Goal: Task Accomplishment & Management: Manage account settings

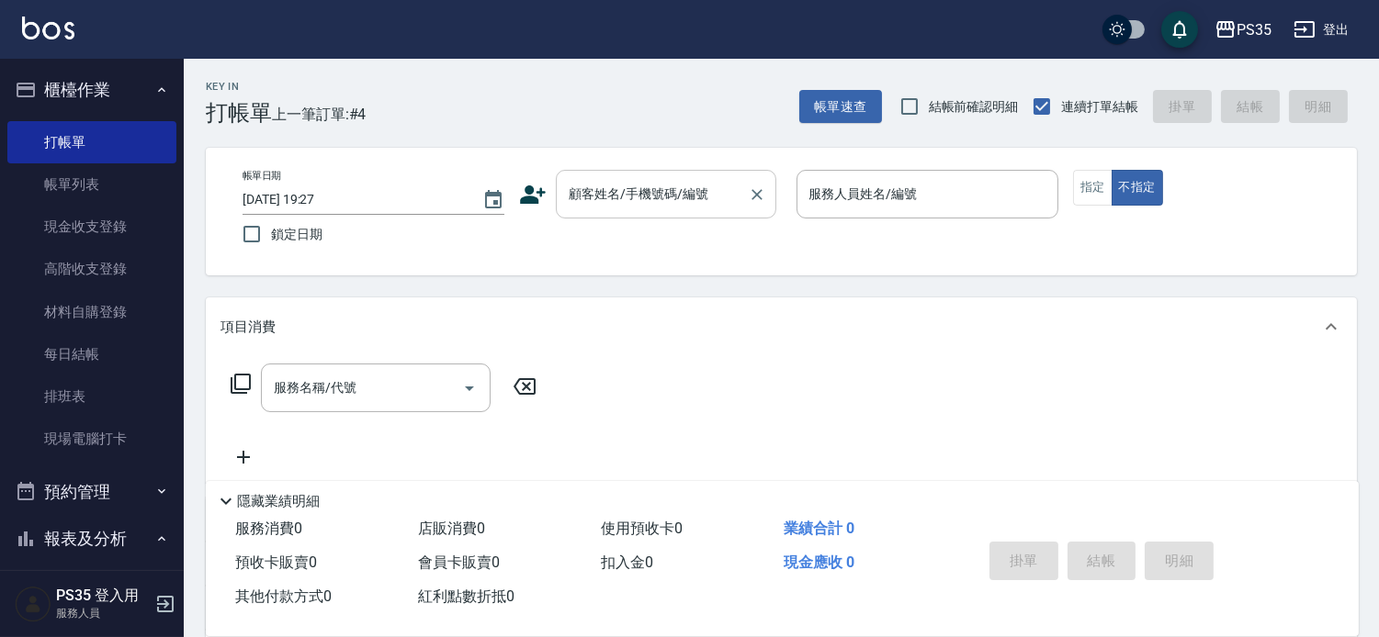
click at [652, 215] on div "顧客姓名/手機號碼/編號" at bounding box center [666, 194] width 220 height 49
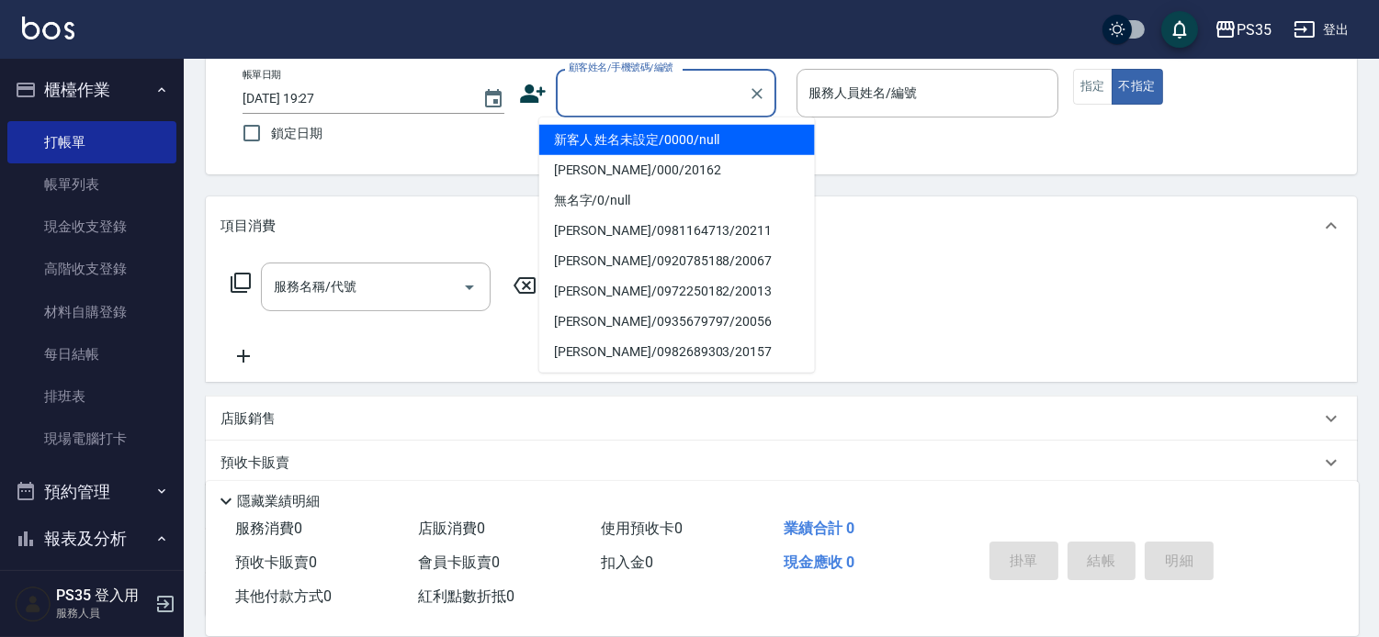
scroll to position [102, 0]
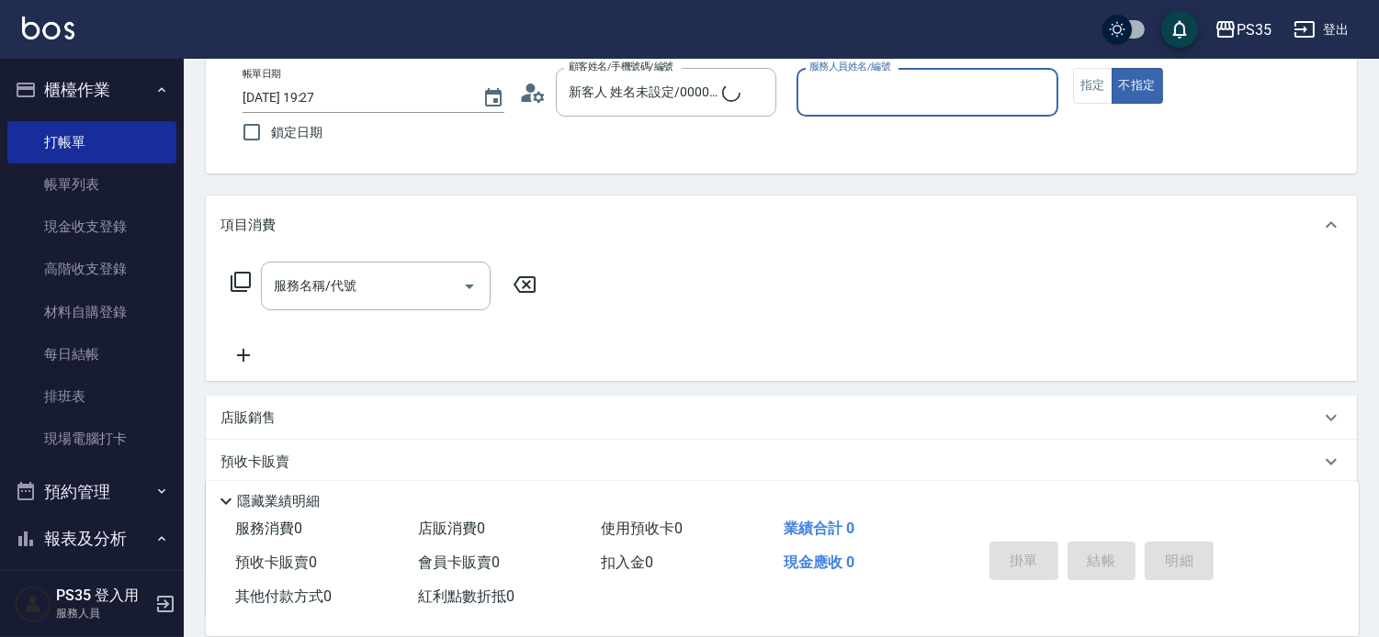
type input "黃玄宇/000/20162"
type input "kiki-0"
type button "false"
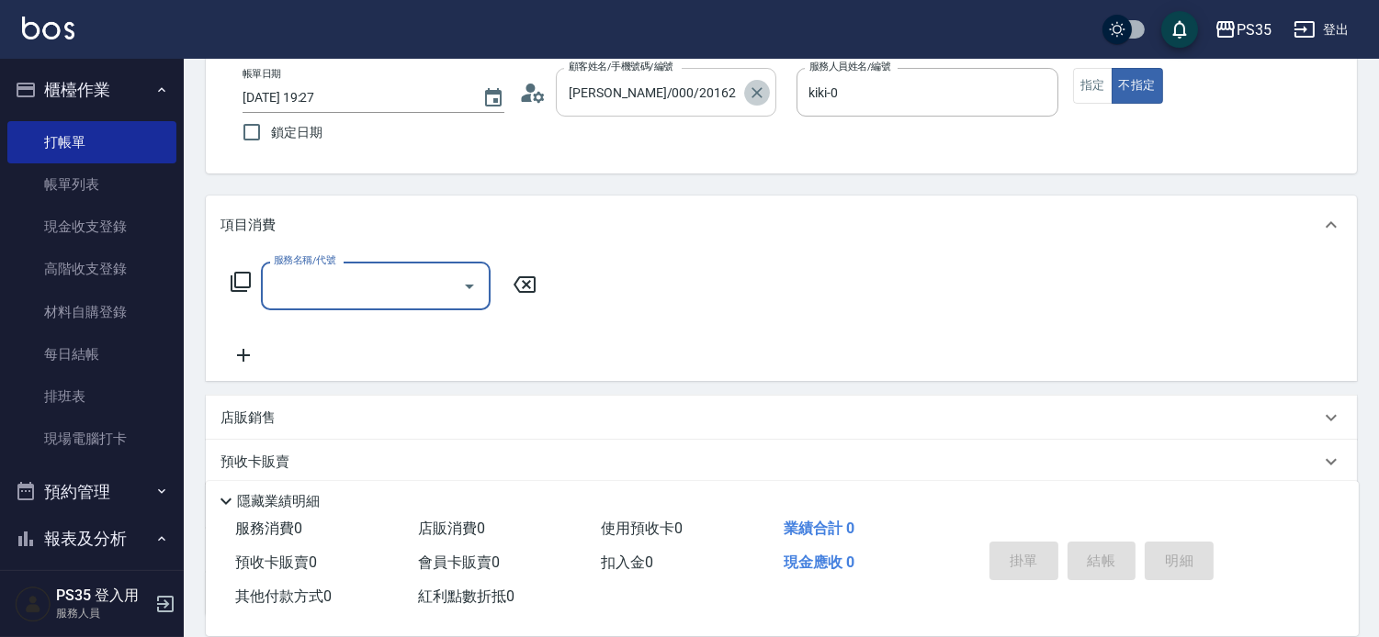
click at [762, 90] on icon "Clear" at bounding box center [756, 92] width 11 height 11
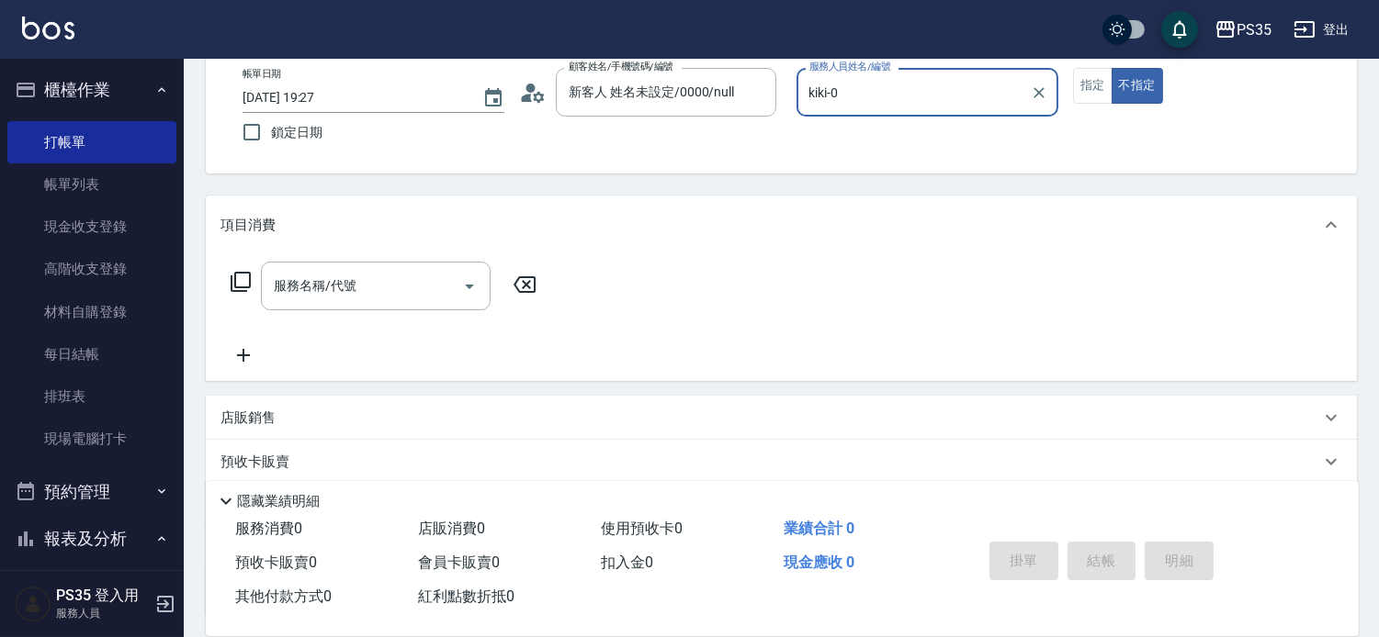
click at [1111, 68] on button "不指定" at bounding box center [1136, 86] width 51 height 36
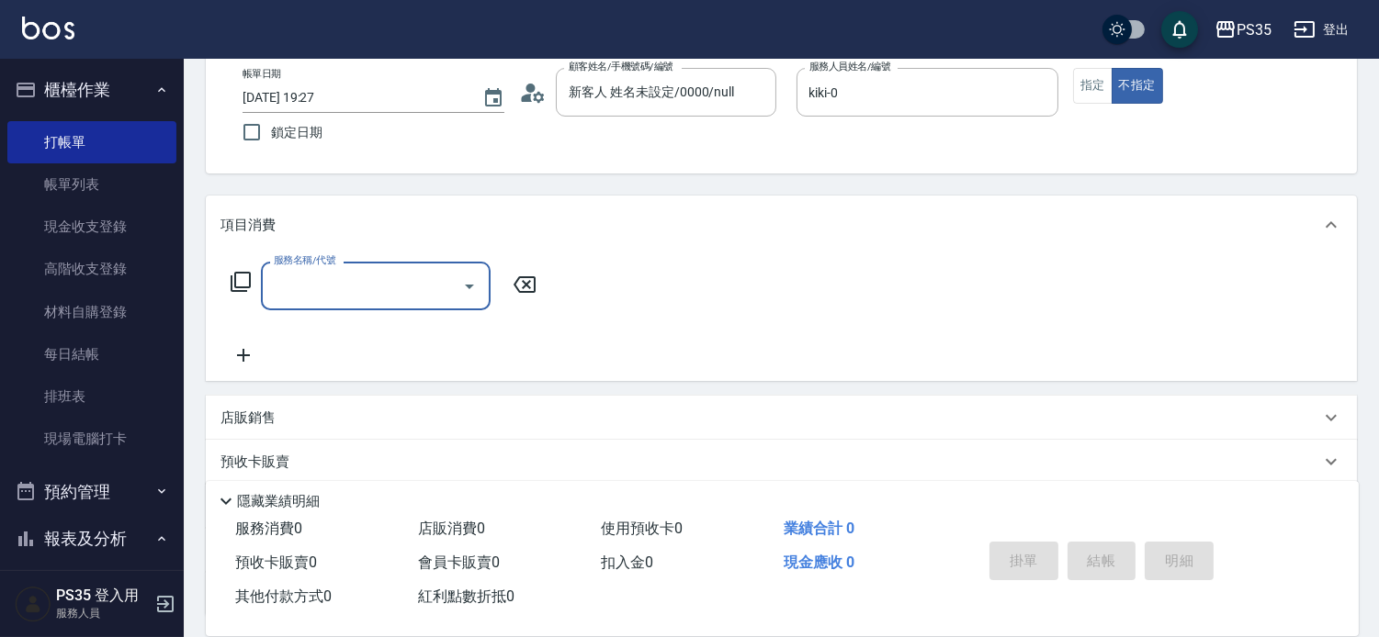
type input "黃玄宇/000/20162"
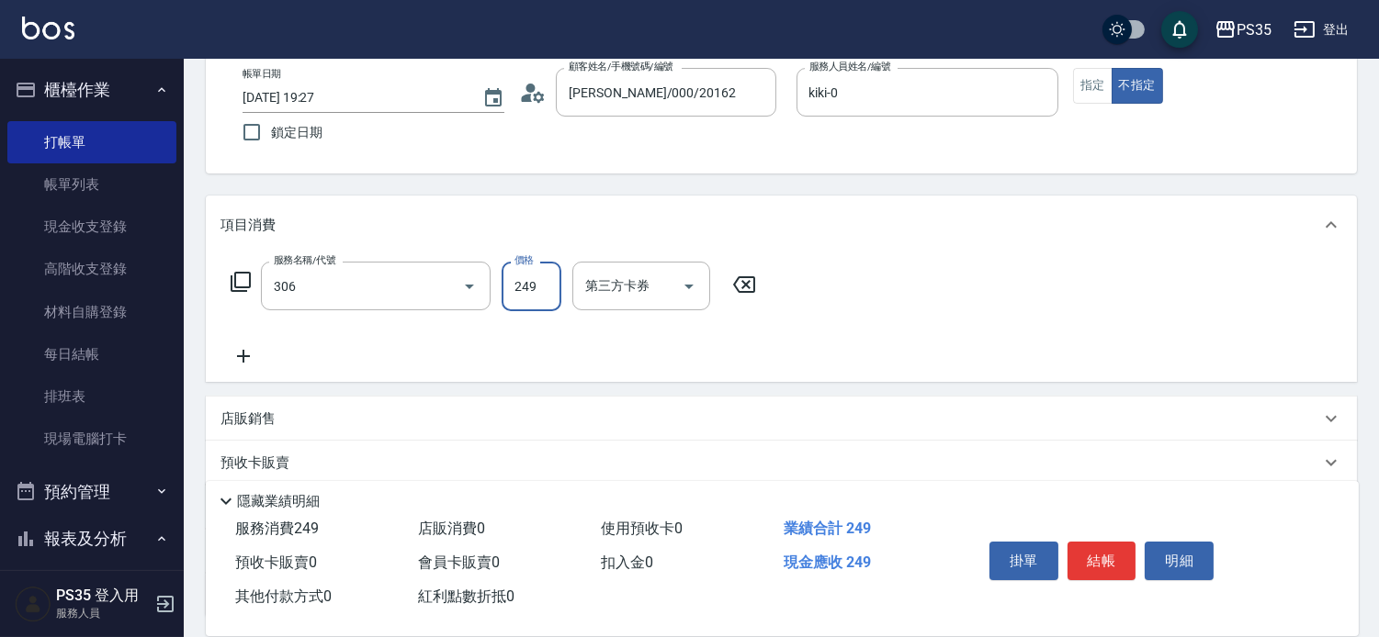
type input "剪髮(306)"
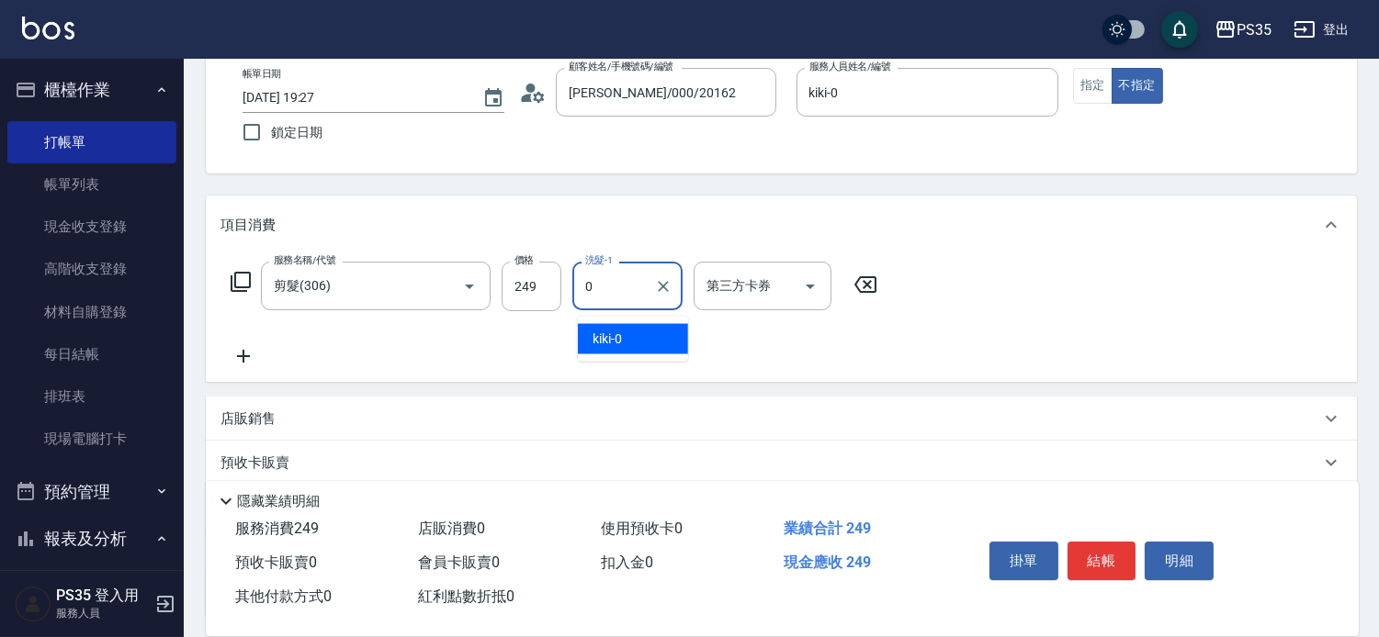
type input "kiki-0"
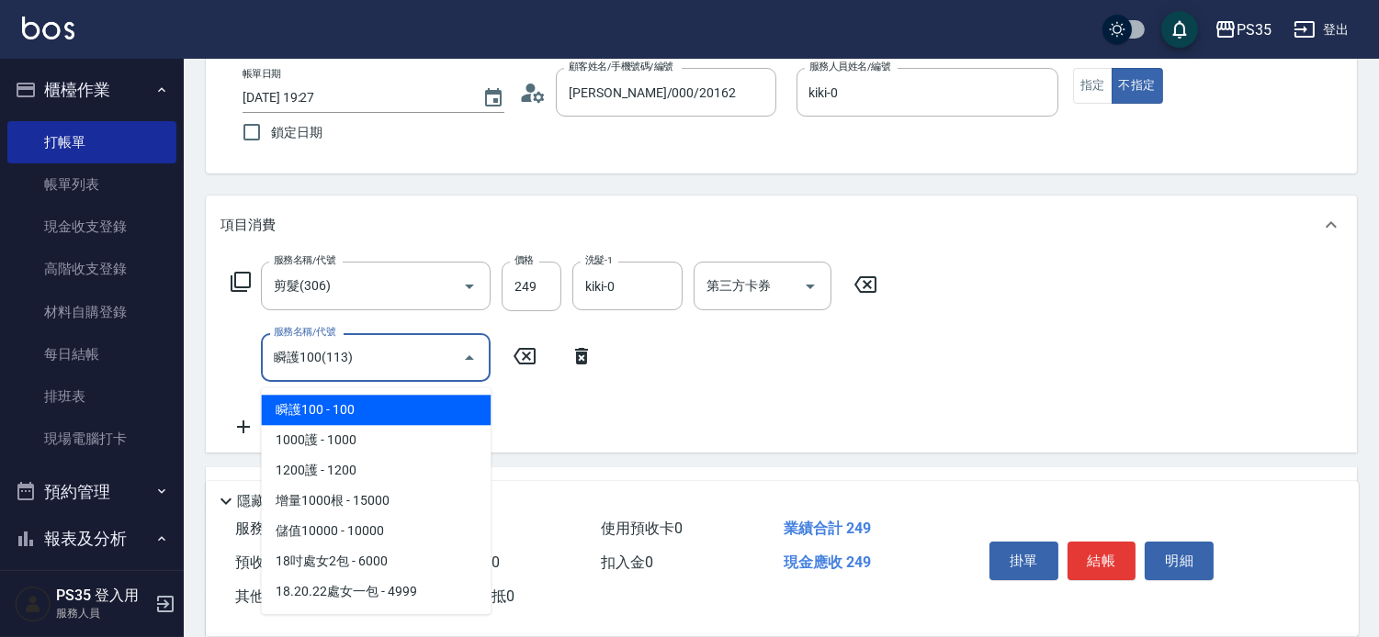
type input "瞬護100(113)"
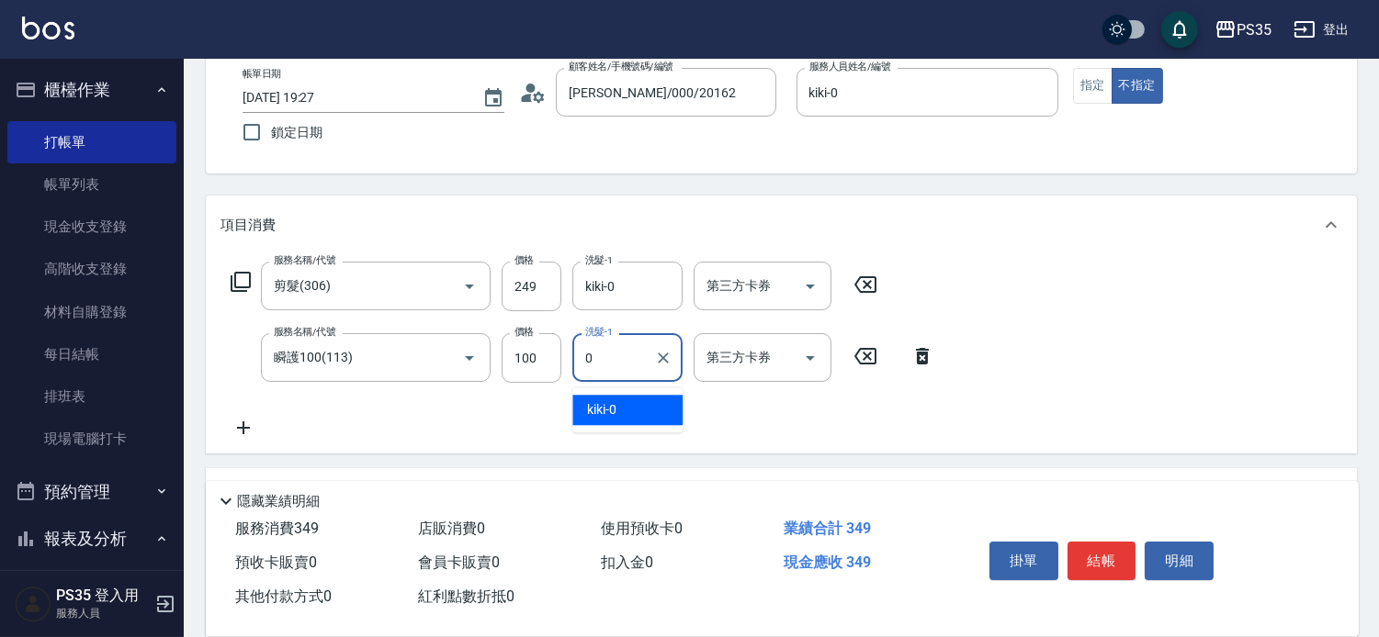
type input "kiki-0"
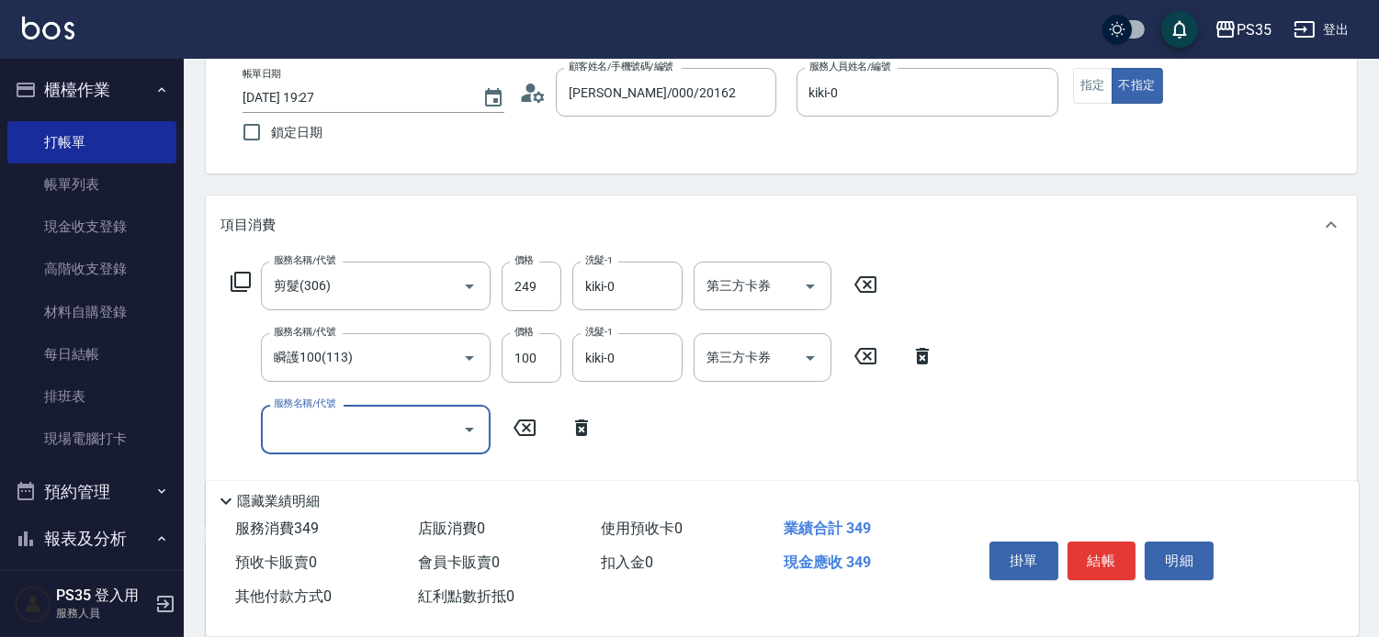
click at [916, 365] on icon at bounding box center [922, 356] width 13 height 17
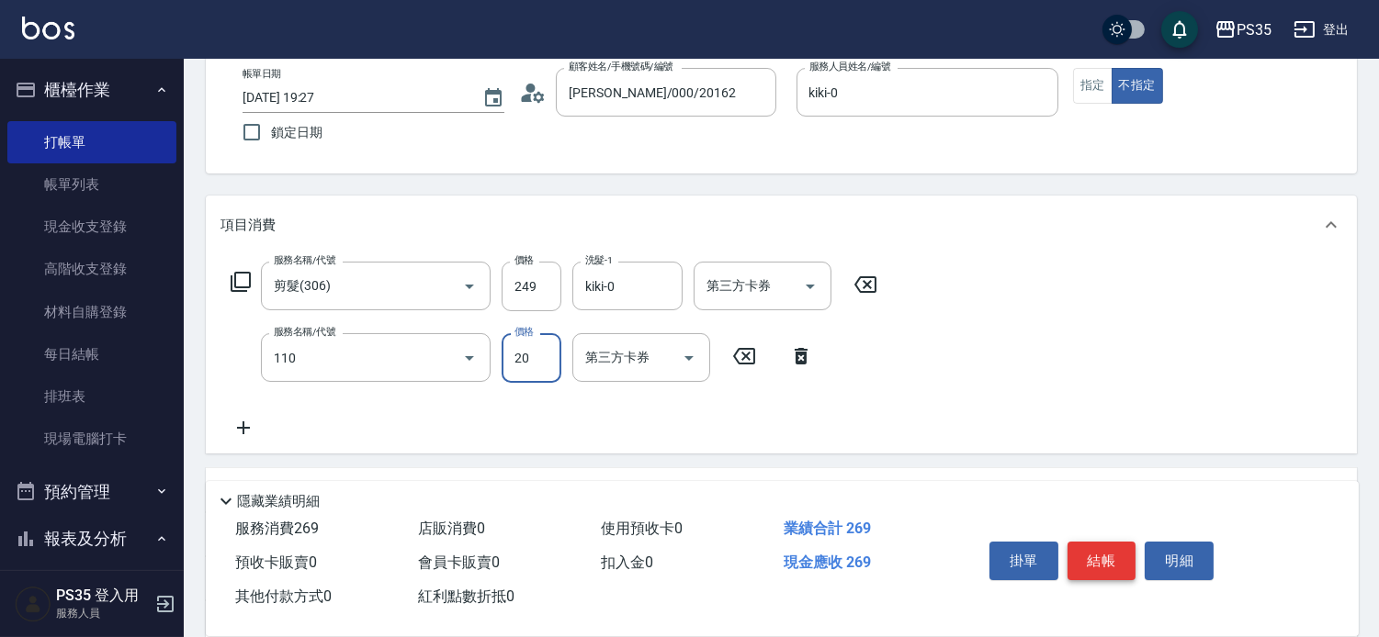
type input "潤絲(110)"
type input "kiki-0"
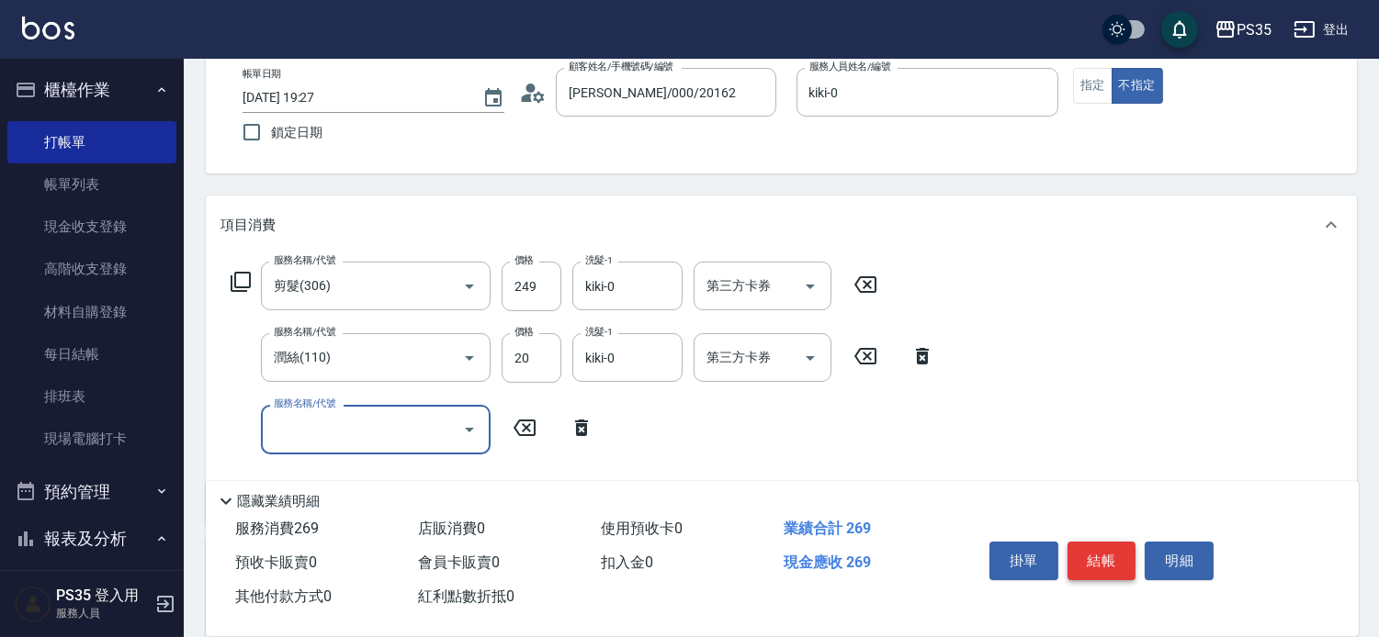
click at [1127, 544] on button "結帳" at bounding box center [1101, 561] width 69 height 39
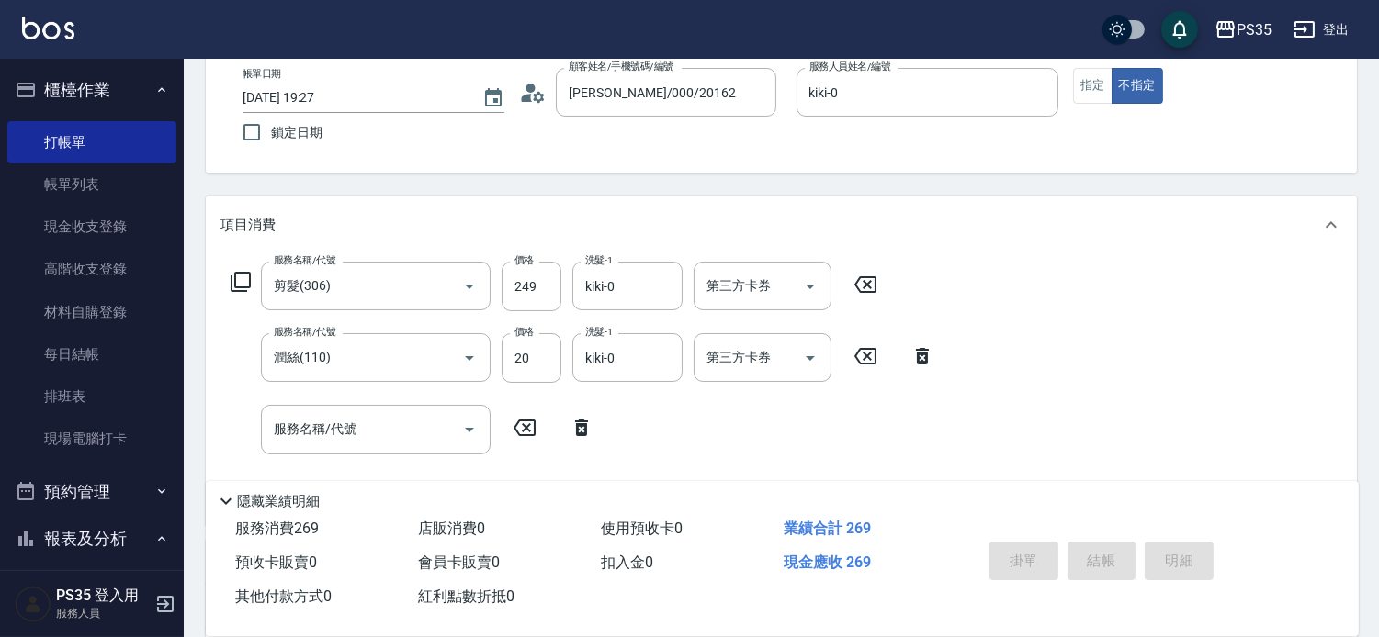
type input "2025/10/08 20:04"
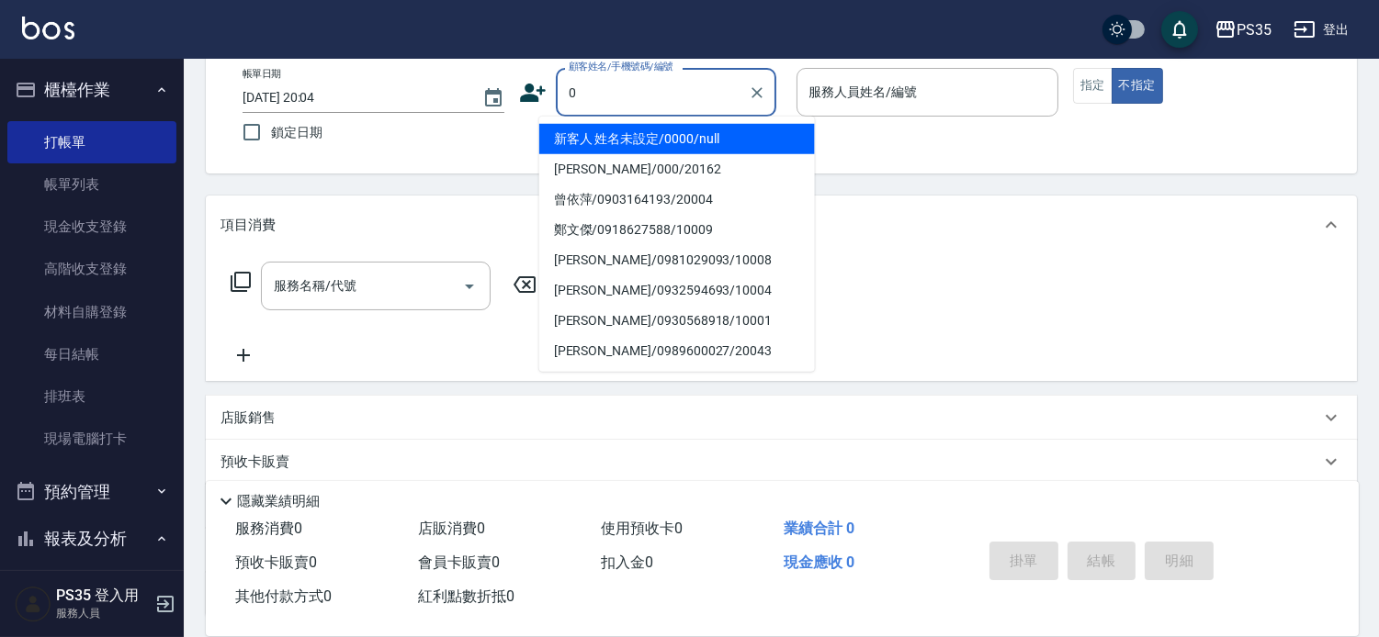
type input "新客人 姓名未設定/0000/null"
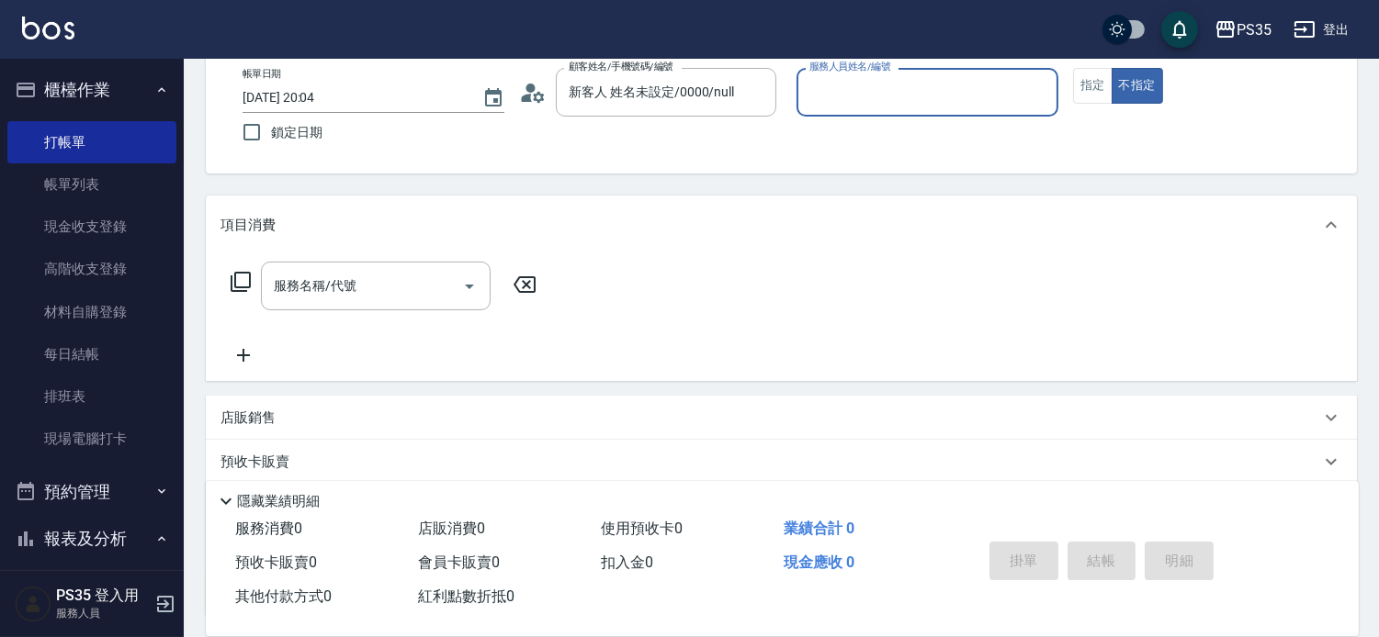
type input "0"
type input "無名字/0/null"
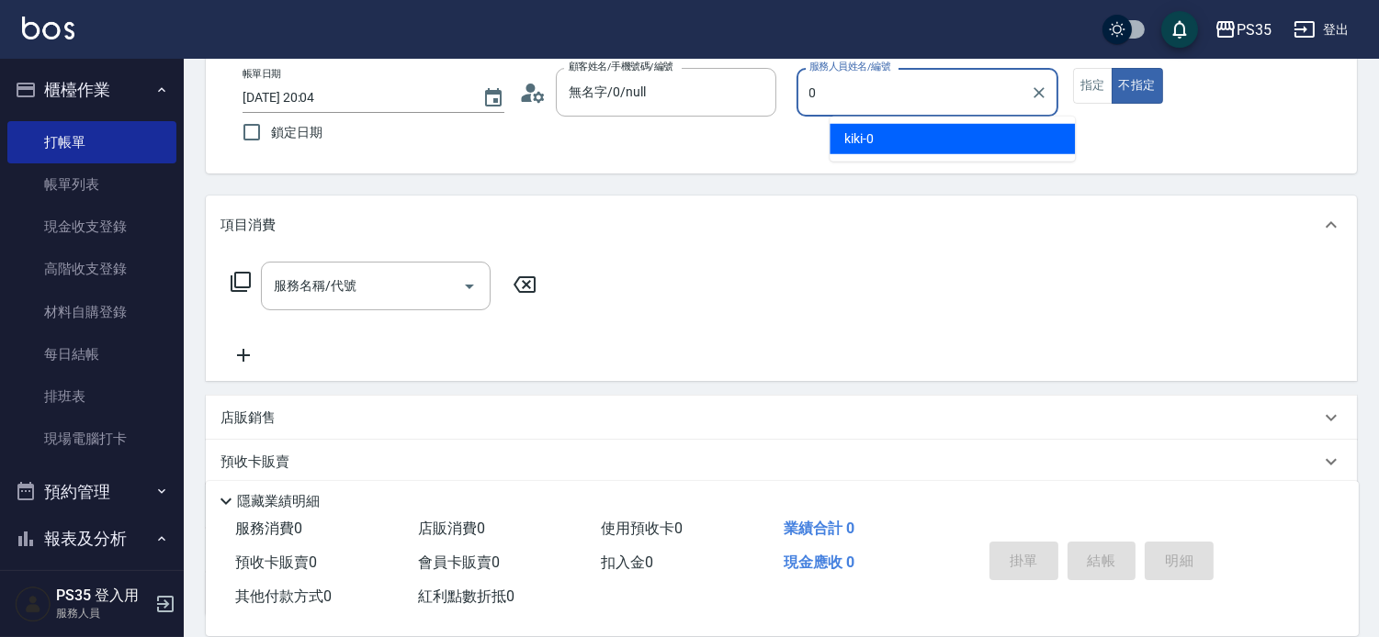
type input "kiki-0"
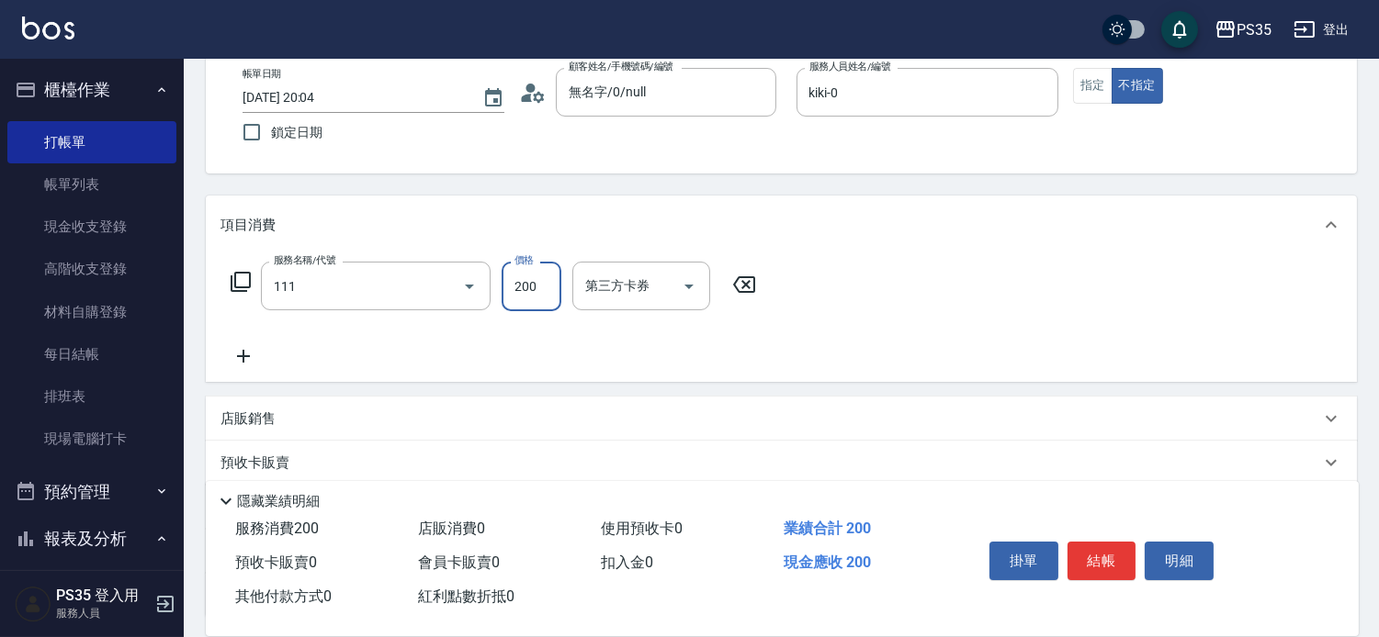
type input "200(111)"
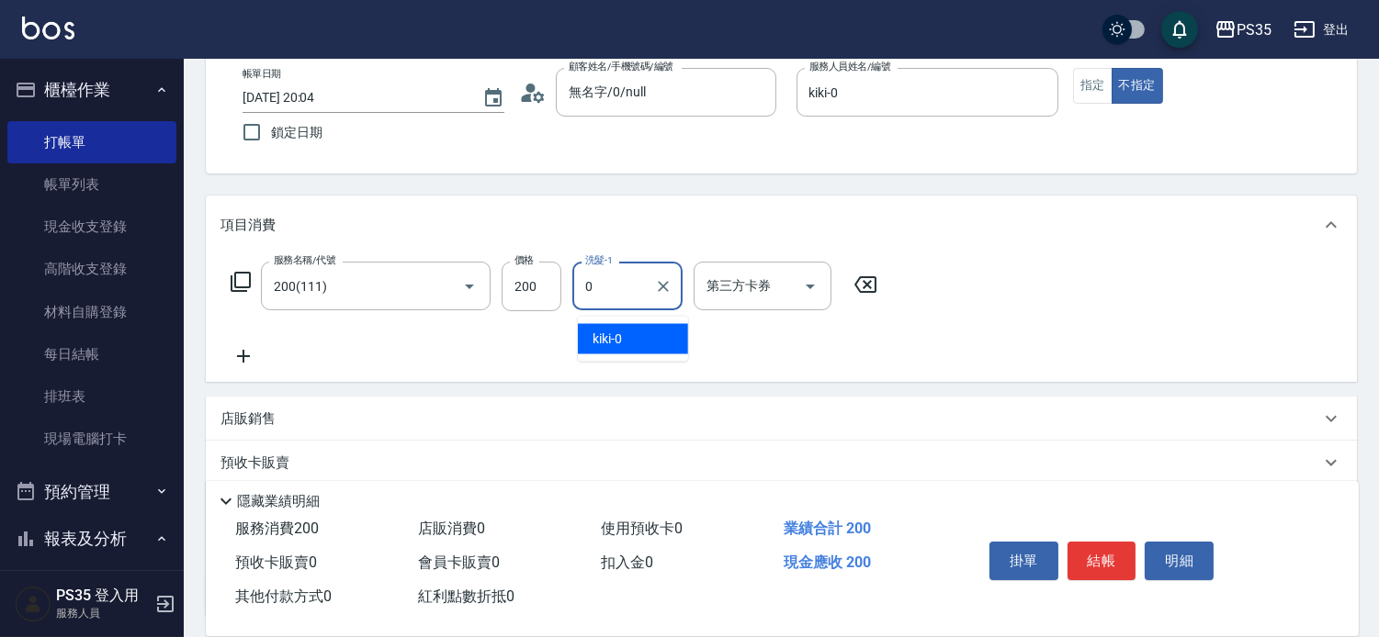
type input "kiki-0"
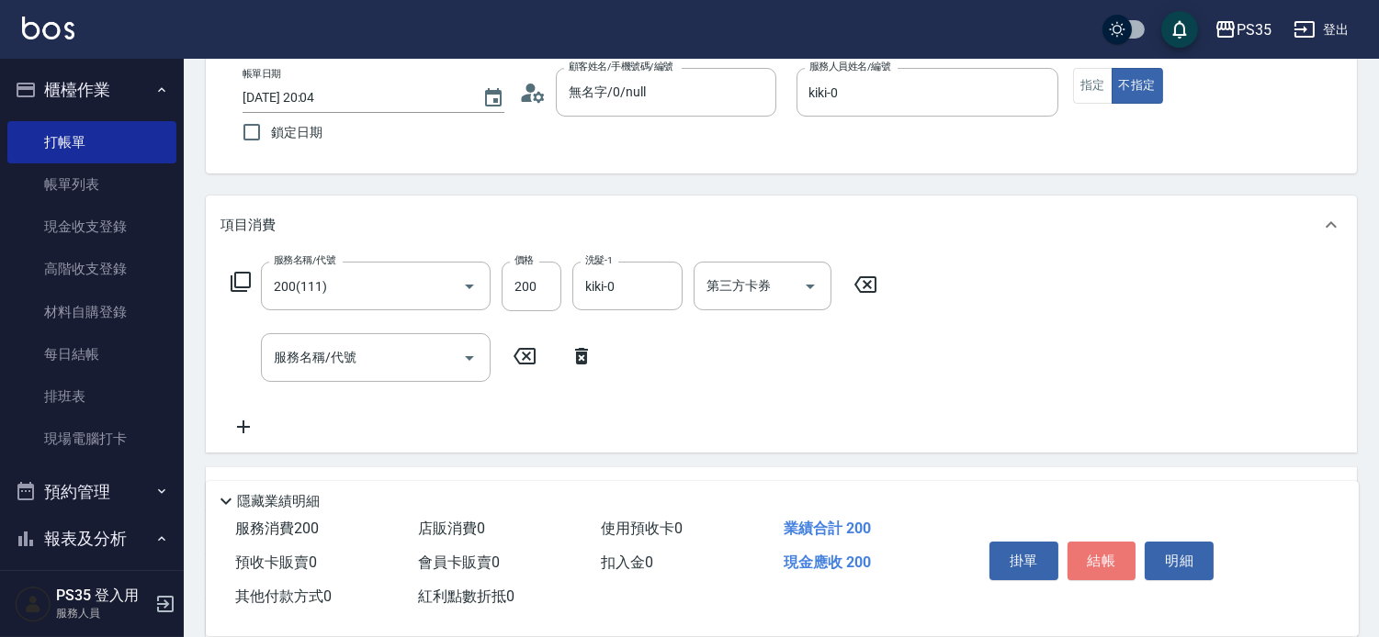
click at [1127, 545] on button "結帳" at bounding box center [1101, 561] width 69 height 39
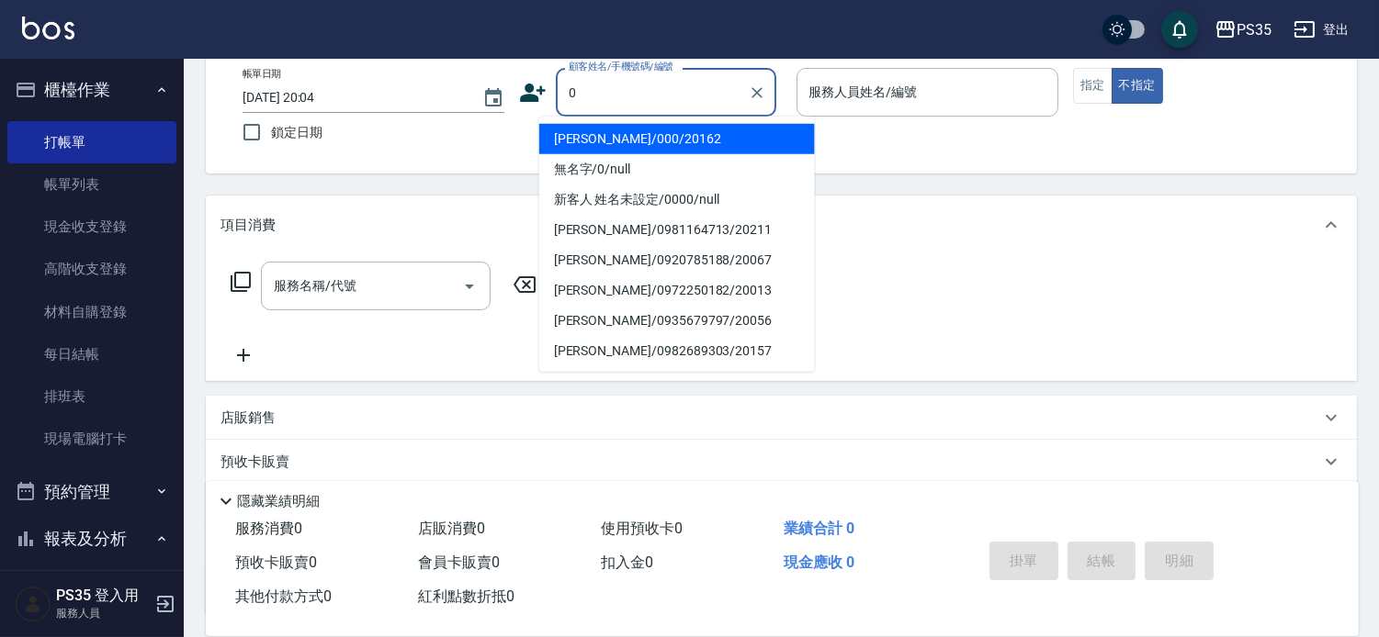
type input "黃玄宇/000/20162"
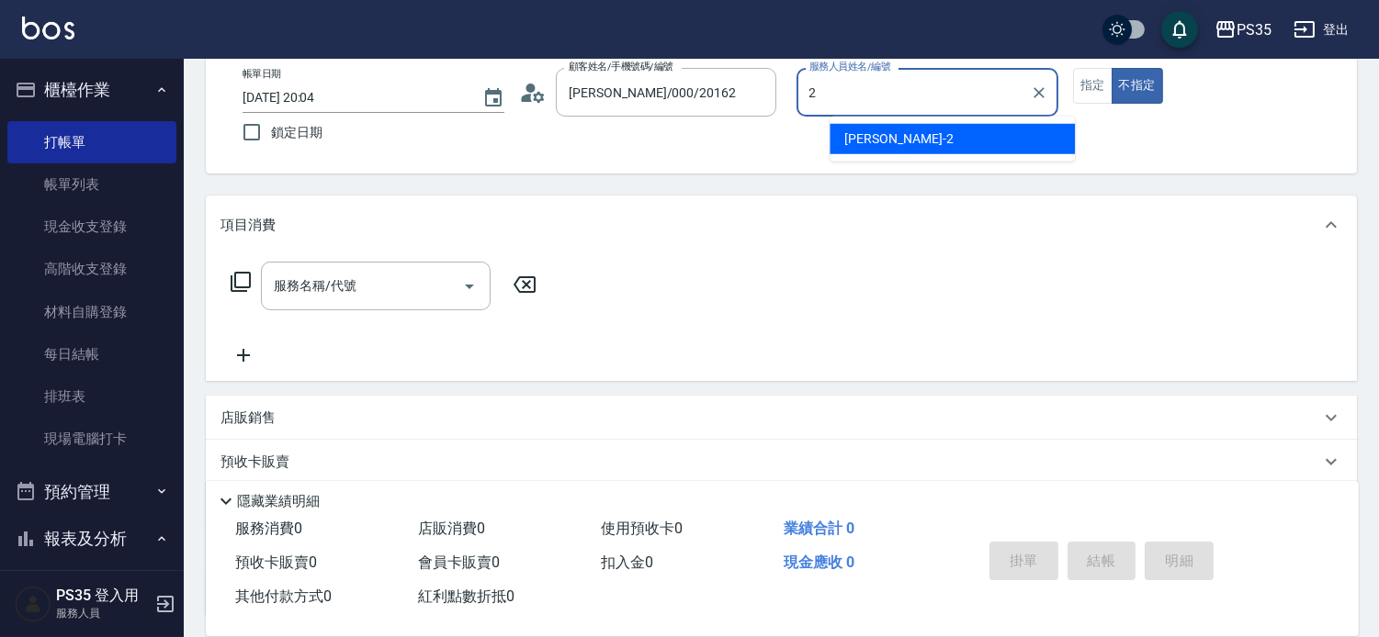
type input "栢沛怡-2"
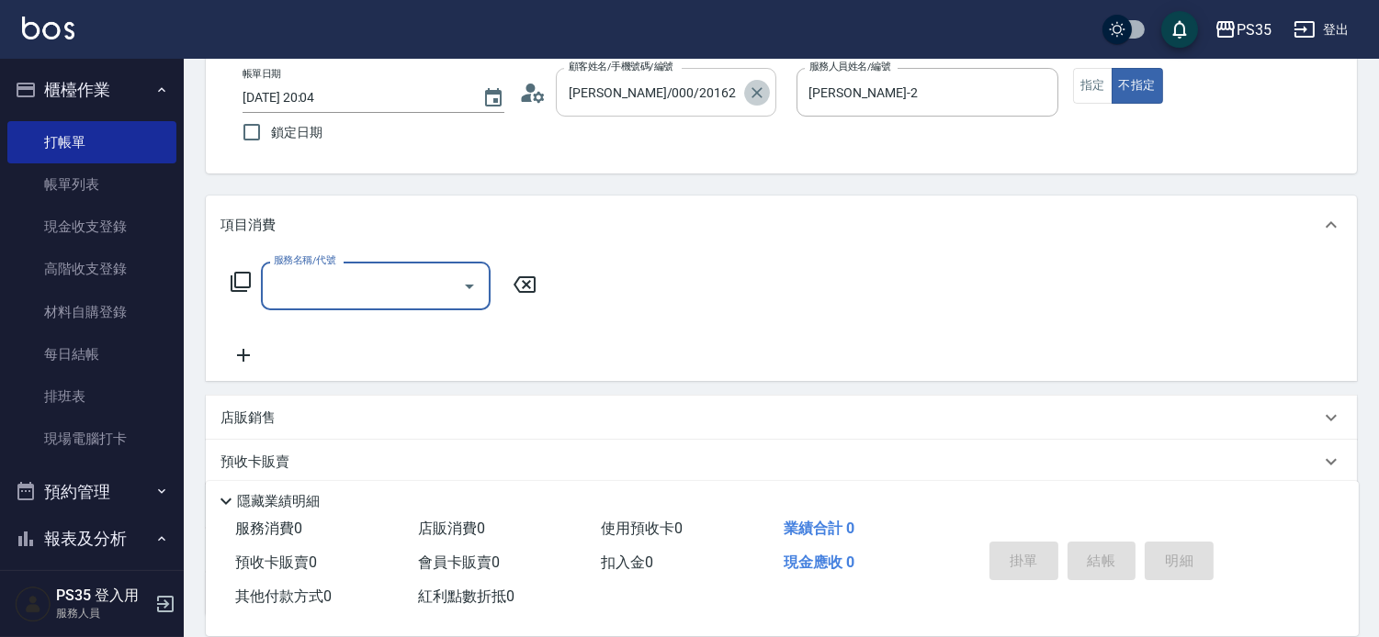
click at [770, 92] on button "Clear" at bounding box center [757, 93] width 26 height 26
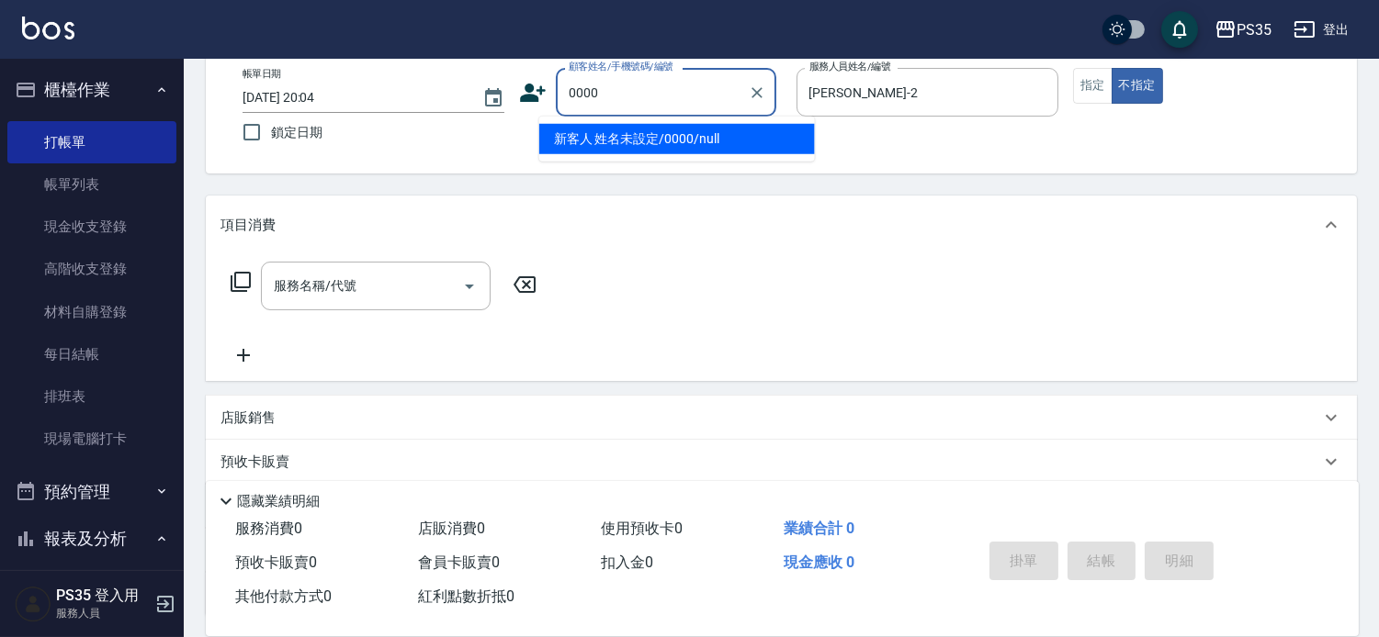
type input "新客人 姓名未設定/0000/null"
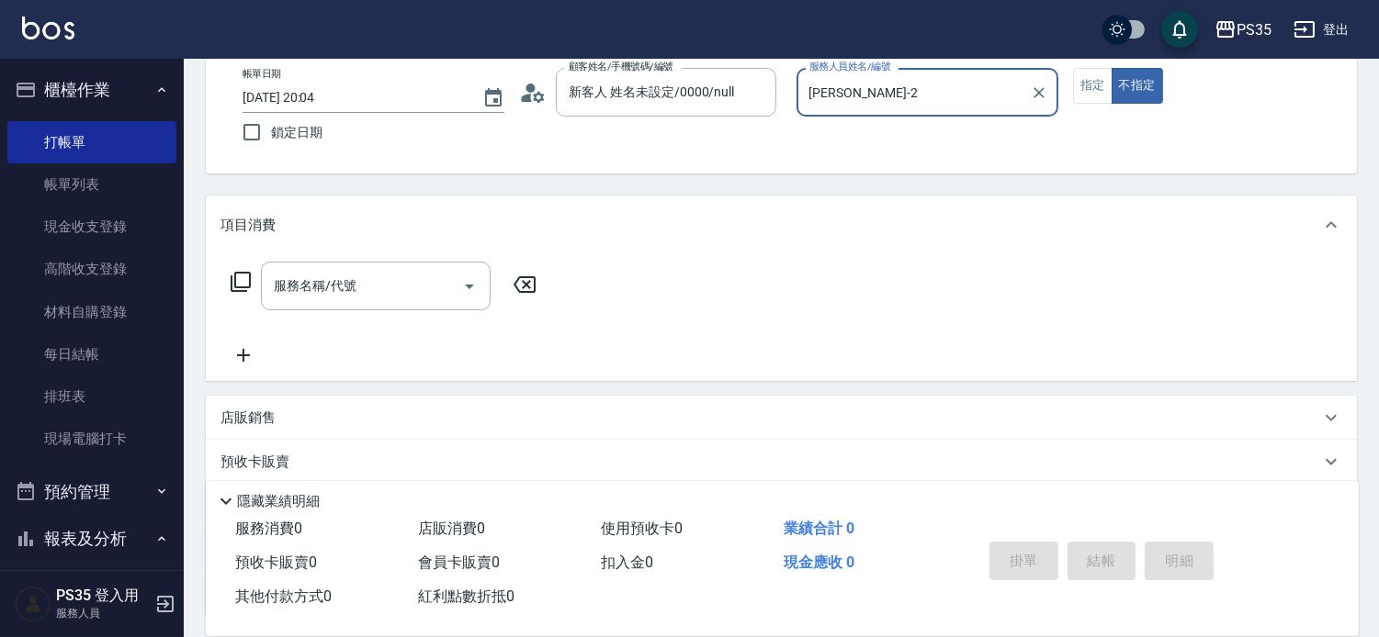
click at [1111, 68] on button "不指定" at bounding box center [1136, 86] width 51 height 36
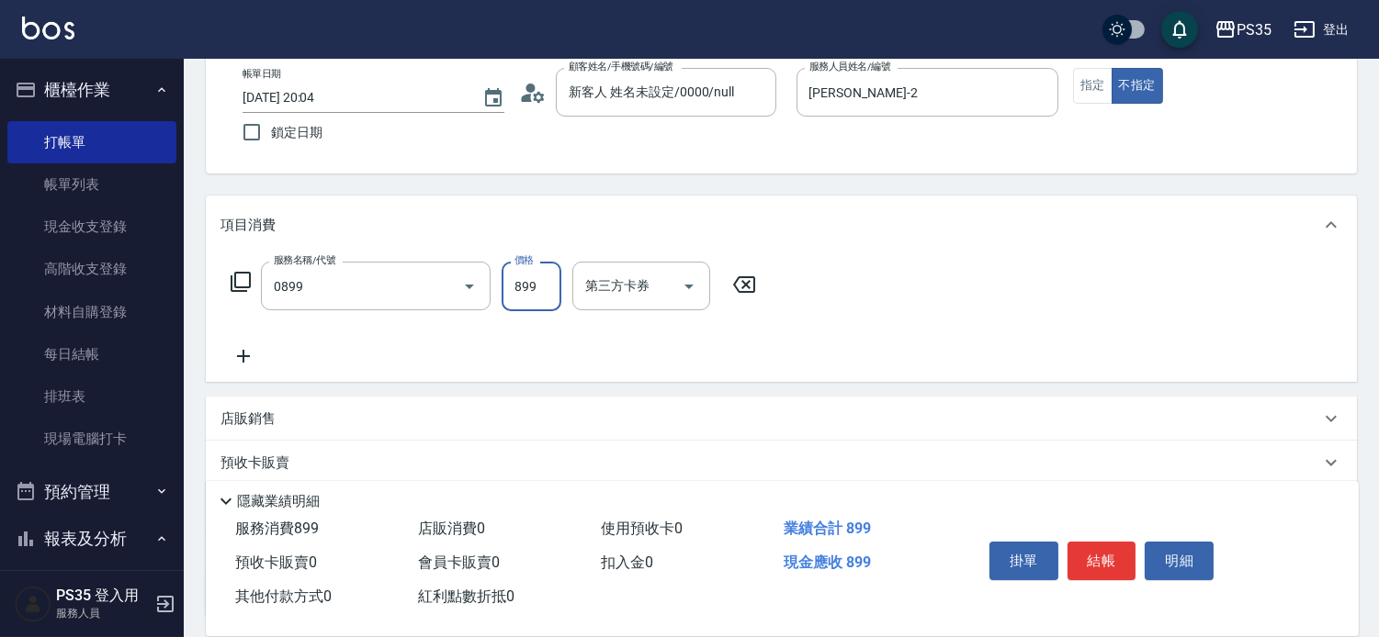
type input "排毒SPA(0899)"
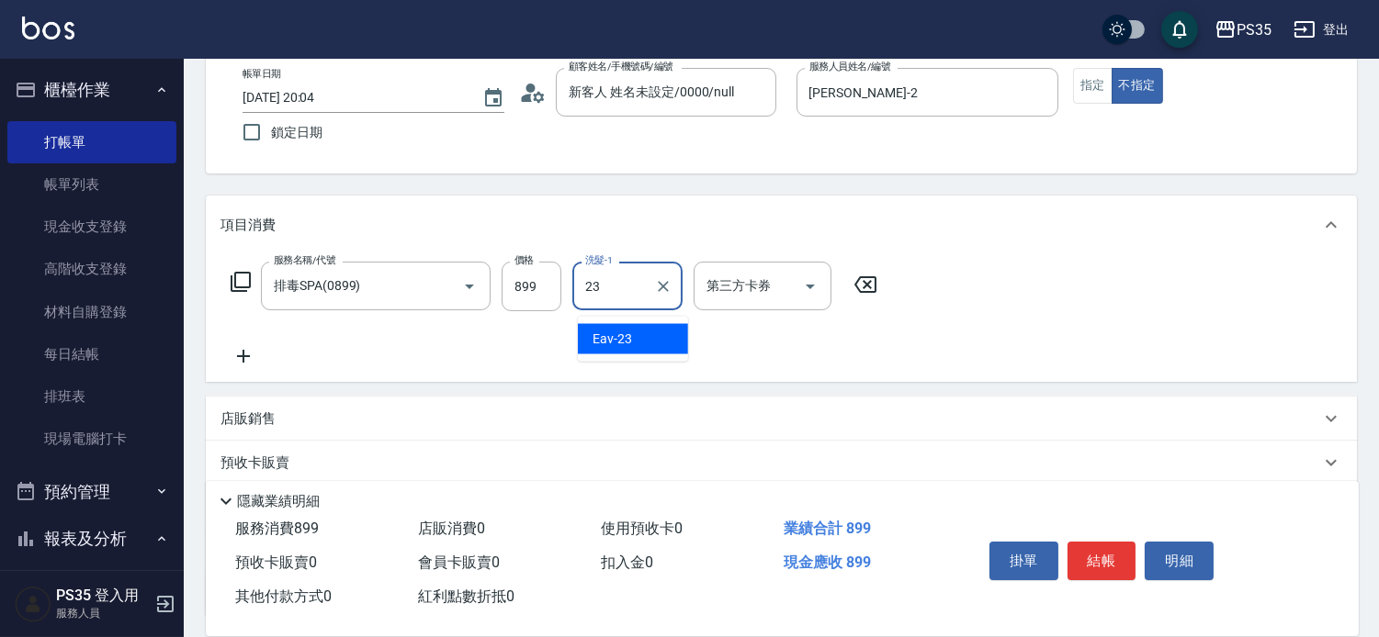
type input "Eav-23"
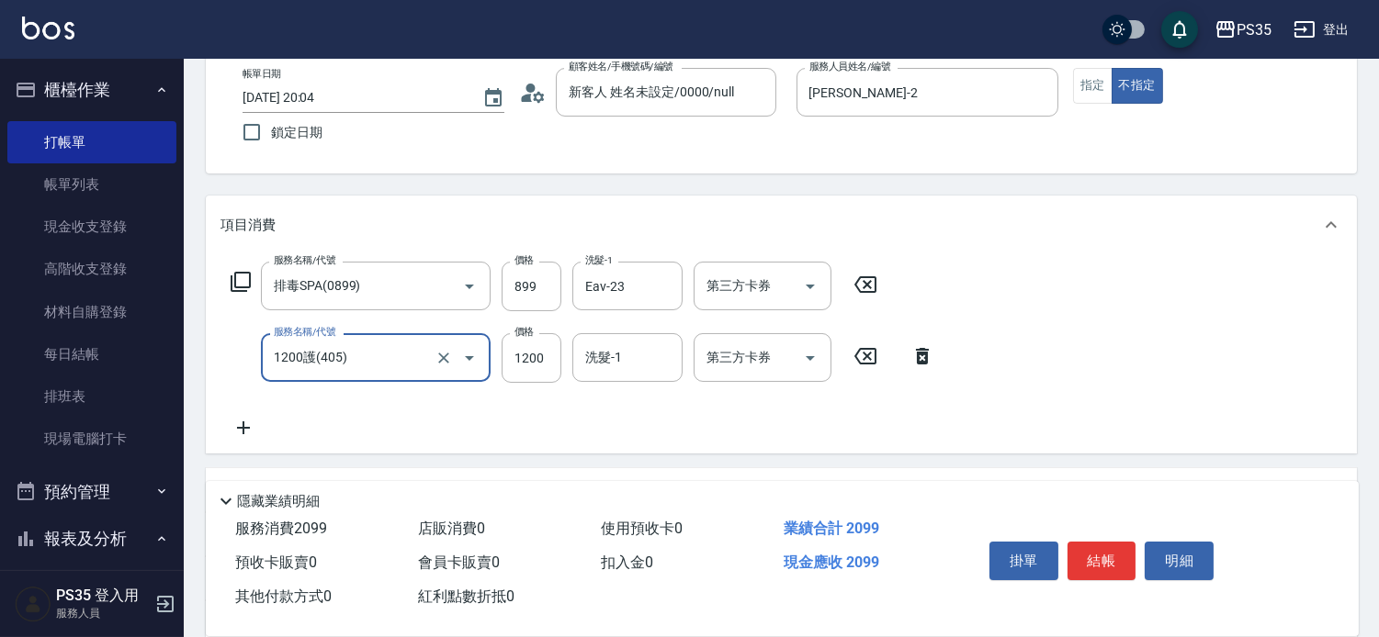
type input "1200護(405)"
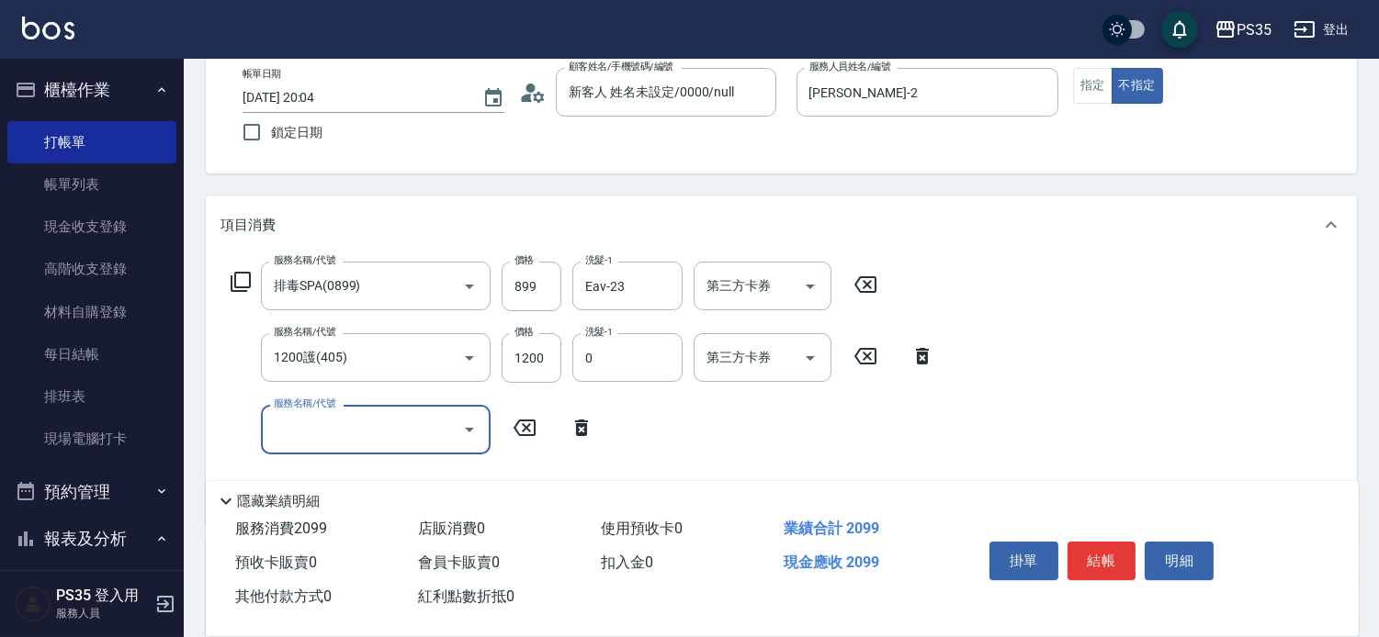
type input "kiki-0"
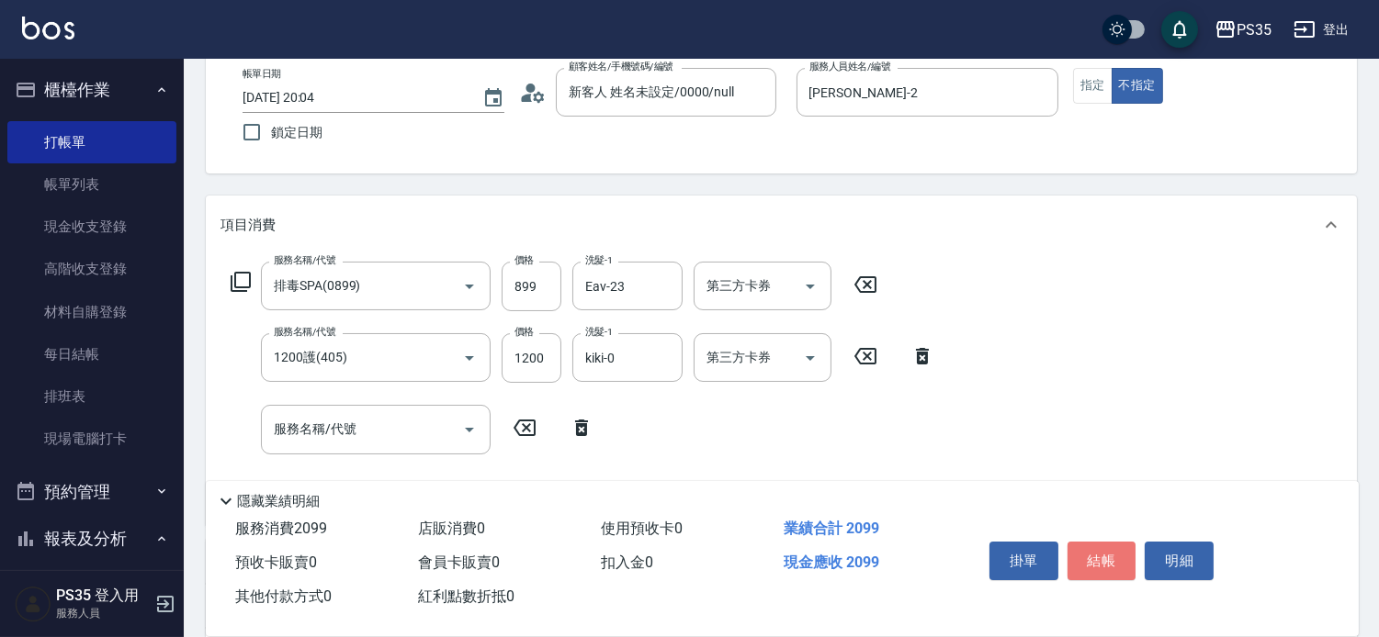
click at [1117, 542] on button "結帳" at bounding box center [1101, 561] width 69 height 39
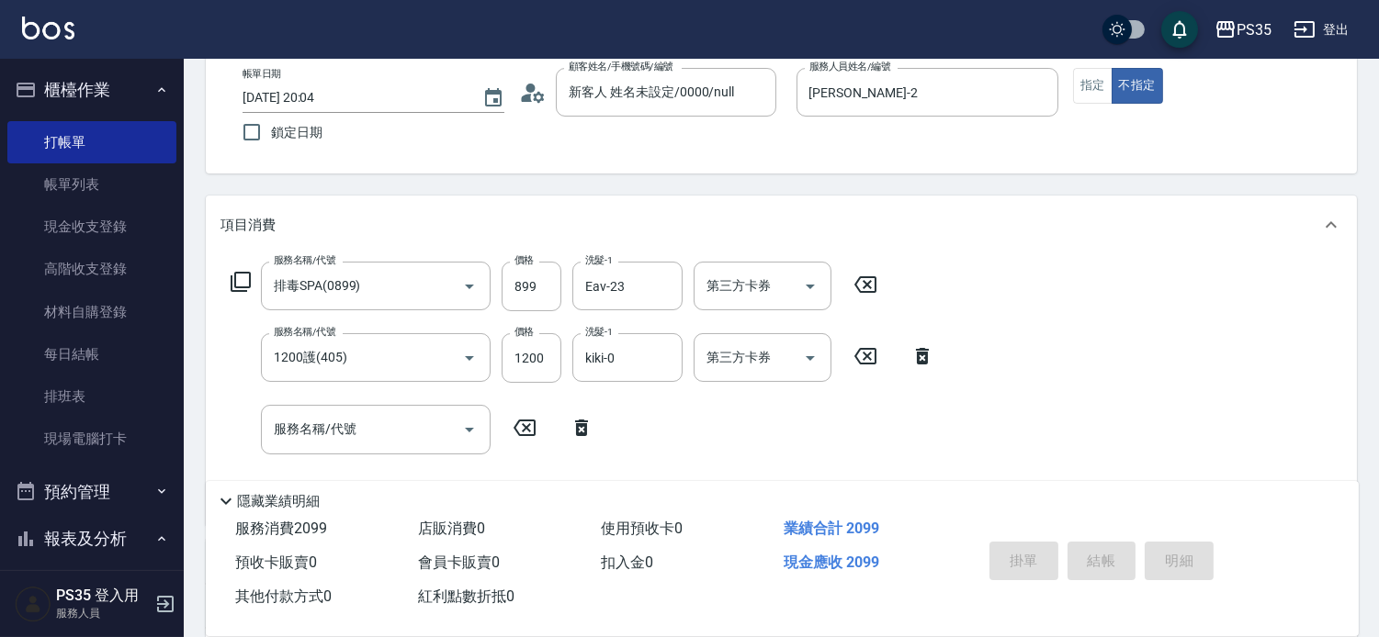
type input "2025/10/08 20:05"
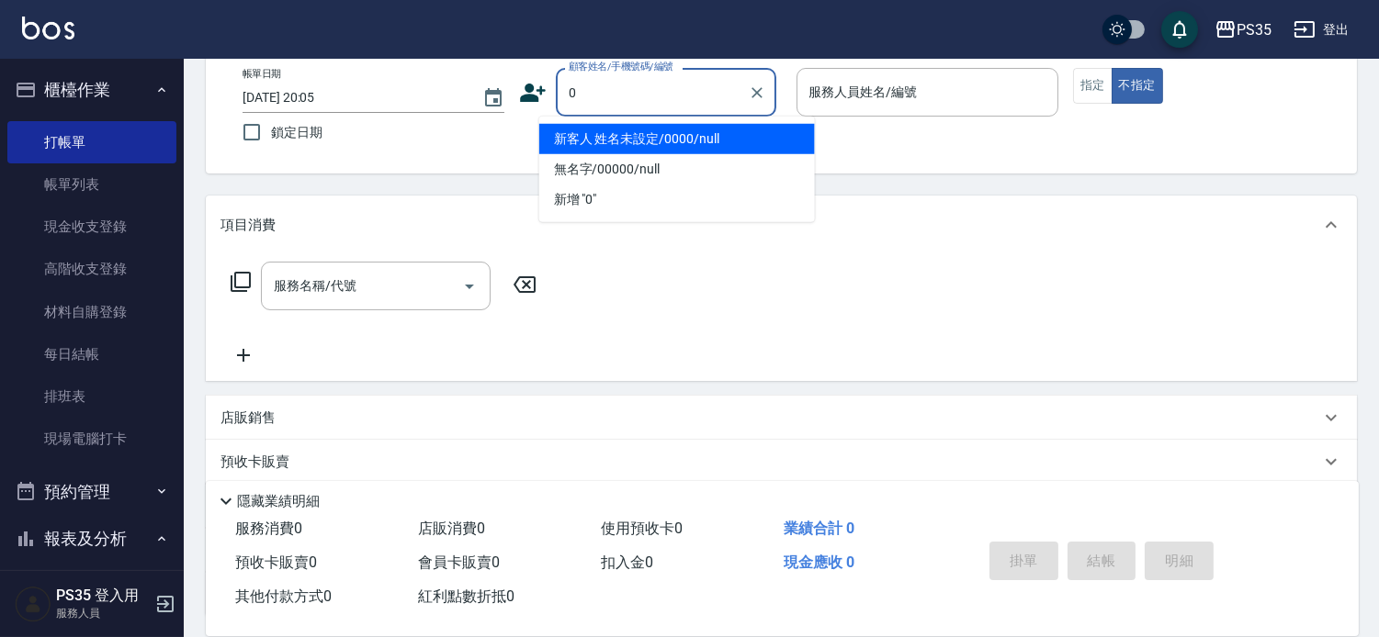
type input "新客人 姓名未設定/0000/null"
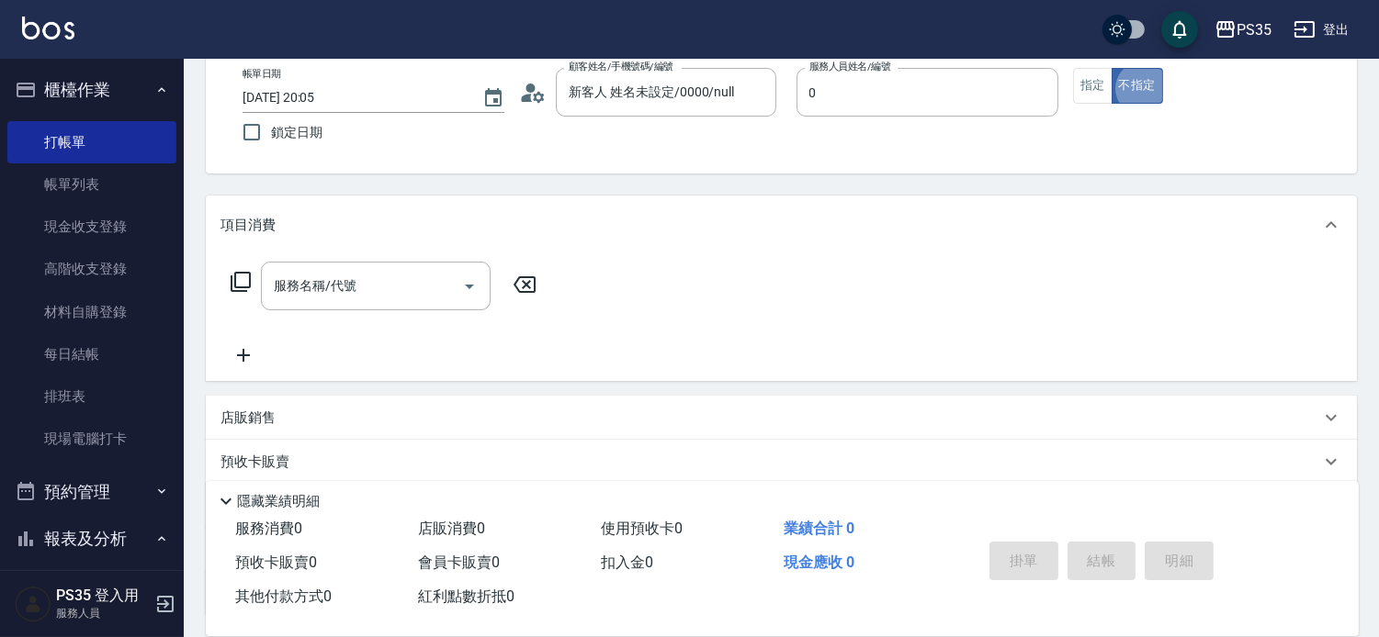
type input "kiki-0"
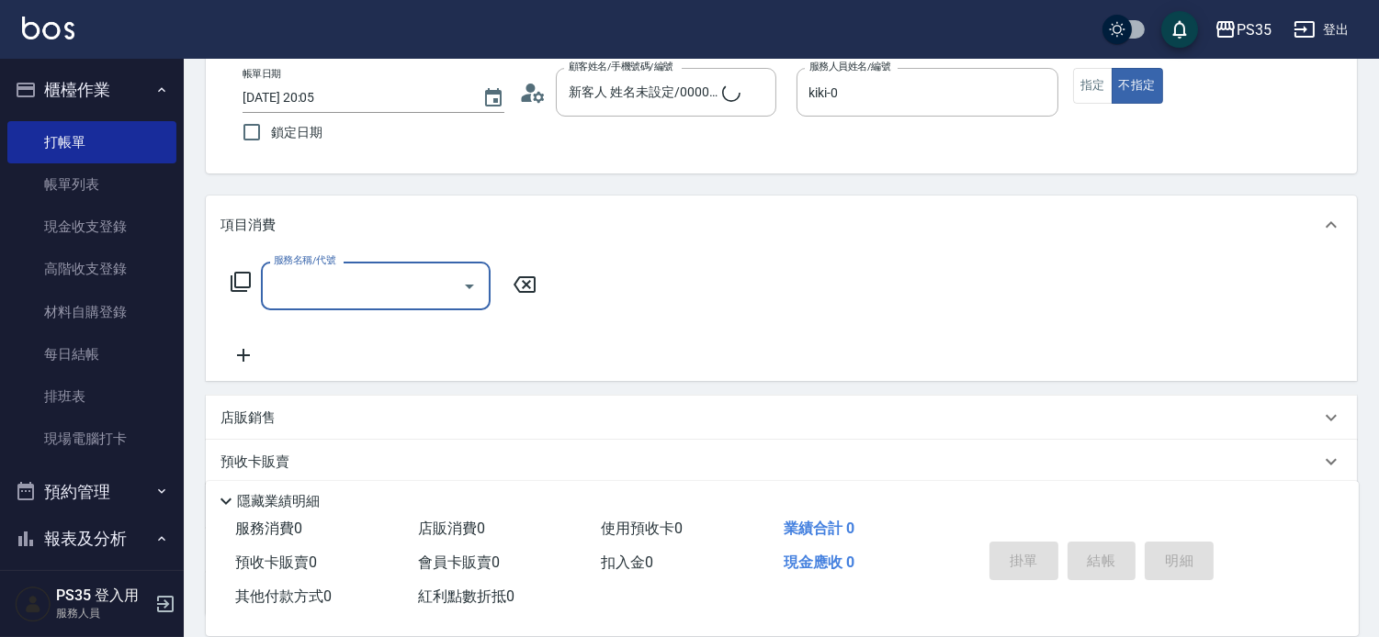
type input "無名字/0/null"
drag, startPoint x: 1112, startPoint y: 103, endPoint x: 1206, endPoint y: 636, distance: 540.9
click at [1112, 102] on button "指定" at bounding box center [1092, 86] width 39 height 36
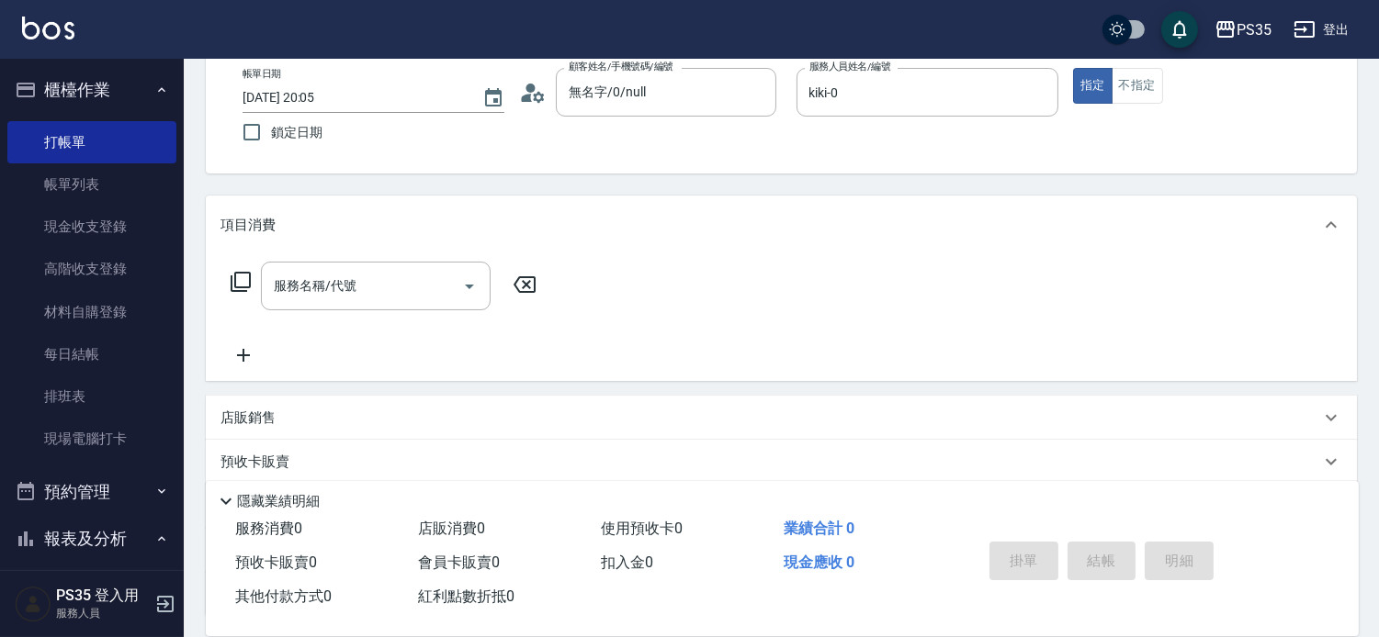
type button "true"
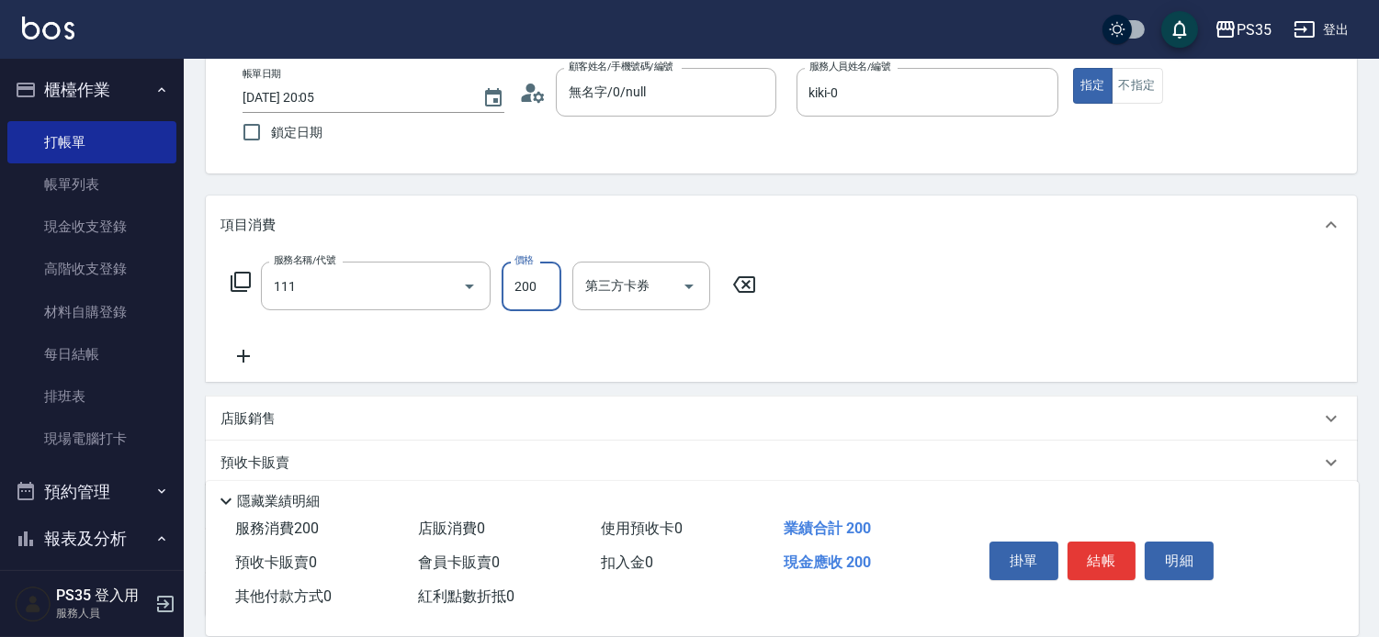
type input "200(111)"
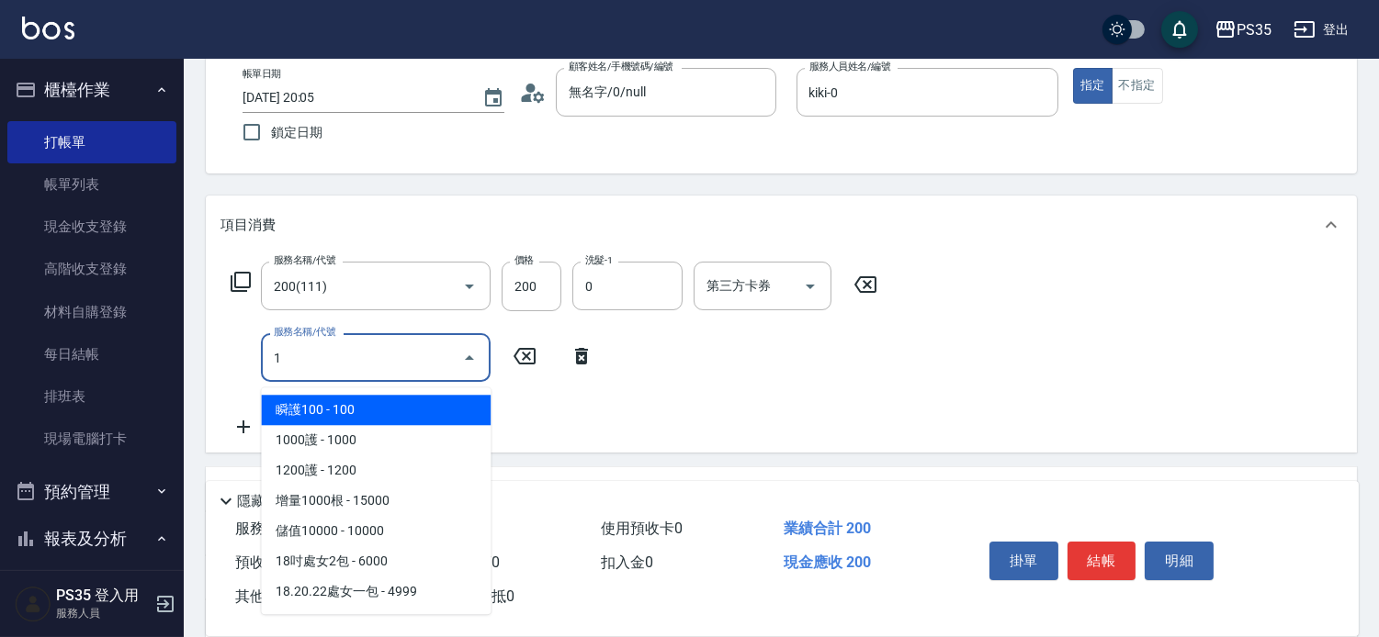
type input "kiki-0"
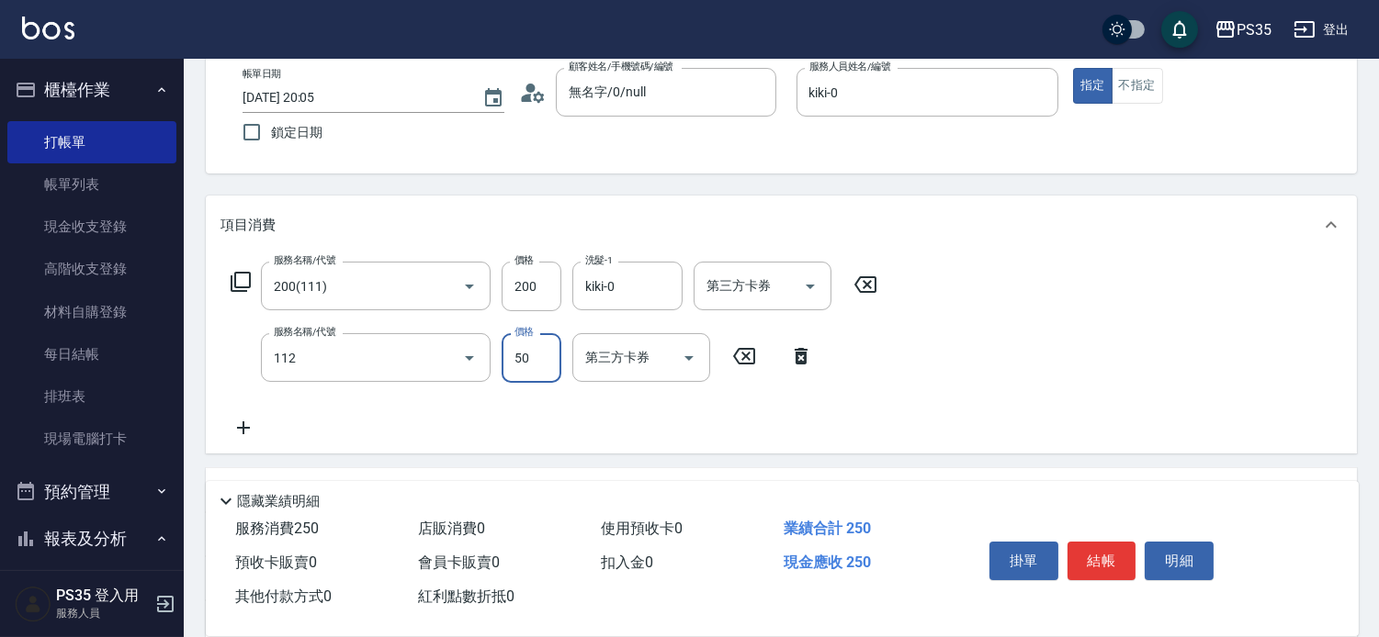
type input "精油50(112)"
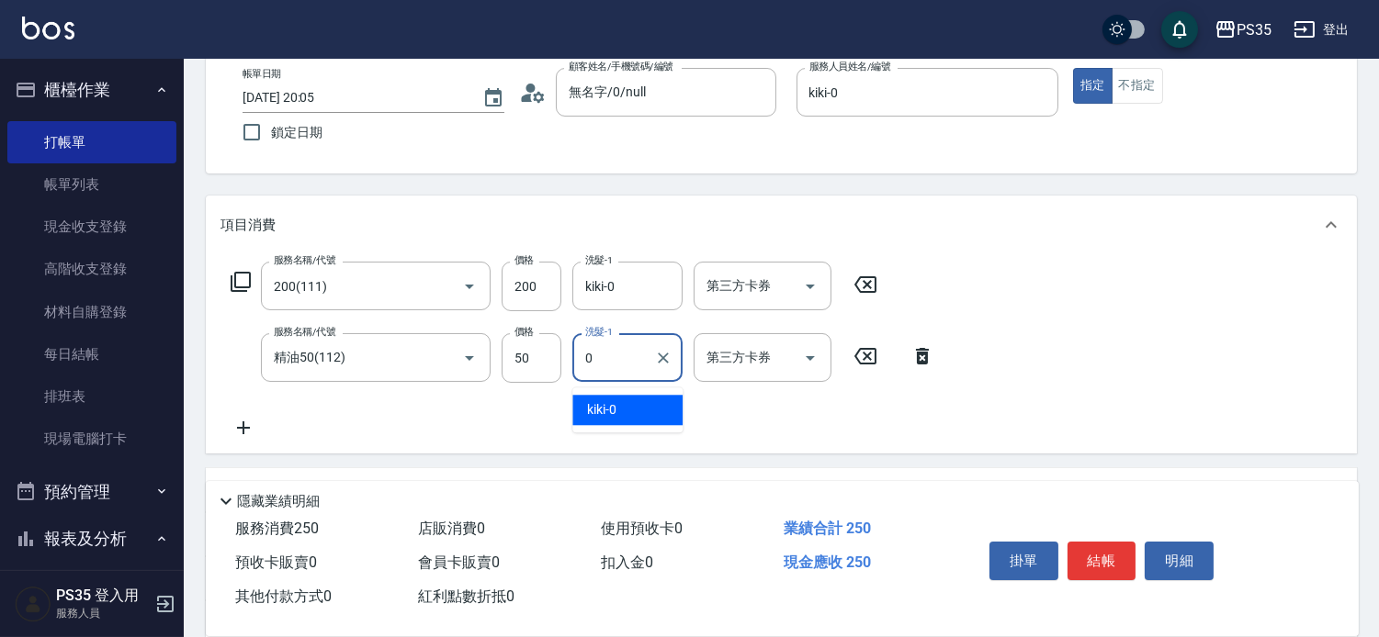
type input "kiki-0"
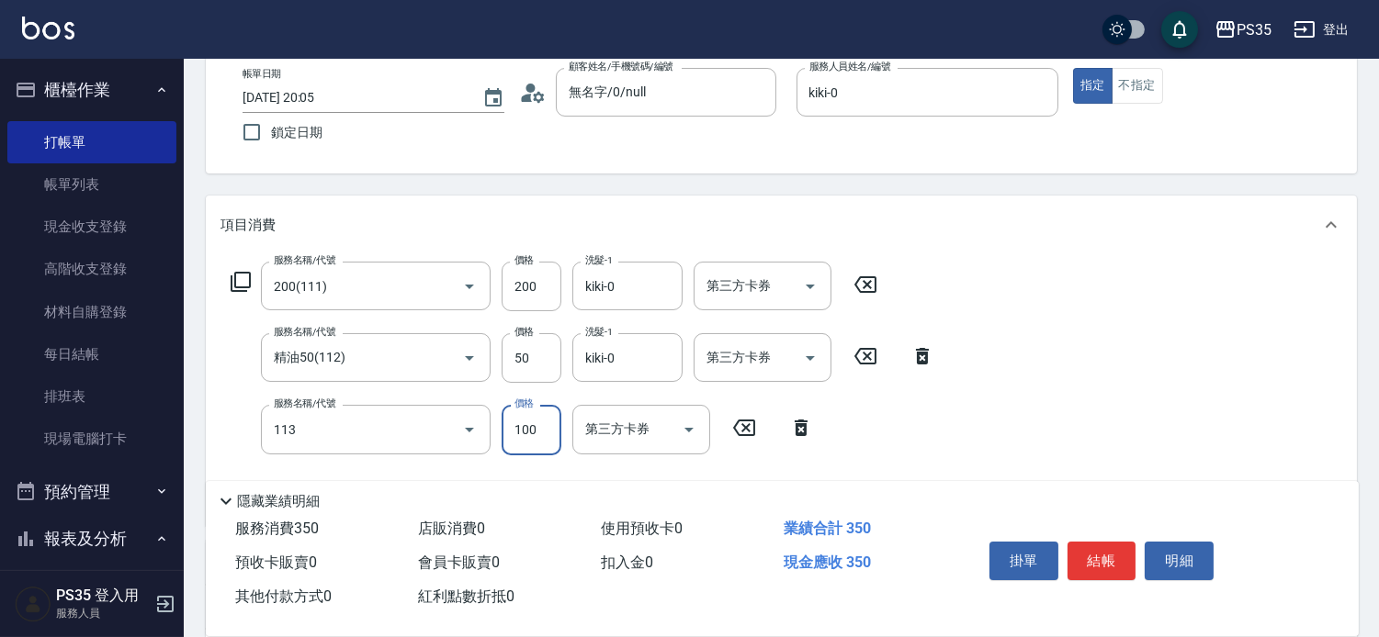
type input "瞬護100(113)"
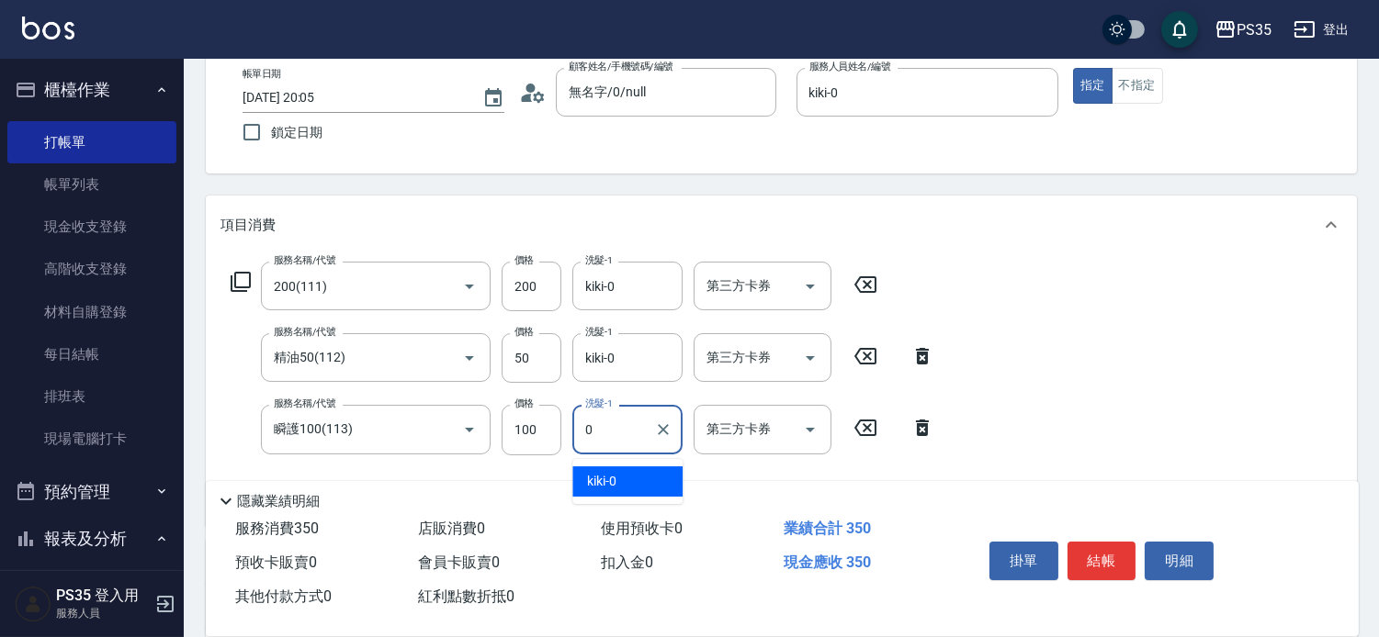
type input "kiki-0"
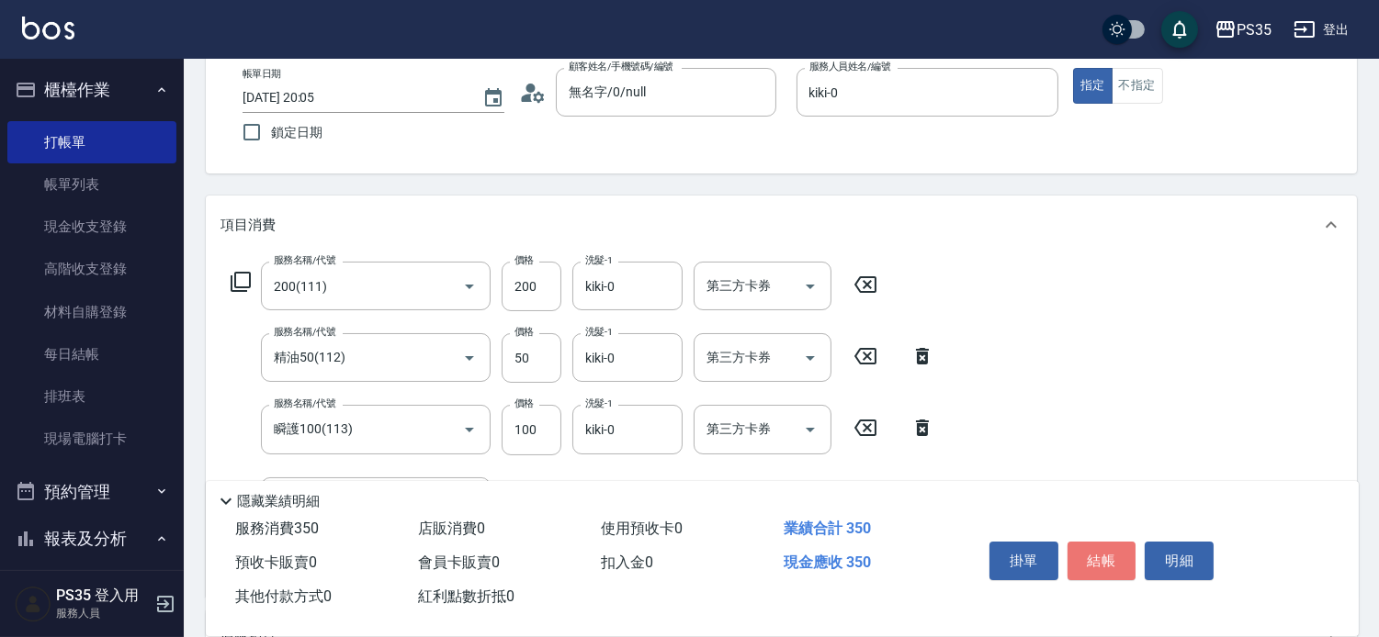
click at [1104, 548] on button "結帳" at bounding box center [1101, 561] width 69 height 39
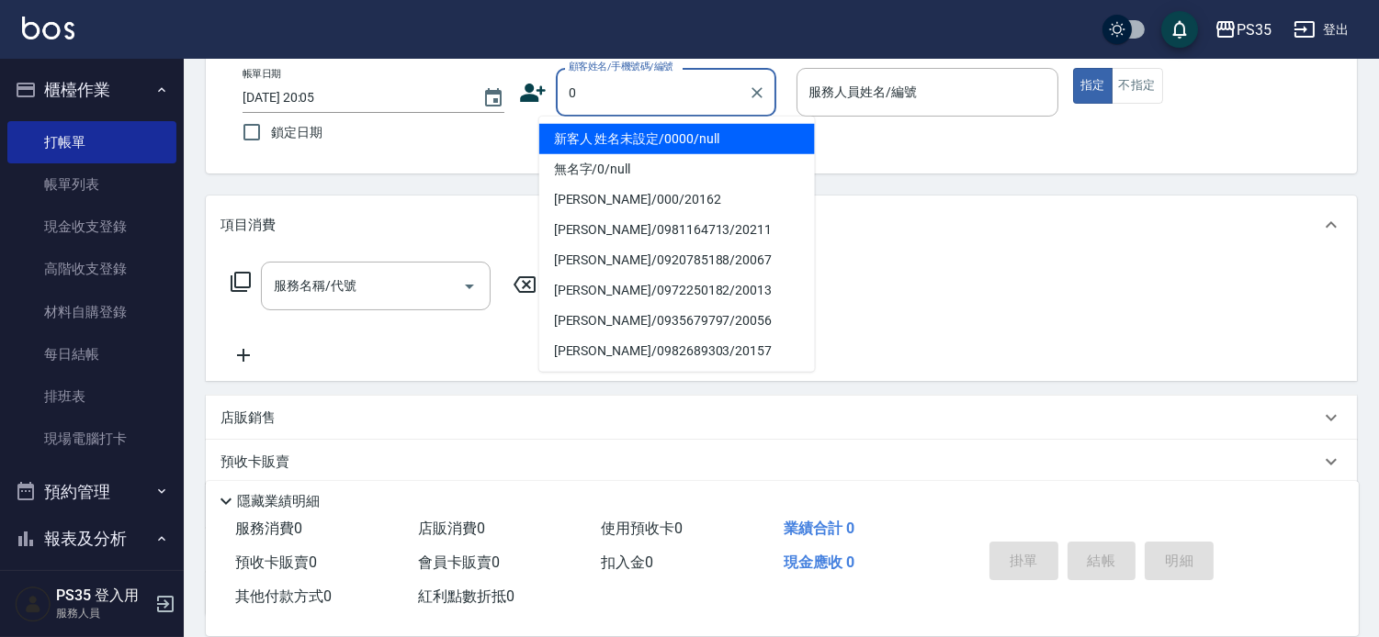
type input "新客人 姓名未設定/0000/null"
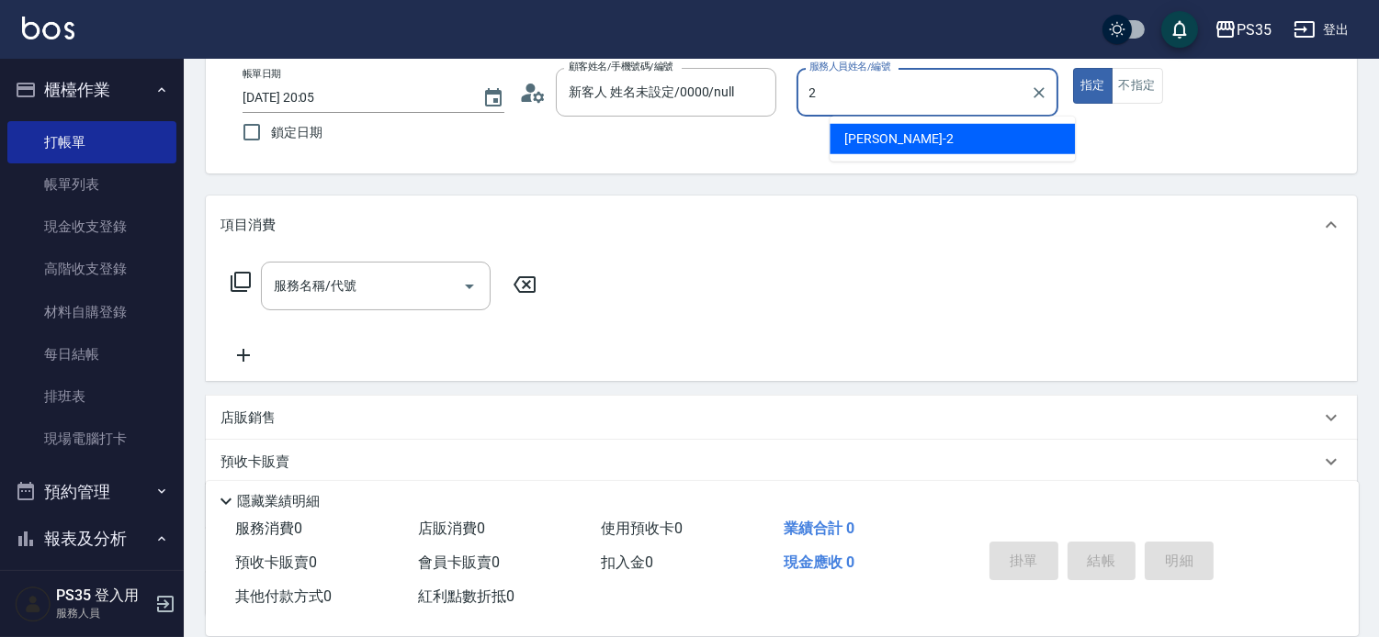
type input "栢沛怡-2"
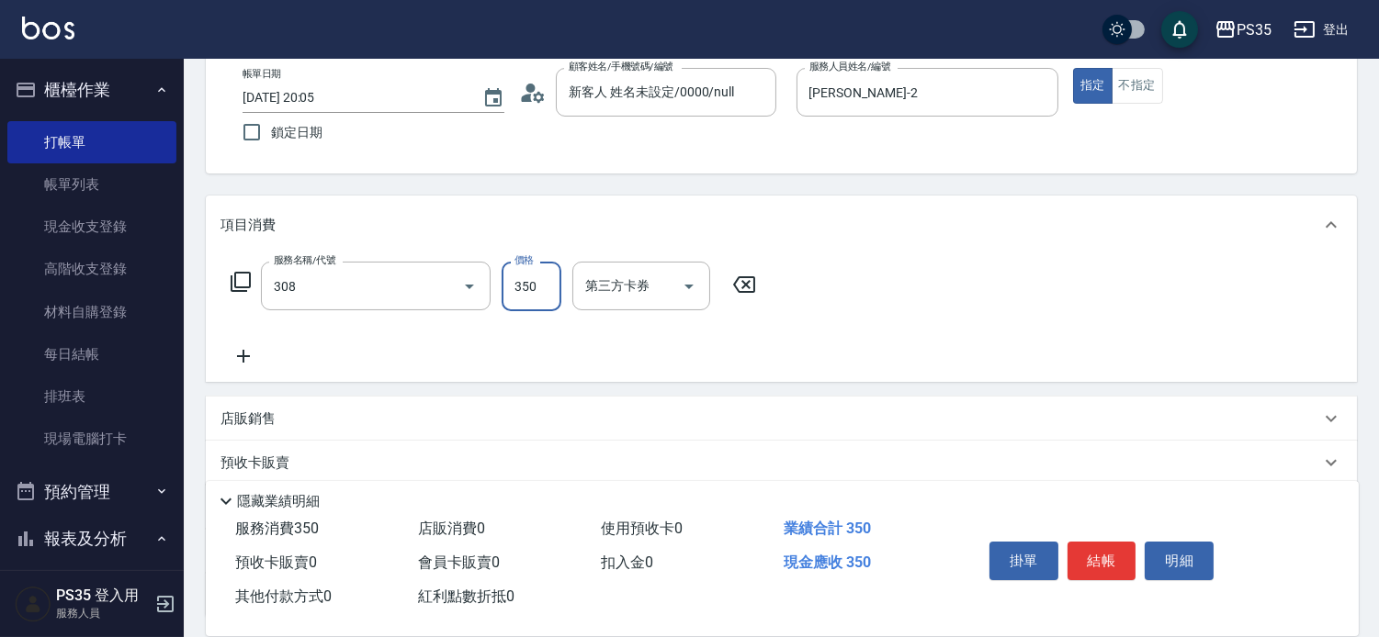
type input "洗+剪(308)"
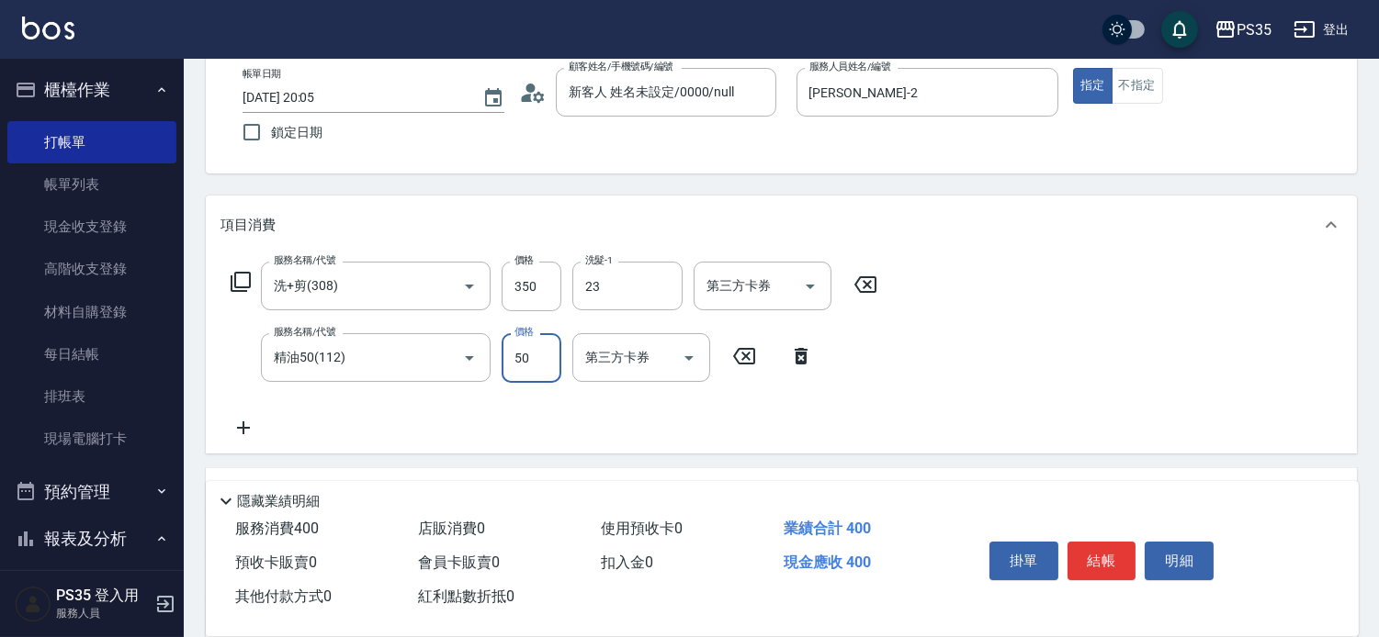
type input "Eav-23"
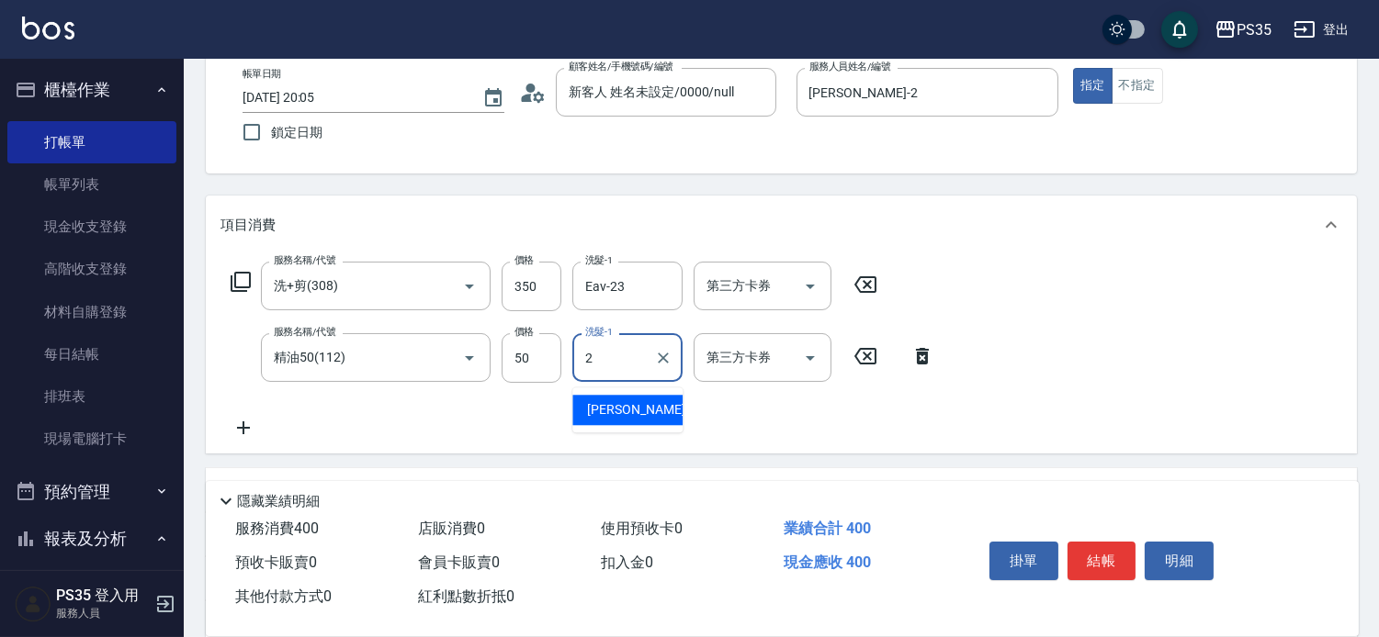
type input "栢沛怡-2"
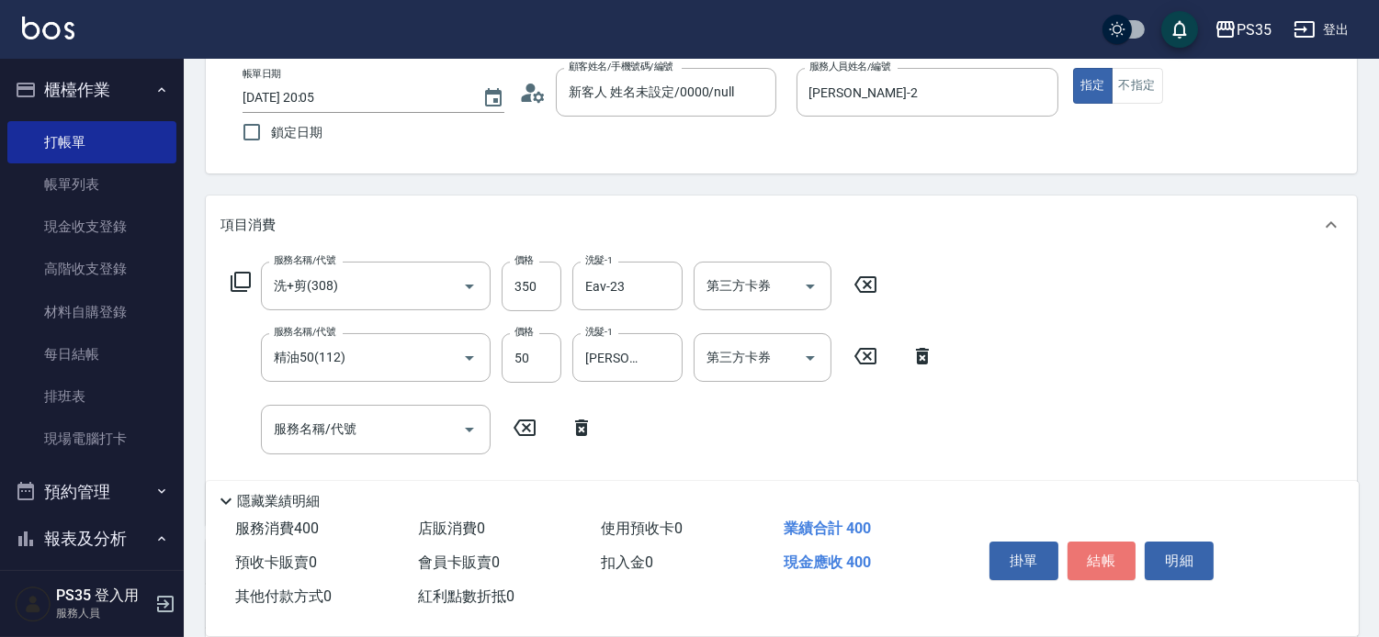
click at [1104, 548] on button "結帳" at bounding box center [1101, 561] width 69 height 39
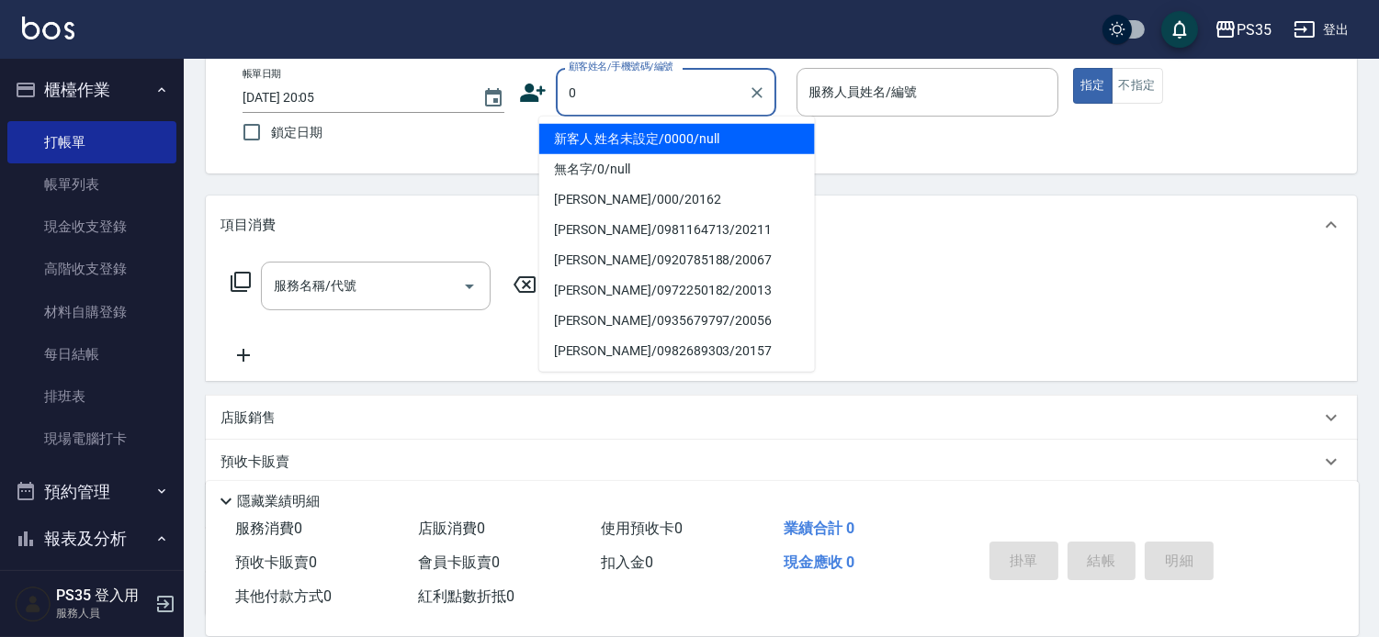
type input "新客人 姓名未設定/0000/null"
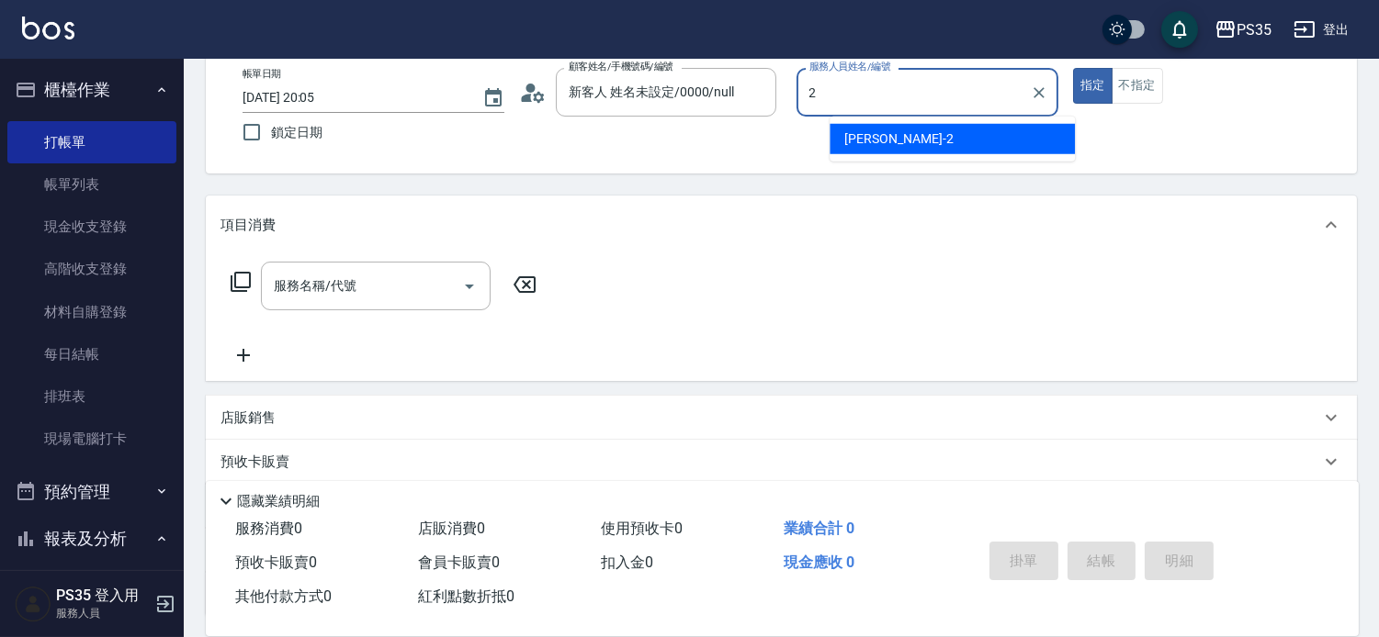
type input "栢沛怡-2"
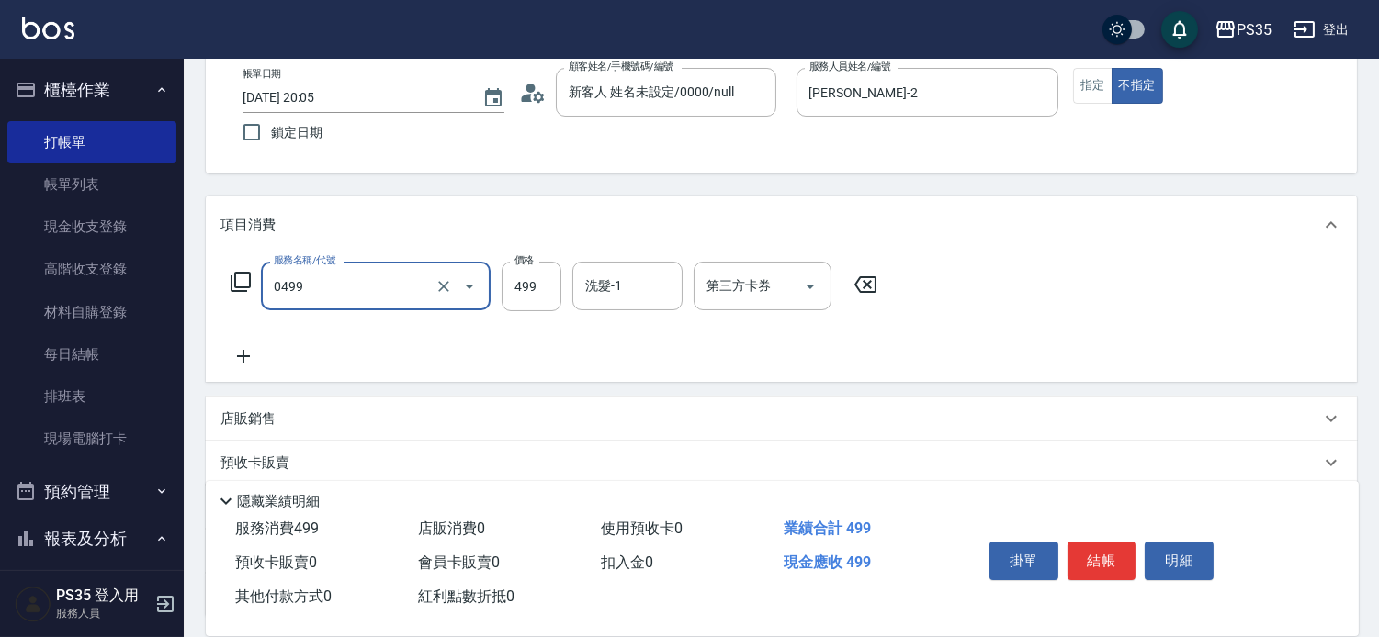
type input "伊黛莉499(0499)"
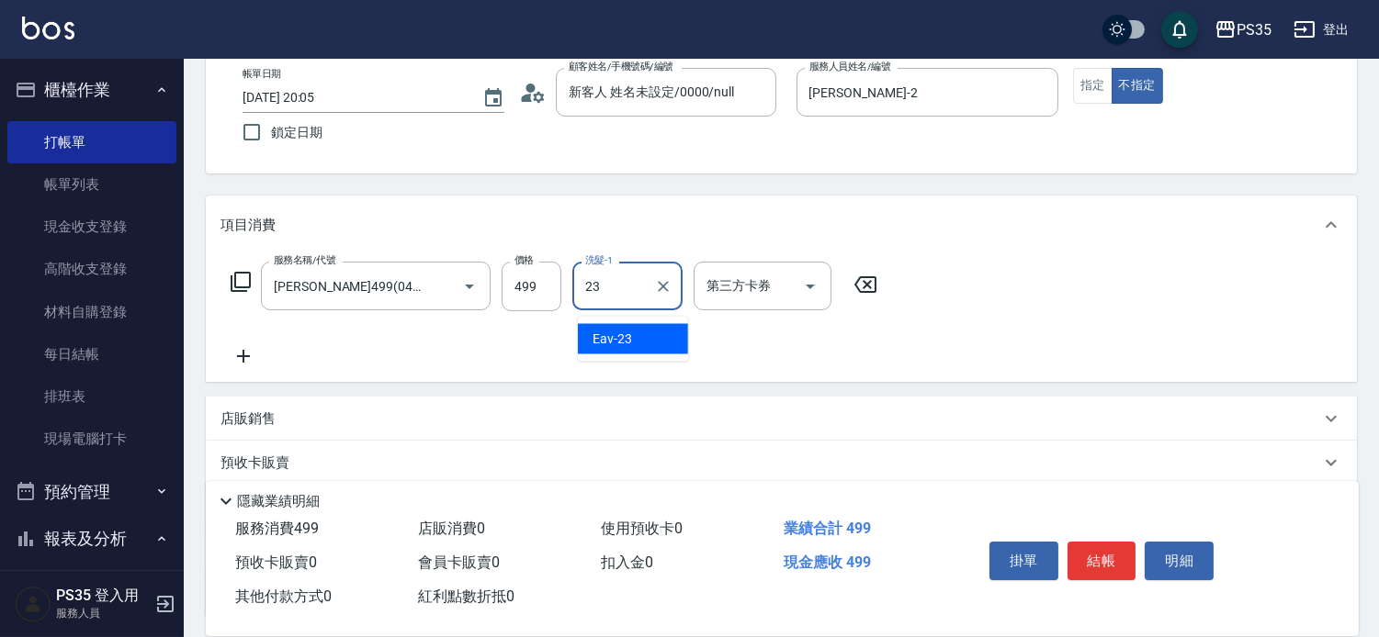
type input "Eav-23"
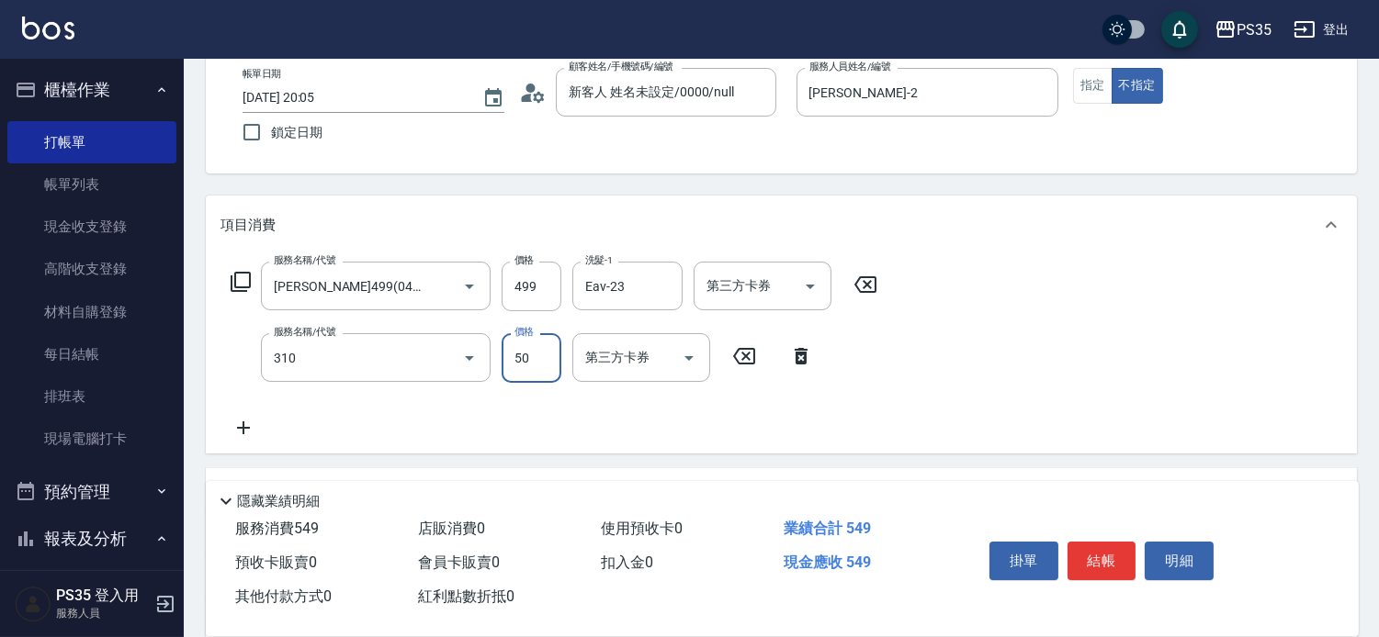
type input "剪瀏海(310)"
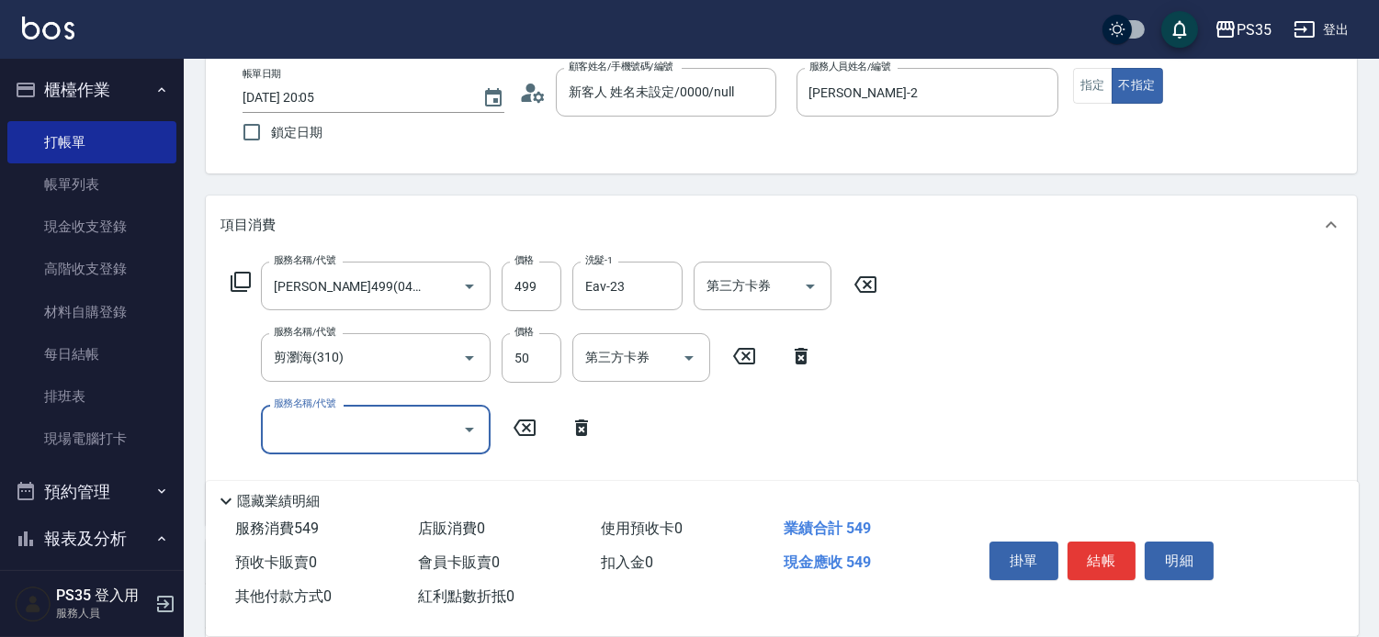
click at [1104, 548] on button "結帳" at bounding box center [1101, 561] width 69 height 39
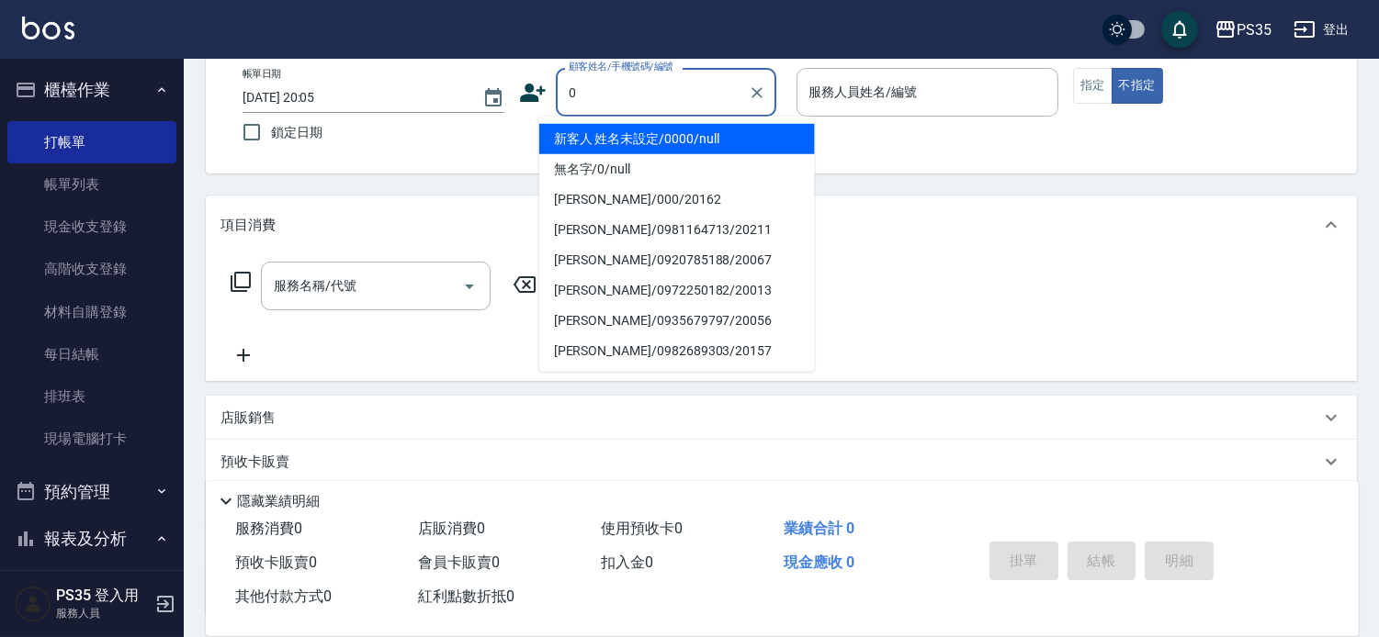
type input "新客人 姓名未設定/0000/null"
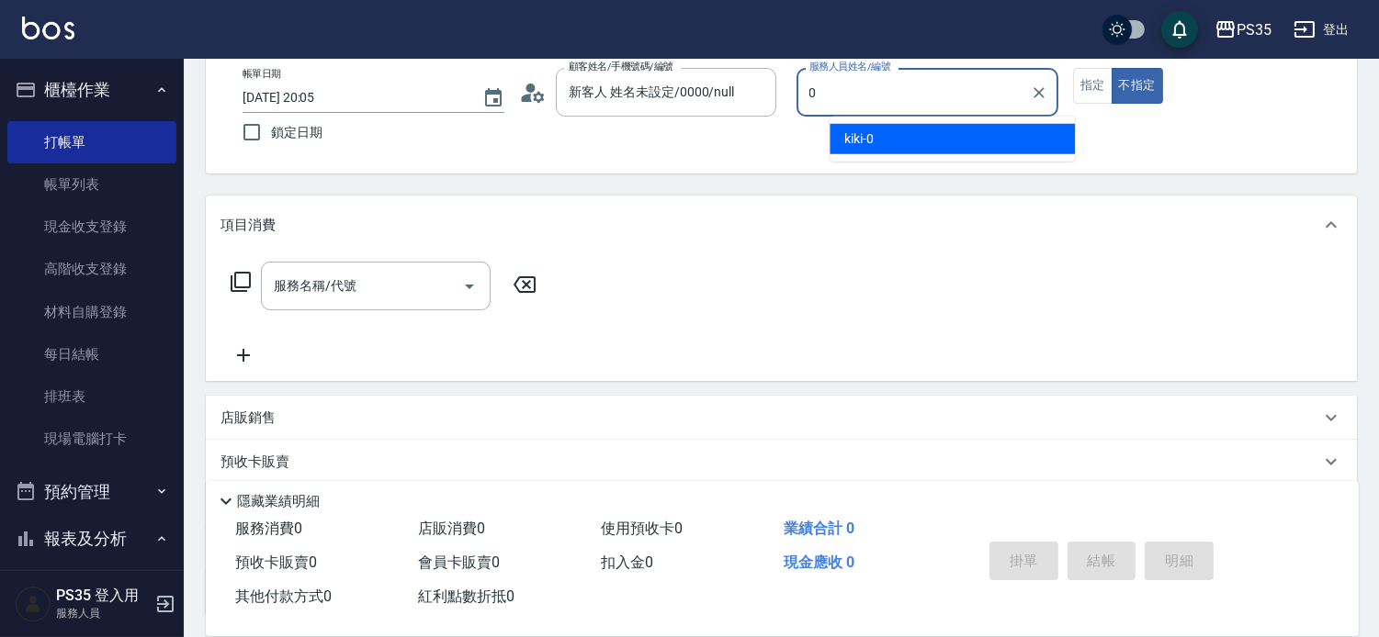
type input "kiki-0"
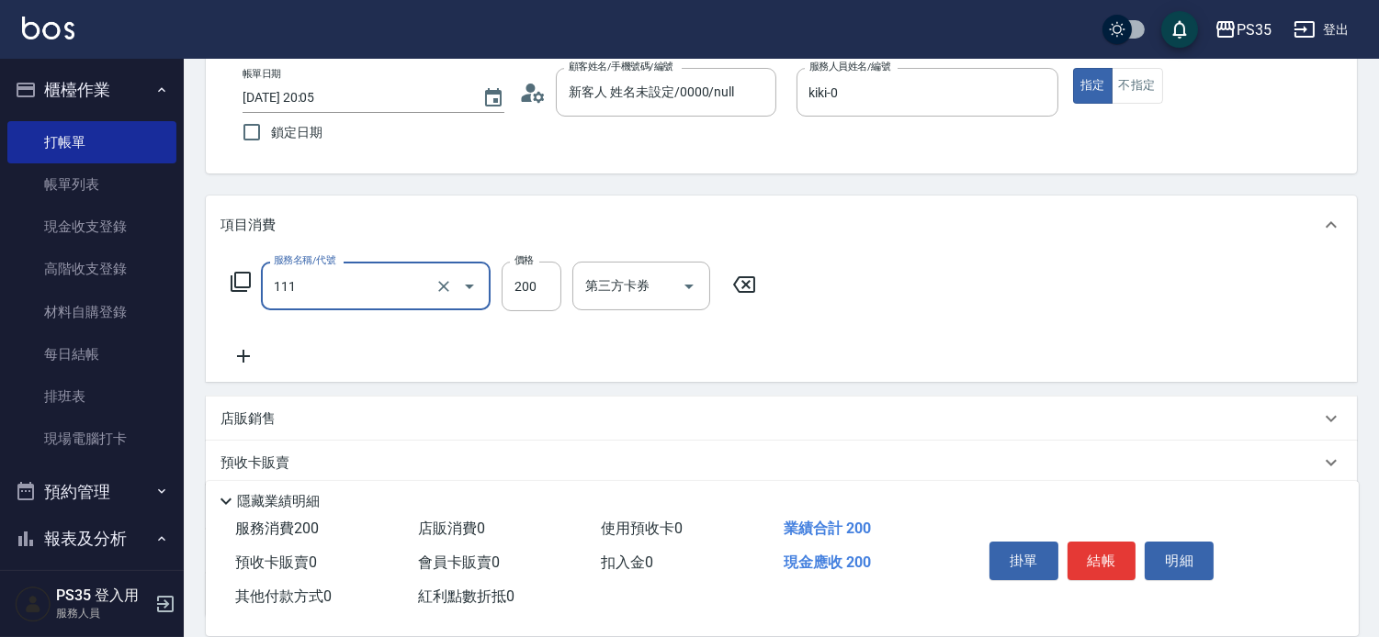
type input "200(111)"
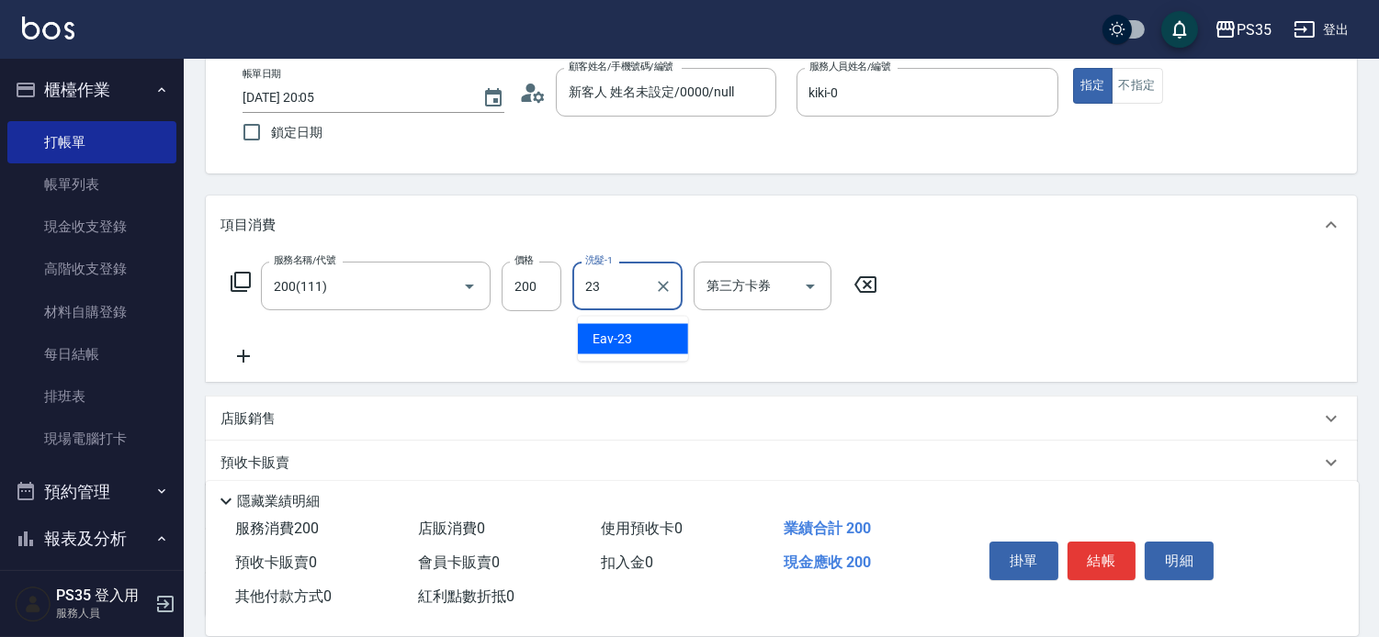
type input "Eav-23"
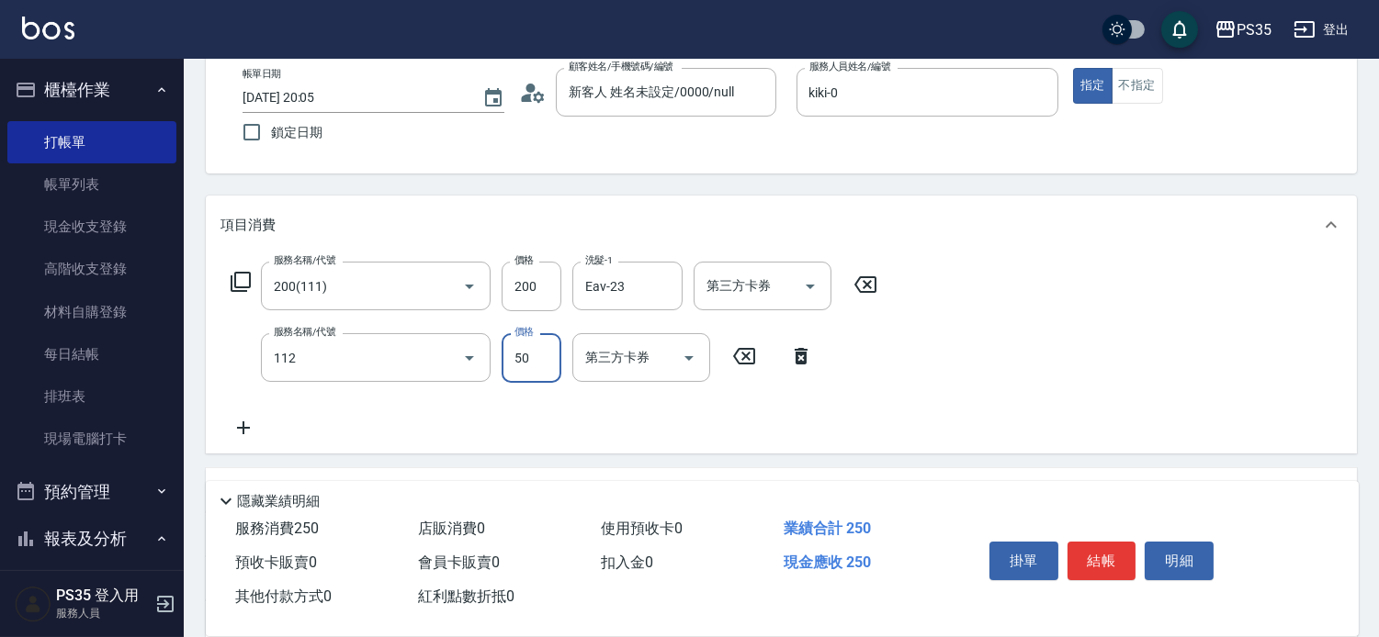
type input "精油50(112)"
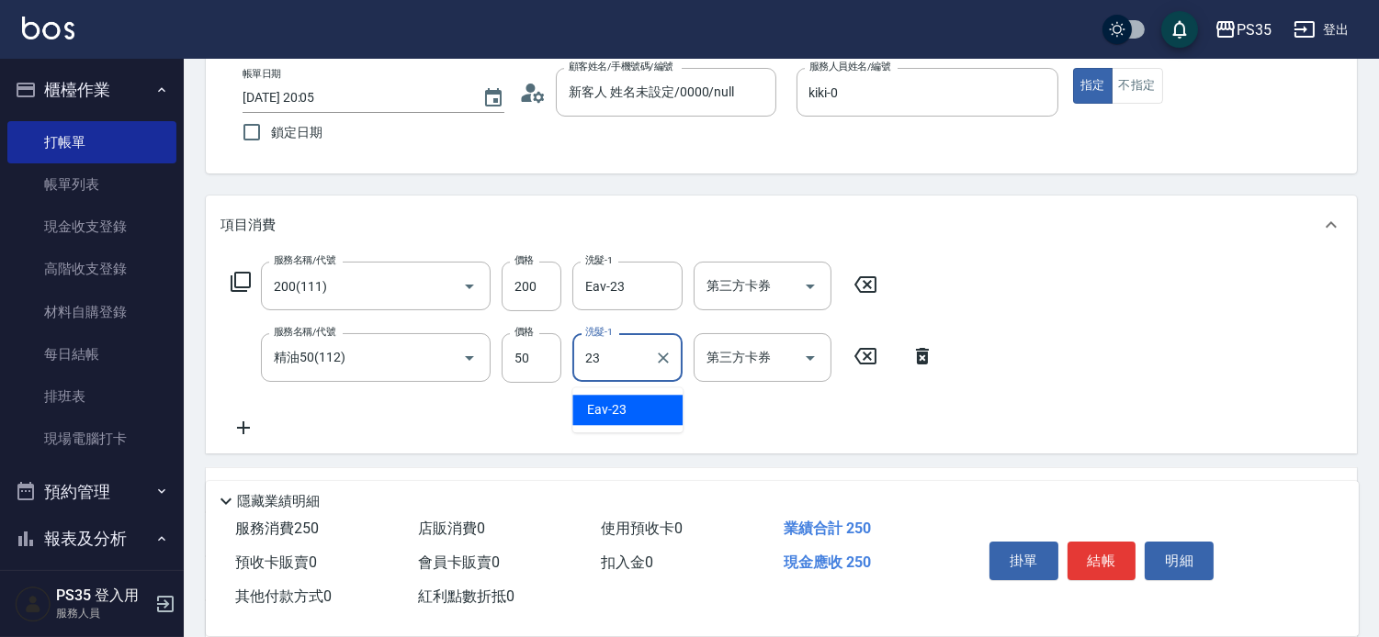
type input "Eav-23"
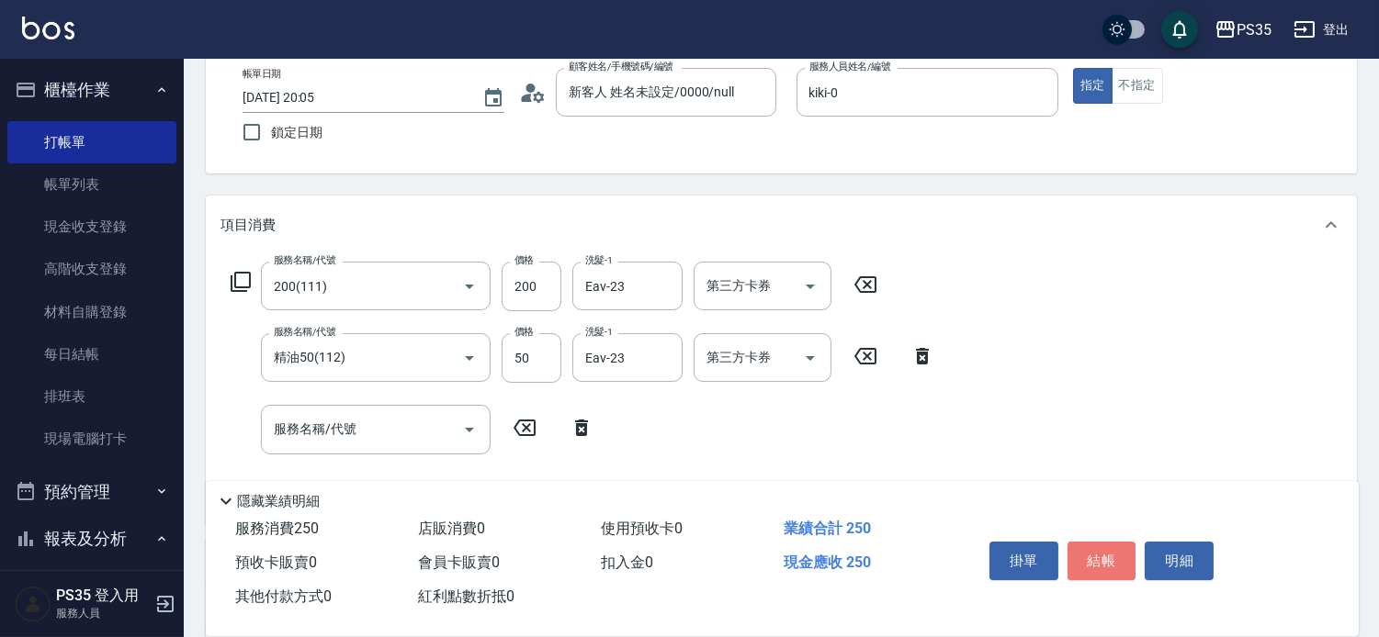
click at [1104, 548] on button "結帳" at bounding box center [1101, 561] width 69 height 39
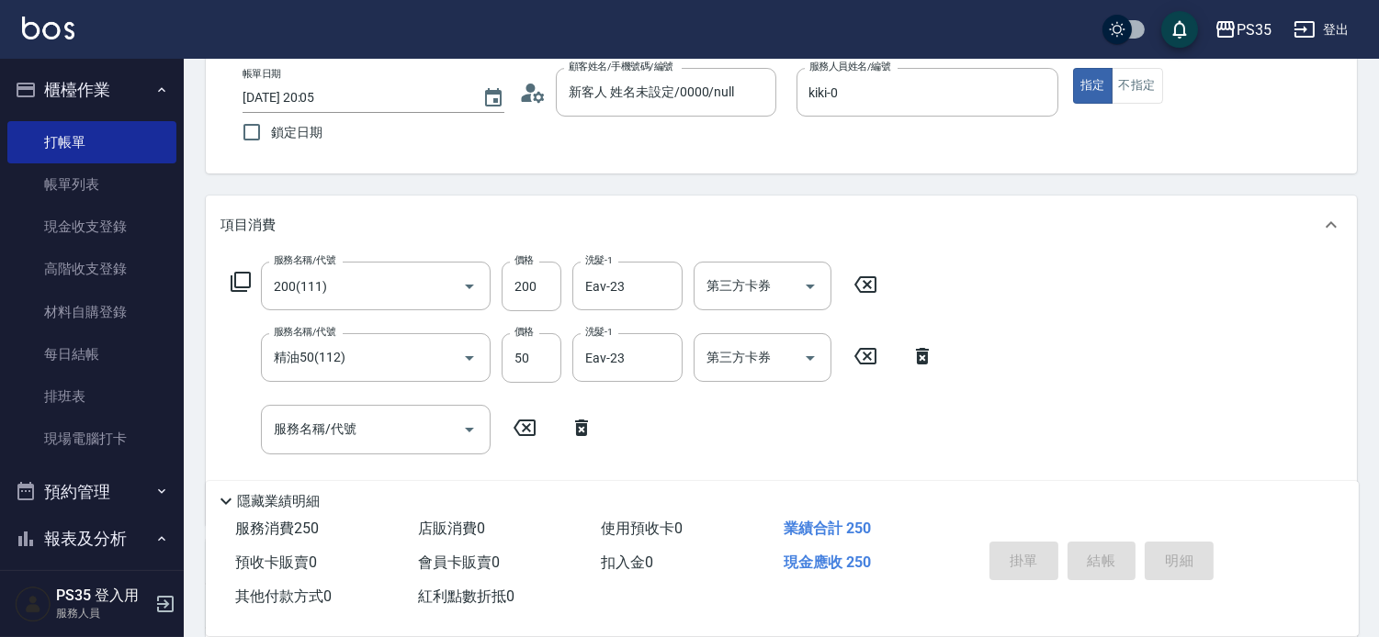
type input "2025/10/08 20:06"
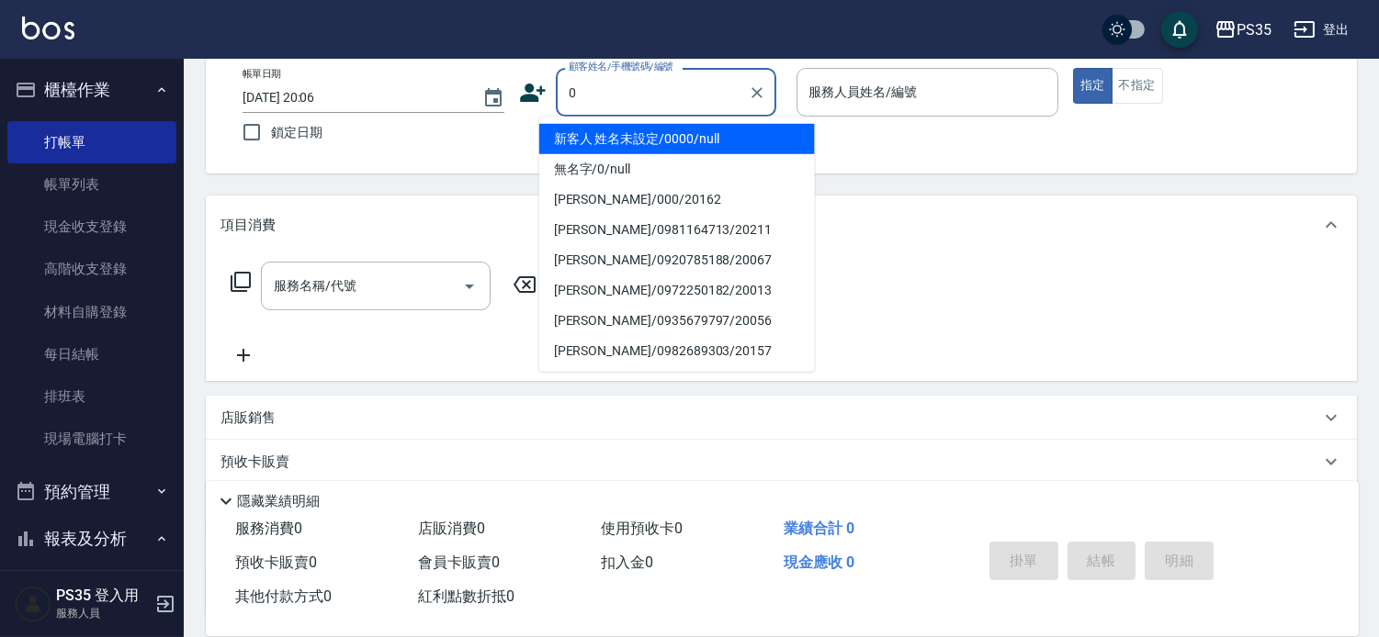
type input "新客人 姓名未設定/0000/null"
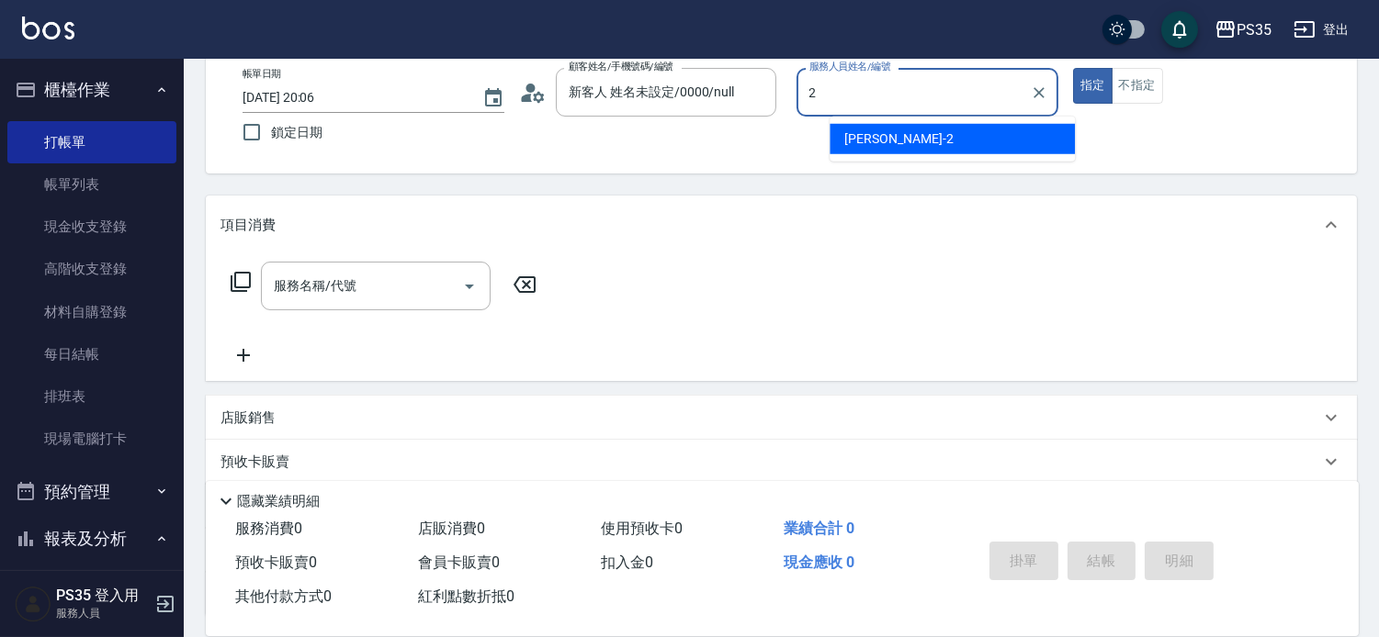
type input "栢沛怡-2"
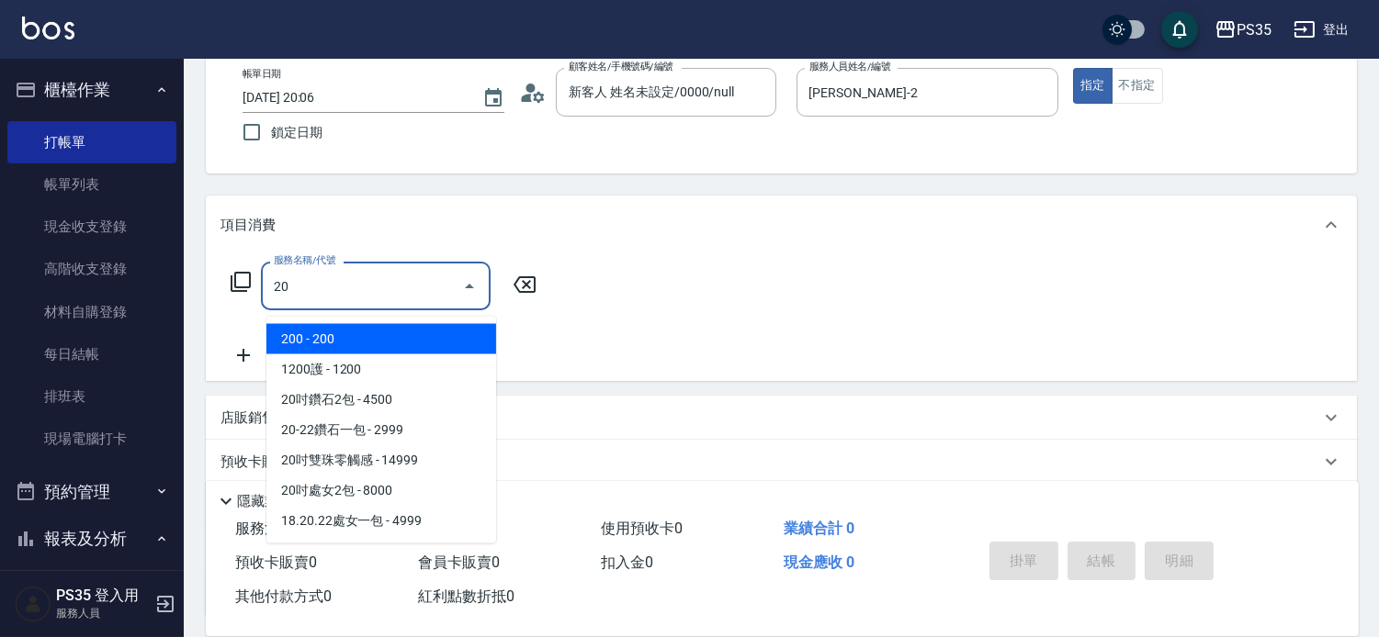
type input "2"
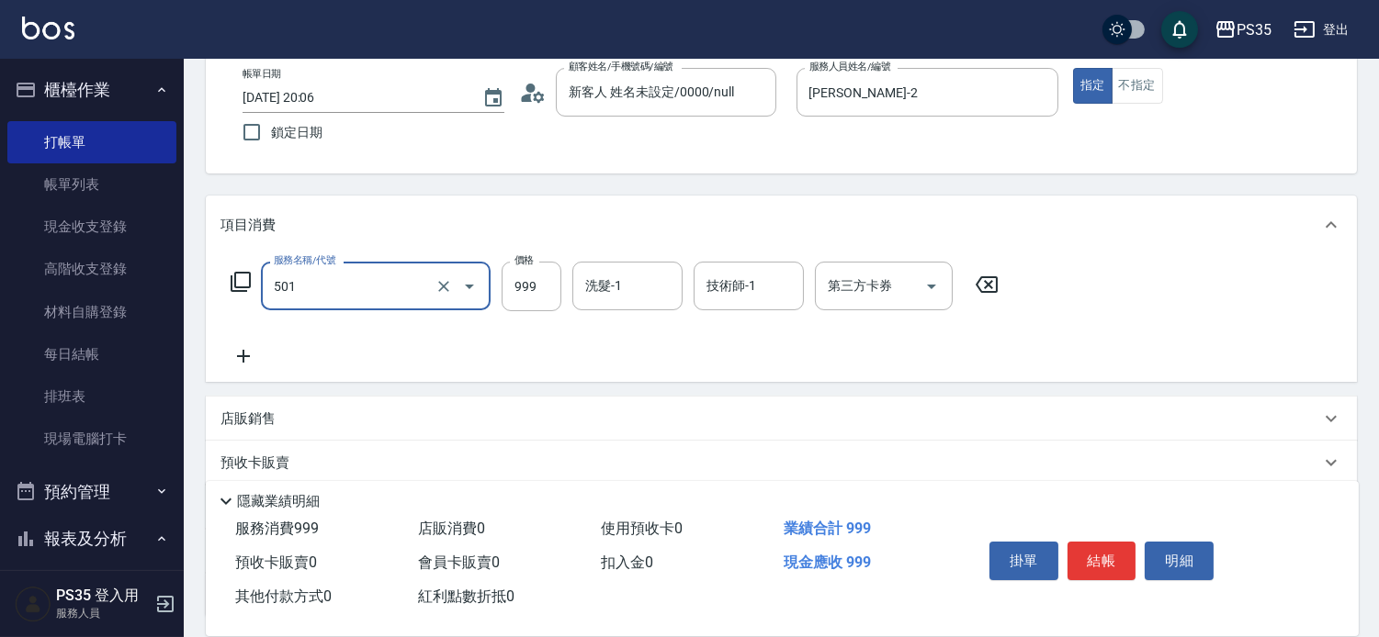
type input "染髮(501)"
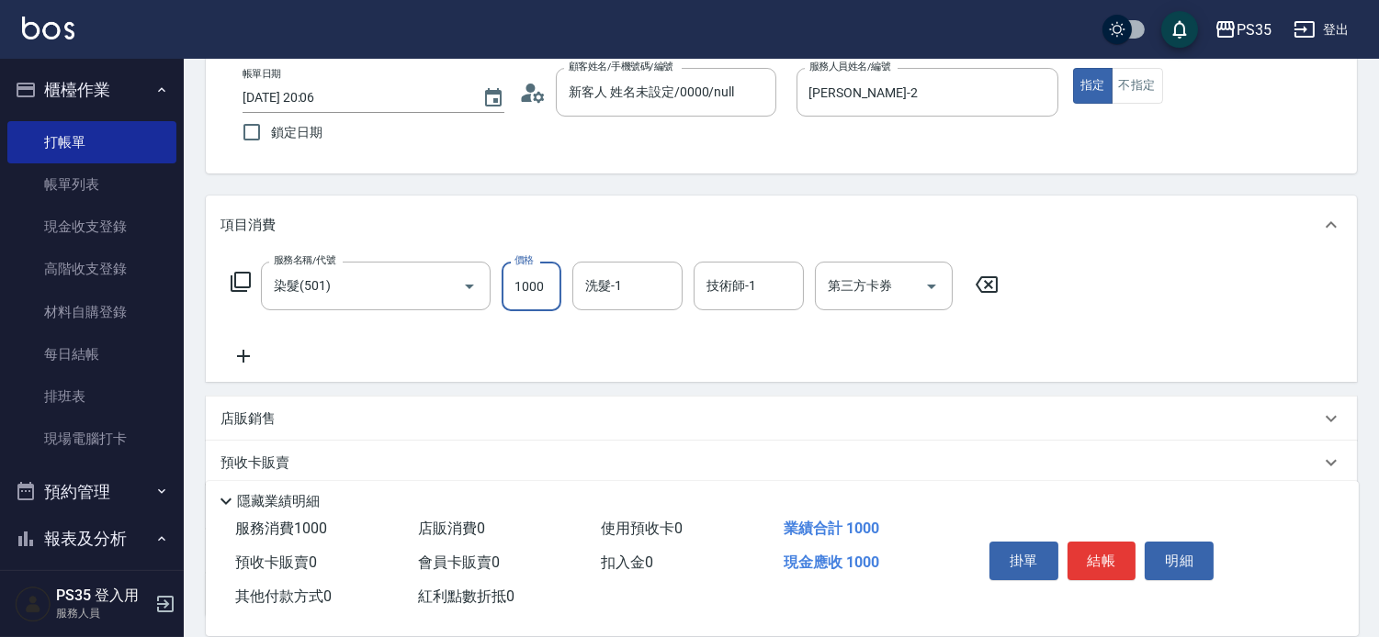
type input "1000"
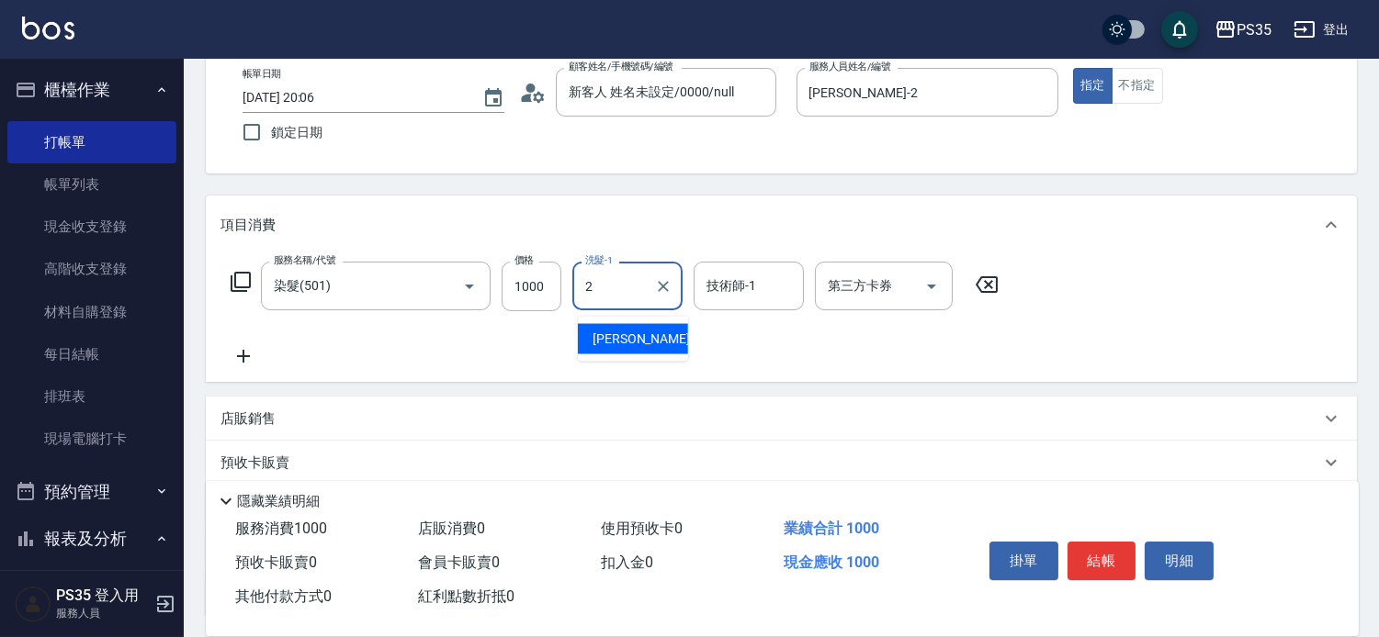
type input "栢沛怡-2"
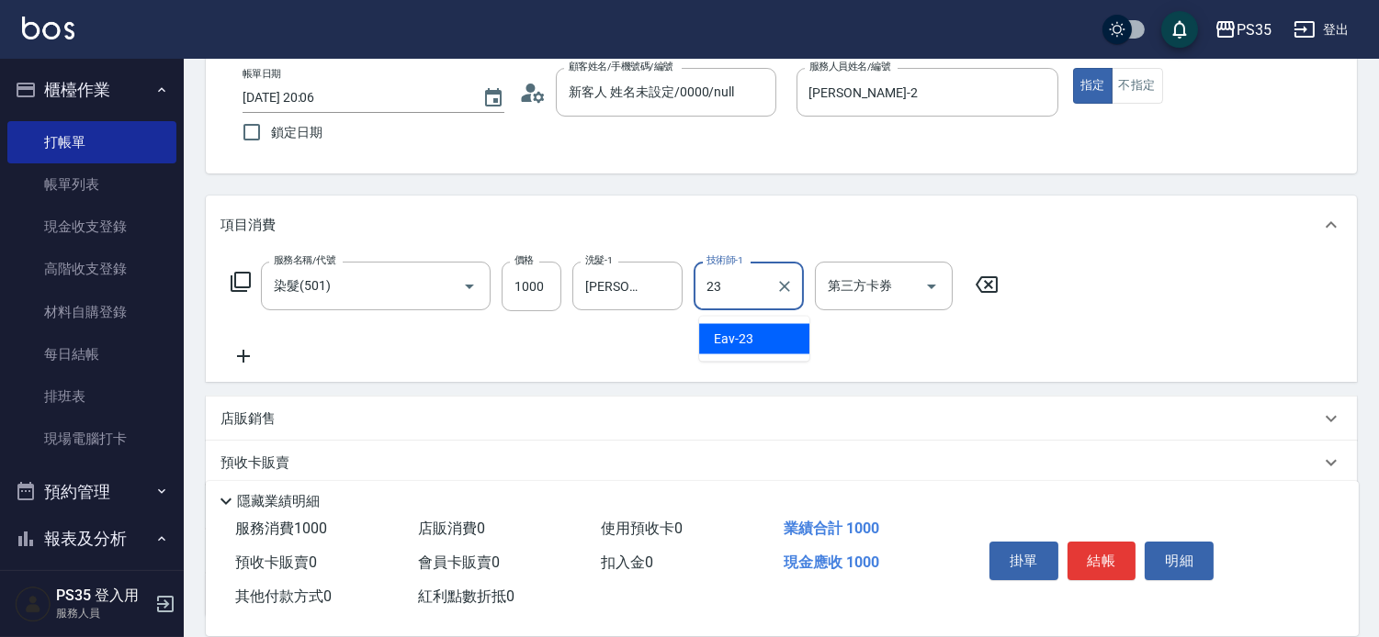
type input "Eav-23"
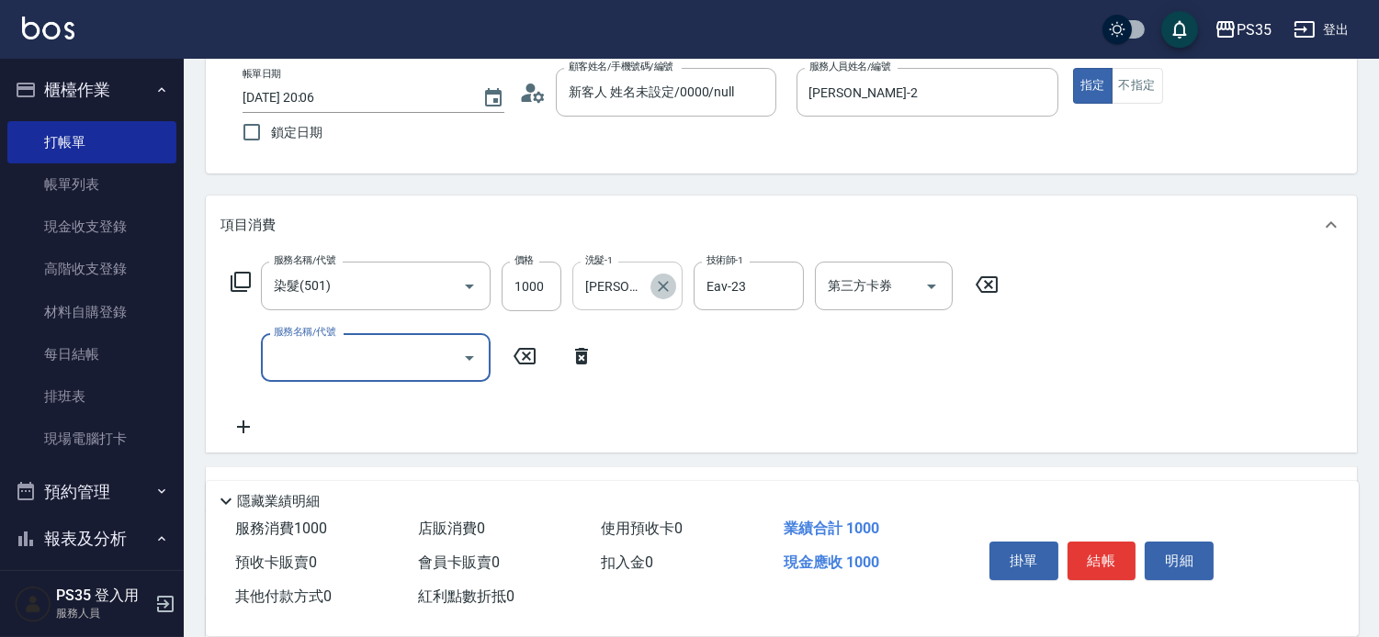
click at [669, 292] on icon "Clear" at bounding box center [663, 286] width 11 height 11
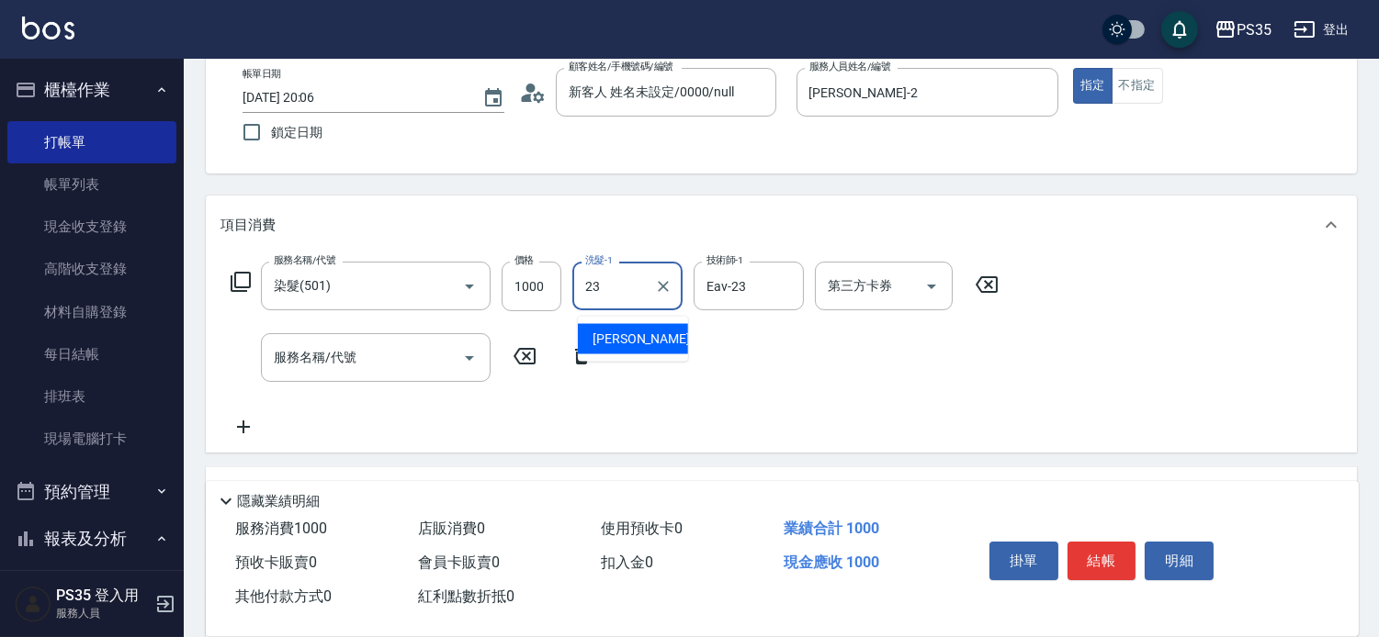
type input "Eav-23"
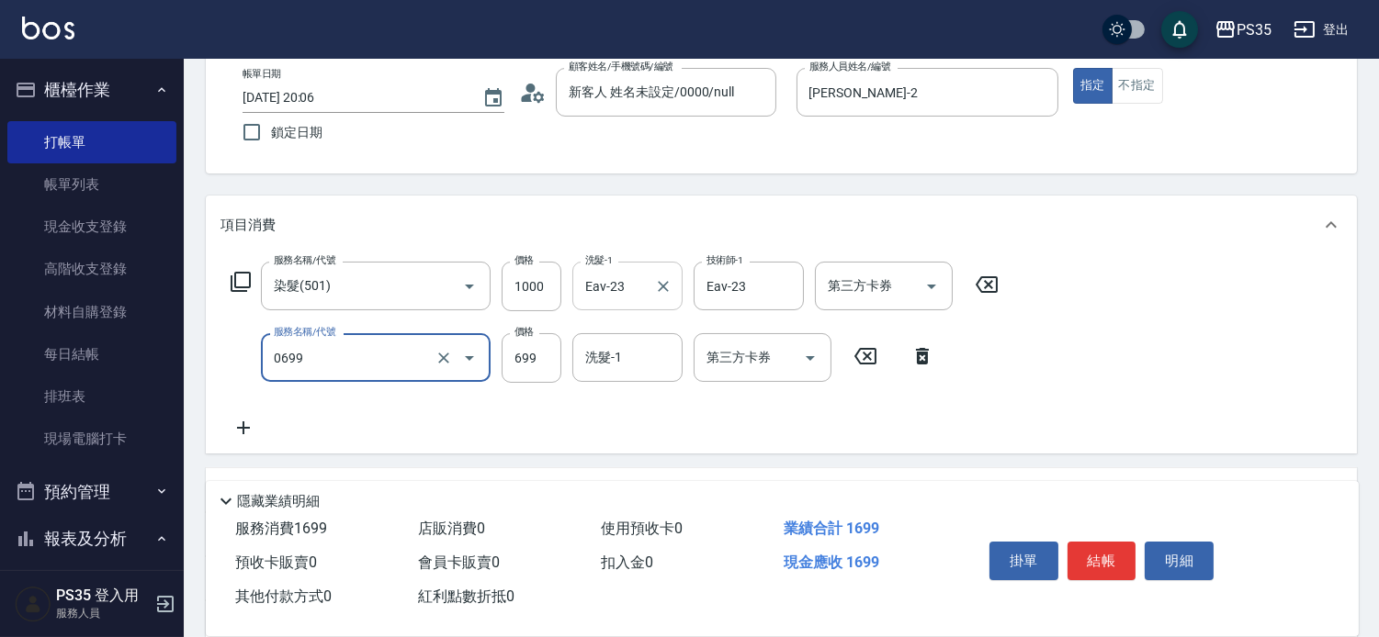
type input "精油SPA(0699)"
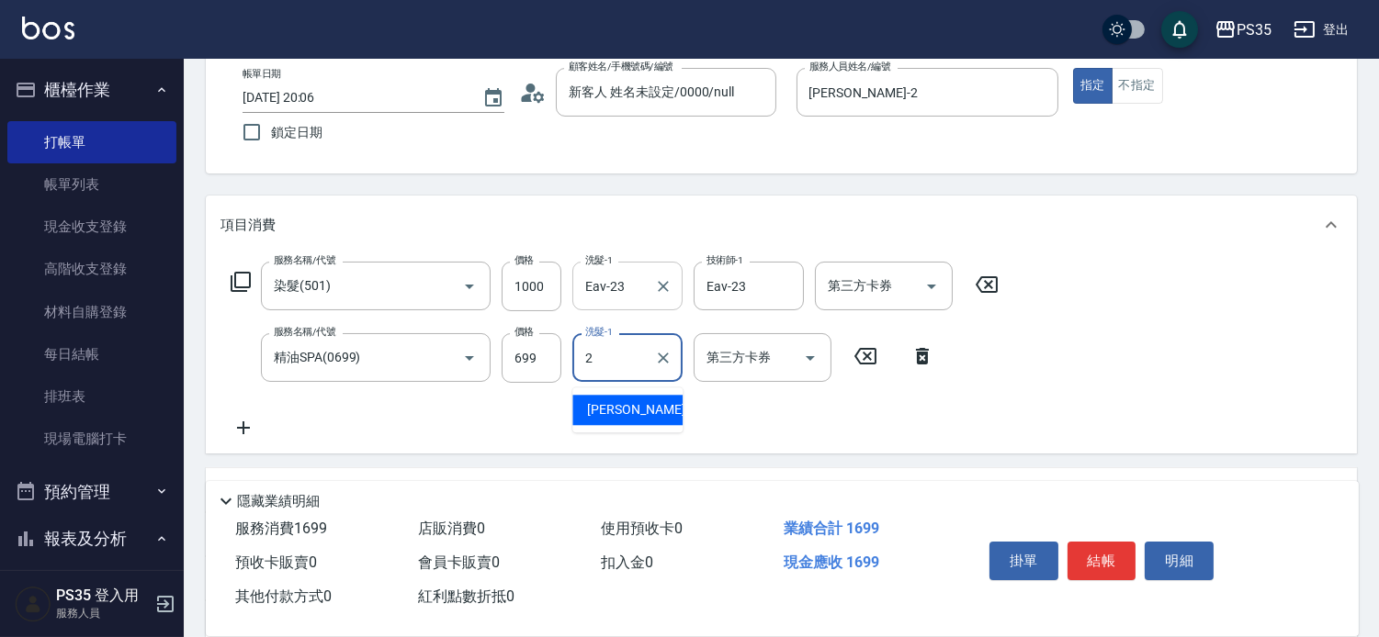
type input "栢沛怡-2"
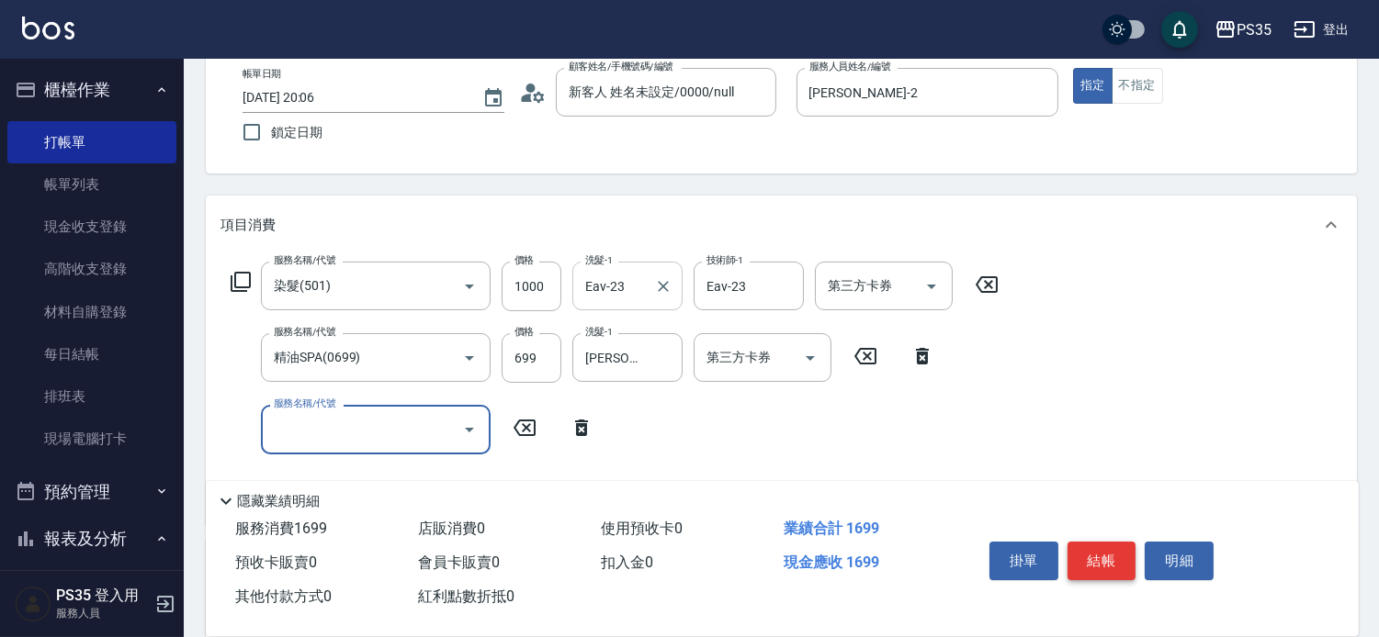
click at [1125, 542] on button "結帳" at bounding box center [1101, 561] width 69 height 39
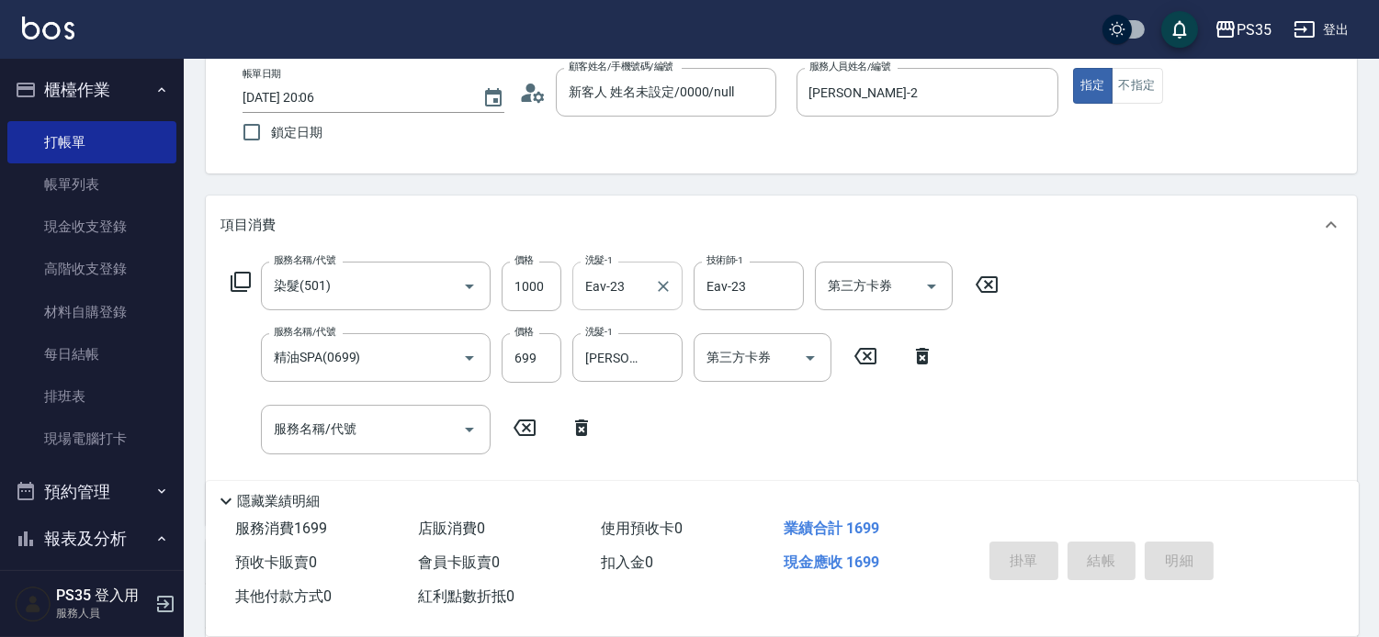
type input "2025/10/08 20:07"
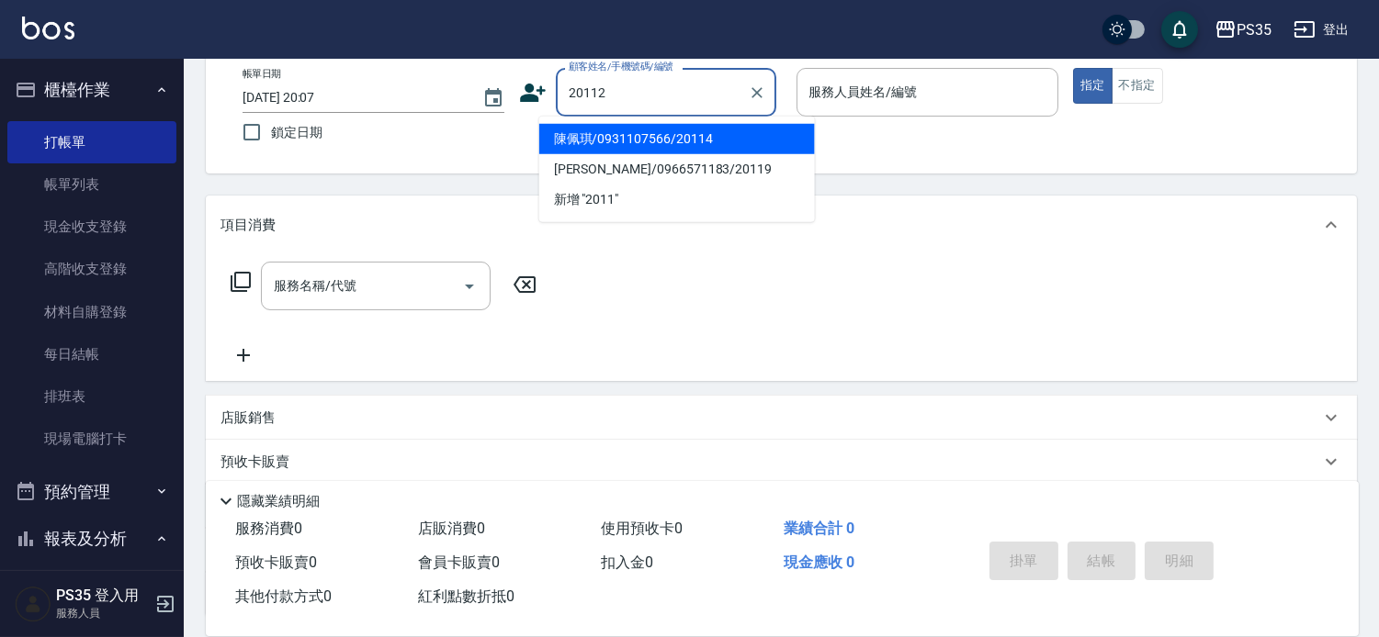
type input "20112"
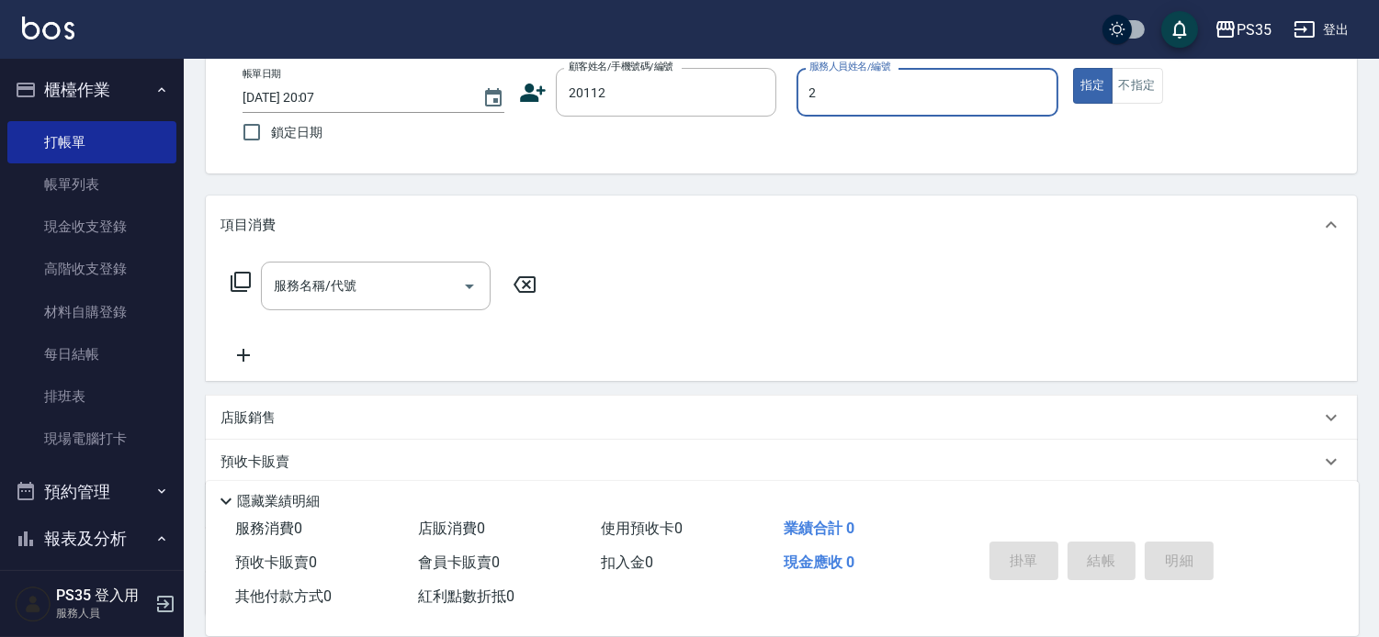
type input "2"
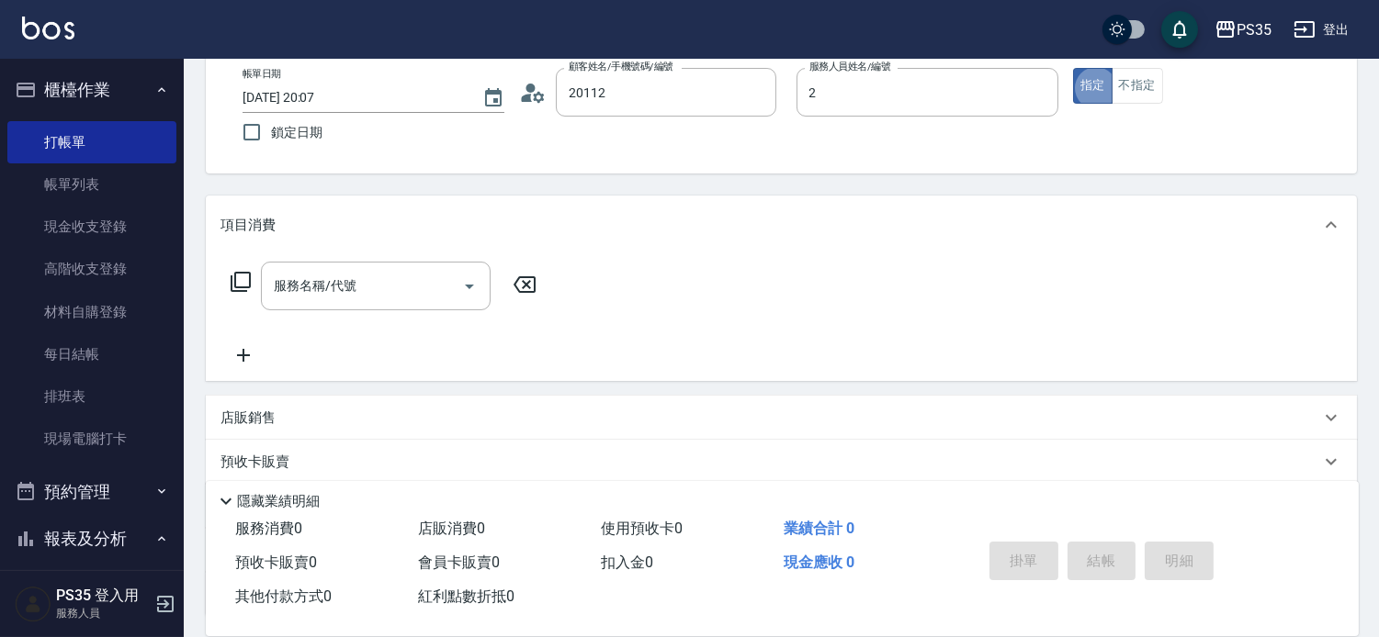
type input "林建良/0910995829/20112"
type input "栢沛怡-2"
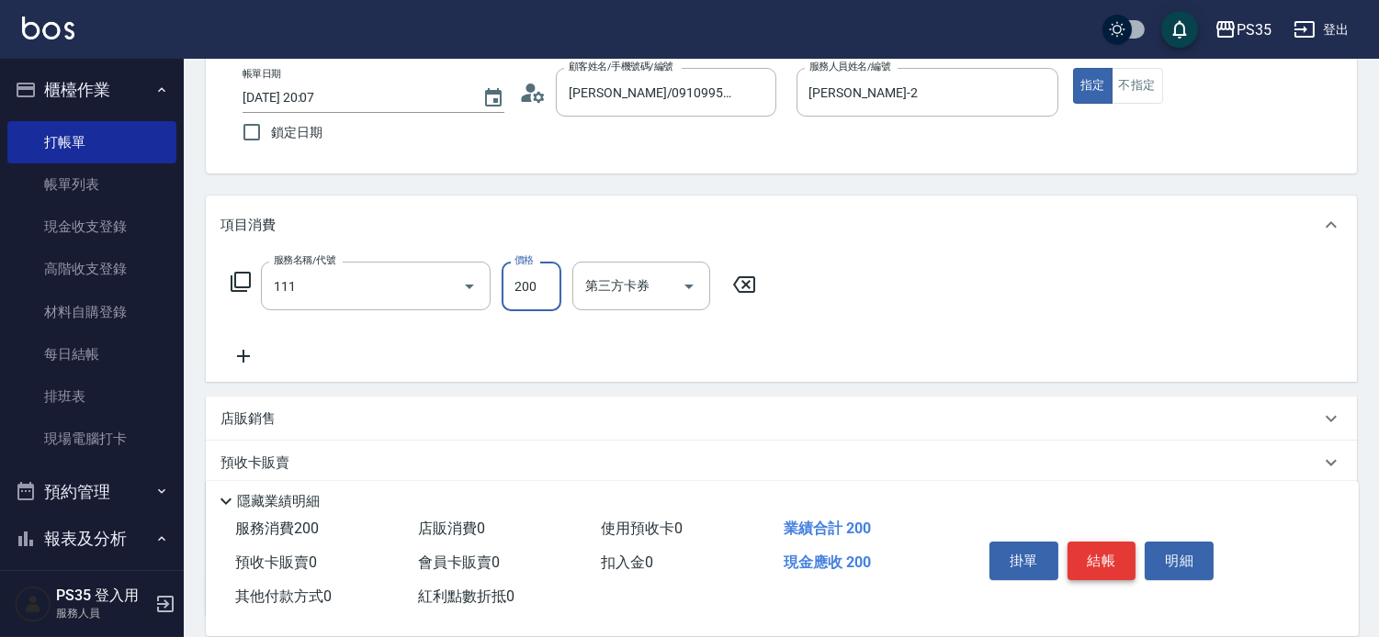
type input "200(111)"
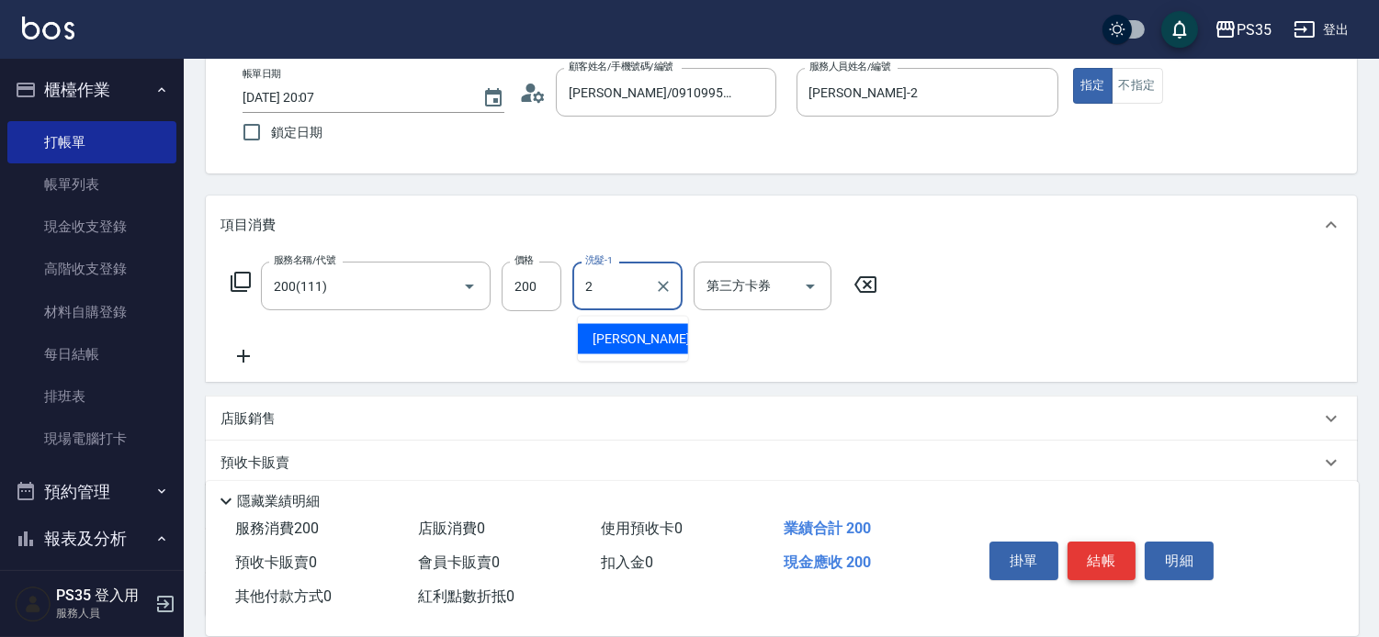
type input "栢沛怡-2"
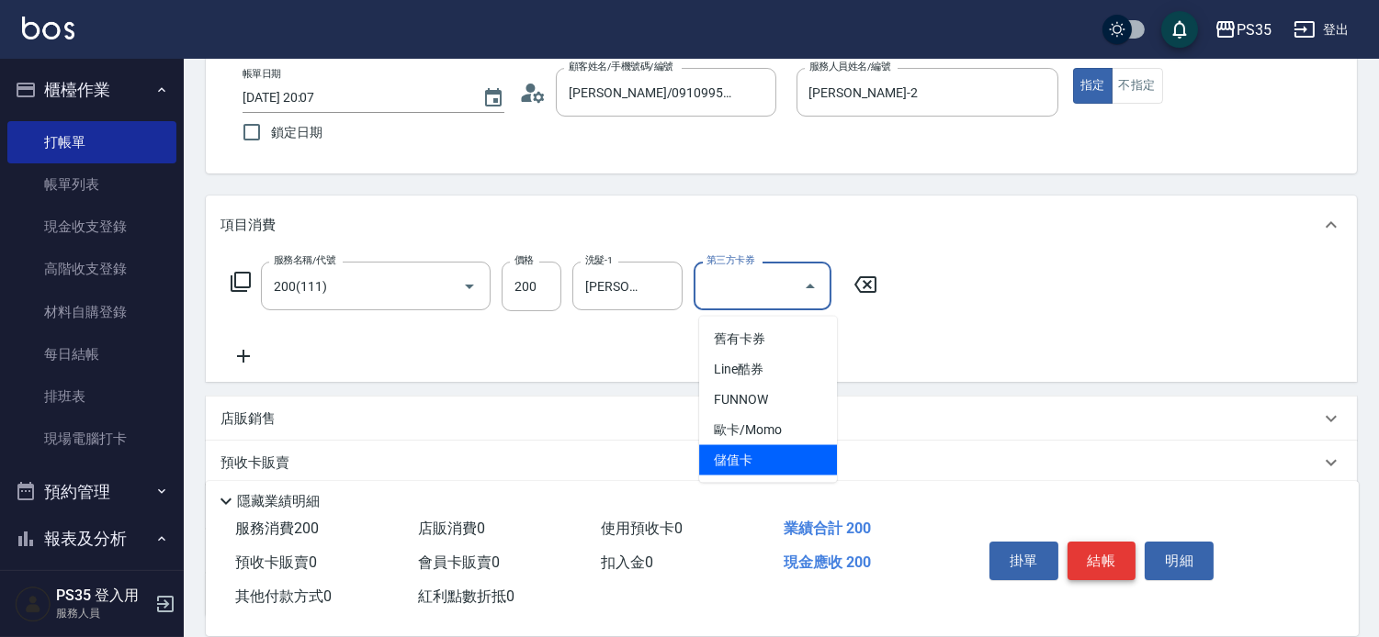
type input "儲值卡"
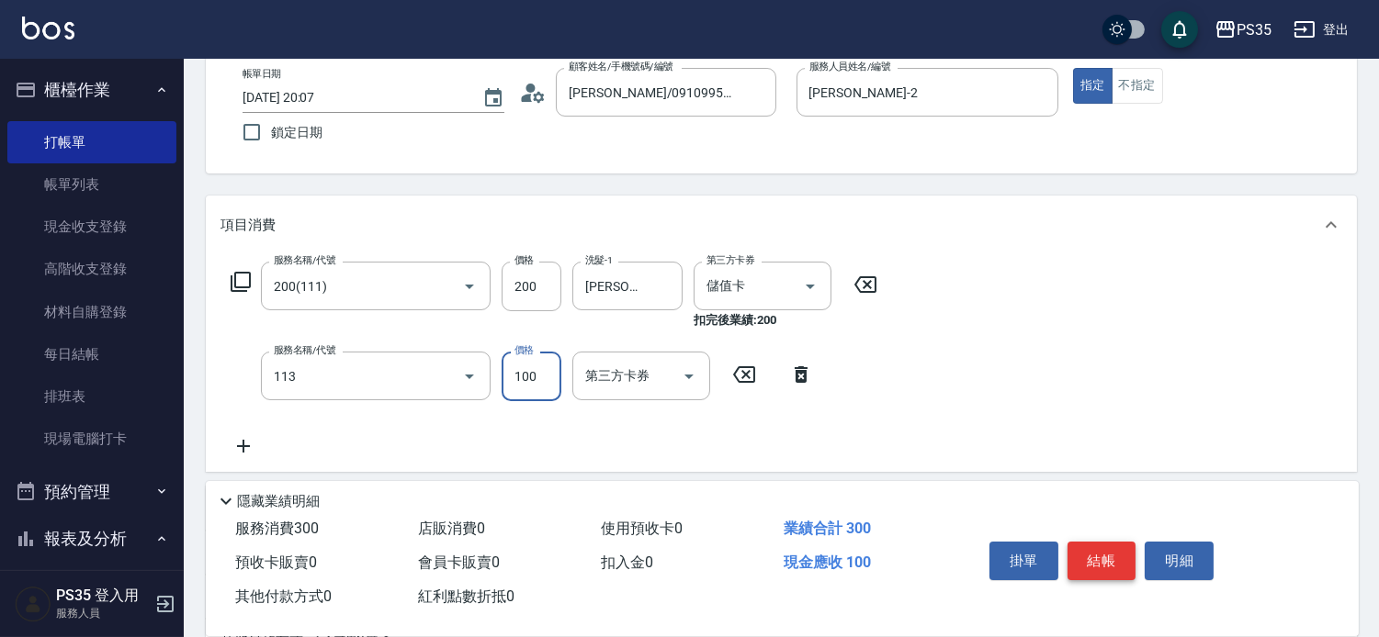
type input "瞬護100(113)"
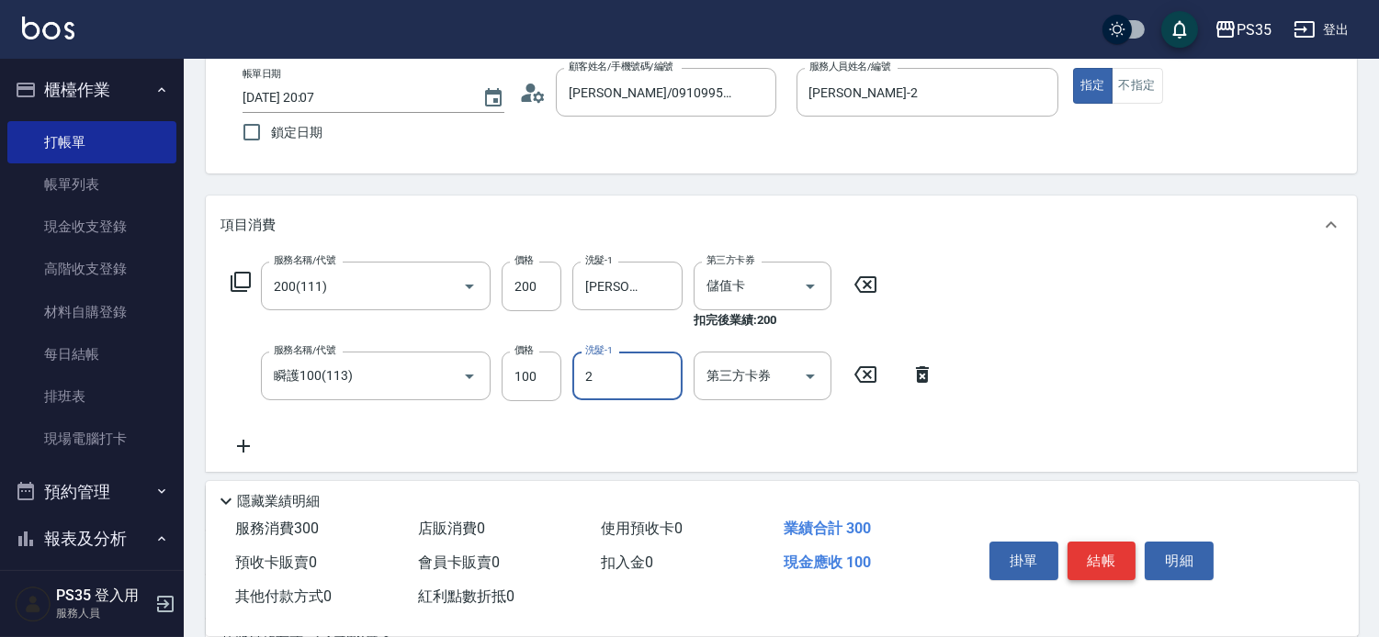
type input "栢沛怡-2"
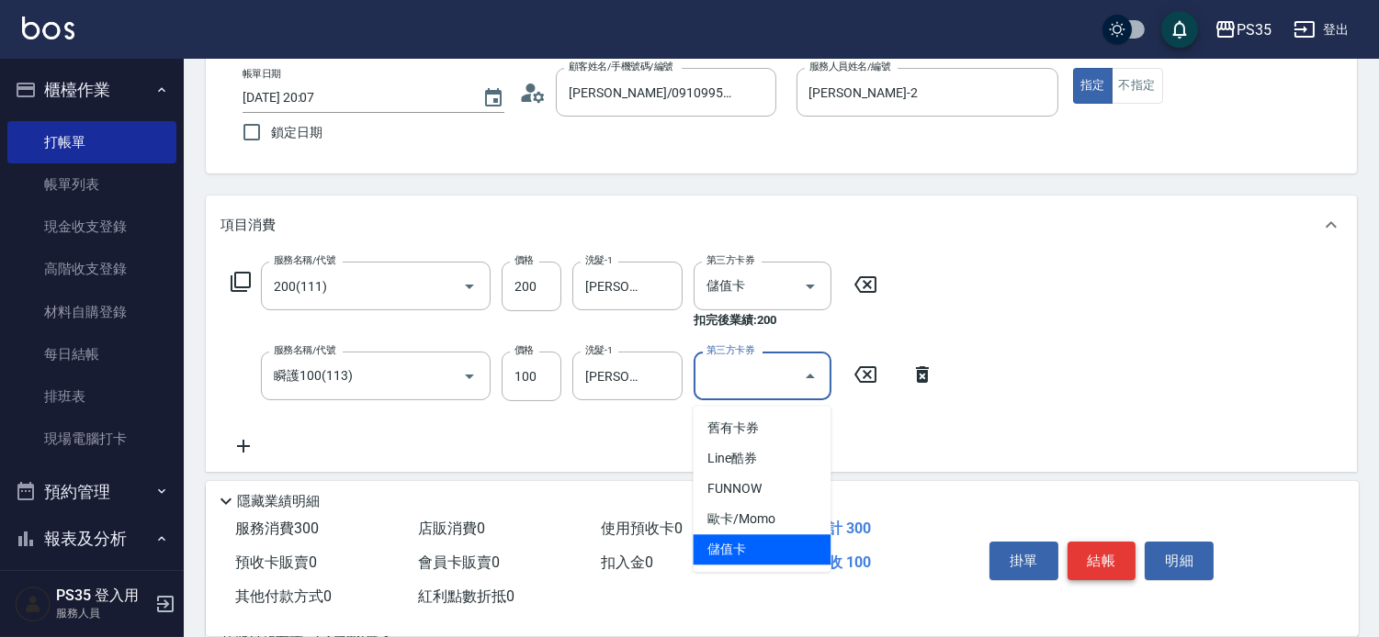
type input "儲值卡"
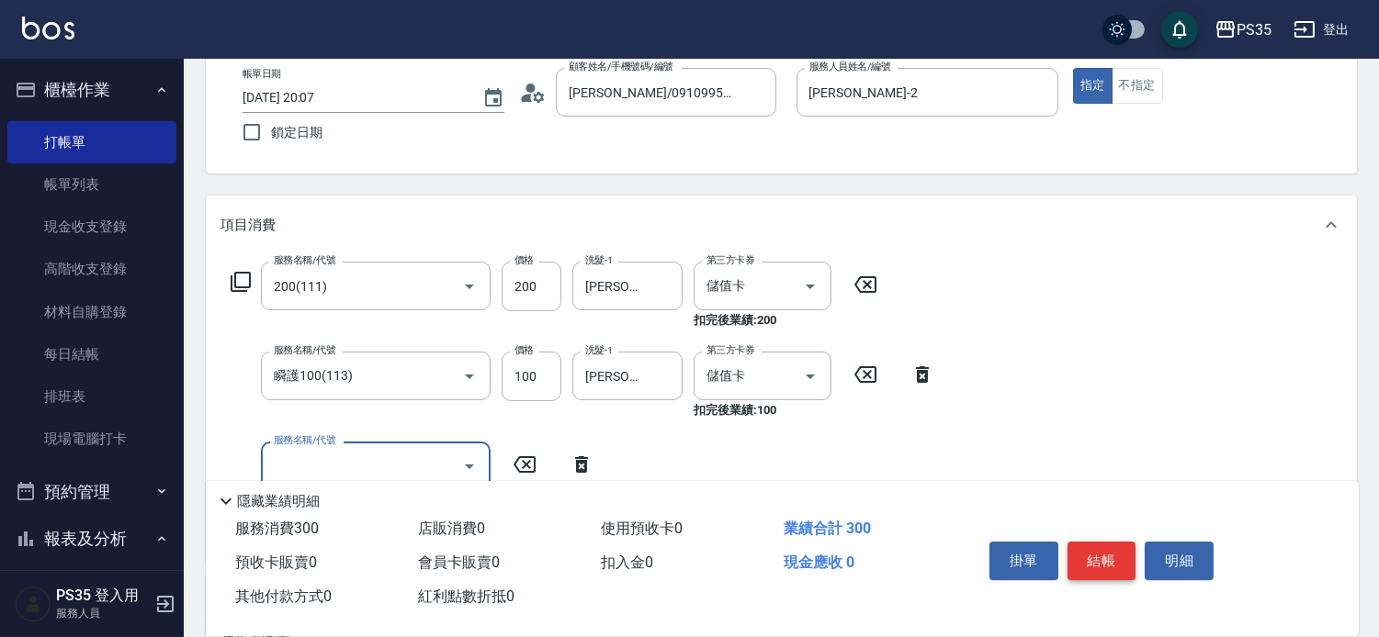
click at [1125, 542] on button "結帳" at bounding box center [1101, 561] width 69 height 39
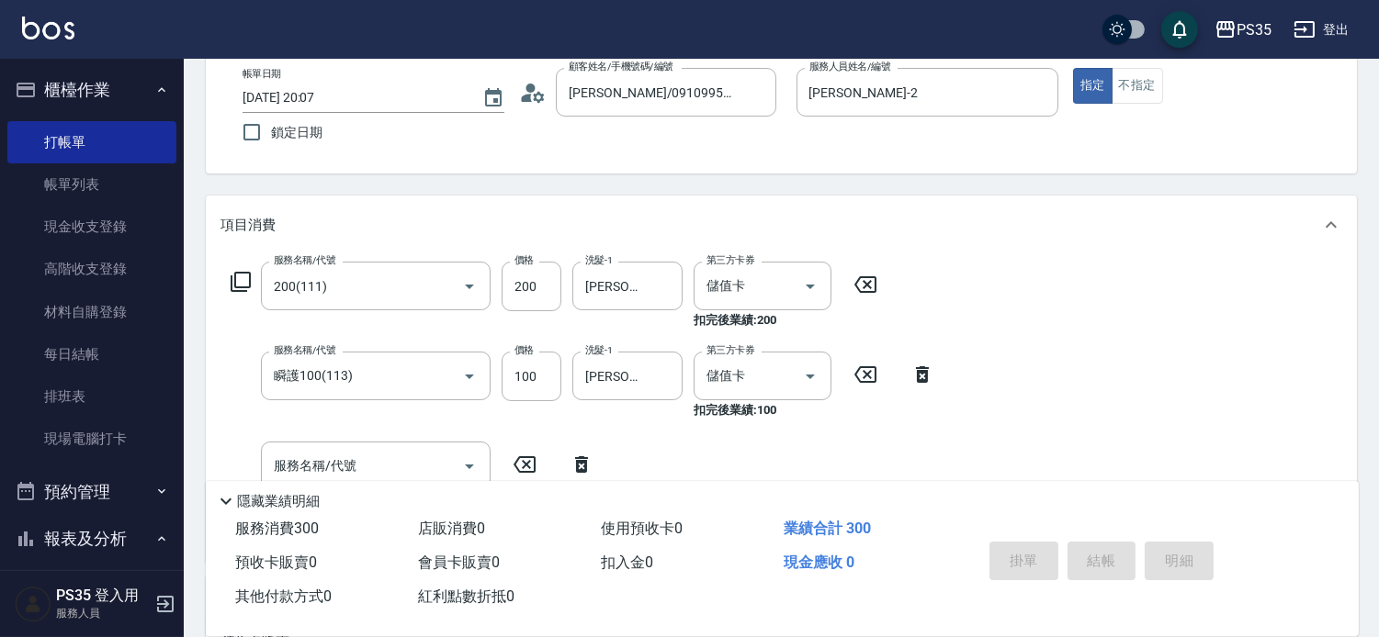
type input "2025/10/08 20:08"
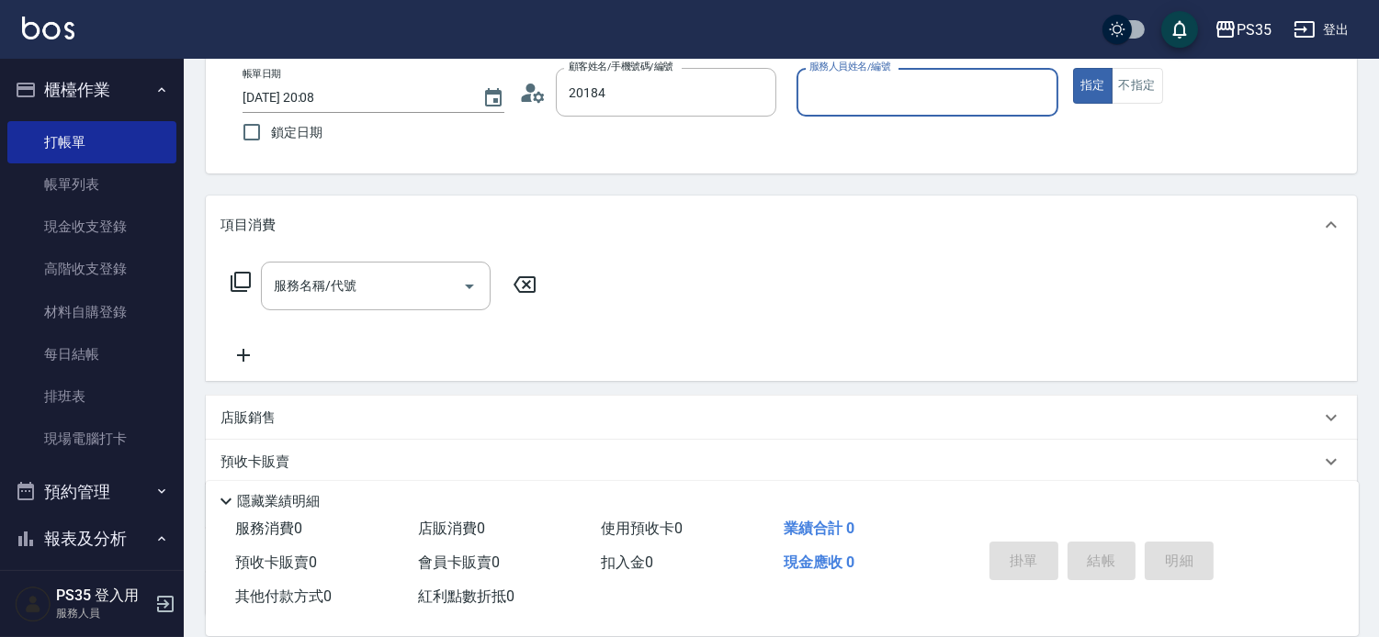
type input "詹凱迪/0928378949/20184"
click at [1073, 68] on button "指定" at bounding box center [1092, 86] width 39 height 36
type input "栢沛怡-2"
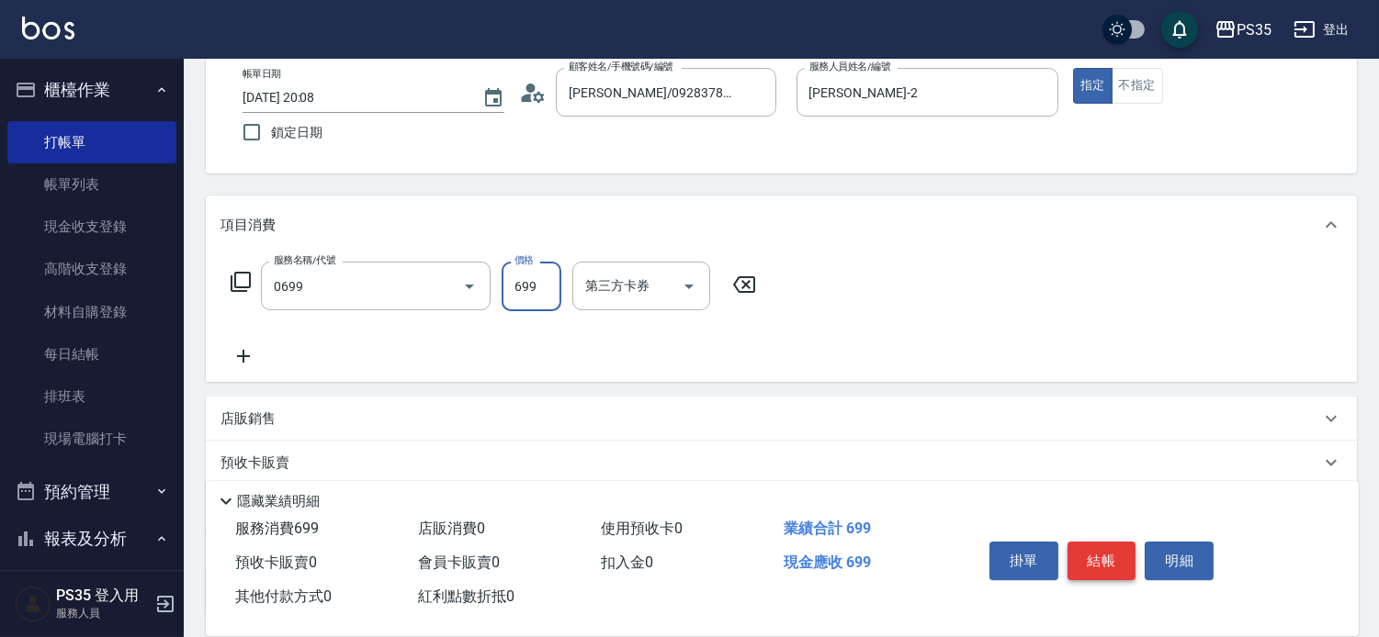
type input "精油SPA(0699)"
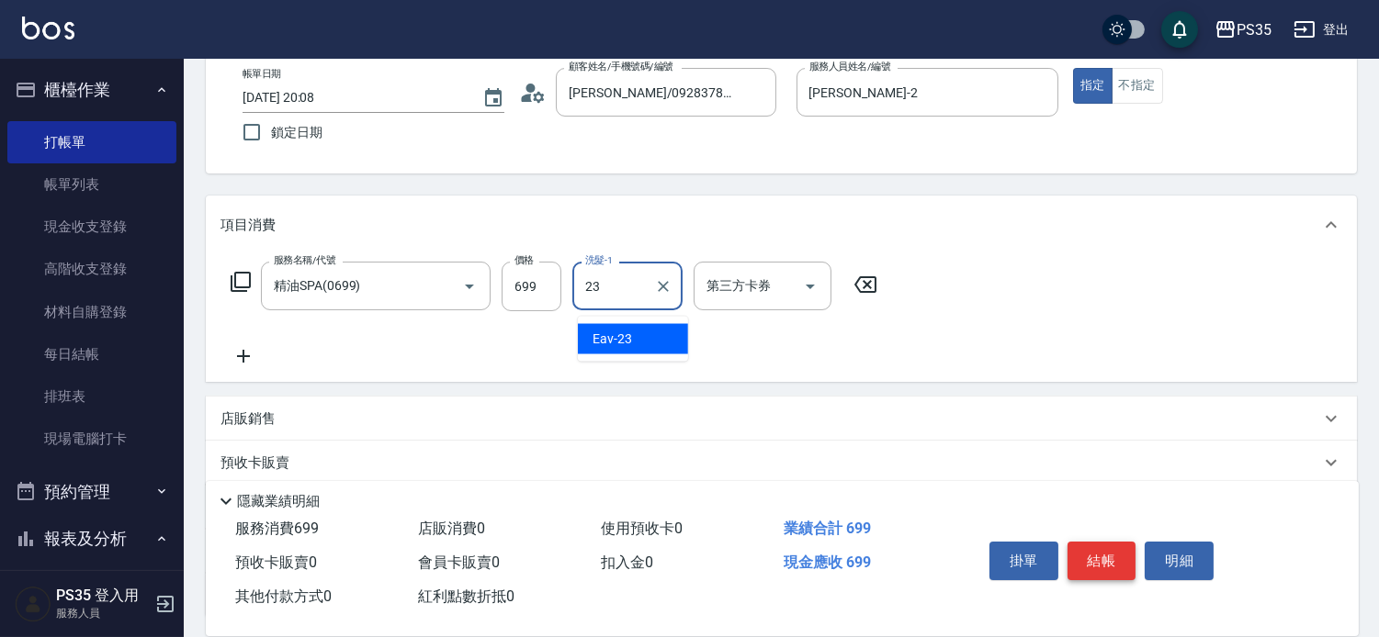
type input "Eav-23"
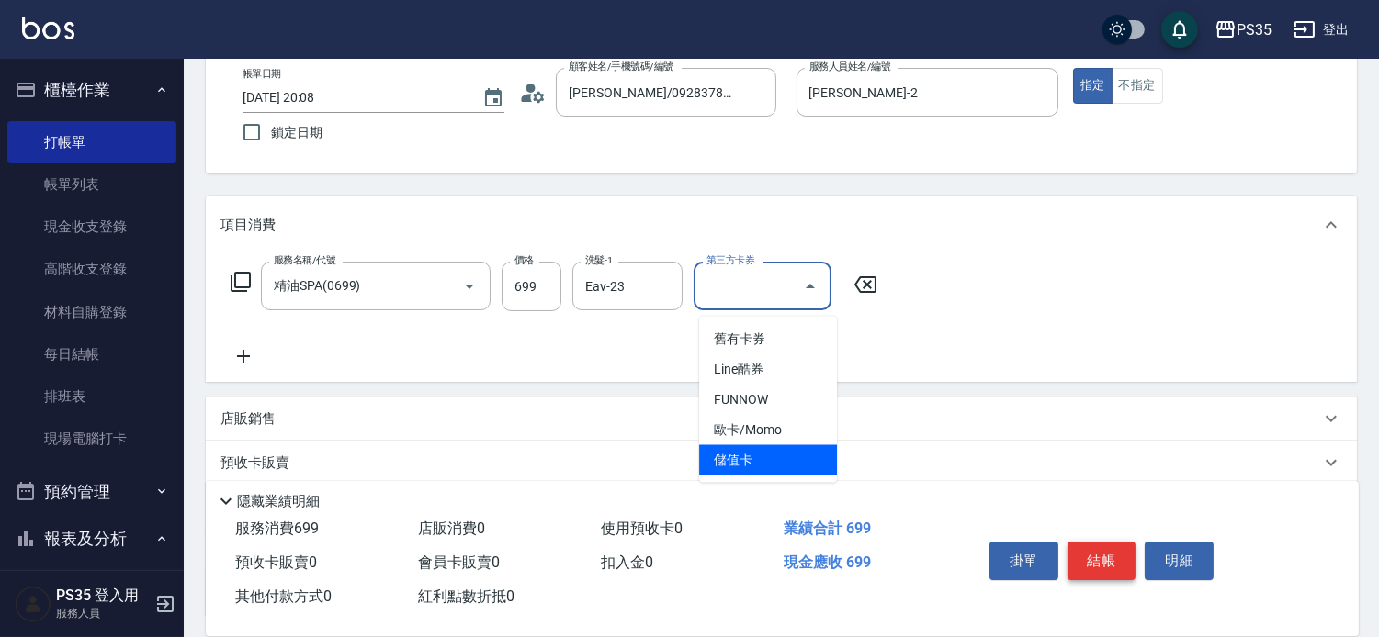
type input "儲值卡"
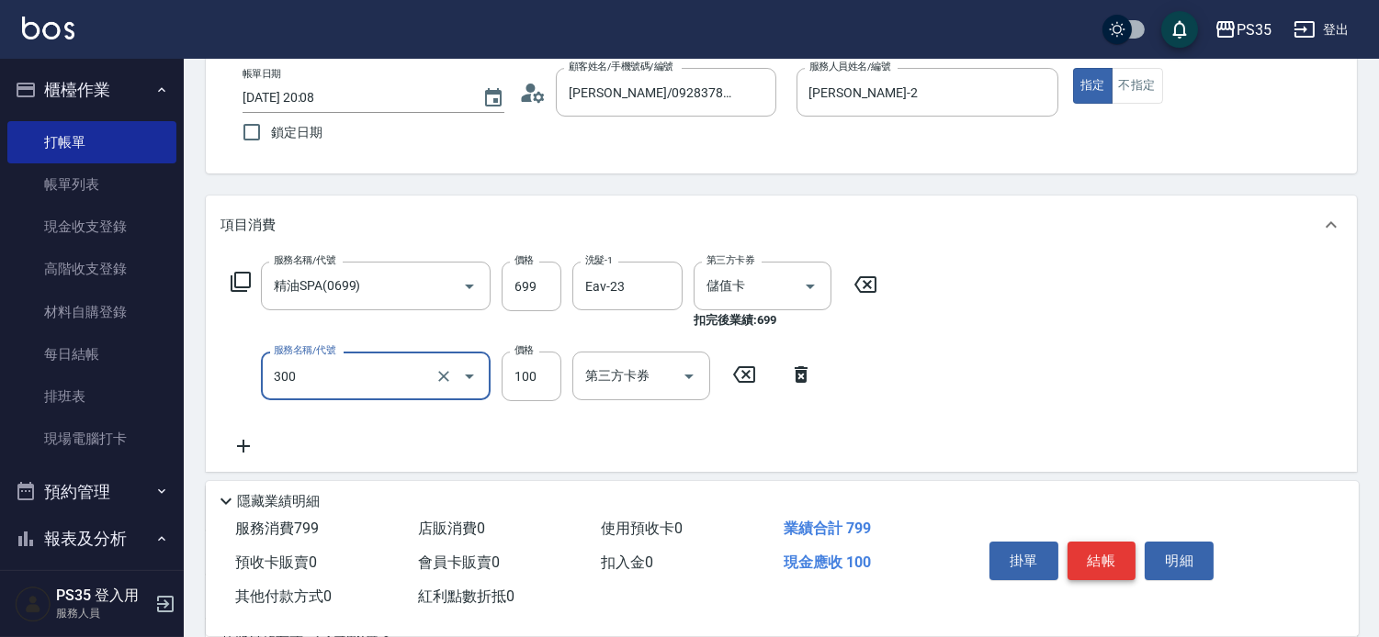
type input "剪髮(300)"
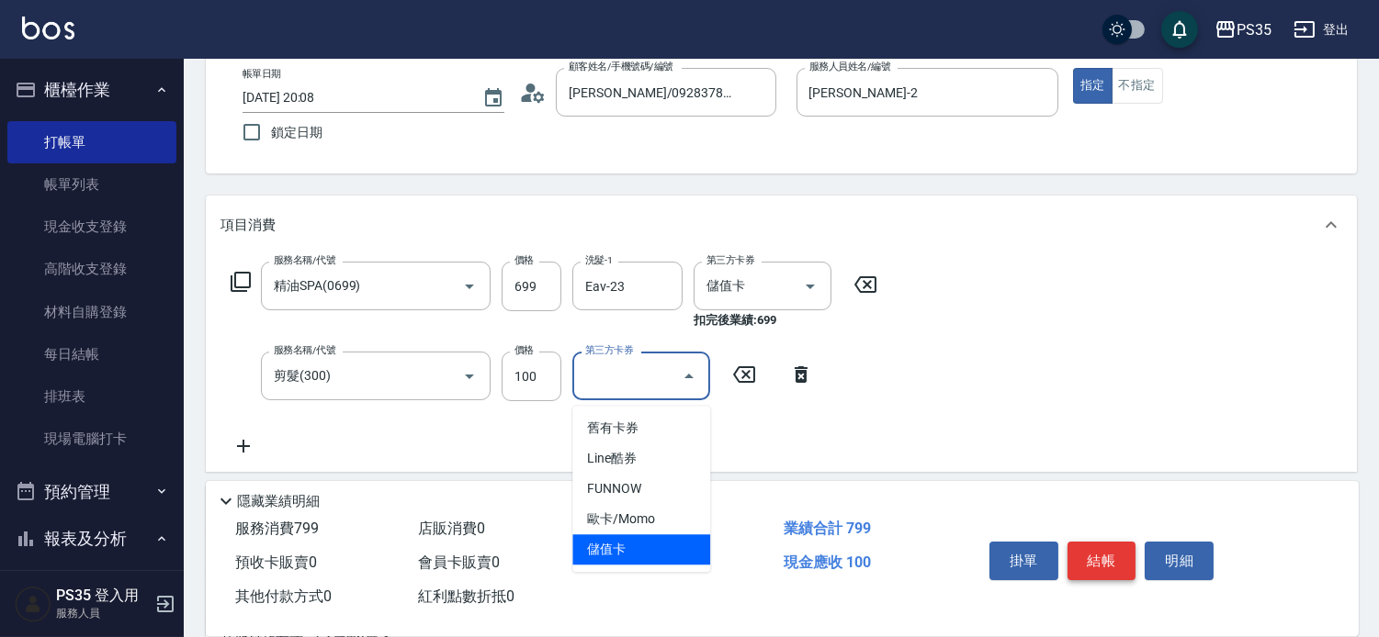
type input "儲值卡"
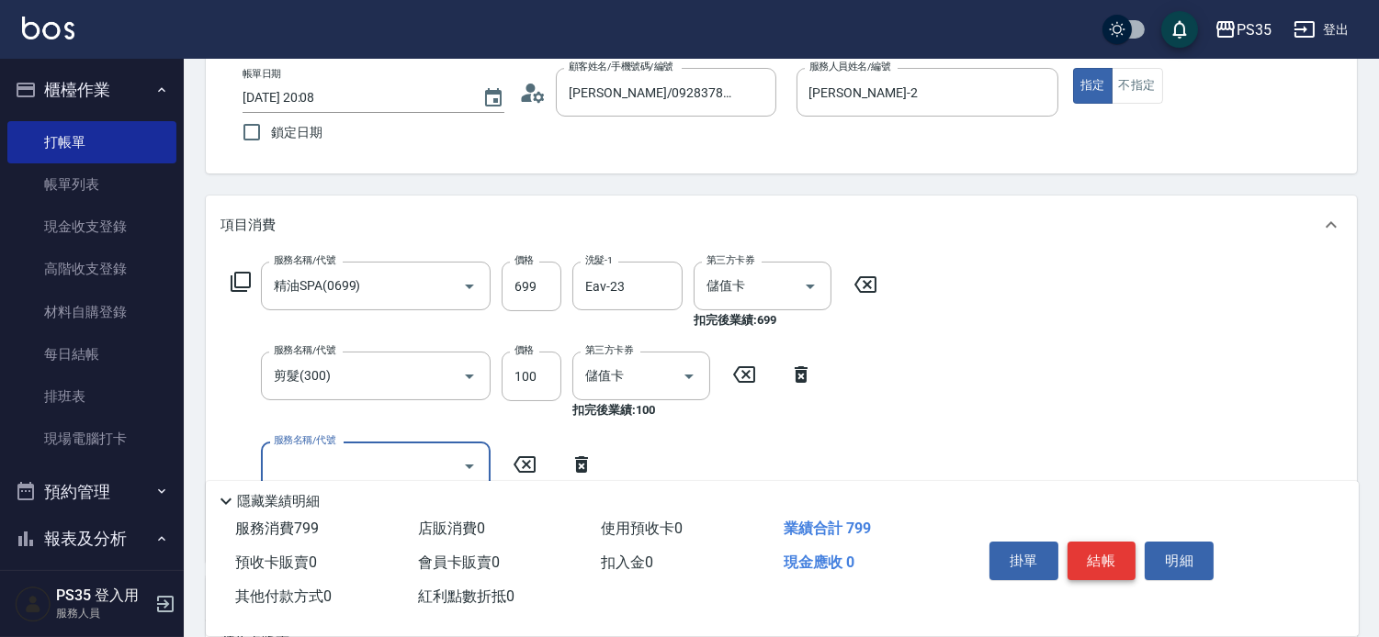
click at [1125, 542] on button "結帳" at bounding box center [1101, 561] width 69 height 39
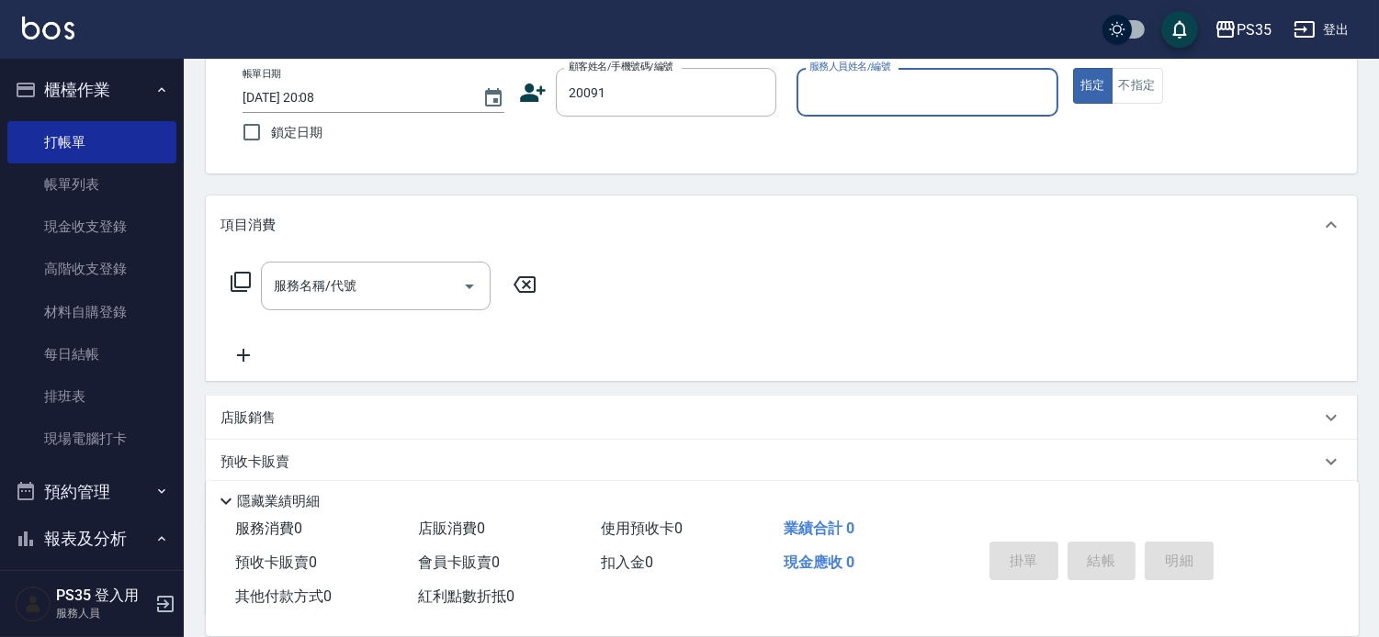
type input "謝伯彥/0928975753/20091"
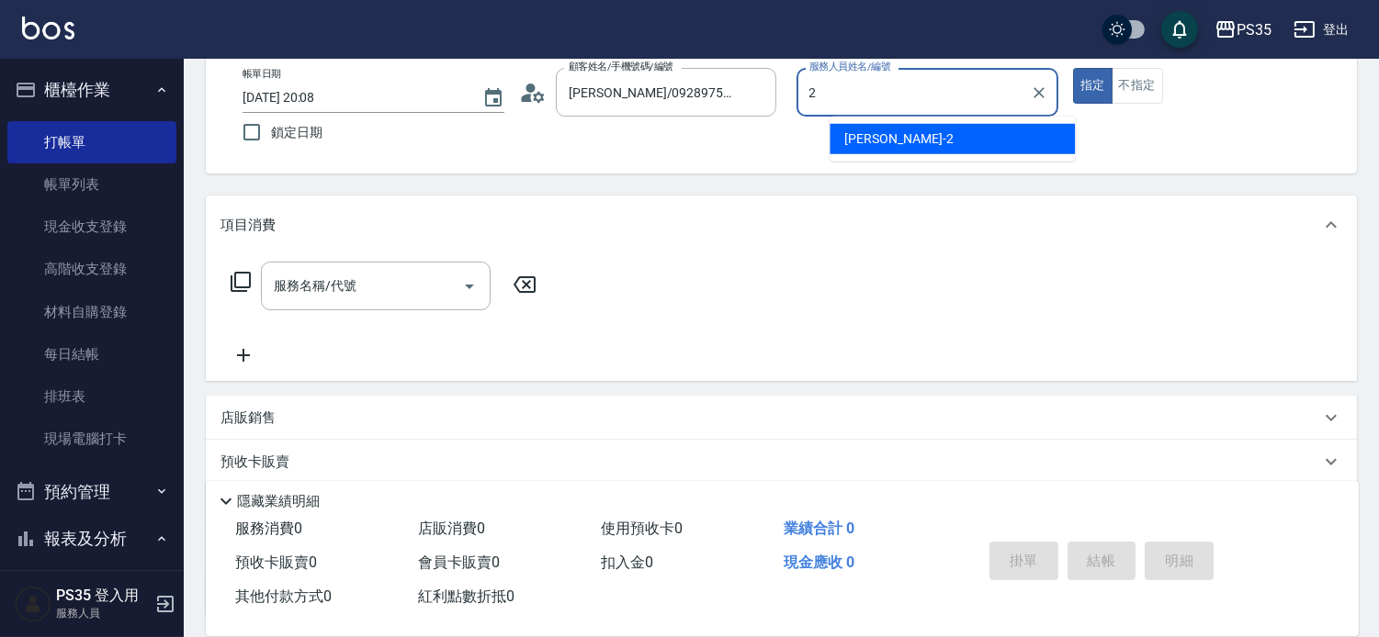
type input "栢沛怡-2"
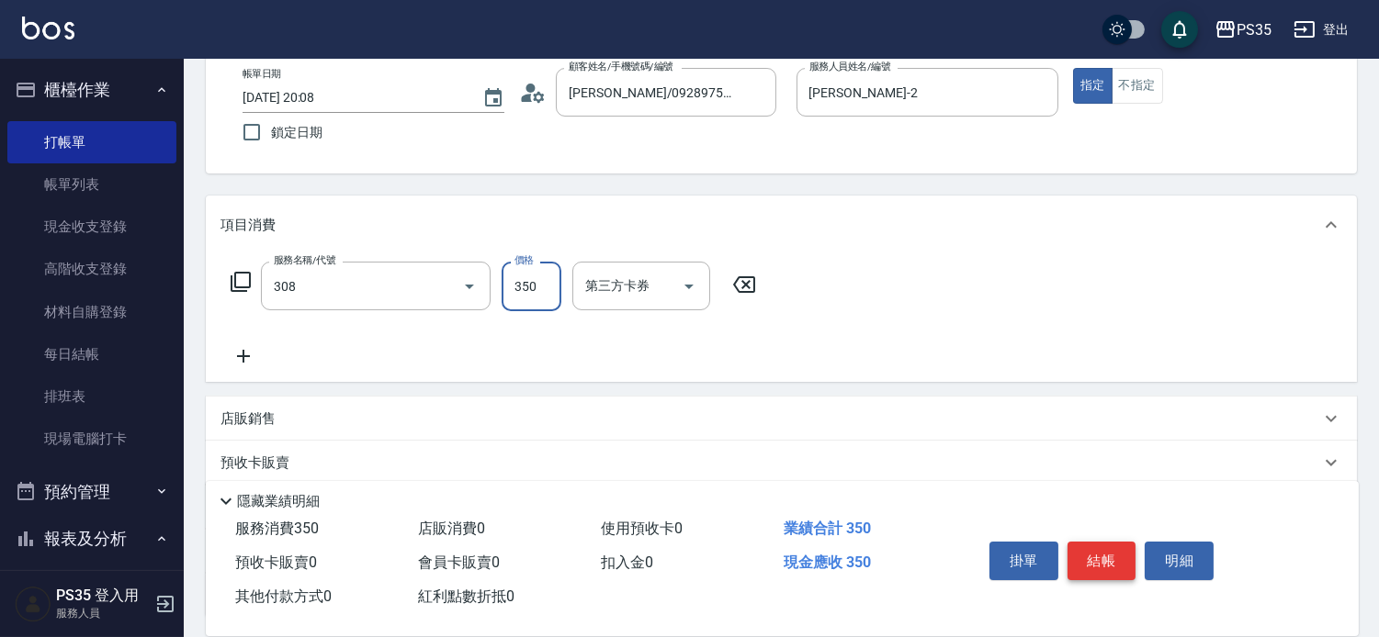
type input "洗+剪(308)"
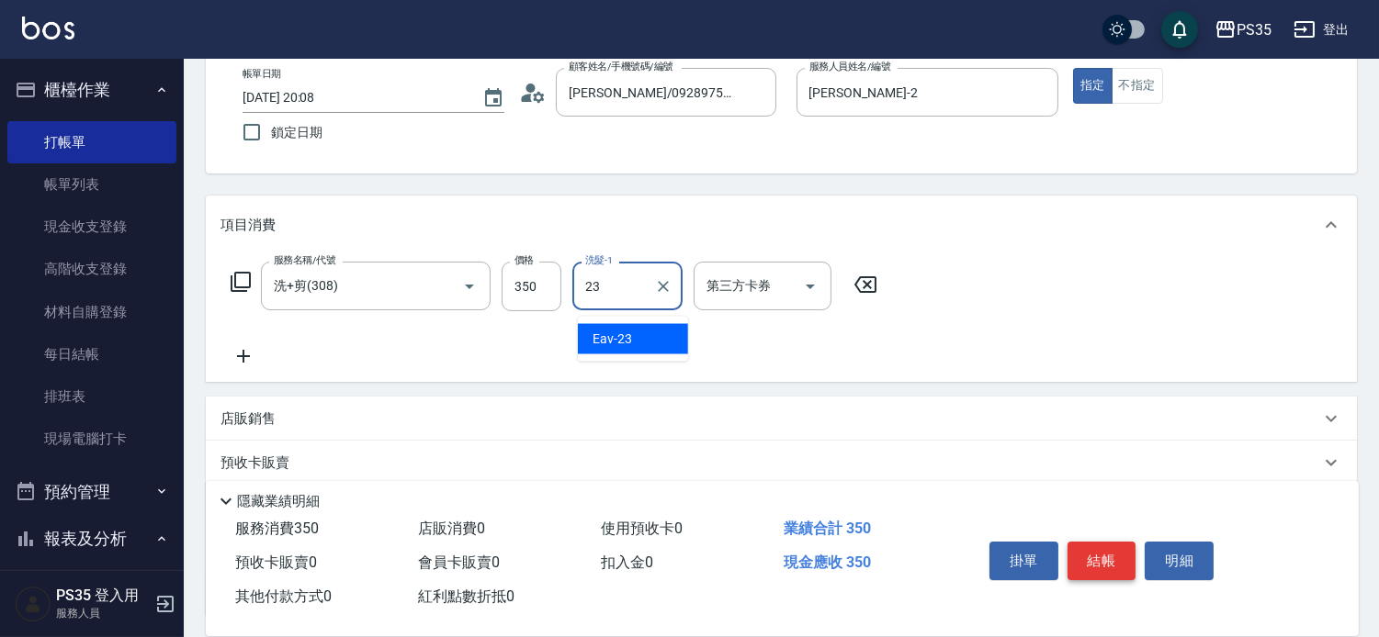
type input "Eav-23"
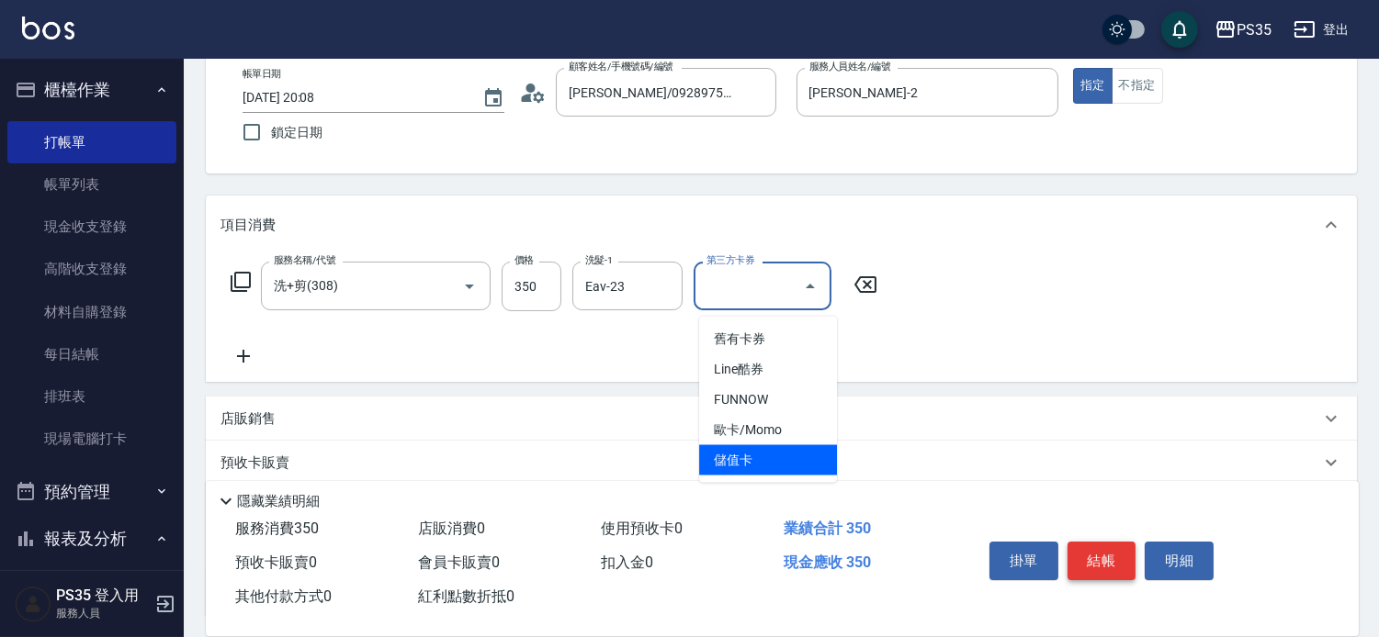
type input "儲值卡"
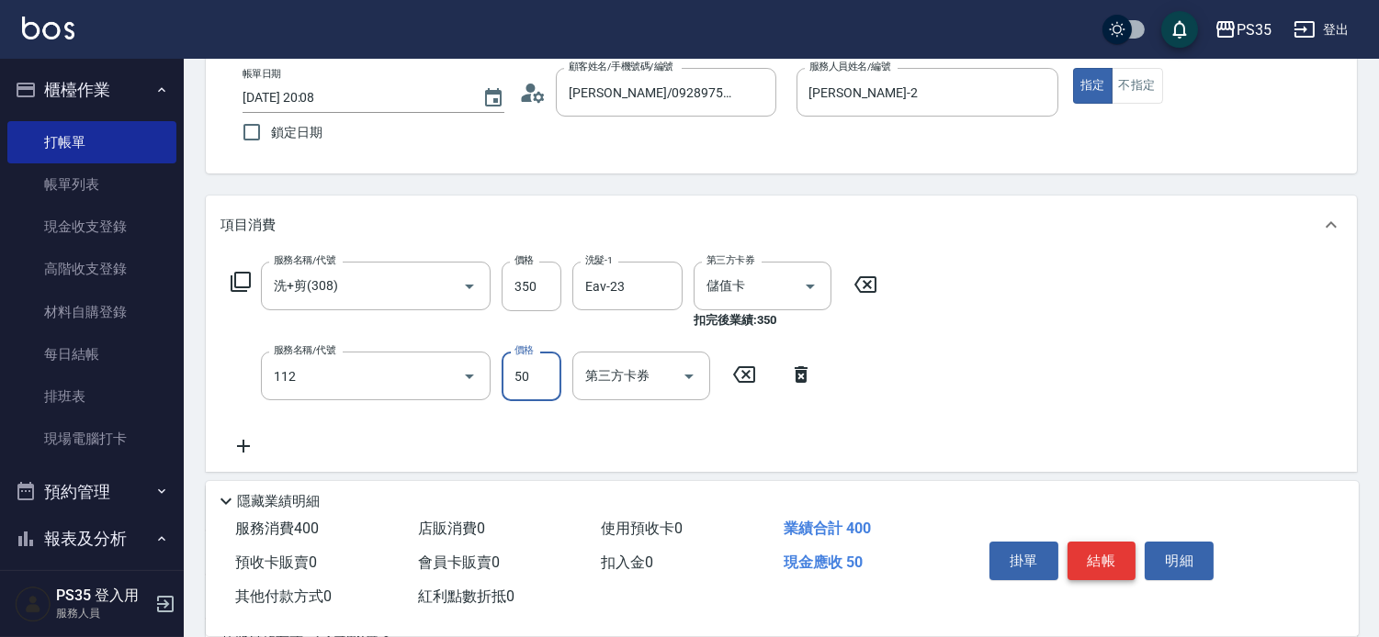
type input "精油50(112)"
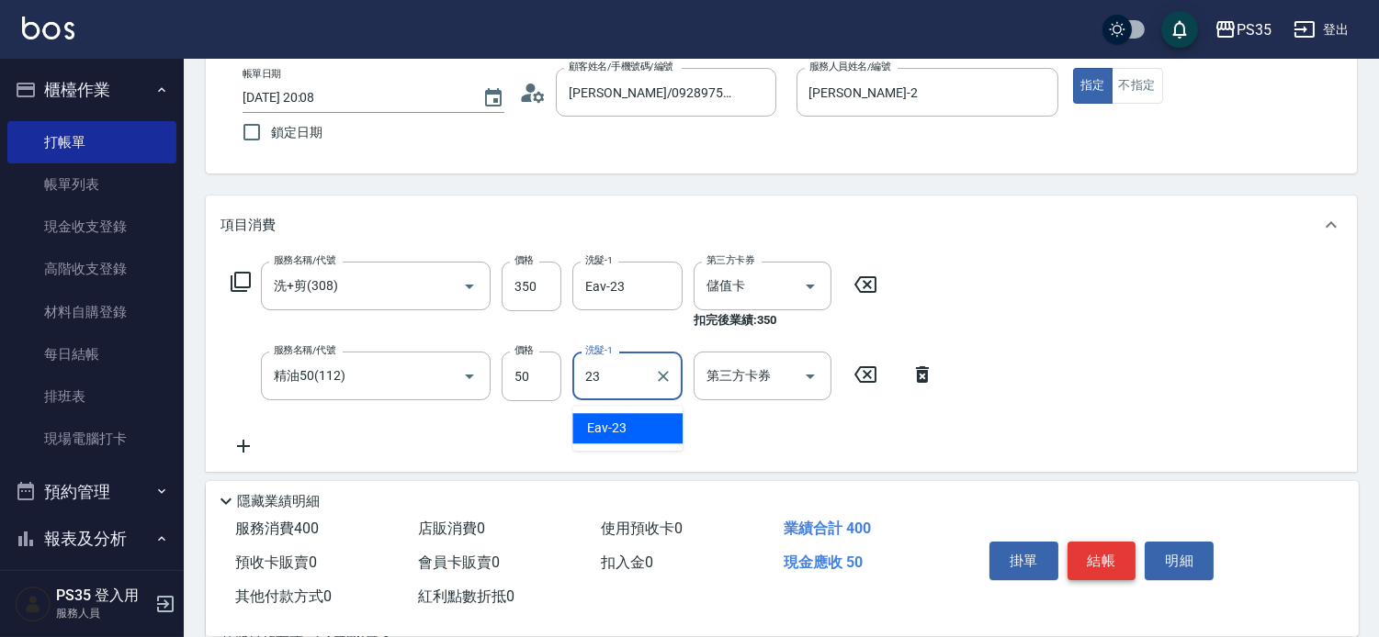
type input "Eav-23"
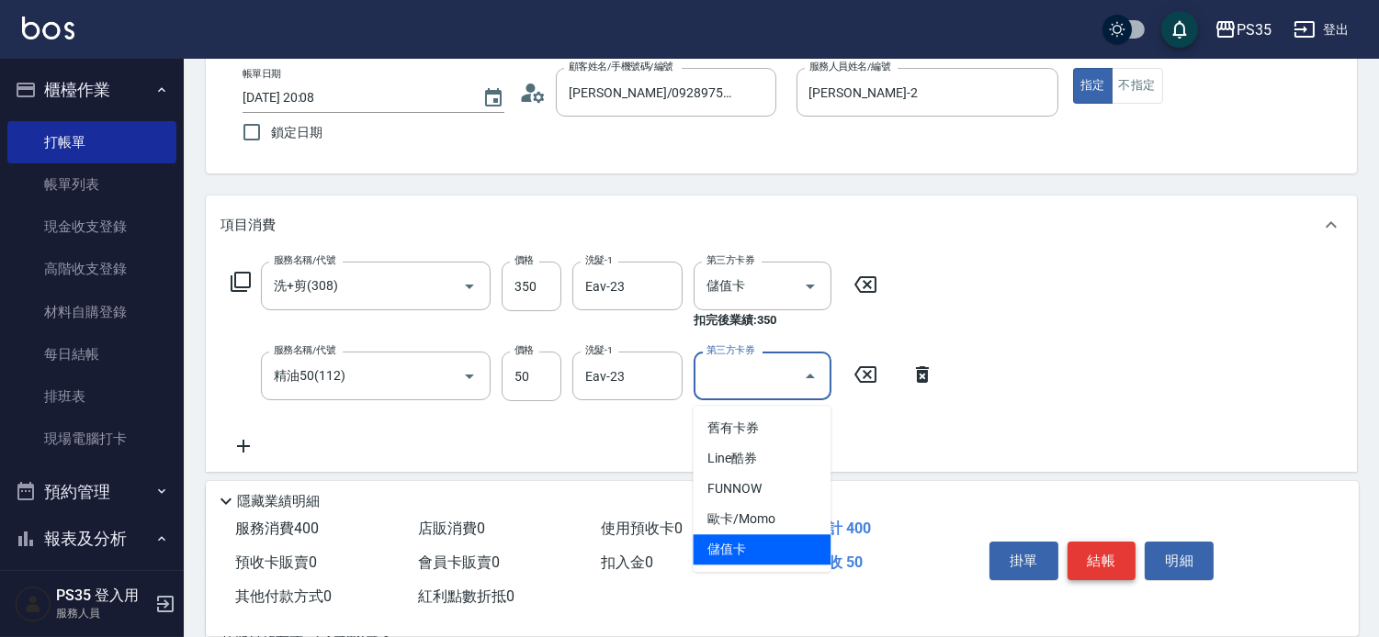
type input "儲值卡"
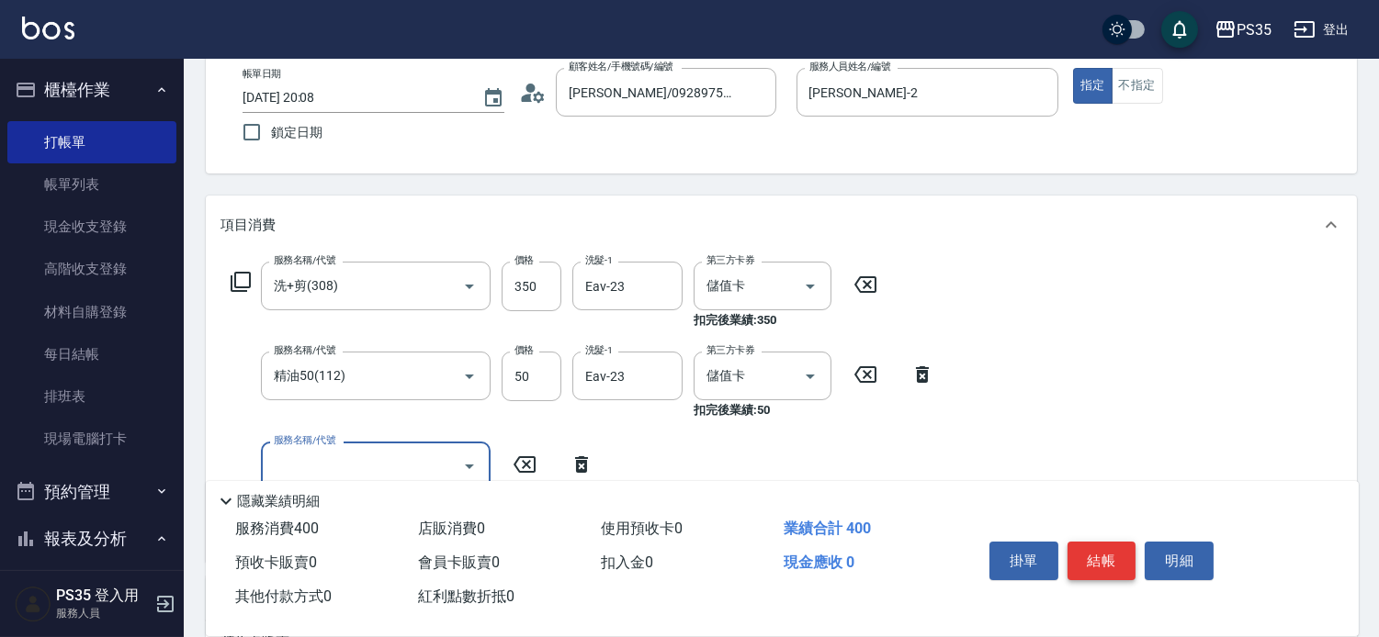
scroll to position [204, 0]
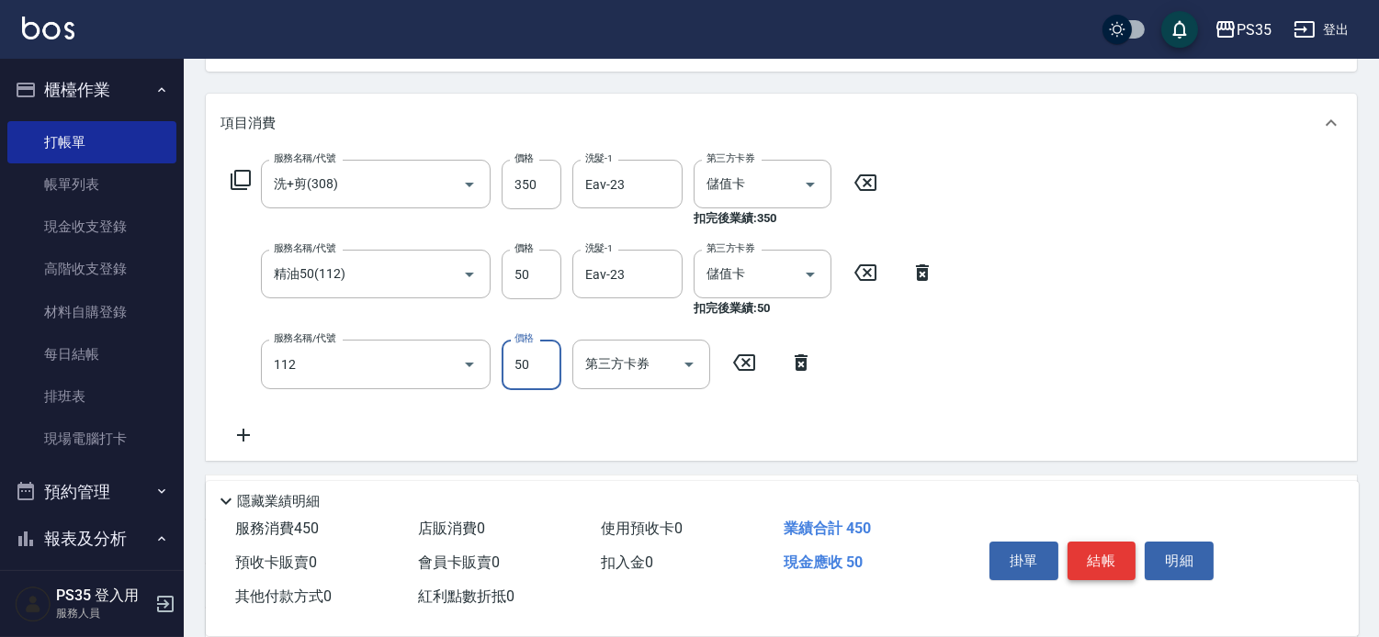
type input "精油50(112)"
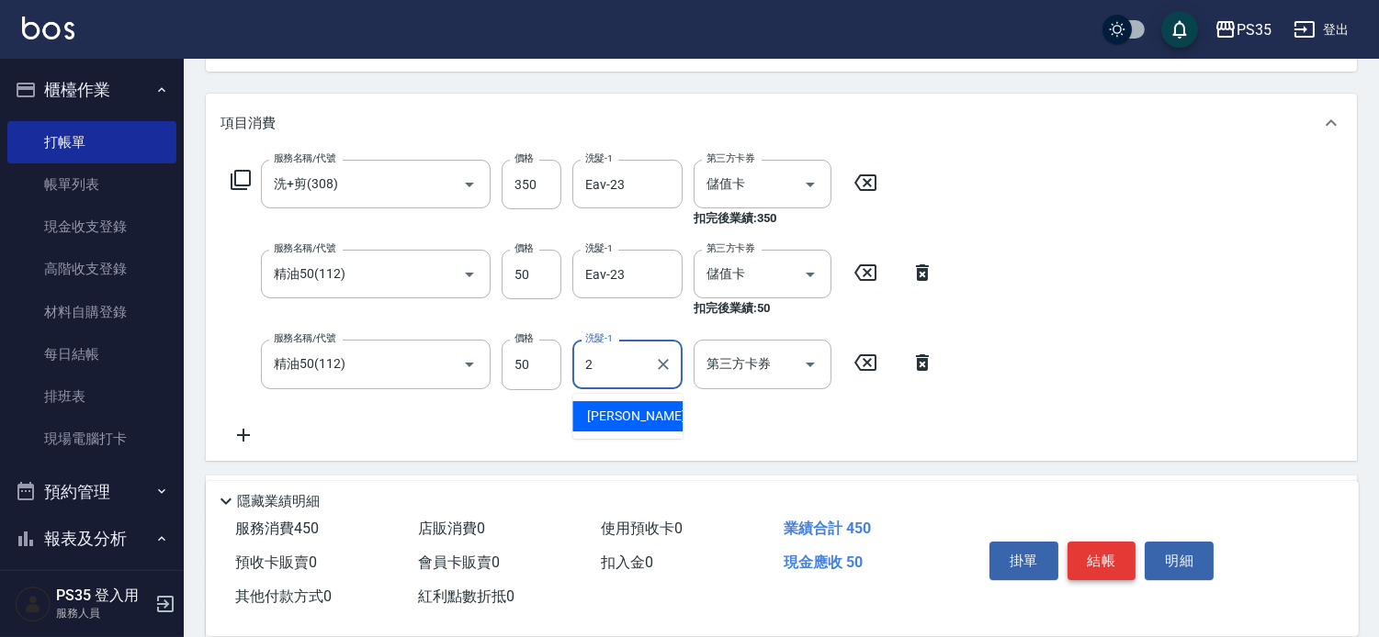
type input "栢沛怡-2"
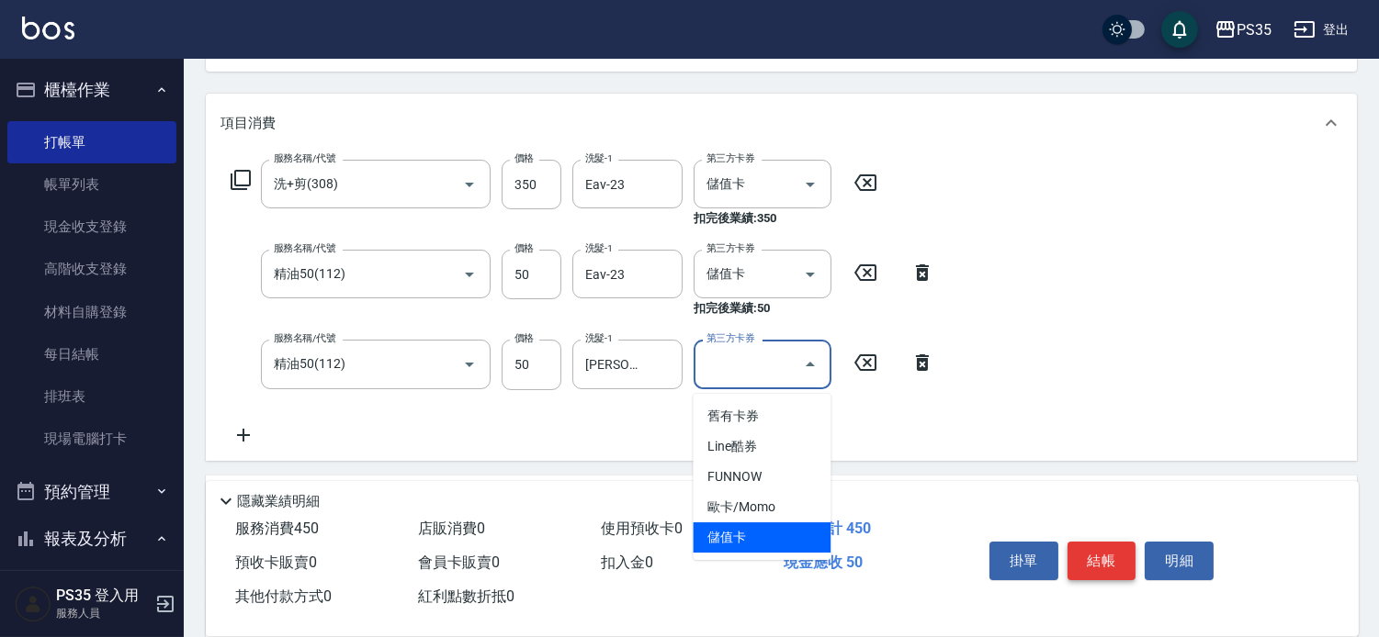
type input "儲值卡"
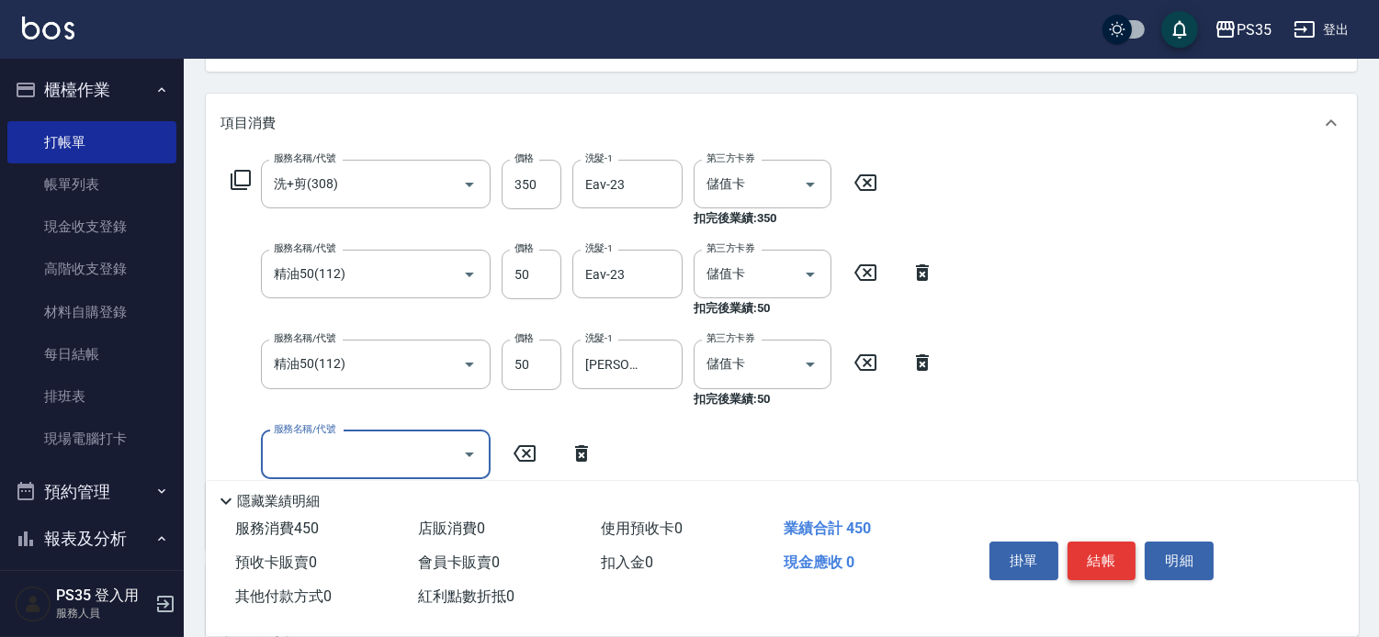
scroll to position [102, 0]
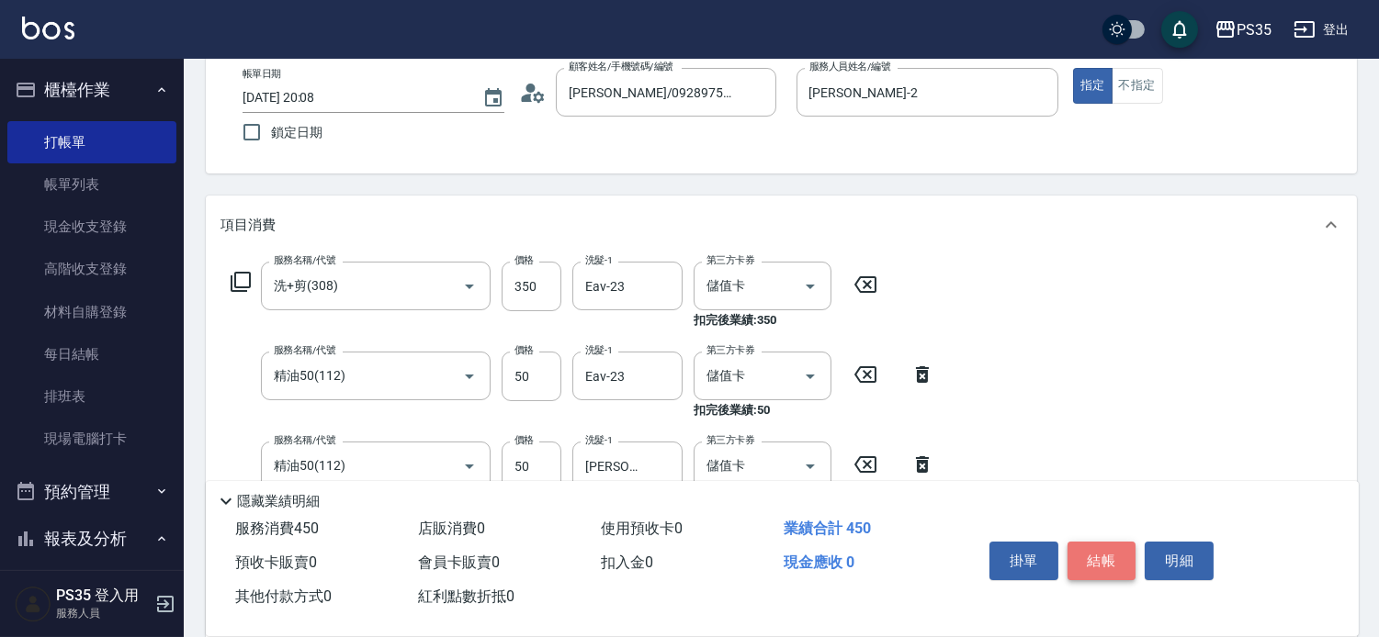
click at [1125, 542] on button "結帳" at bounding box center [1101, 561] width 69 height 39
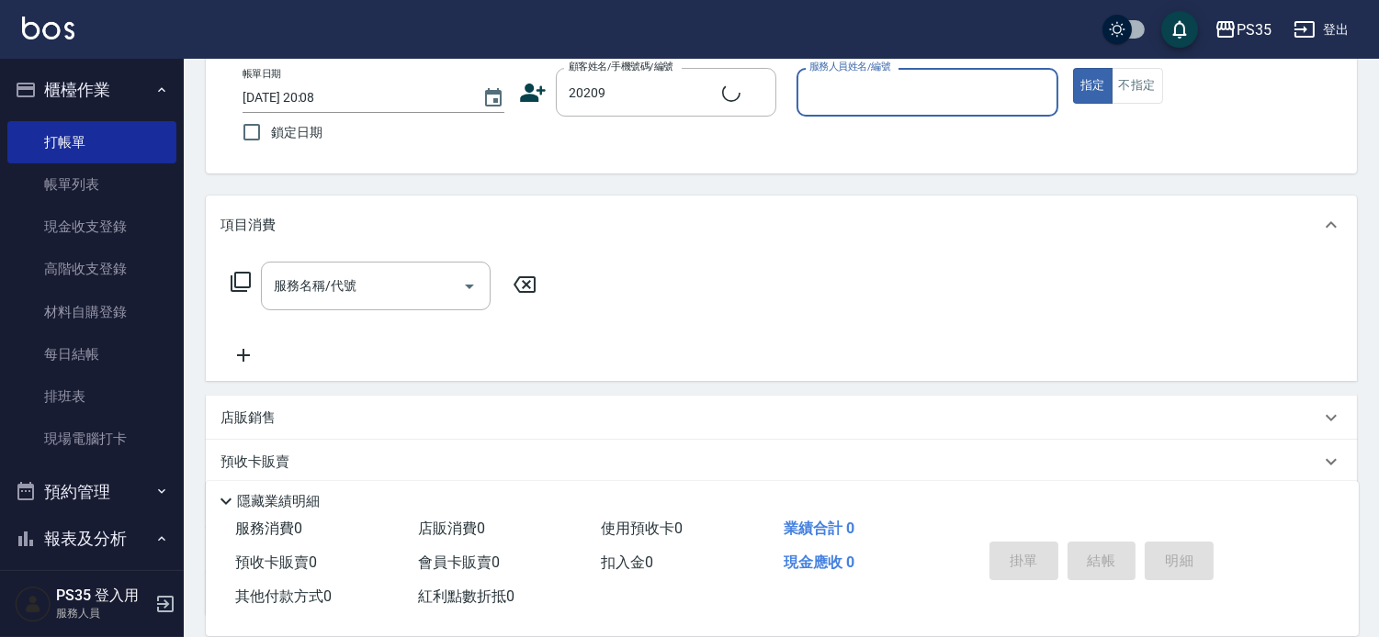
type input "廖素雲/0937911980/20209"
click at [1073, 68] on button "指定" at bounding box center [1092, 86] width 39 height 36
type input "栢沛怡-2"
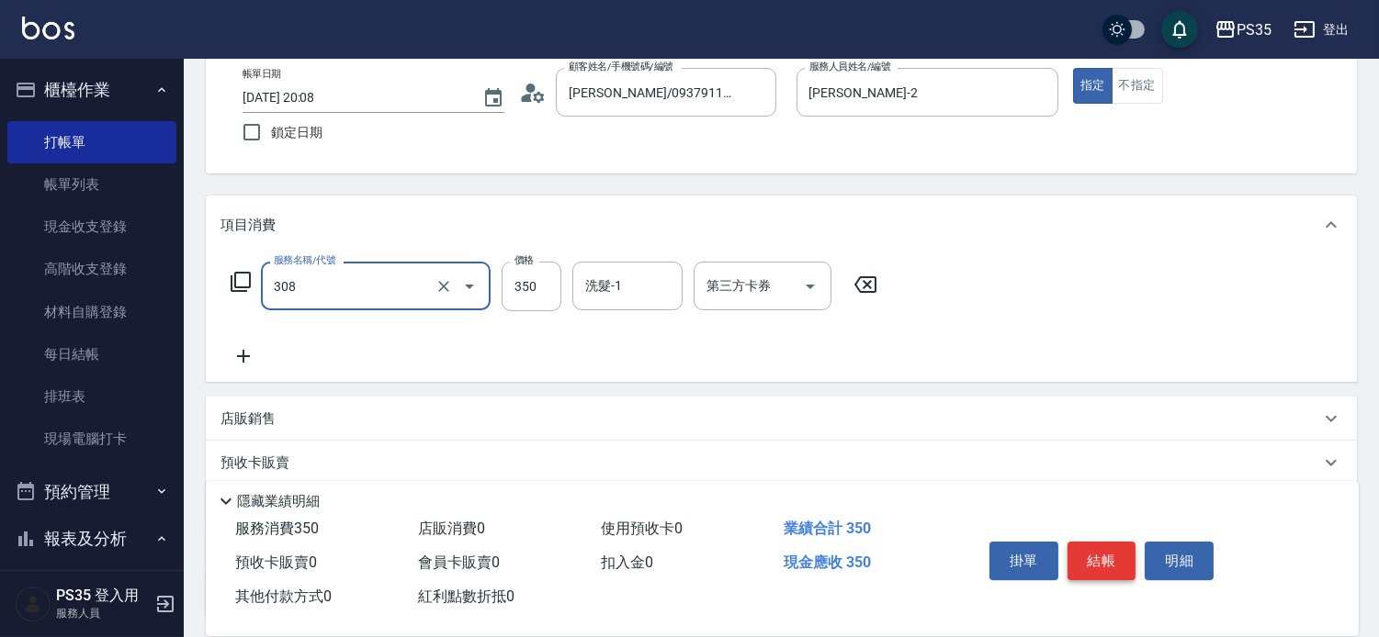
type input "洗+剪(308)"
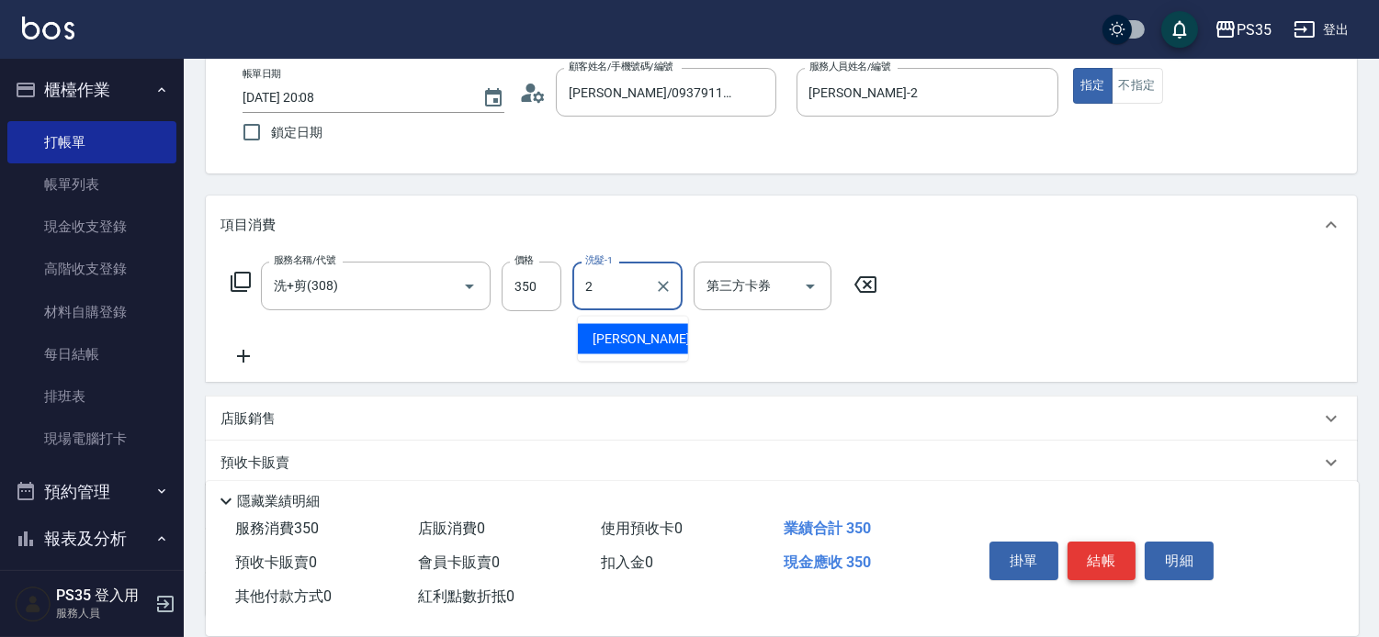
type input "栢沛怡-2"
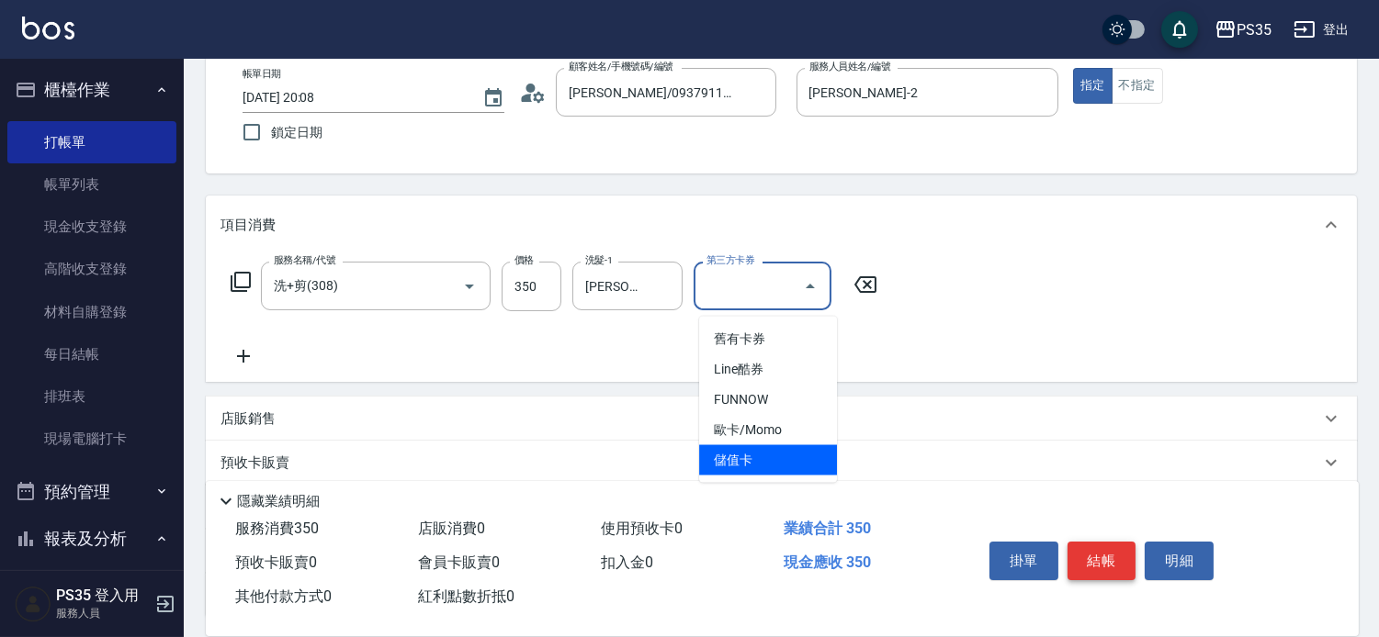
type input "儲值卡"
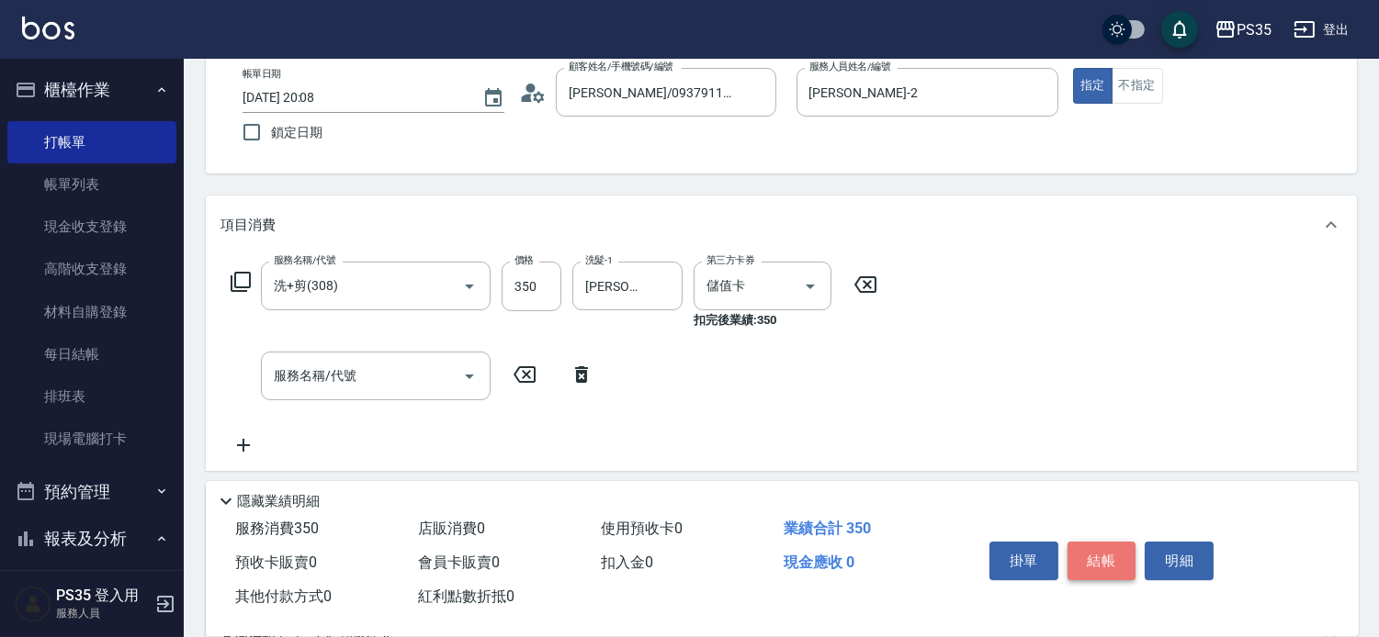
click at [1125, 542] on button "結帳" at bounding box center [1101, 561] width 69 height 39
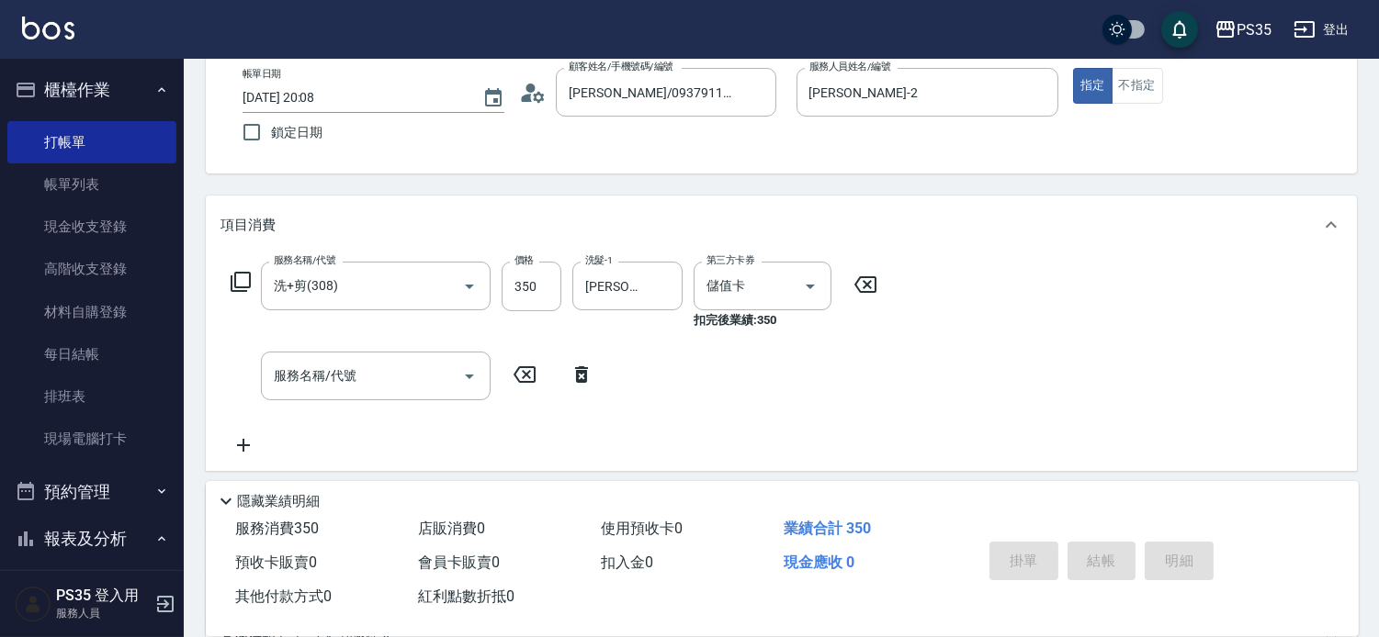
type input "2025/10/08 20:09"
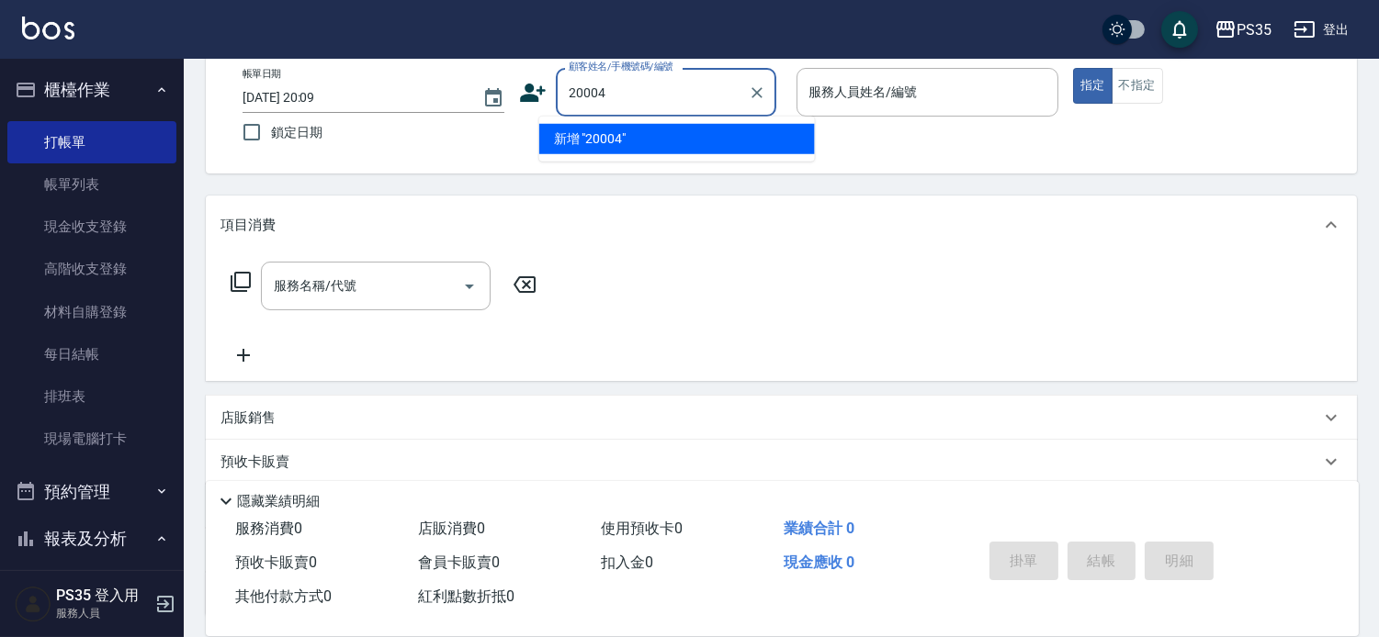
type input "20004"
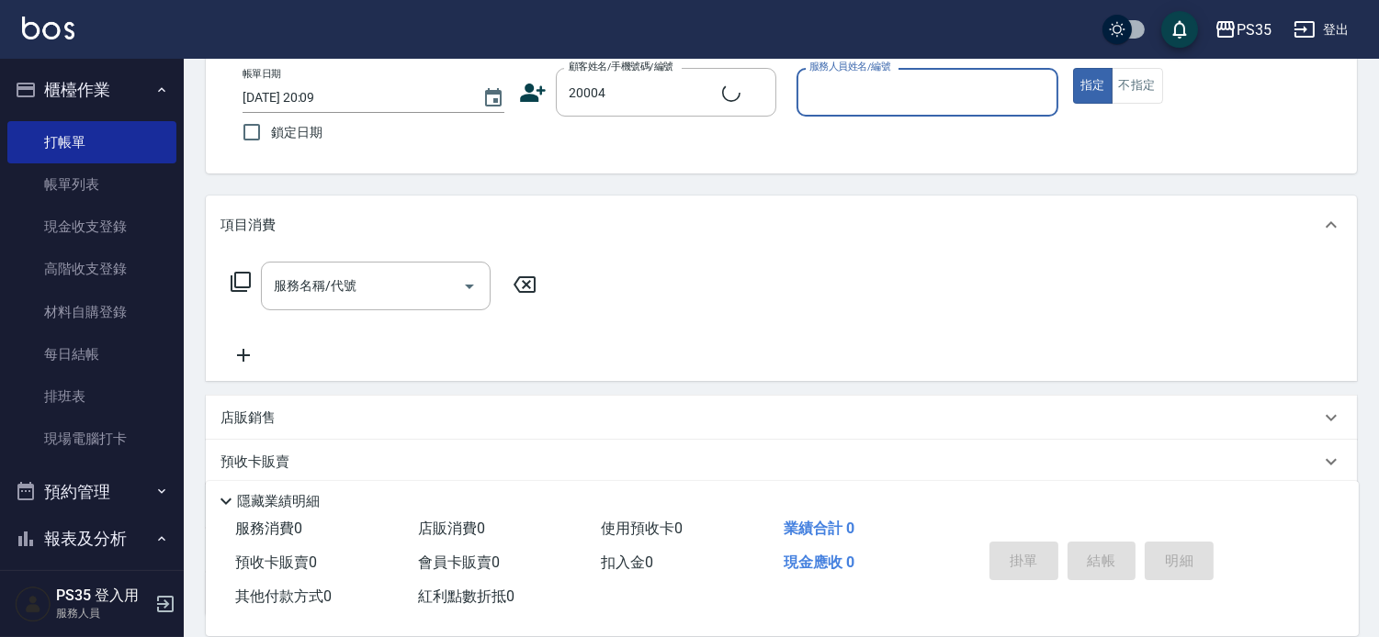
type input "0"
type input "曾依萍/0903164193/20004"
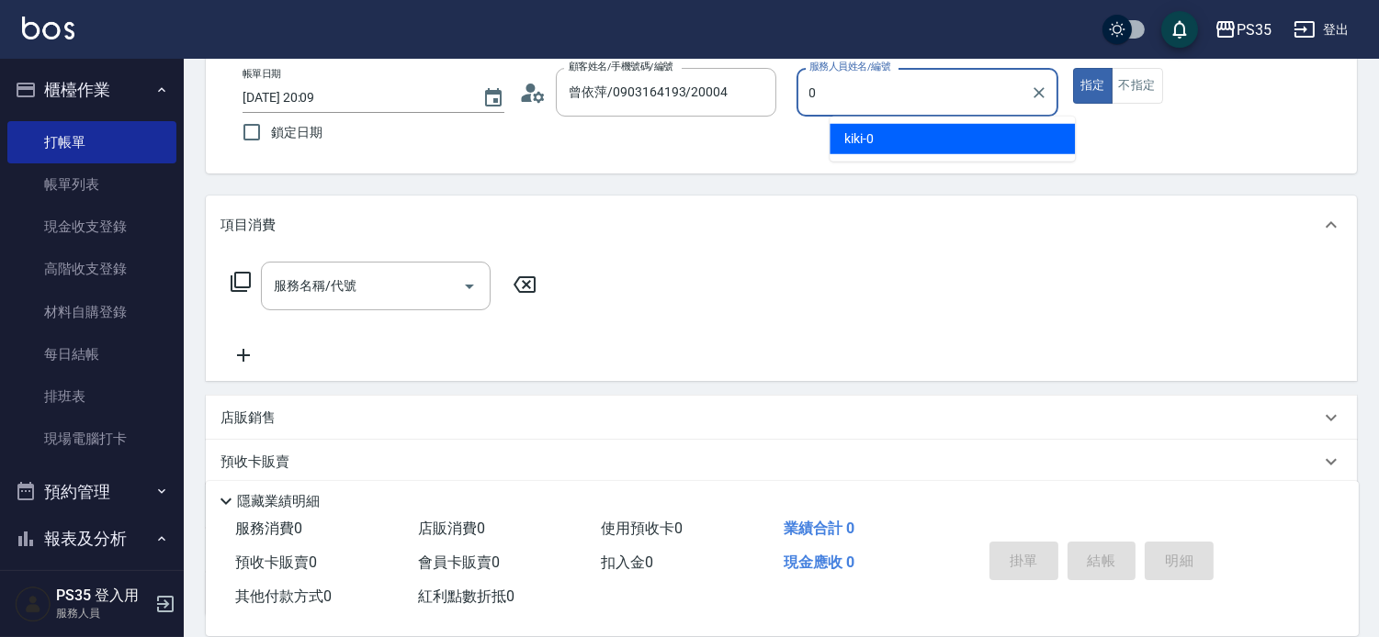
type input "kiki-0"
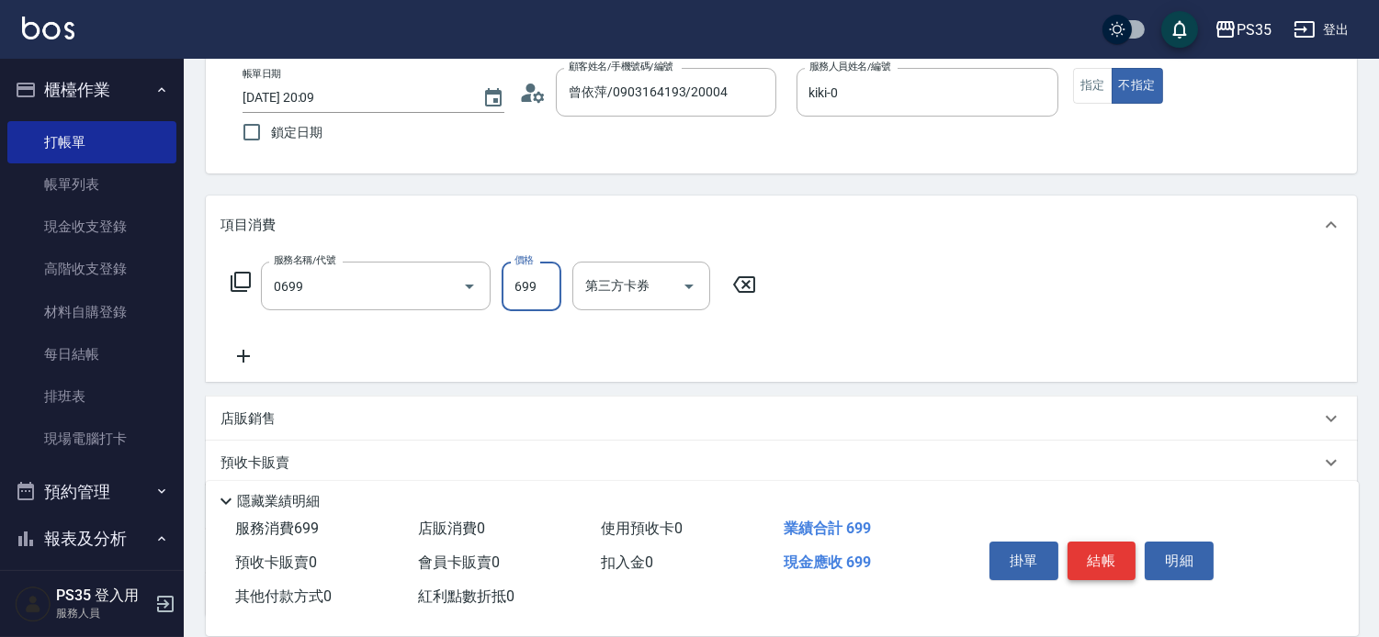
type input "精油SPA(0699)"
type input "kiki-0"
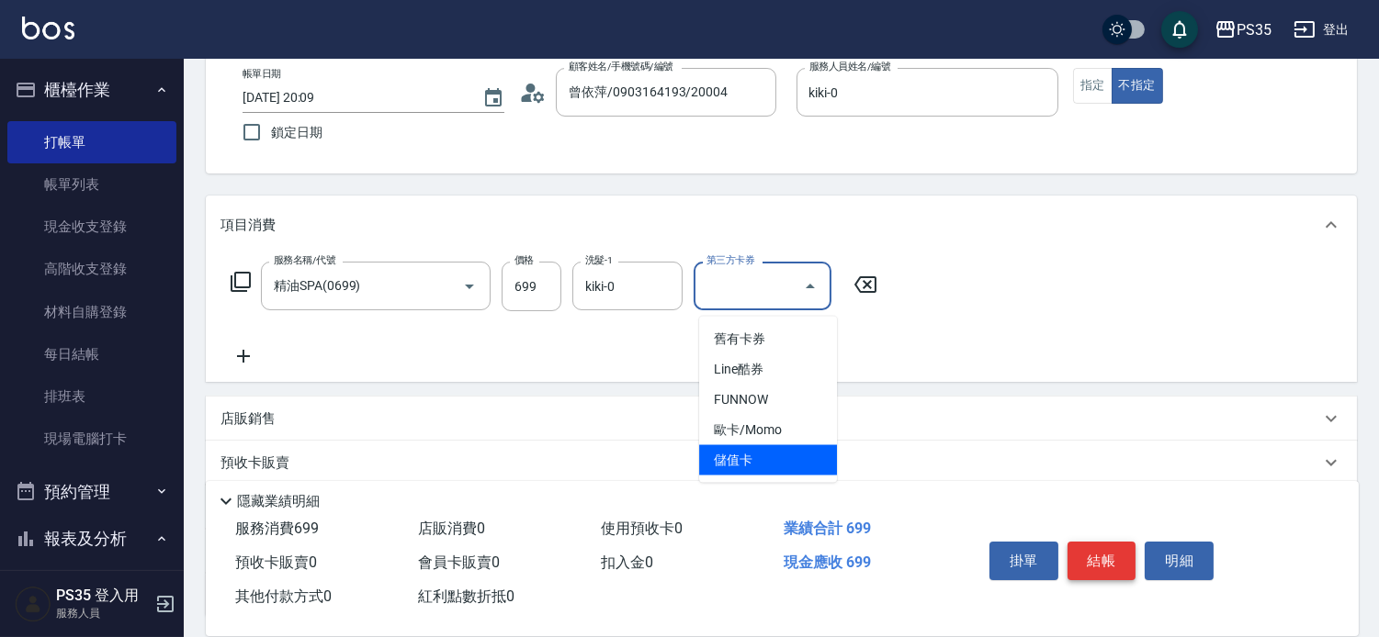
type input "儲值卡"
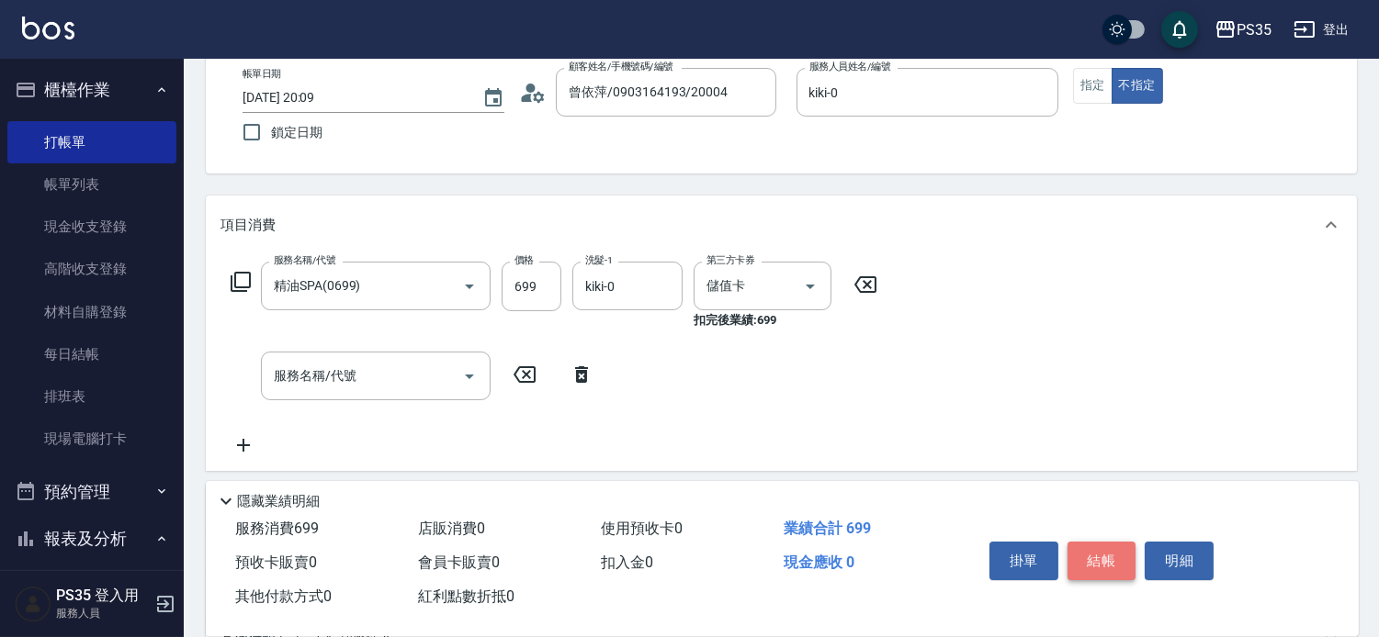
click at [1125, 542] on button "結帳" at bounding box center [1101, 561] width 69 height 39
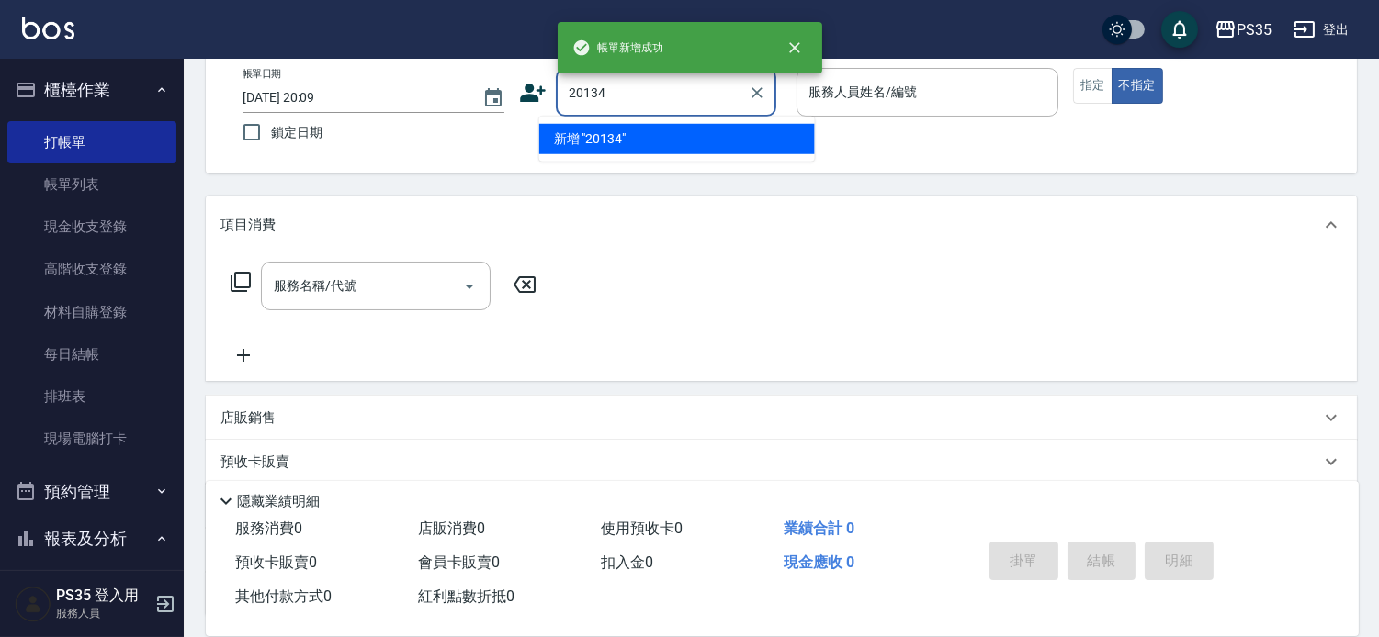
type input "20134"
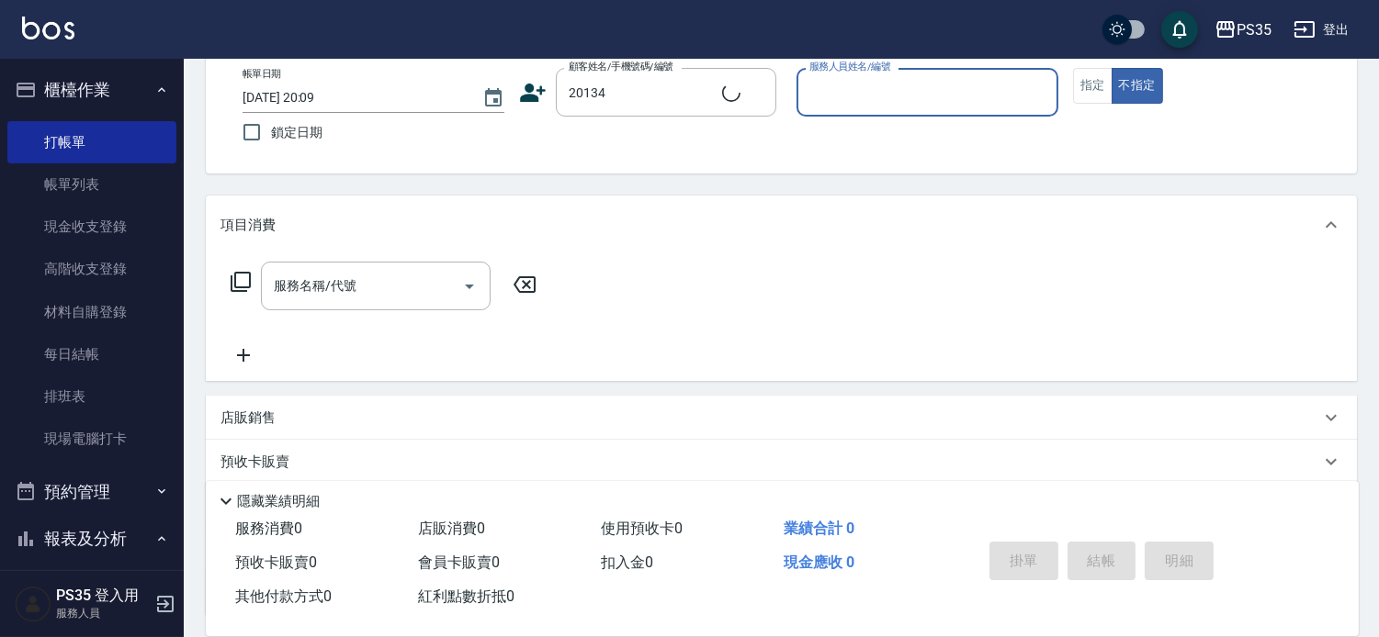
type input "0"
type input "林家緯/0988910556/20134"
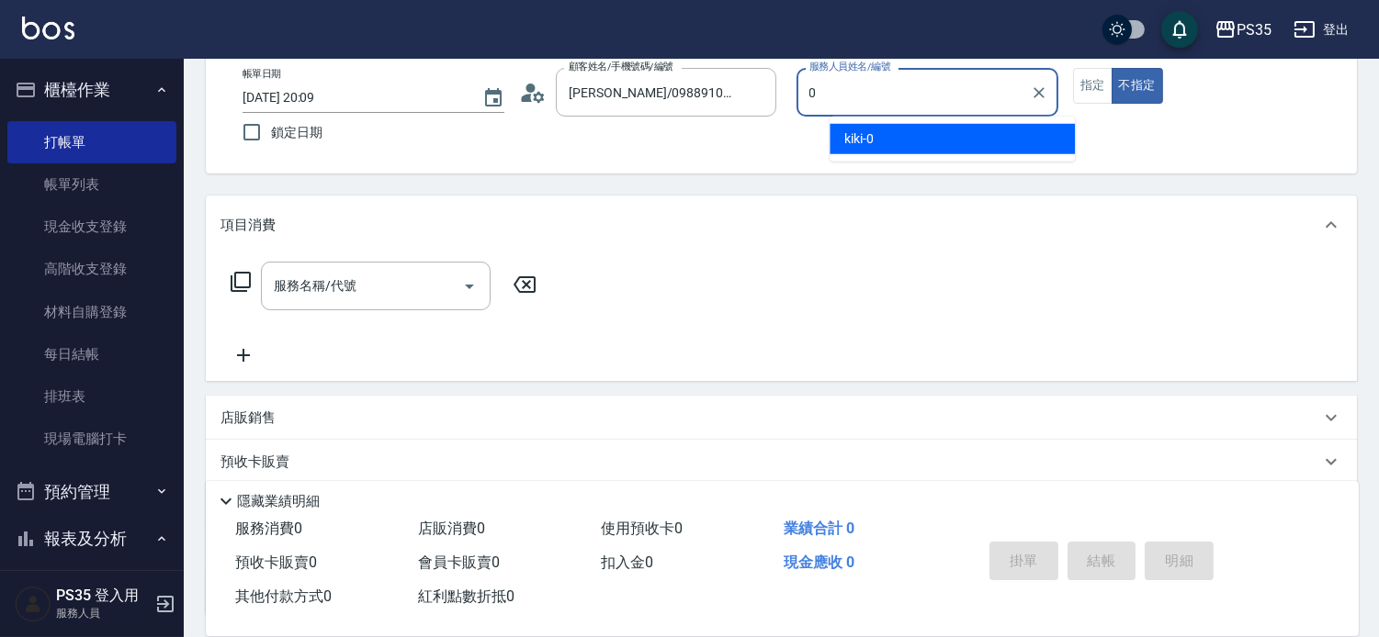
type input "kiki-0"
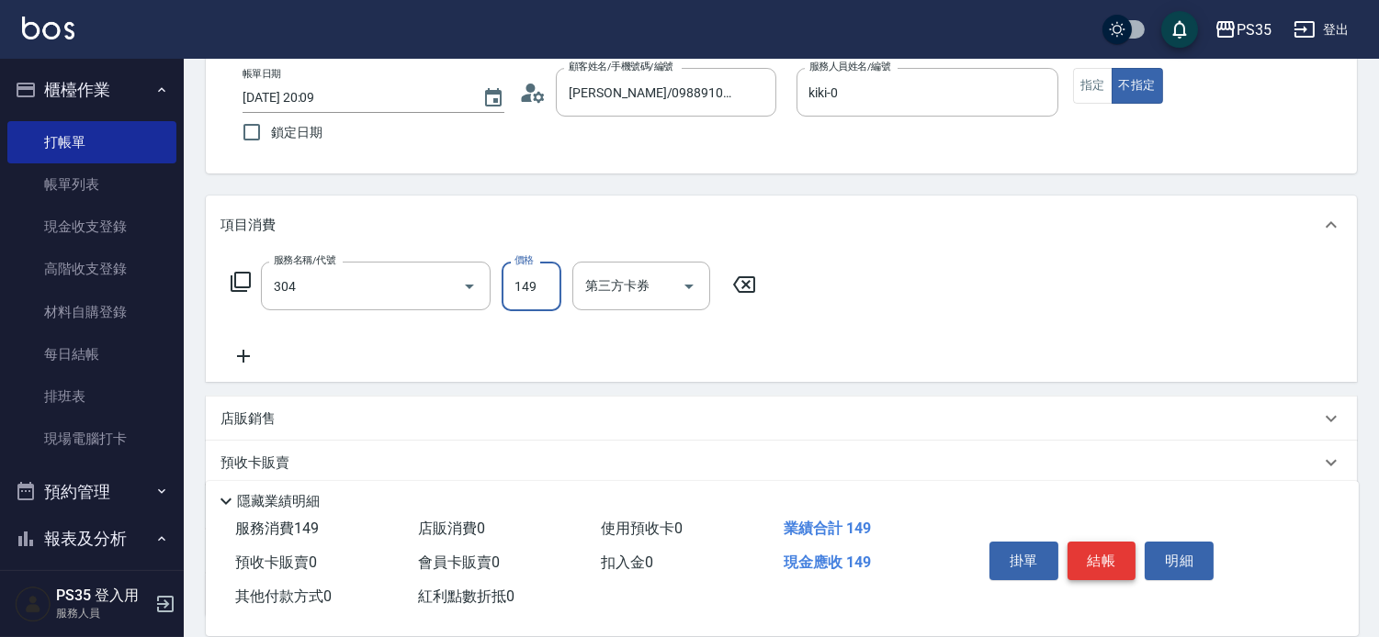
type input "剪髮(304)"
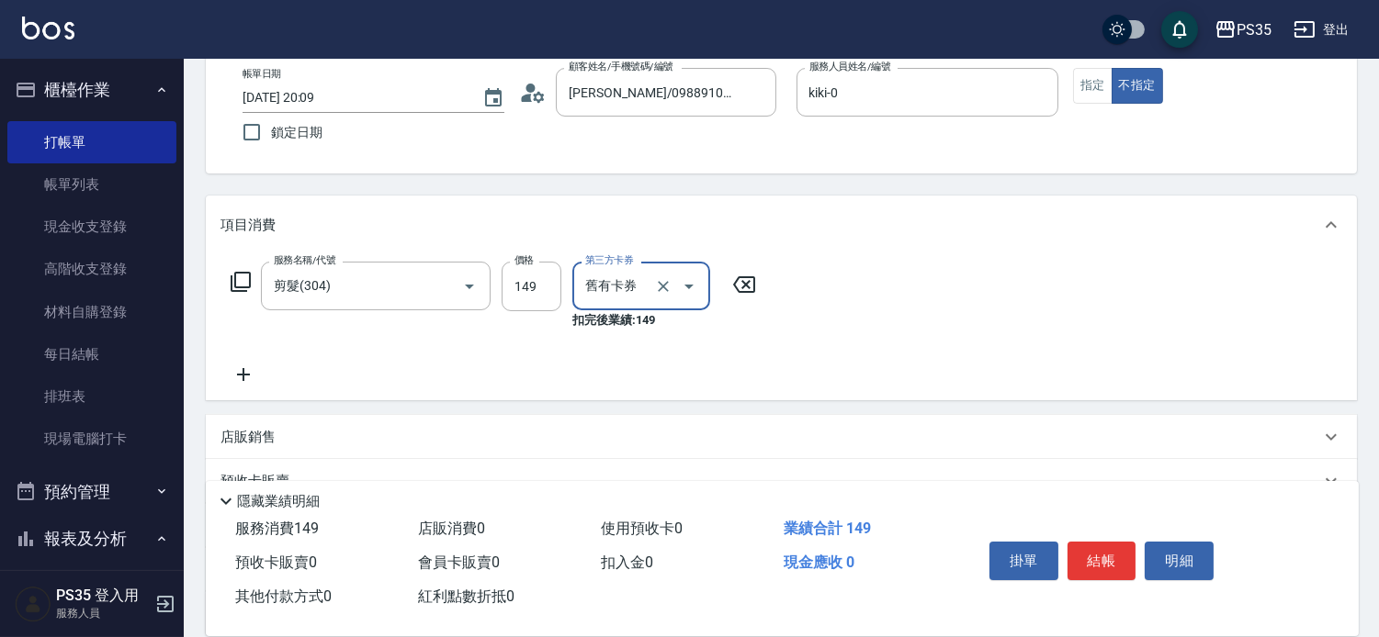
click at [700, 292] on icon "Open" at bounding box center [689, 287] width 22 height 22
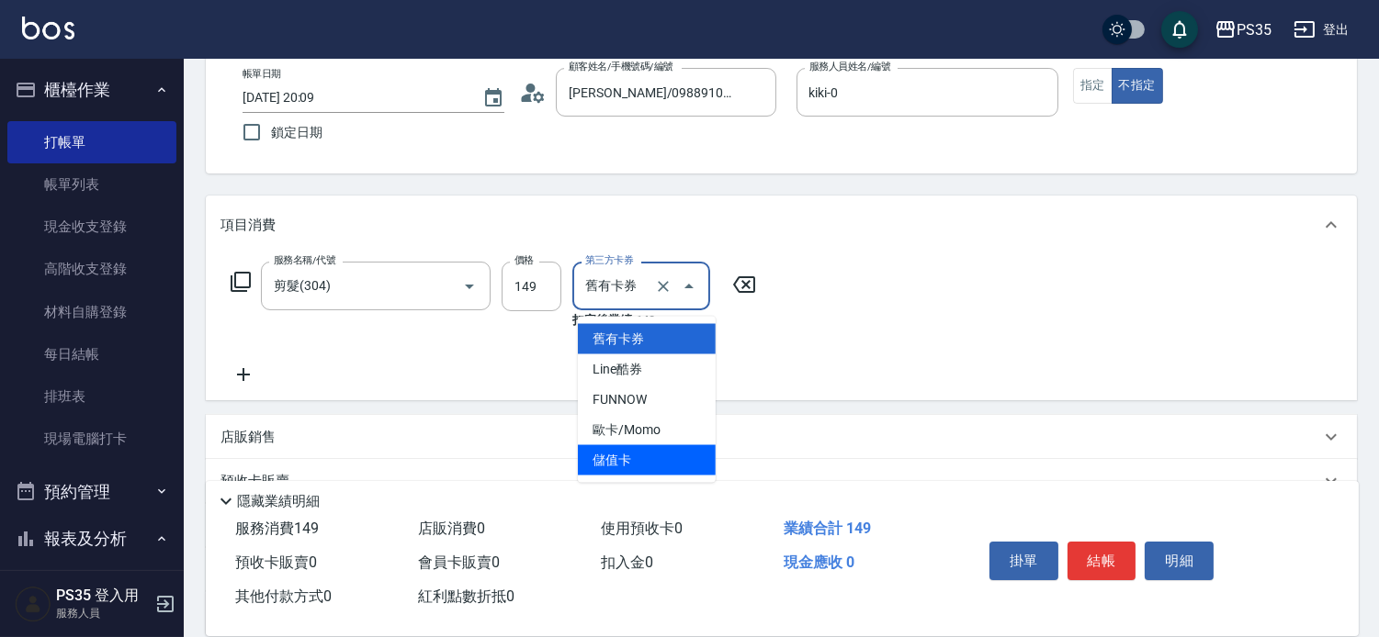
click at [610, 451] on span "儲值卡" at bounding box center [647, 460] width 138 height 30
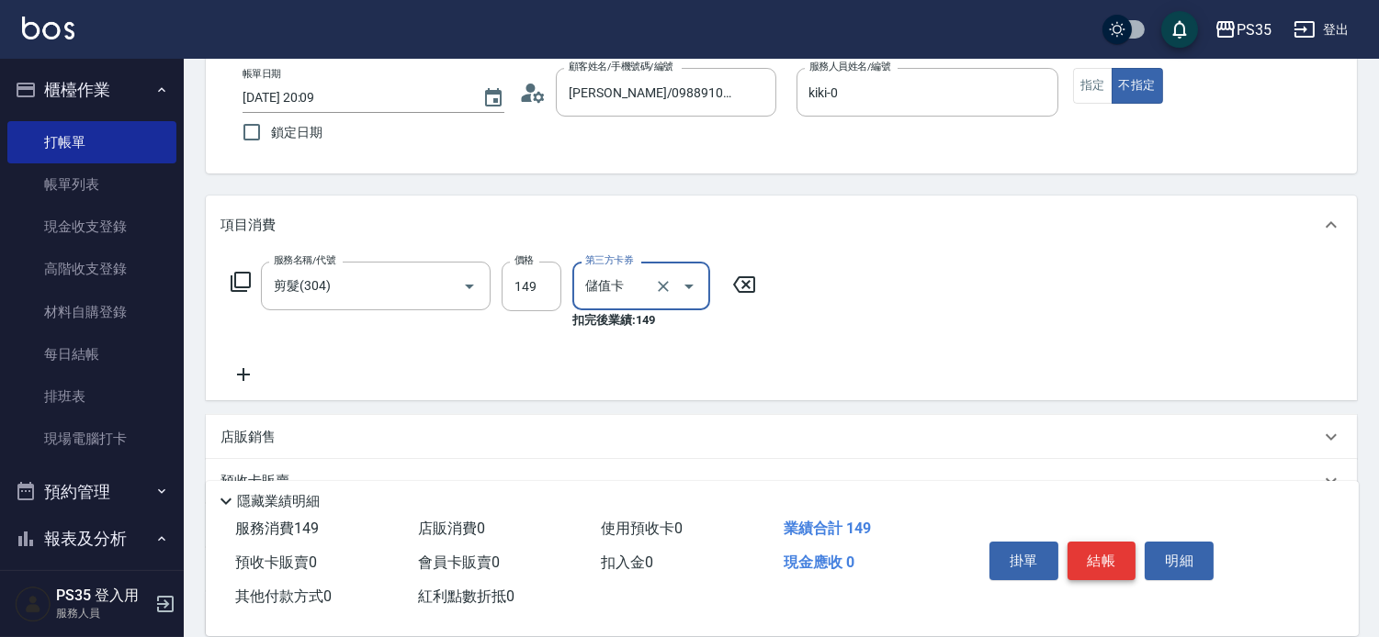
type input "儲值卡"
click at [1094, 546] on button "結帳" at bounding box center [1101, 561] width 69 height 39
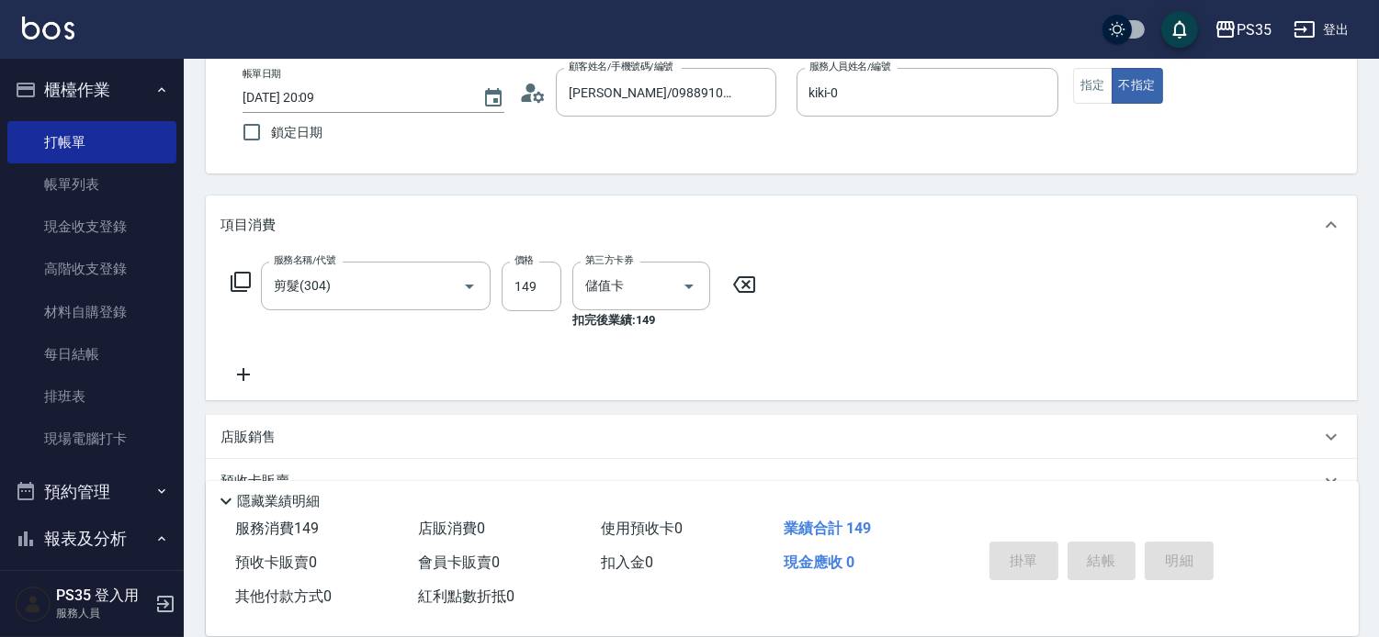
type input "2025/10/08 20:10"
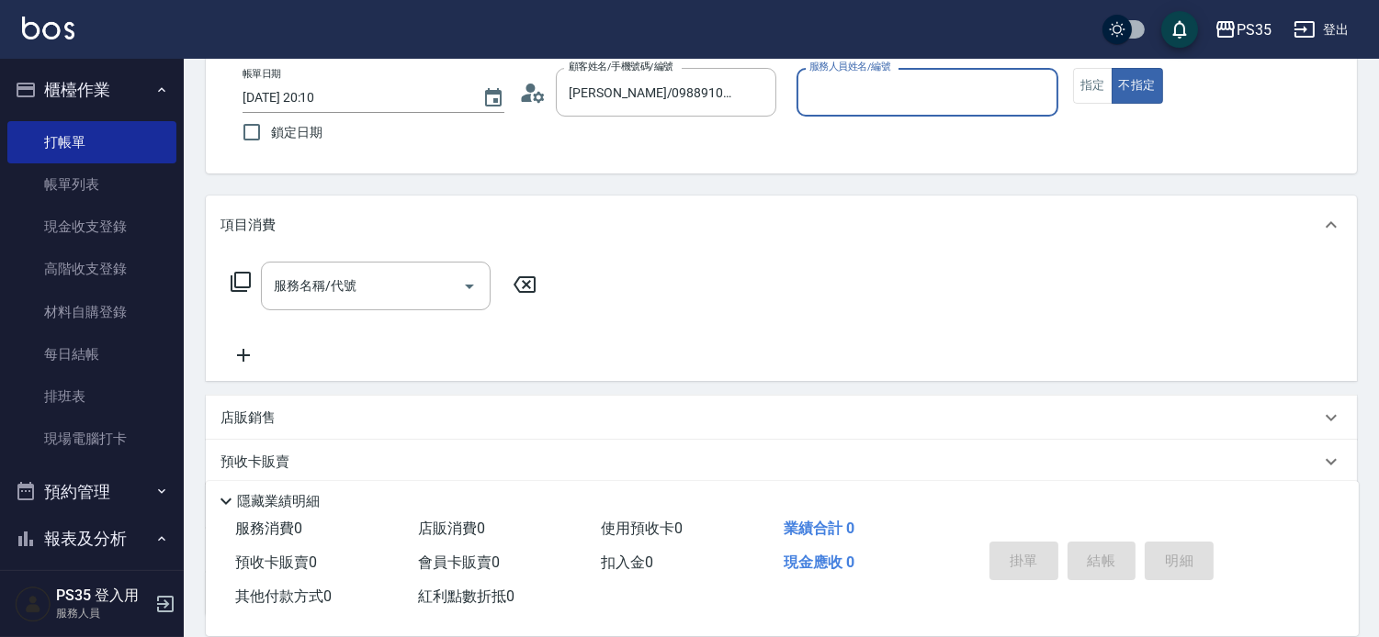
type input "無名字/0/null"
click at [766, 96] on icon "Clear" at bounding box center [757, 93] width 18 height 18
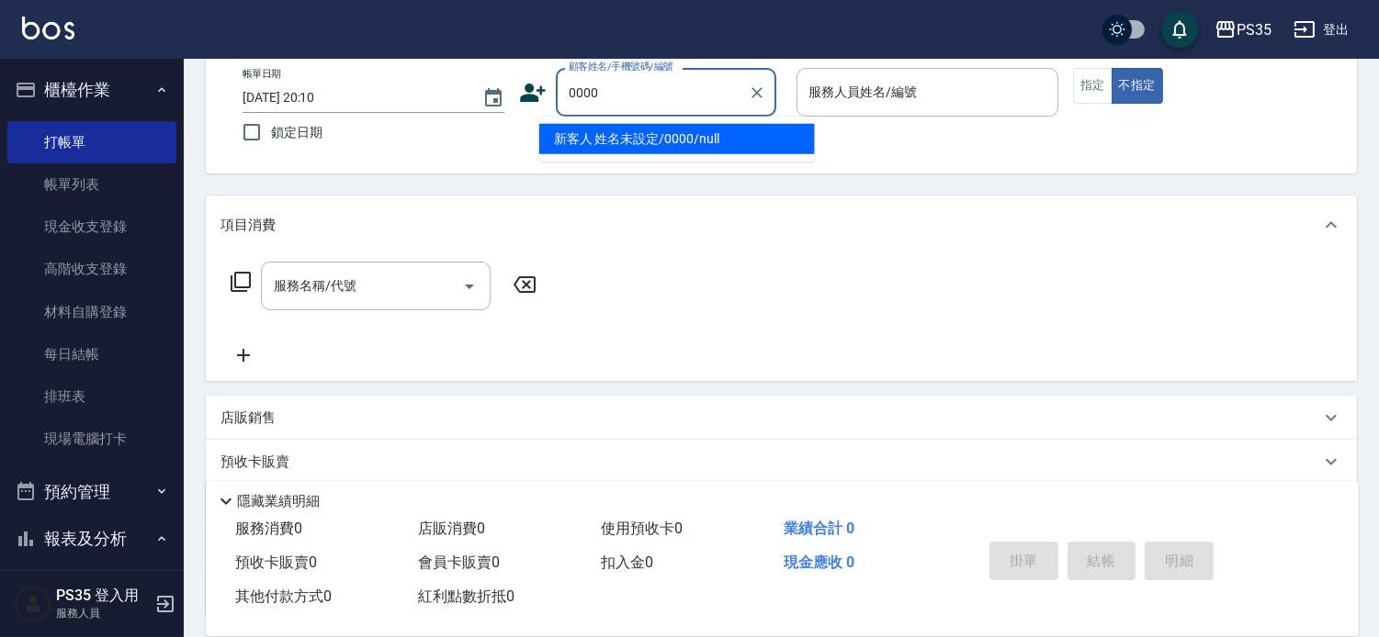
type input "新客人 姓名未設定/0000/null"
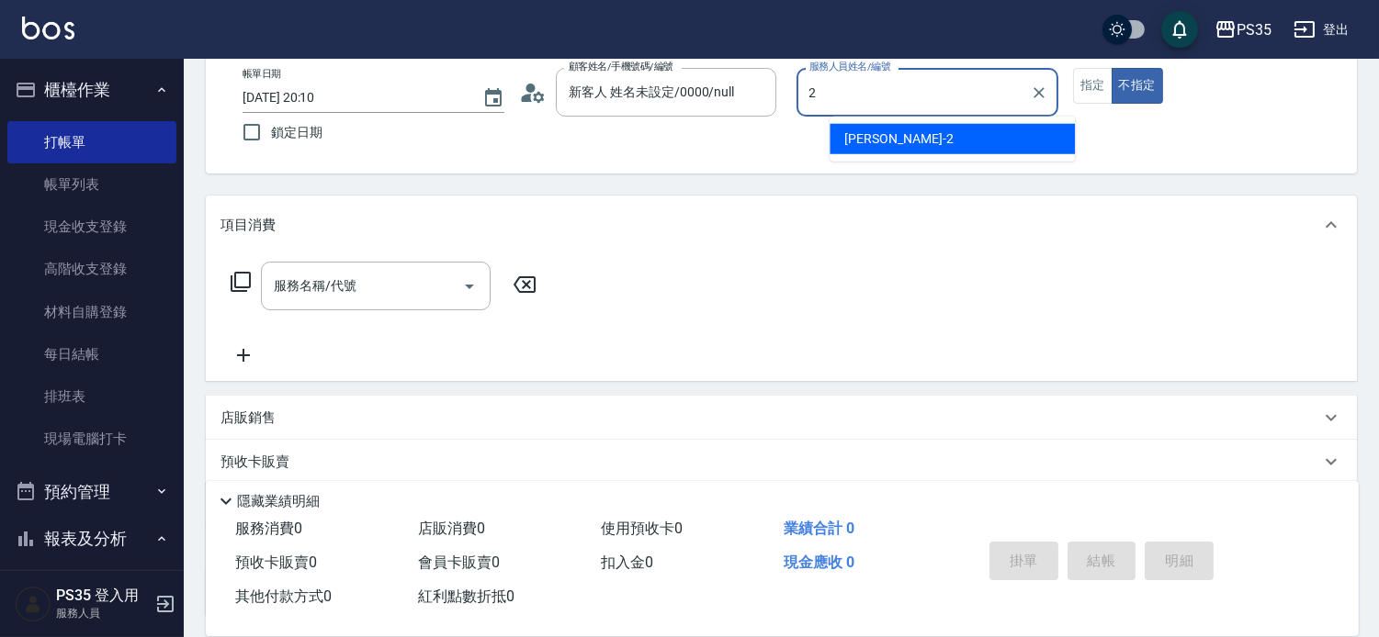
type input "栢沛怡-2"
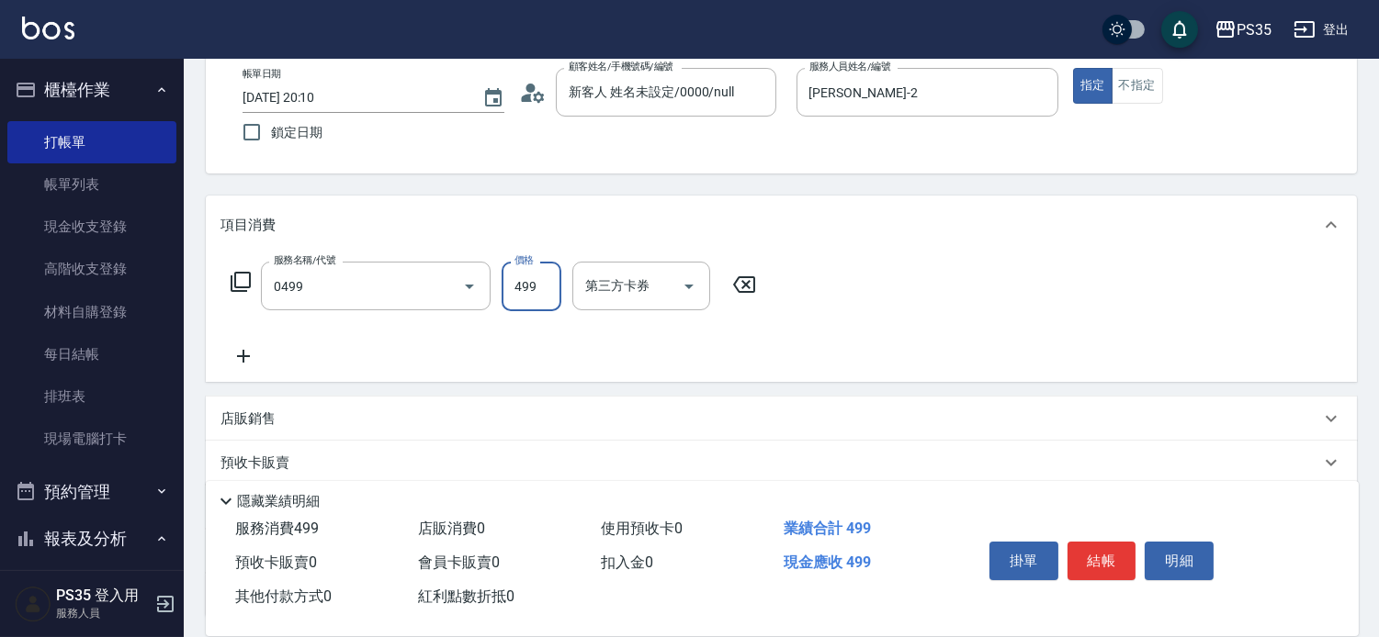
type input "伊黛莉499(0499)"
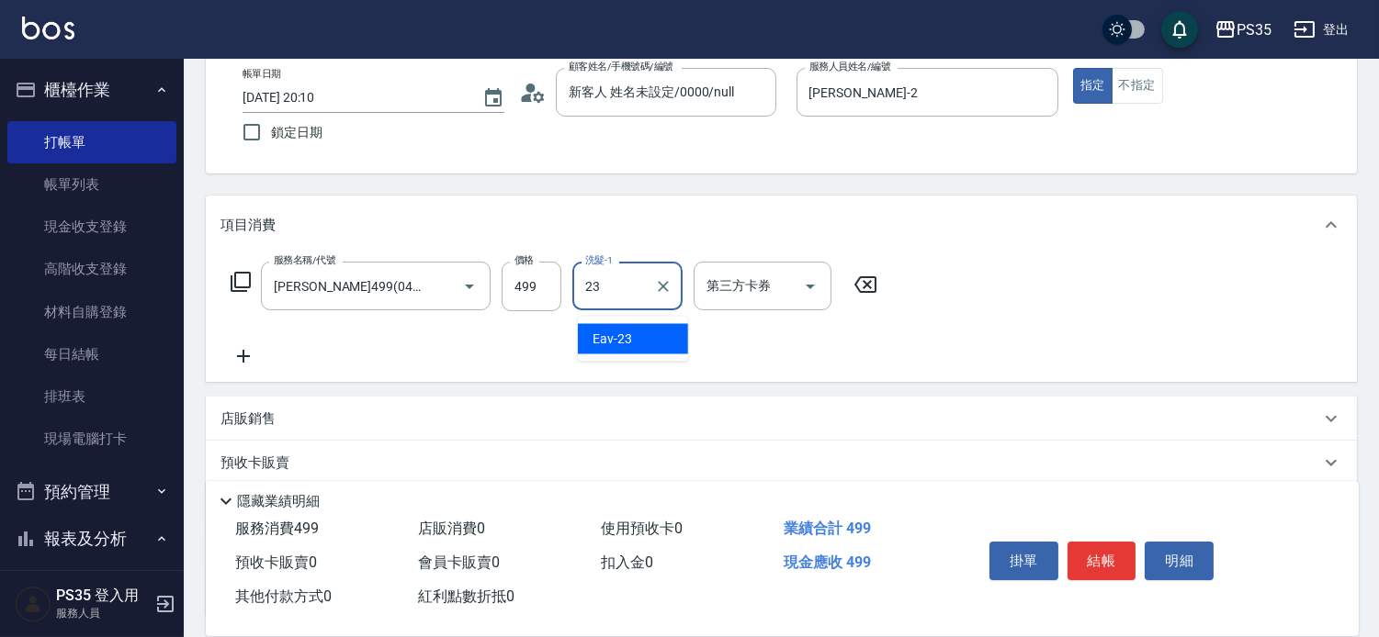
type input "Eav-23"
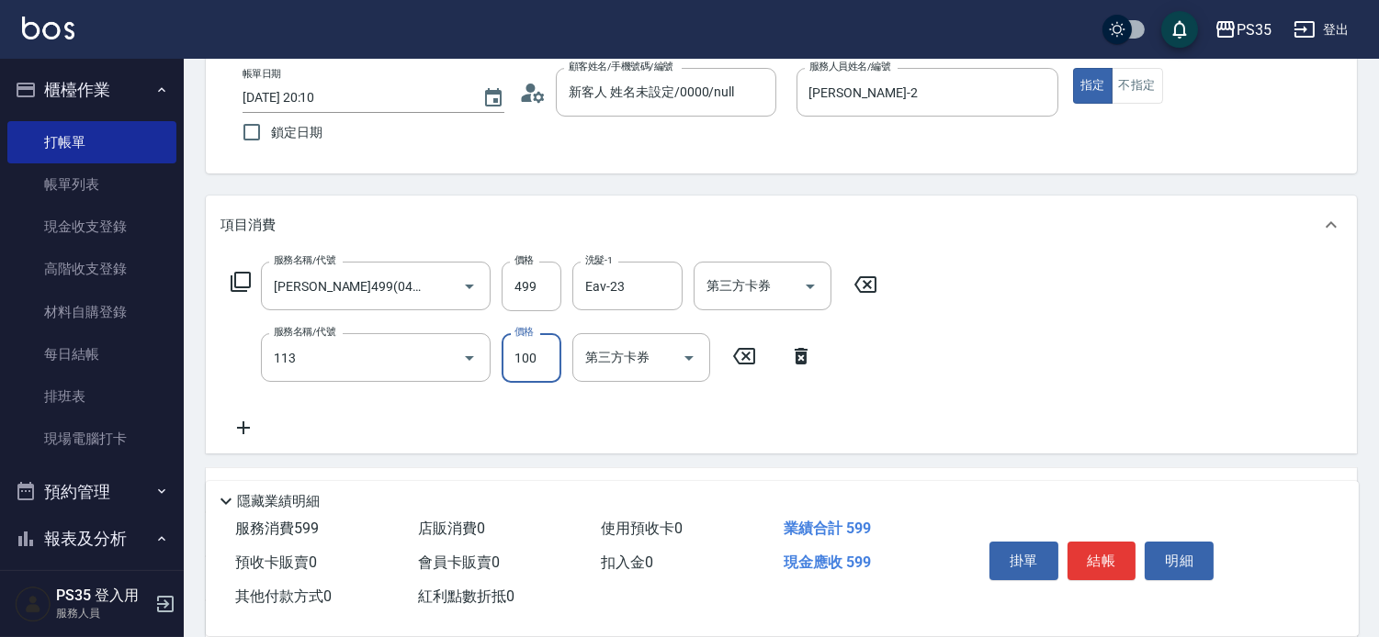
type input "瞬護100(113)"
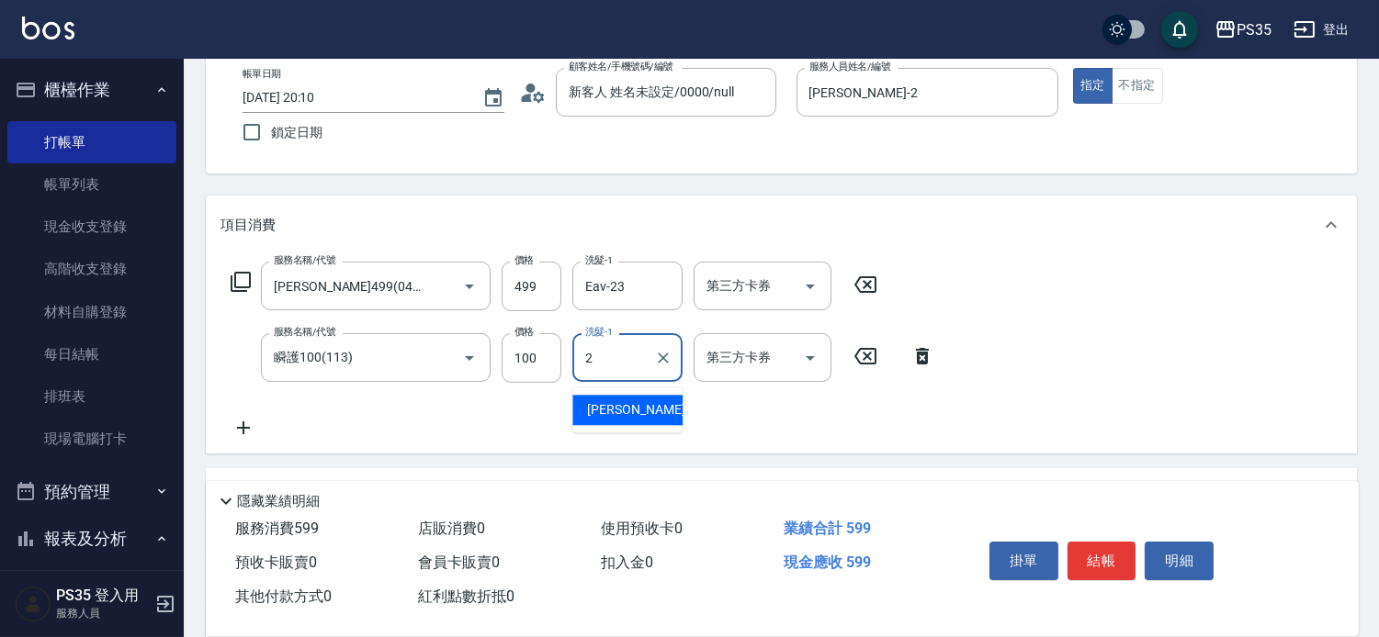
type input "栢沛怡-2"
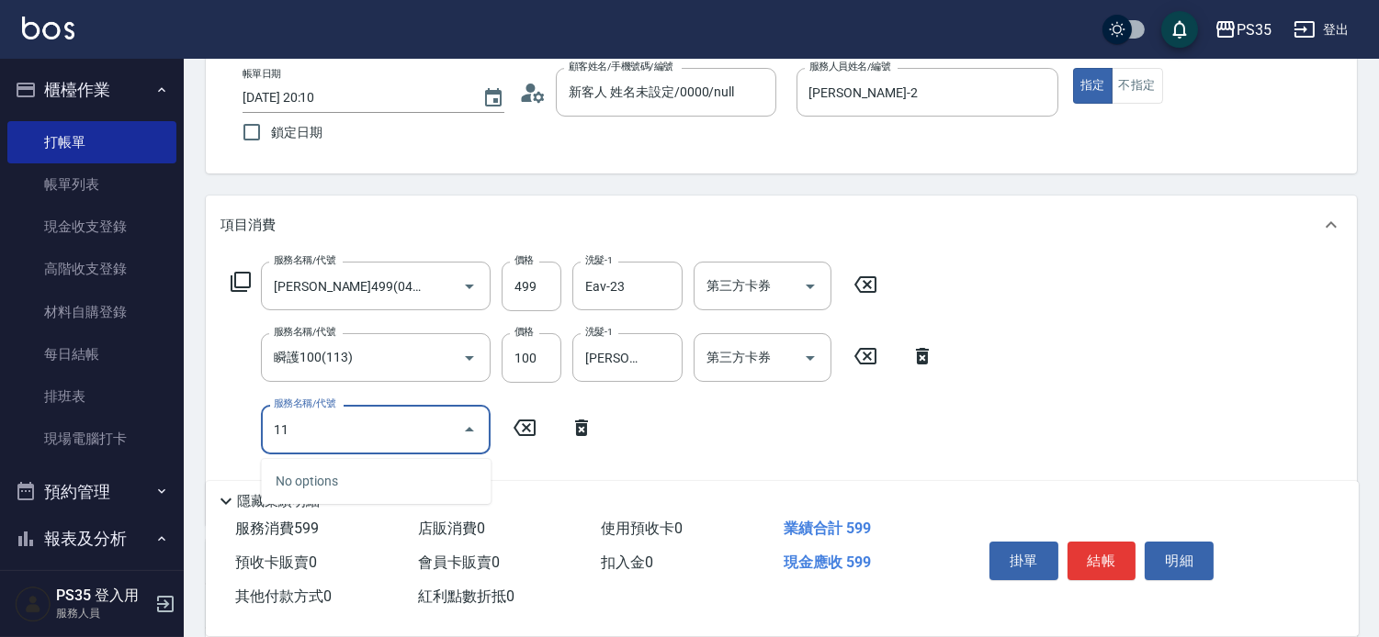
type input "1"
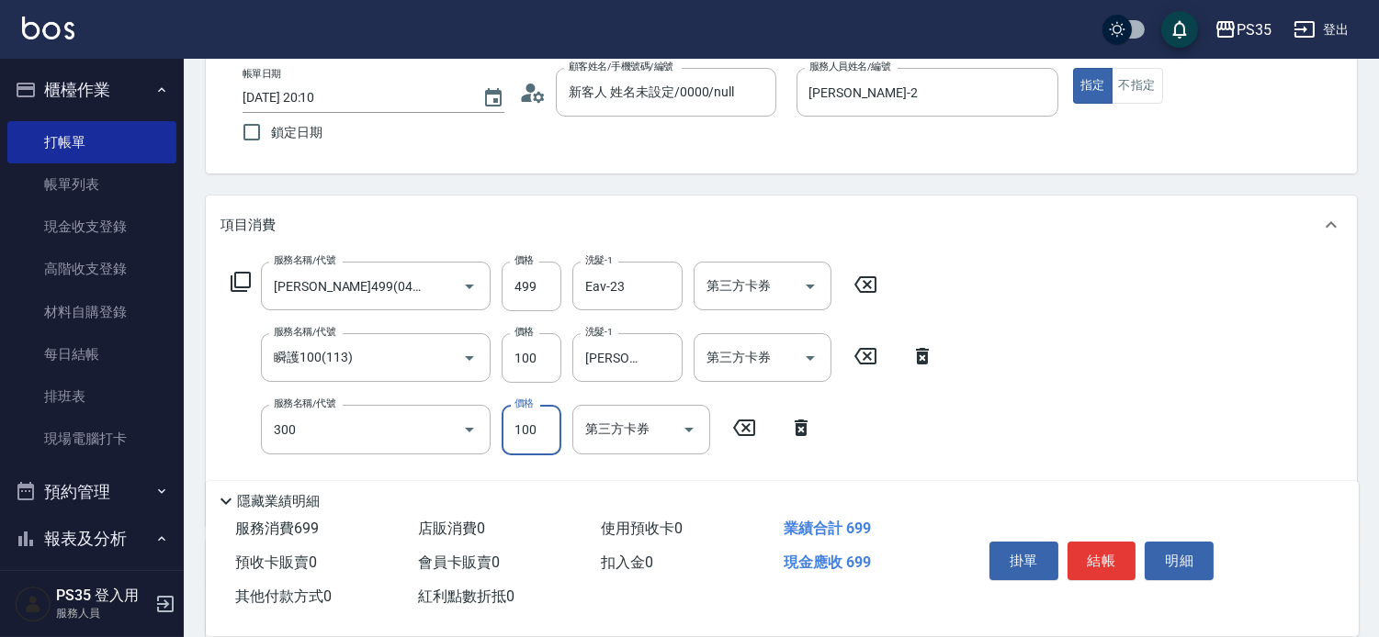
type input "剪髮(300)"
click at [1123, 542] on button "結帳" at bounding box center [1101, 561] width 69 height 39
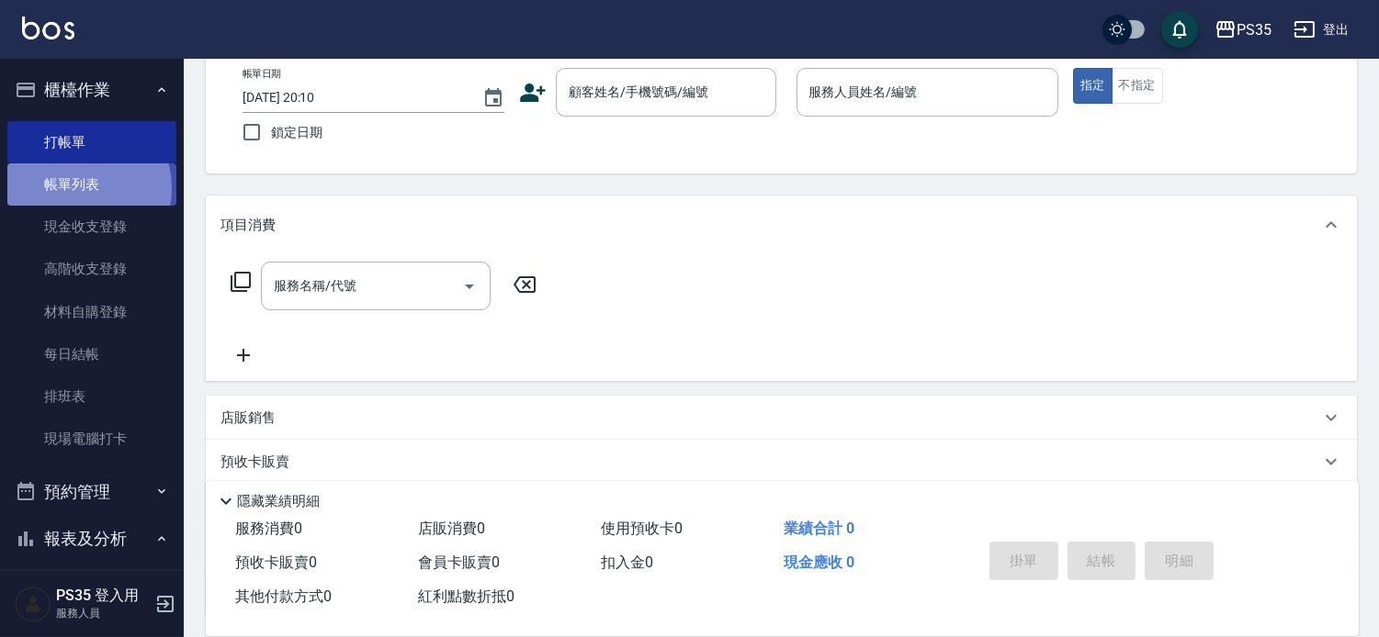
click at [77, 188] on link "帳單列表" at bounding box center [91, 184] width 169 height 42
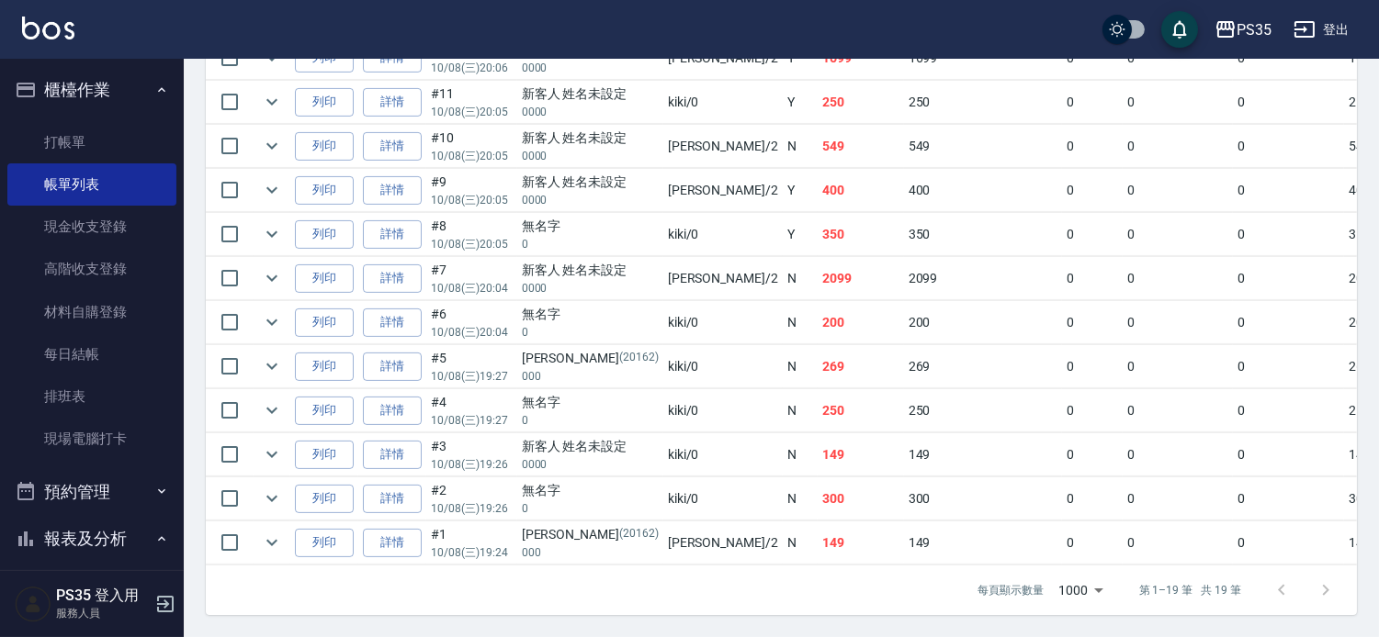
scroll to position [1029, 0]
click at [413, 529] on link "詳情" at bounding box center [392, 543] width 59 height 28
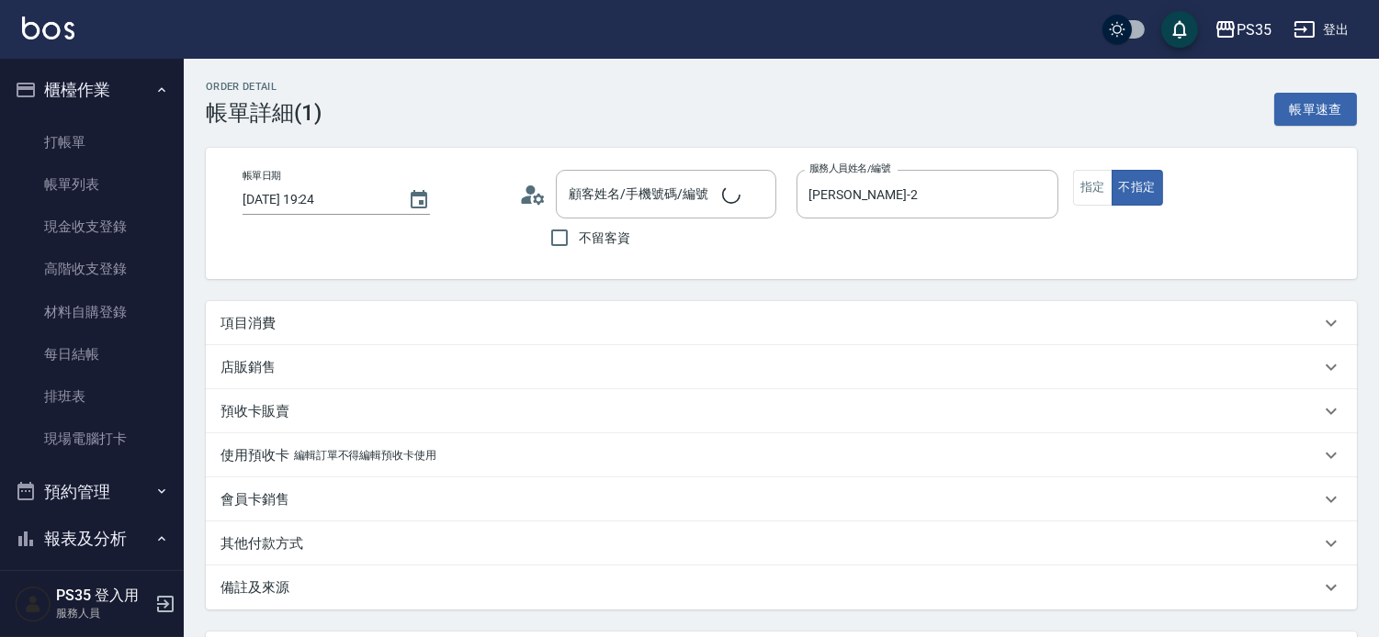
type input "2025/10/08 19:24"
type input "栢沛怡-2"
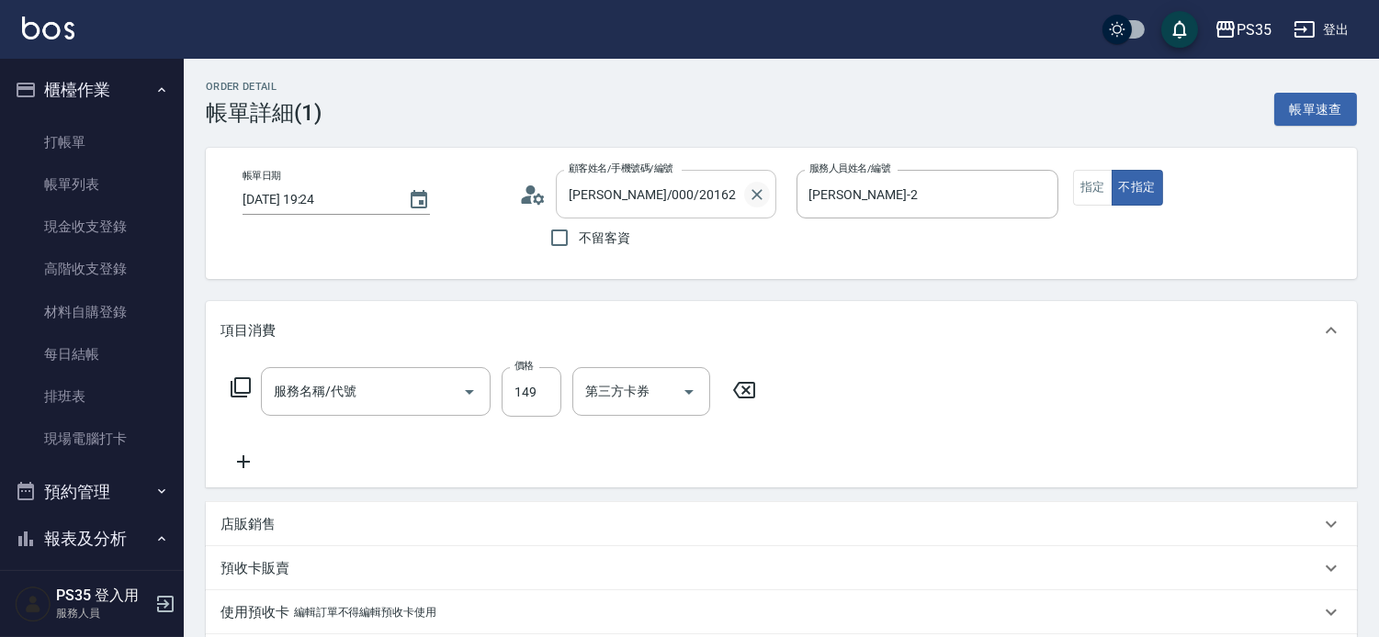
type input "黃玄宇/000/20162"
type input "剪髮(304)"
click at [766, 199] on icon "Clear" at bounding box center [757, 195] width 18 height 18
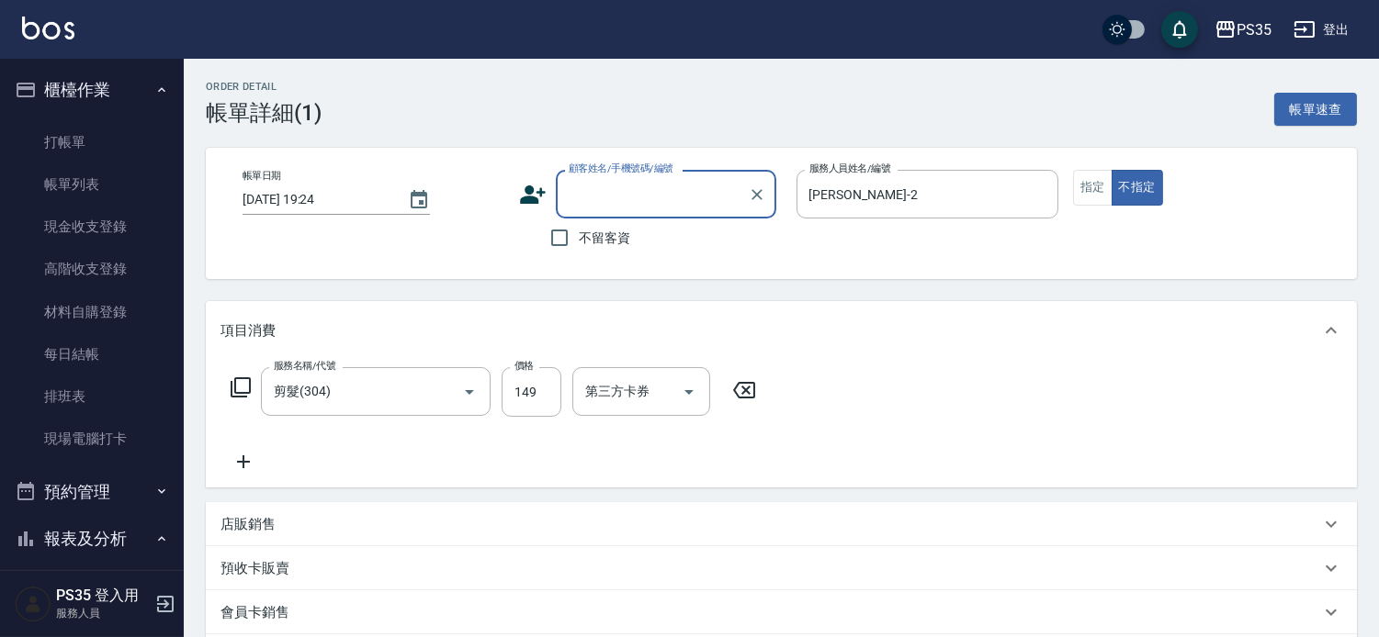
click at [695, 198] on input "顧客姓名/手機號碼/編號" at bounding box center [652, 194] width 176 height 32
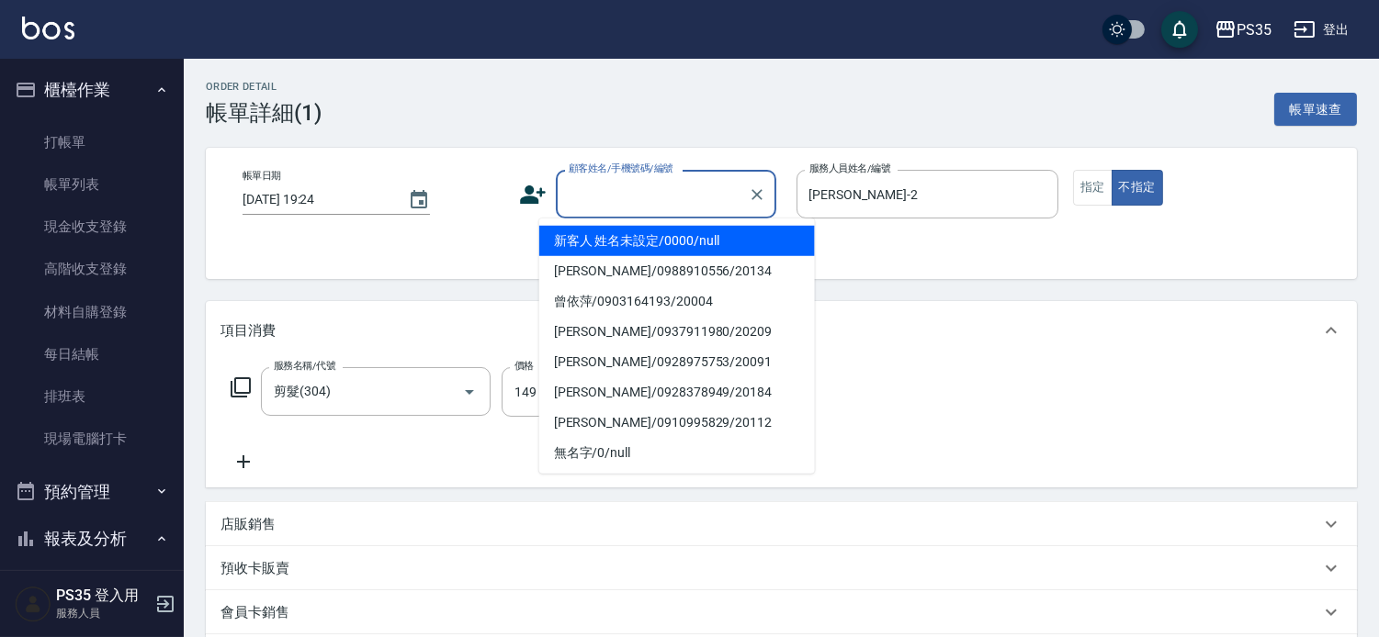
click at [692, 233] on li "新客人 姓名未設定/0000/null" at bounding box center [677, 241] width 276 height 30
type input "新客人 姓名未設定/0000/null"
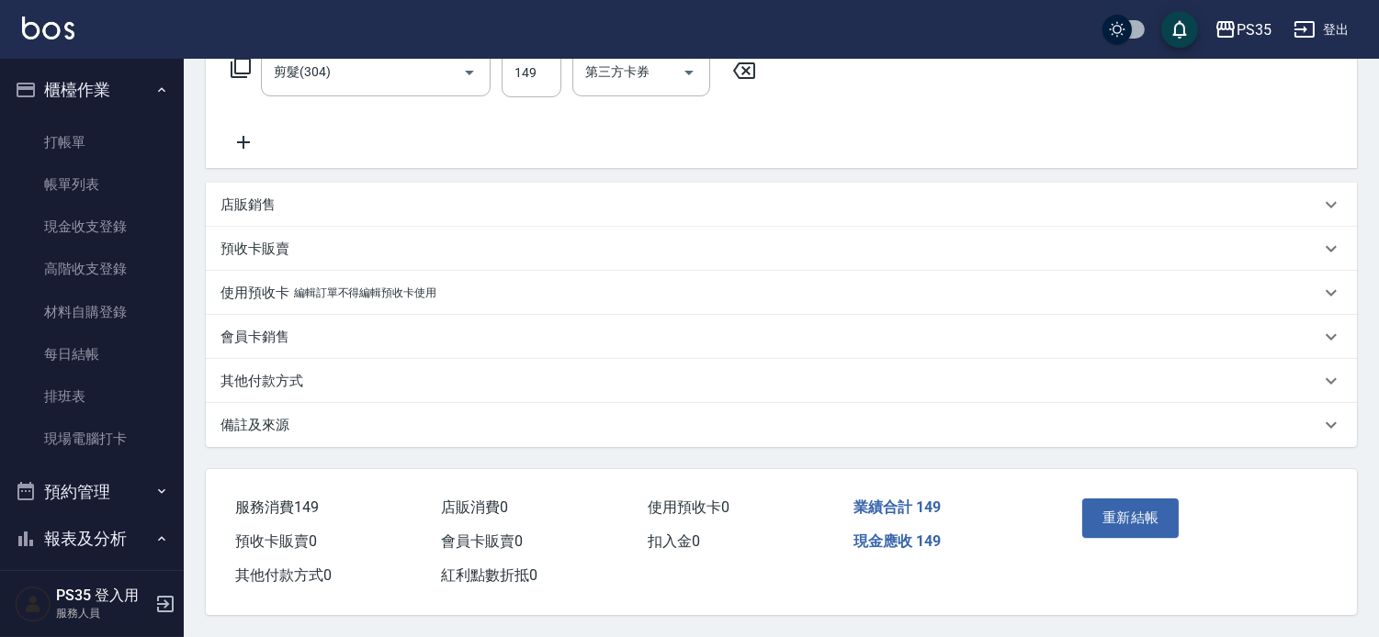
scroll to position [352, 0]
click at [1093, 499] on button "重新結帳" at bounding box center [1130, 518] width 97 height 39
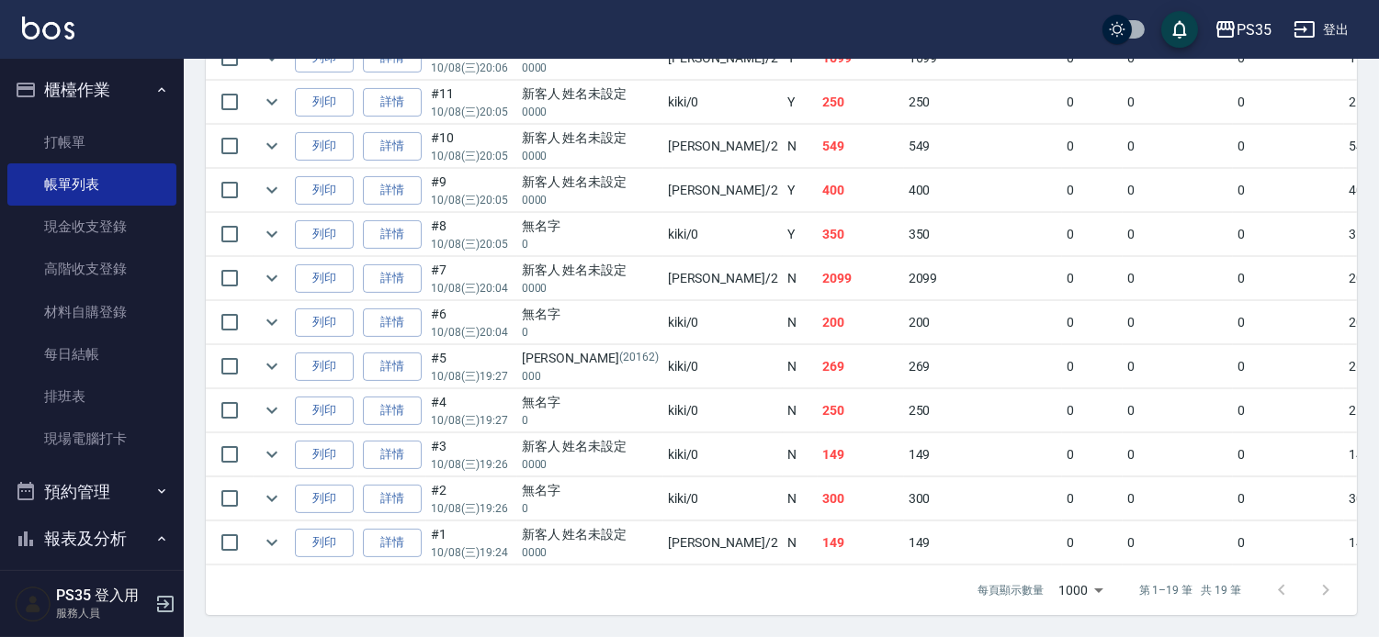
scroll to position [1029, 0]
click at [406, 353] on link "詳情" at bounding box center [392, 367] width 59 height 28
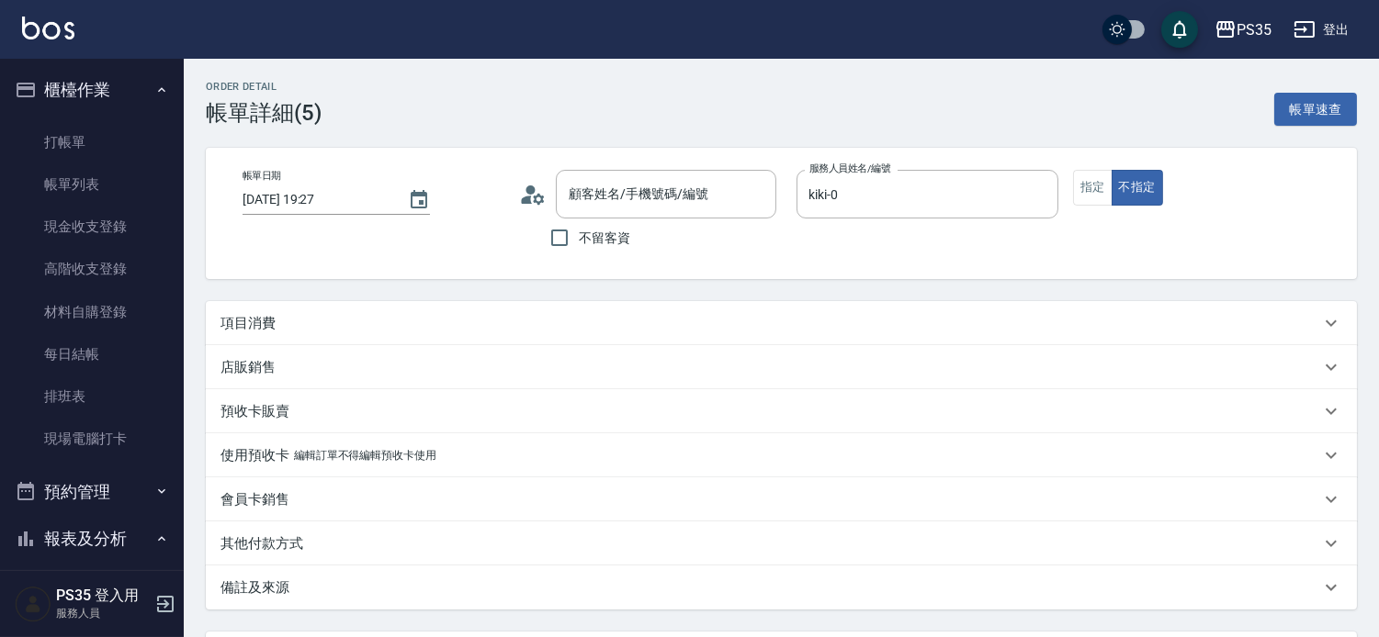
type input "2025/10/08 19:27"
type input "kiki-0"
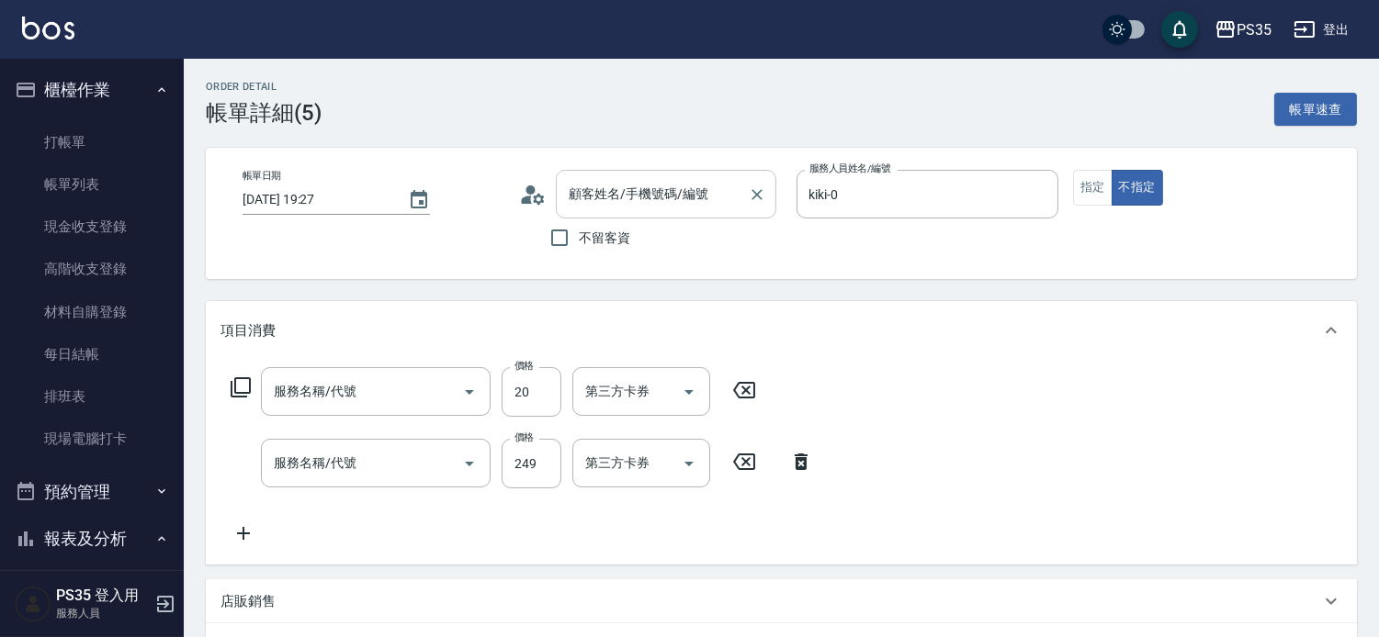
click at [766, 189] on icon "Clear" at bounding box center [757, 195] width 18 height 18
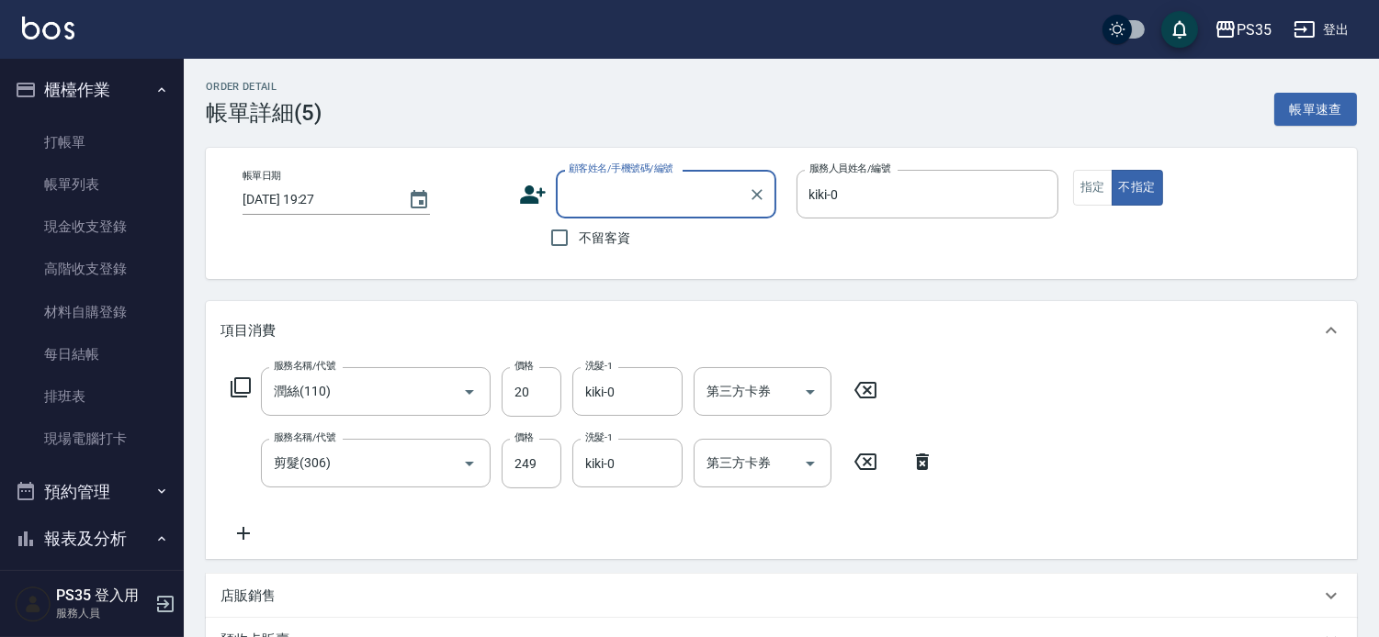
type input "潤絲(110)"
type input "剪髮(306)"
click at [718, 194] on input "顧客姓名/手機號碼/編號" at bounding box center [652, 194] width 176 height 32
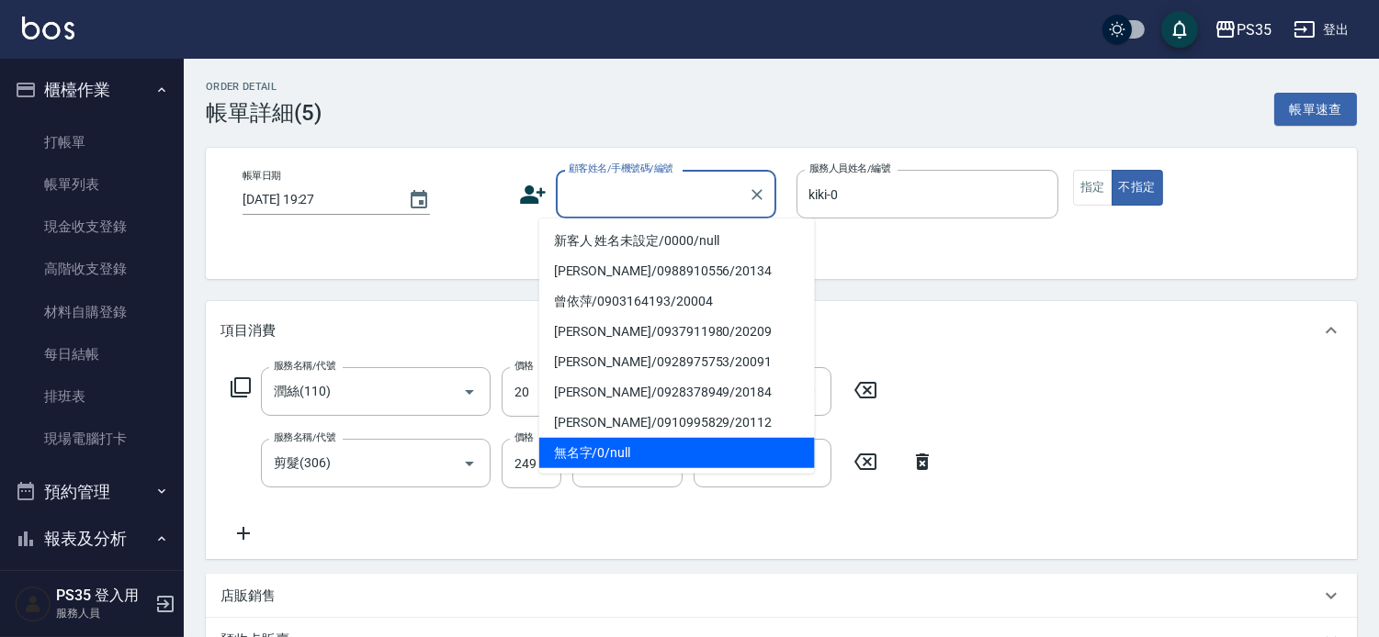
click at [580, 452] on li "無名字/0/null" at bounding box center [677, 453] width 276 height 30
type input "無名字/0/null"
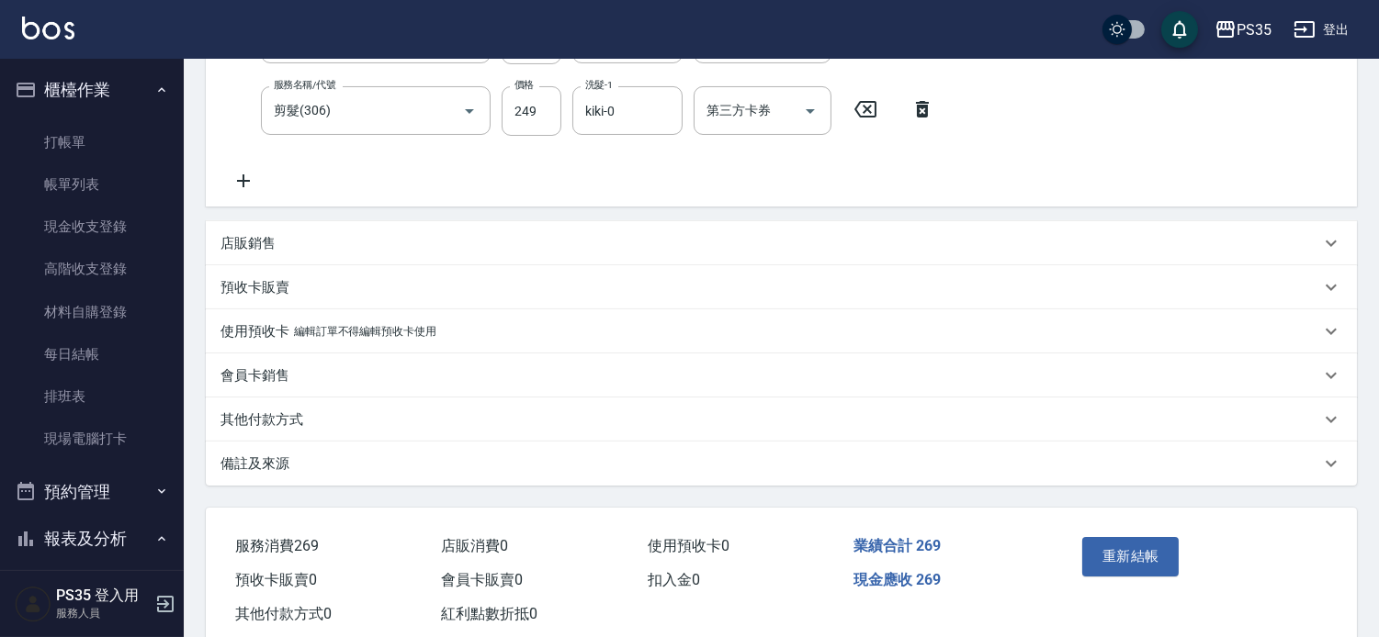
scroll to position [408, 0]
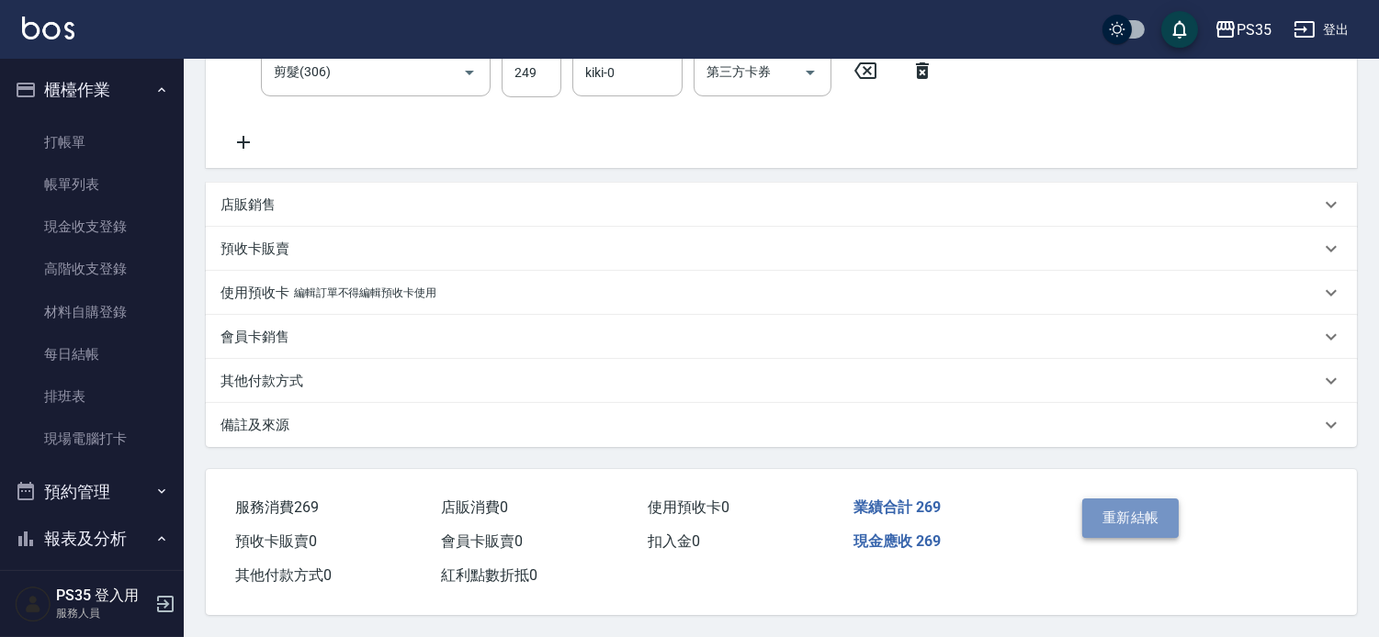
click at [1142, 513] on button "重新結帳" at bounding box center [1130, 518] width 97 height 39
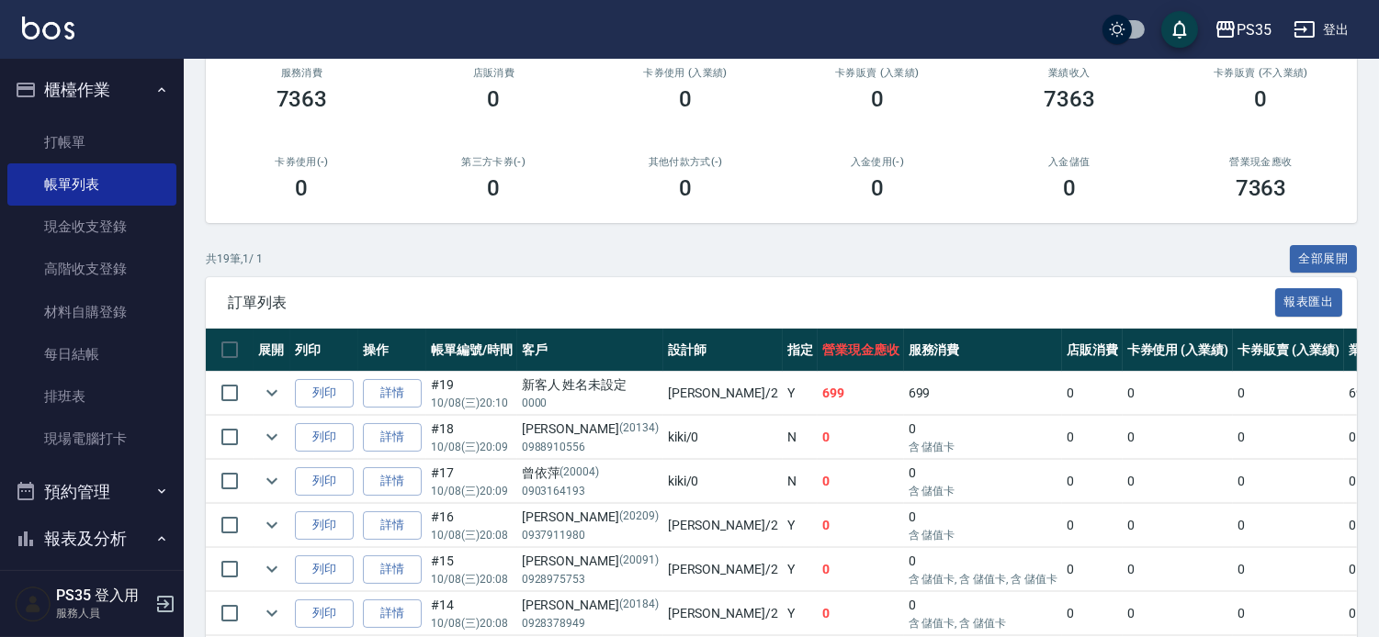
scroll to position [204, 0]
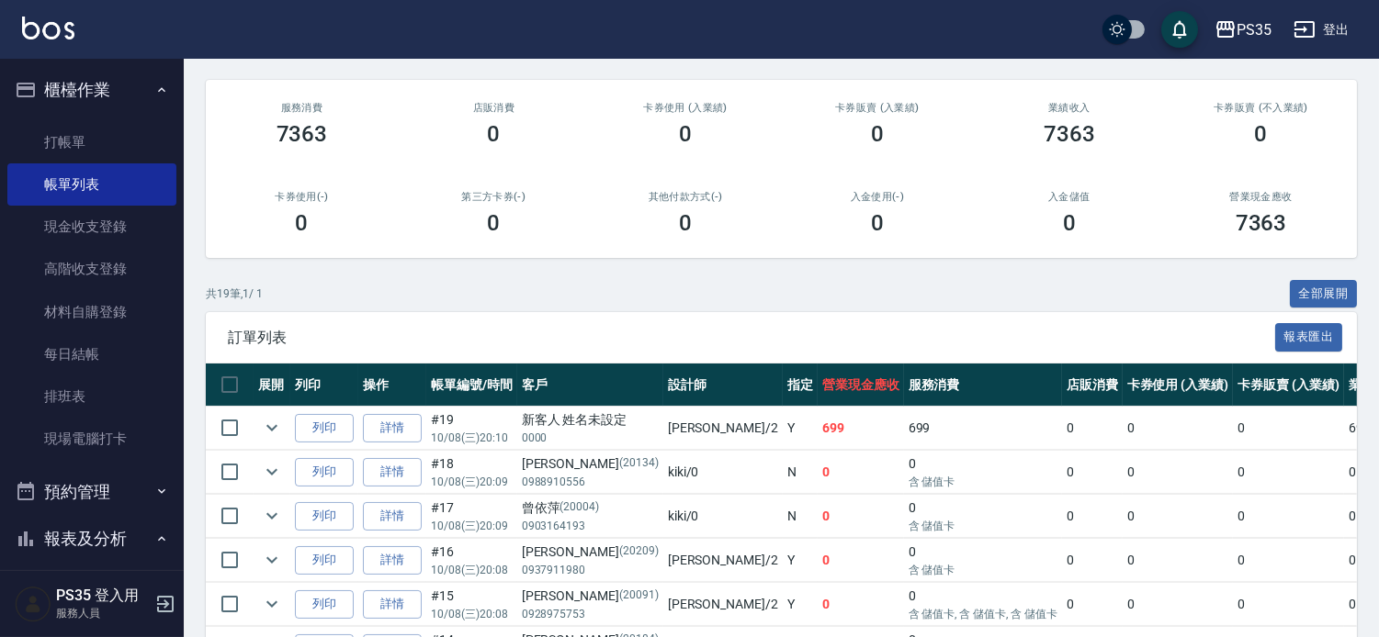
click at [107, 129] on link "打帳單" at bounding box center [91, 142] width 169 height 42
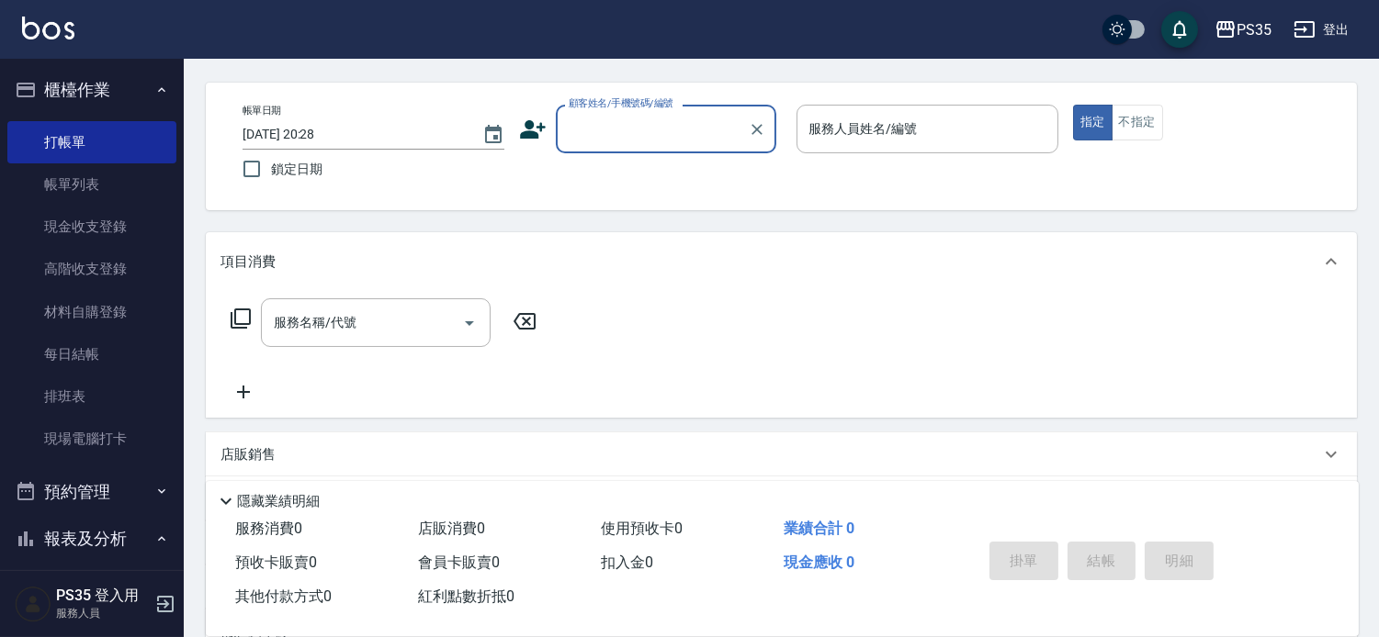
scroll to position [102, 0]
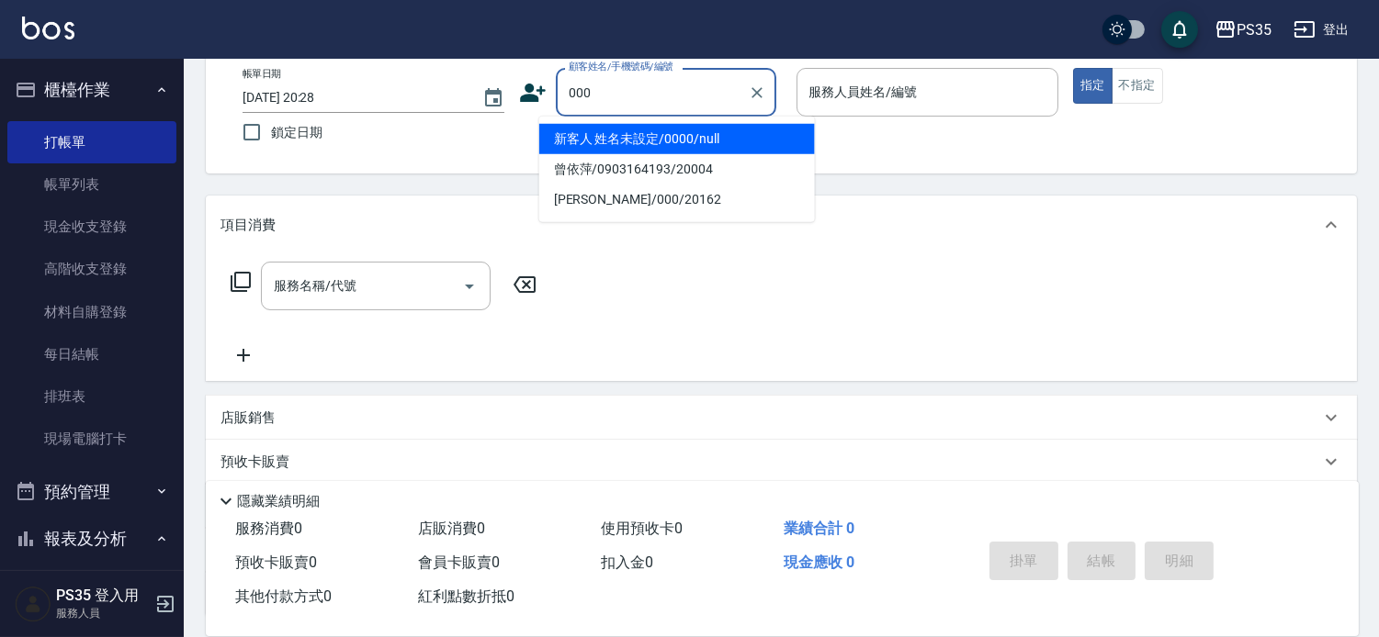
type input "新客人 姓名未設定/0000/null"
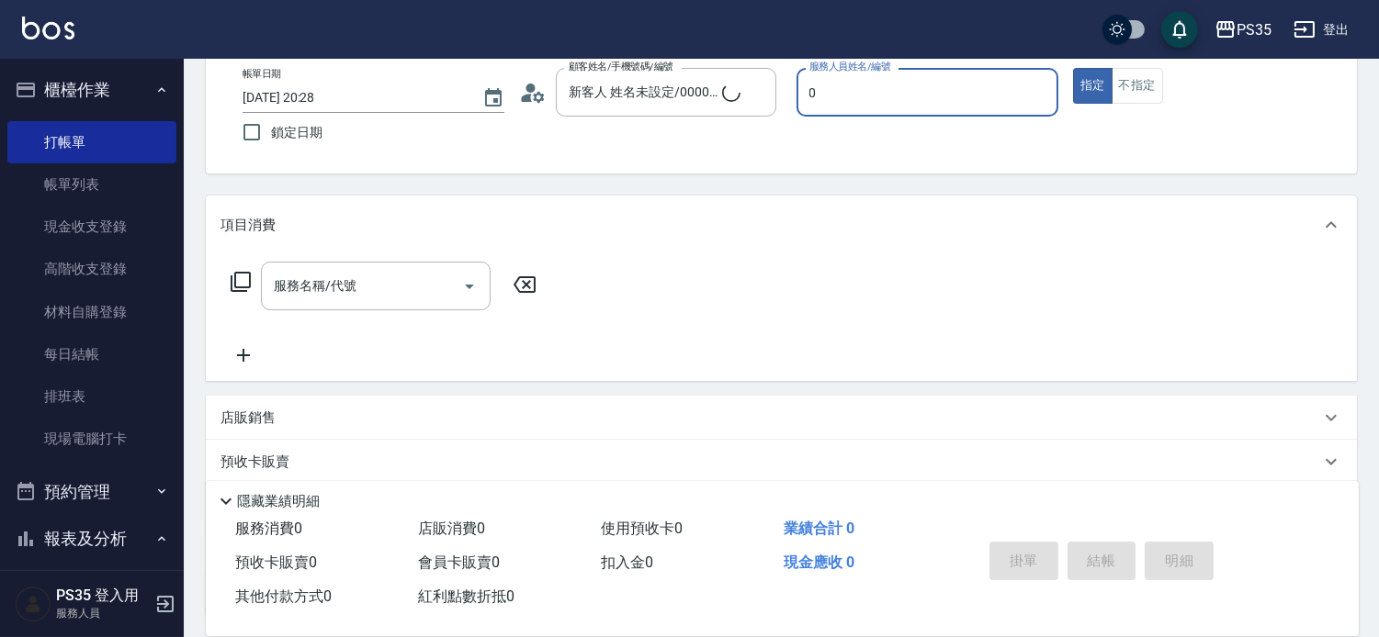
type input "0"
type button "true"
type input "黃玄宇/000/20162"
type input "kiki-0"
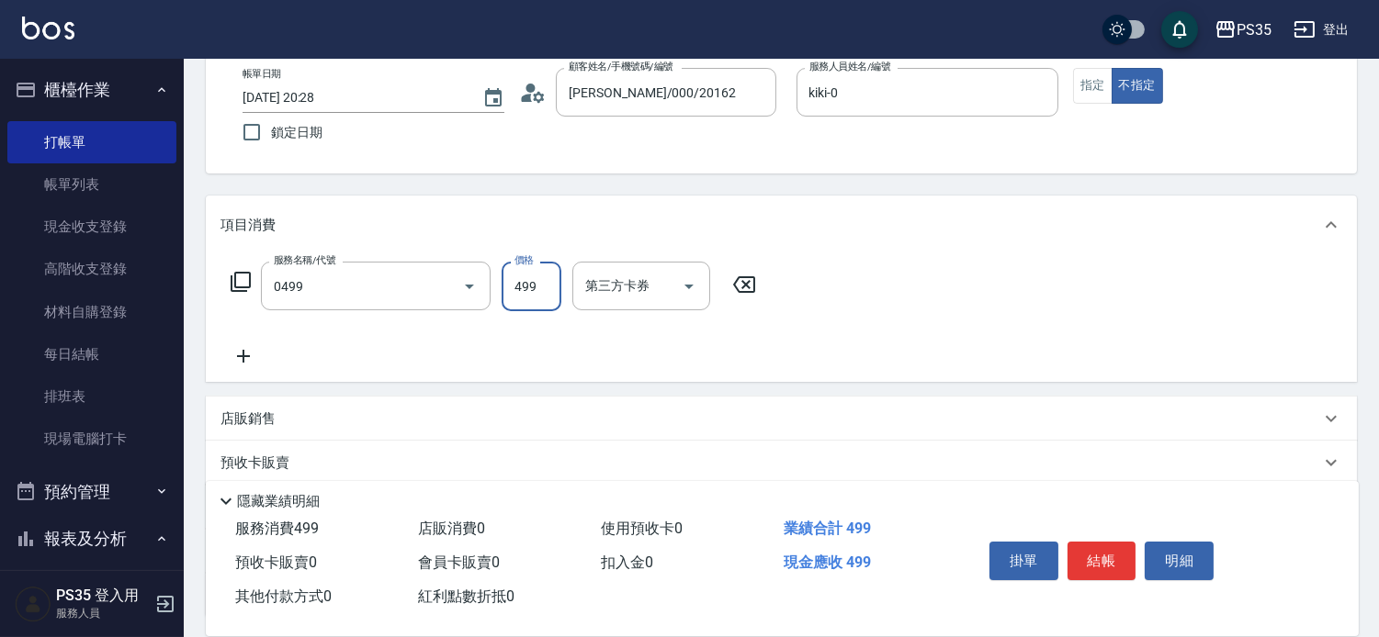
type input "伊黛莉499(0499)"
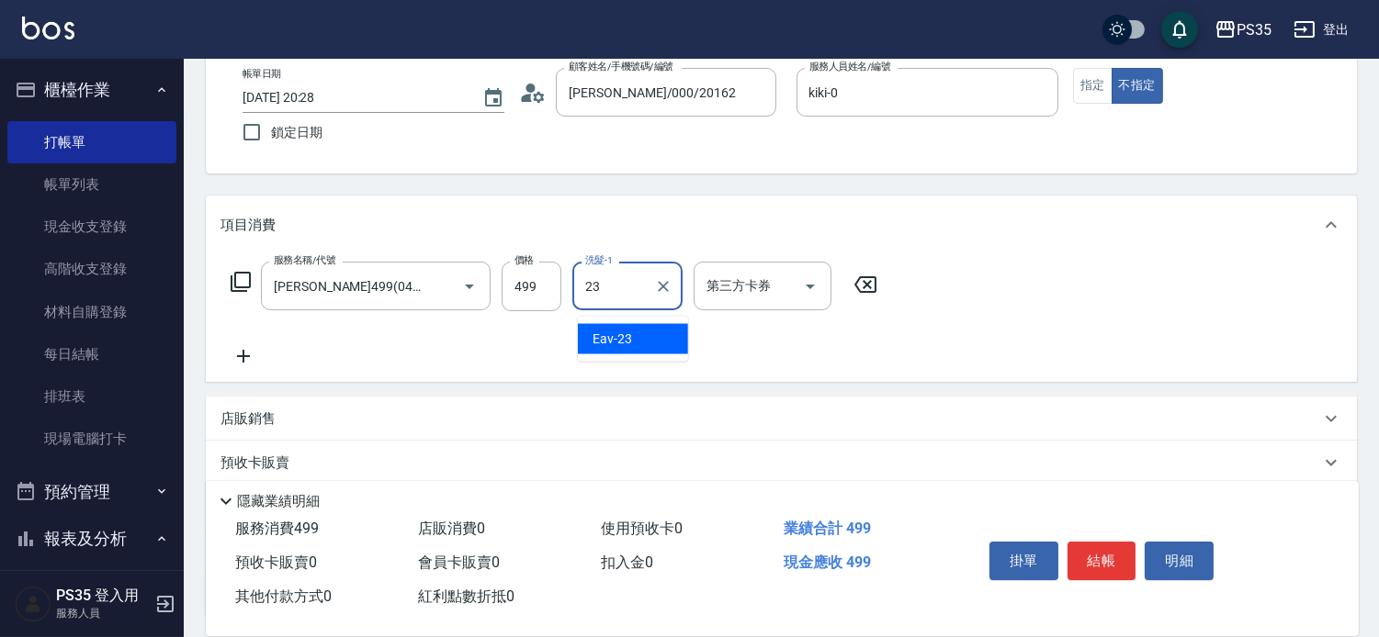
type input "Eav-23"
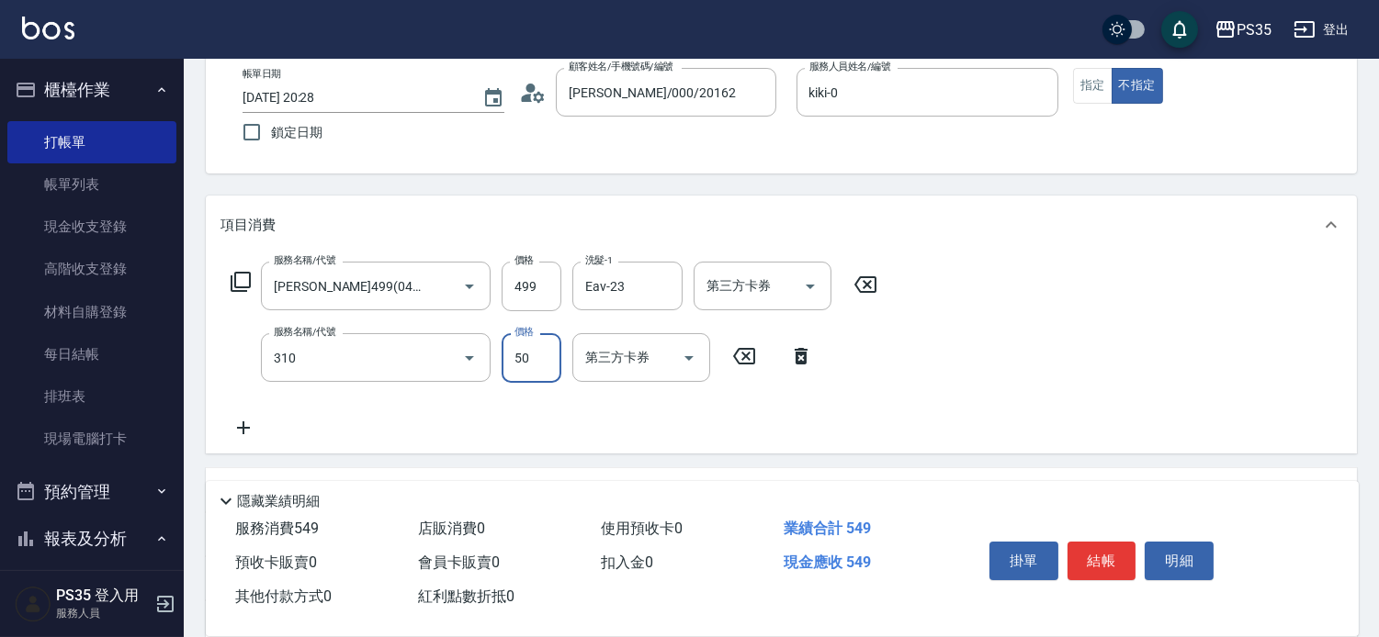
type input "剪瀏海(310)"
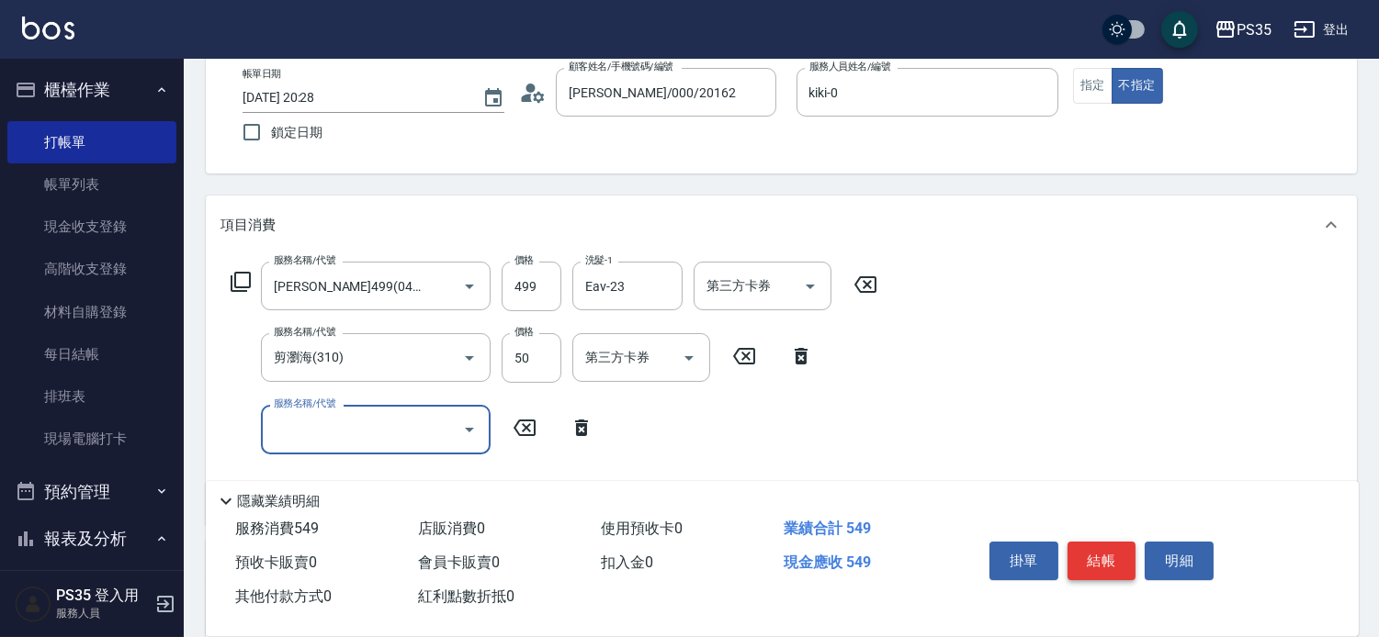
click at [1122, 542] on button "結帳" at bounding box center [1101, 561] width 69 height 39
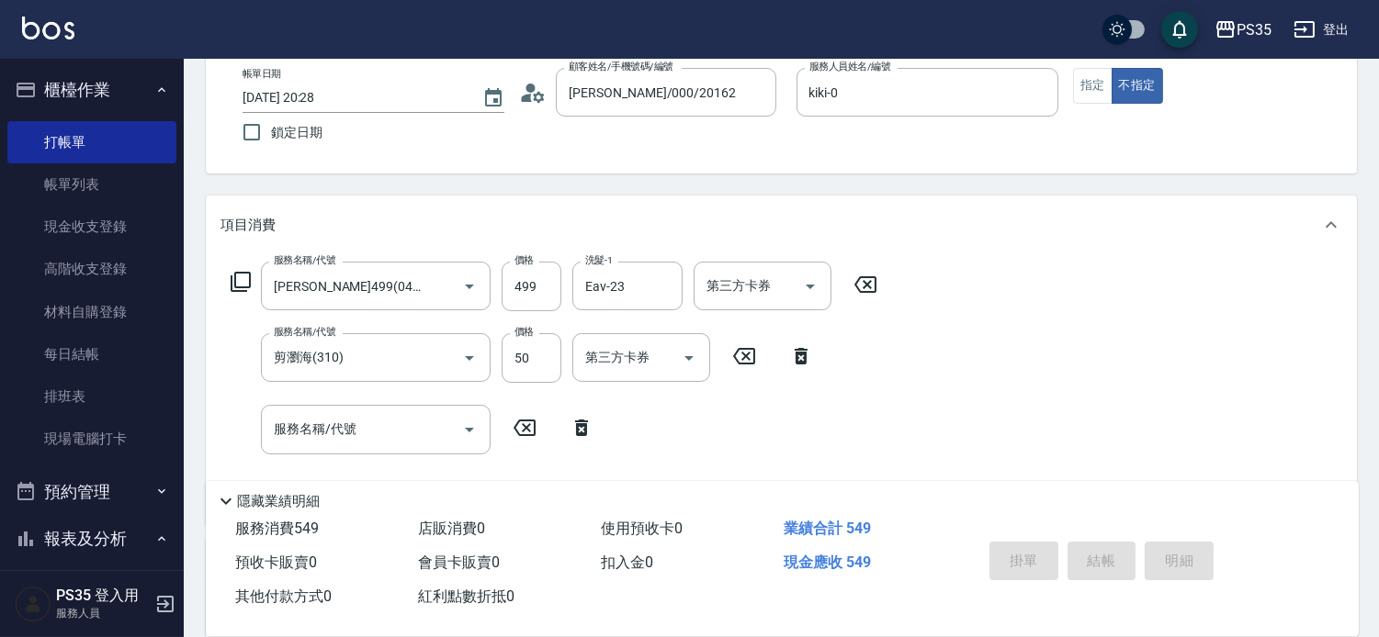
type input "2025/10/08 20:29"
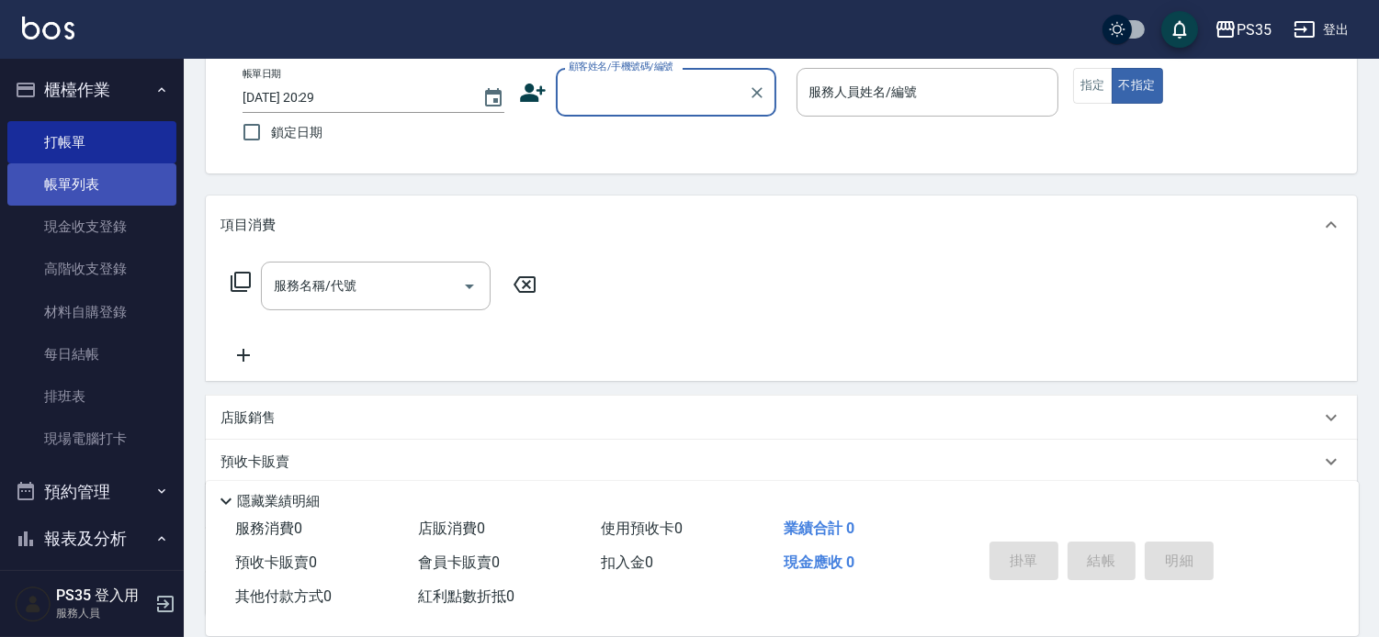
click at [152, 189] on link "帳單列表" at bounding box center [91, 184] width 169 height 42
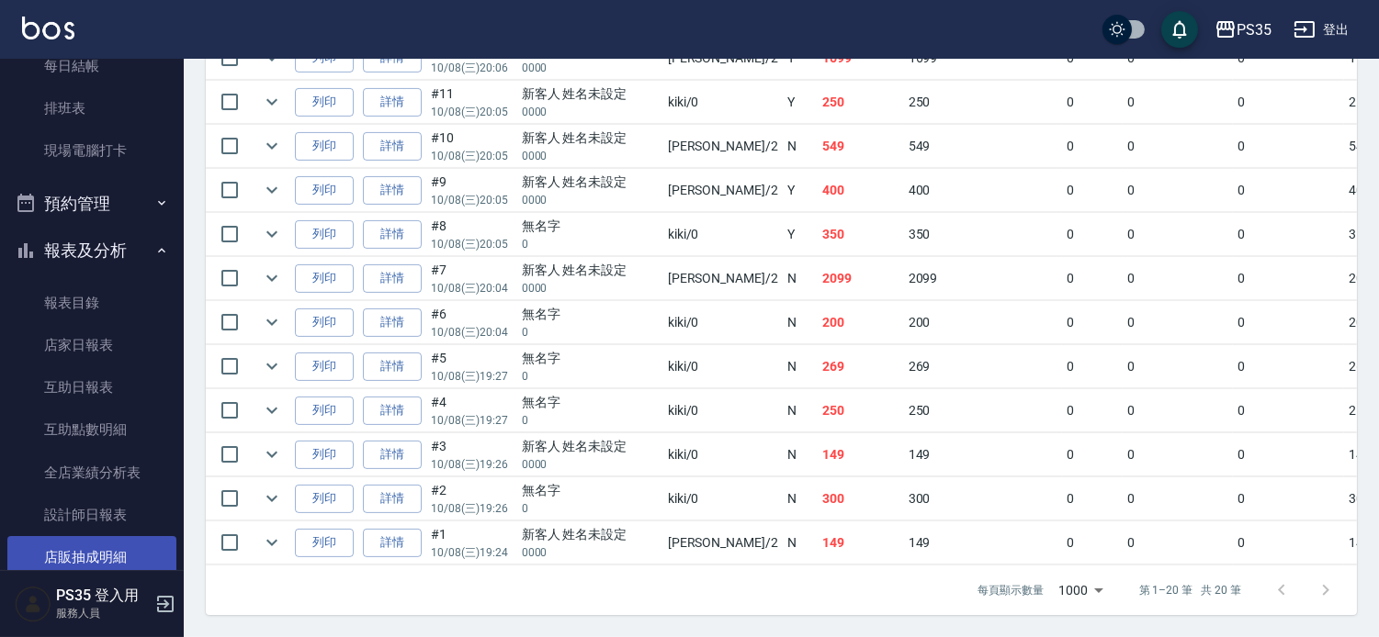
scroll to position [510, 0]
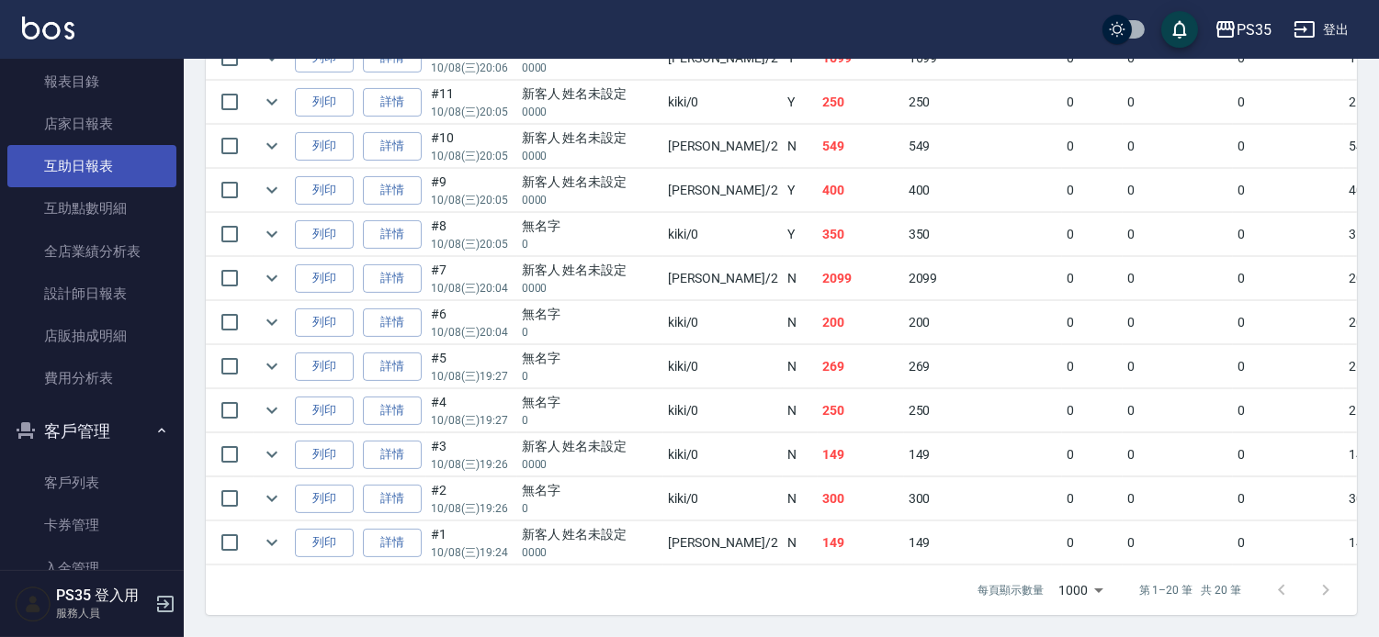
click at [78, 175] on link "互助日報表" at bounding box center [91, 166] width 169 height 42
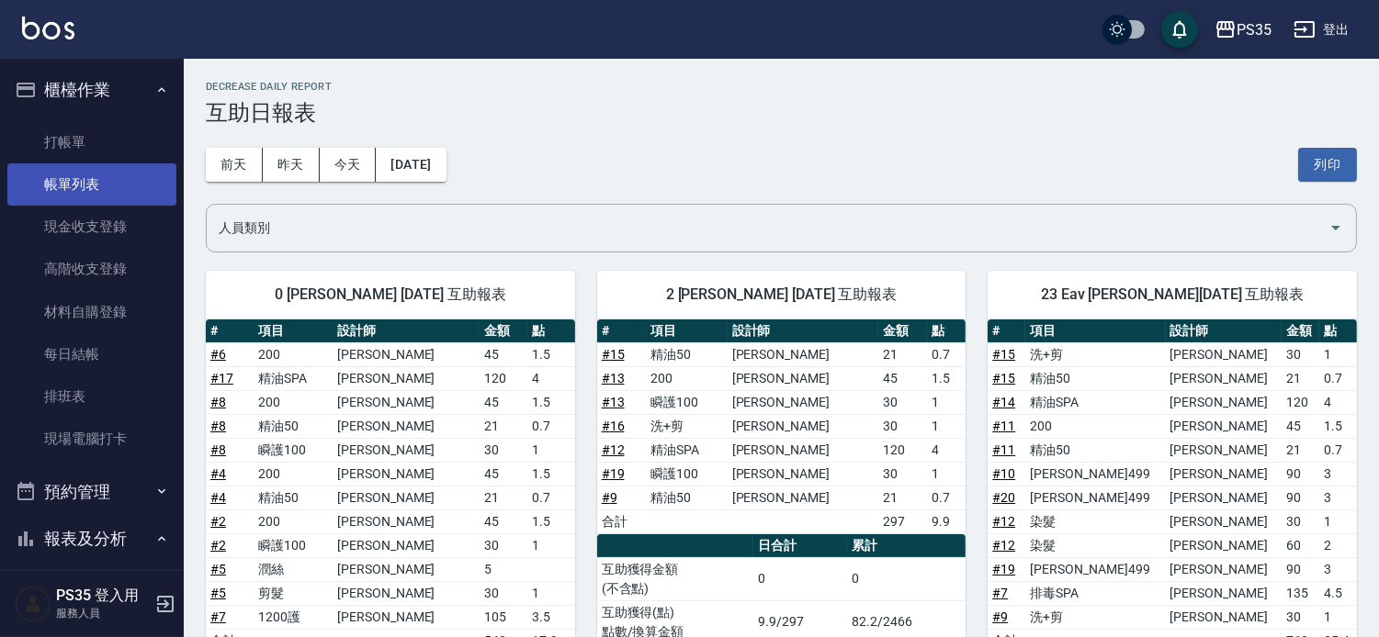
click at [110, 176] on link "帳單列表" at bounding box center [91, 184] width 169 height 42
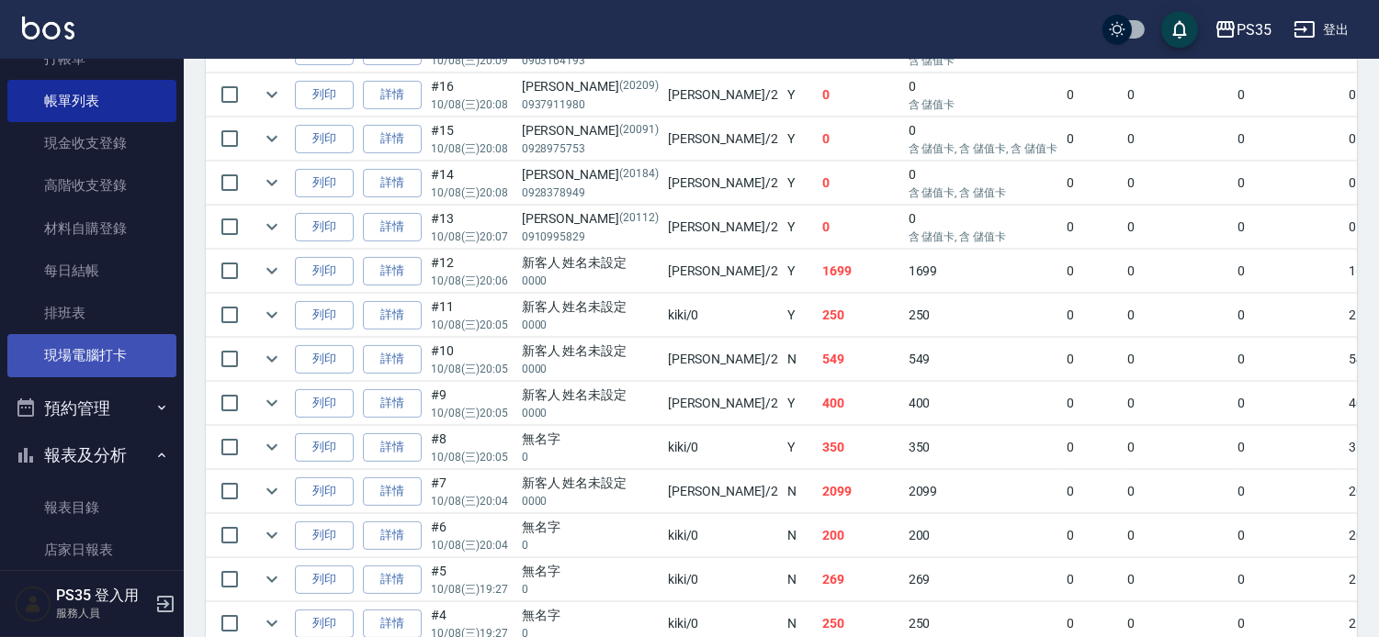
scroll to position [306, 0]
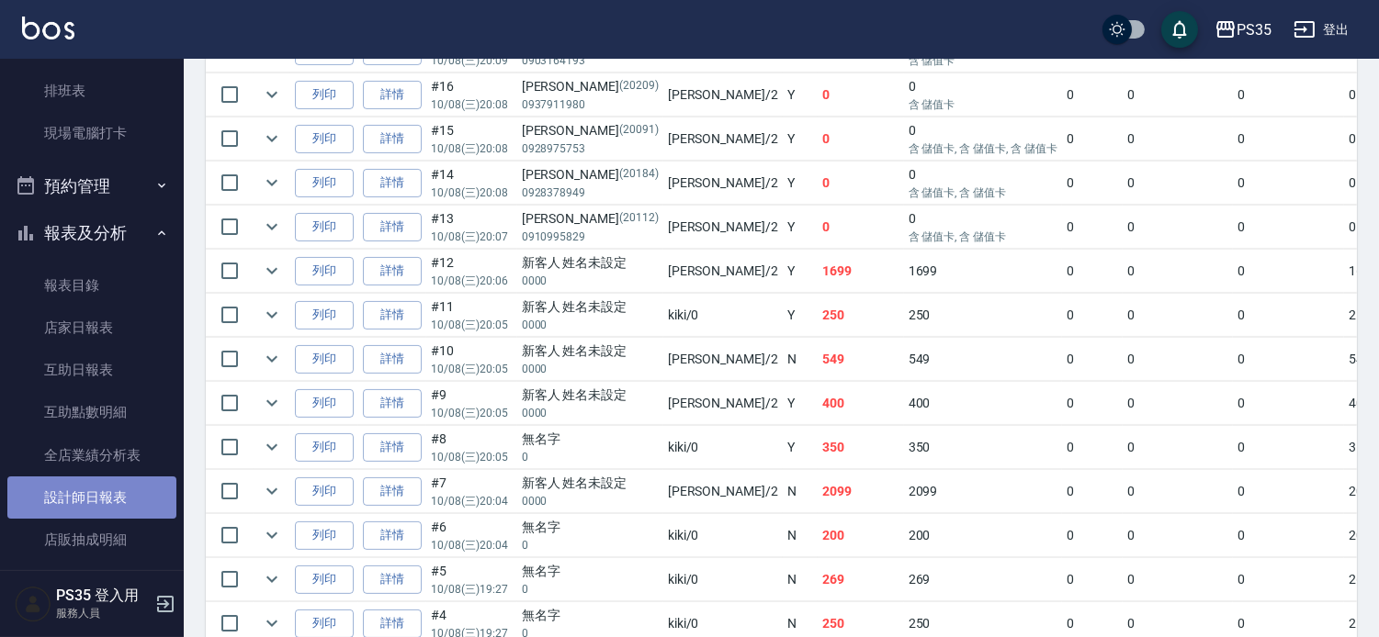
click at [105, 484] on link "設計師日報表" at bounding box center [91, 498] width 169 height 42
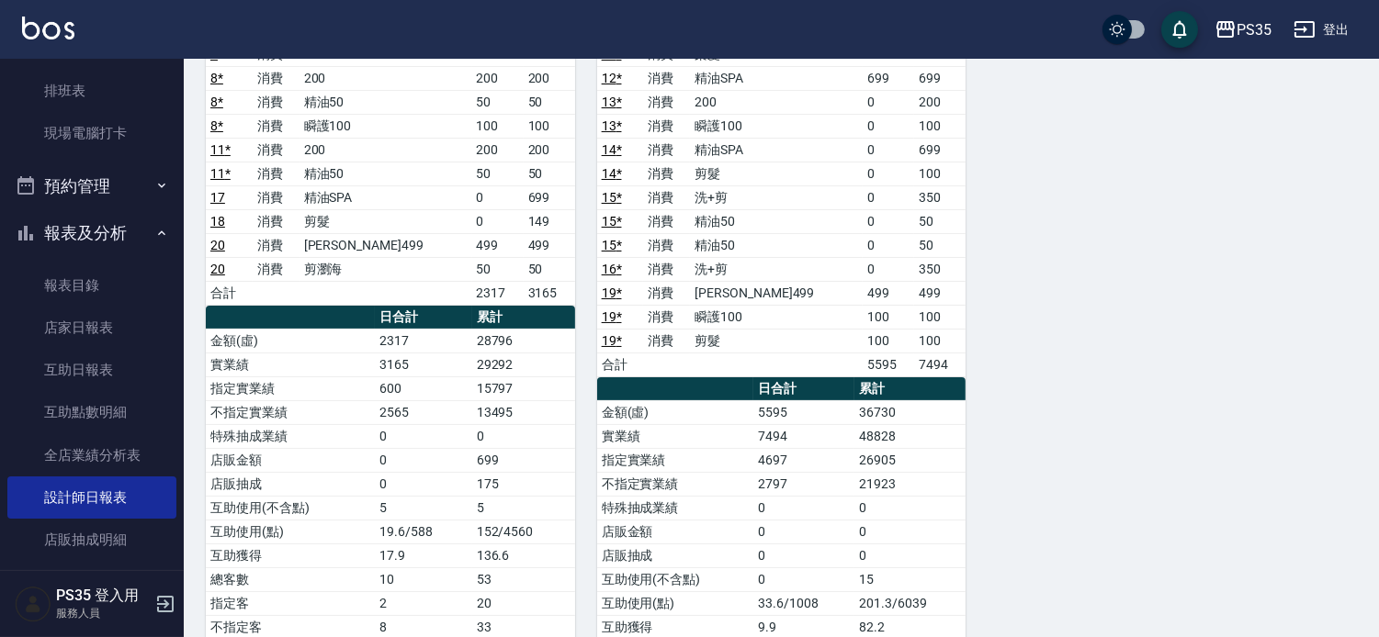
scroll to position [408, 0]
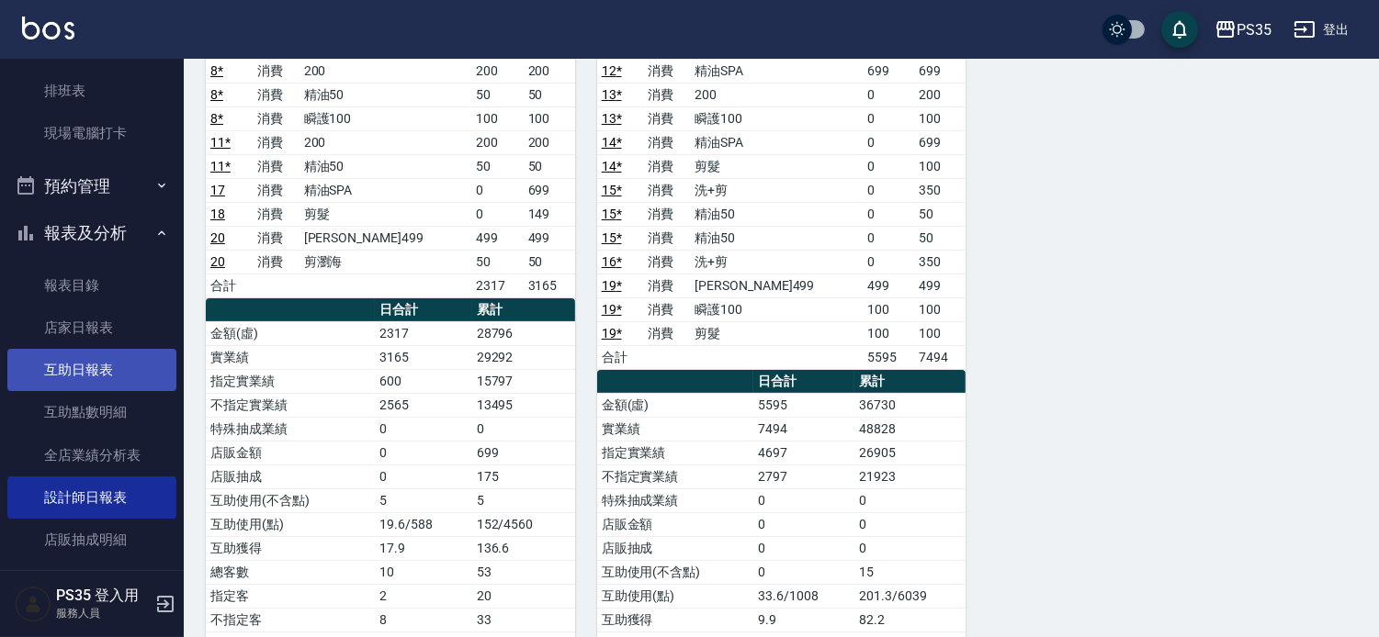
click at [107, 377] on link "互助日報表" at bounding box center [91, 370] width 169 height 42
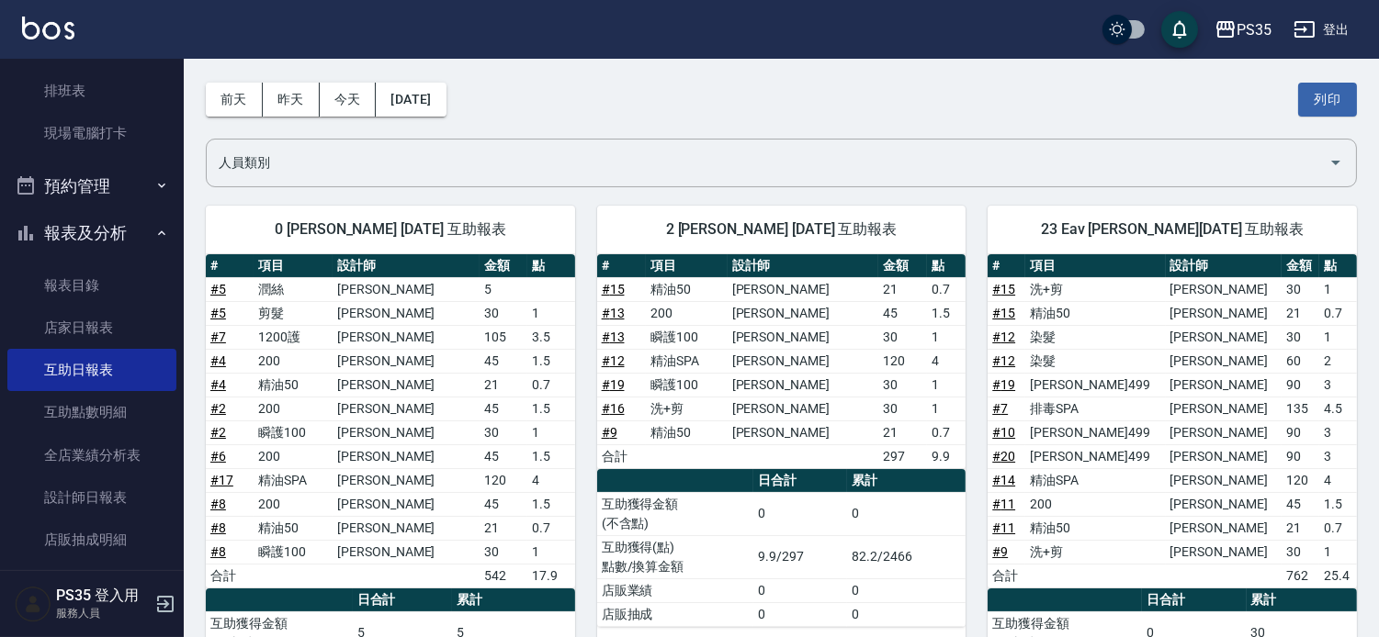
scroll to position [102, 0]
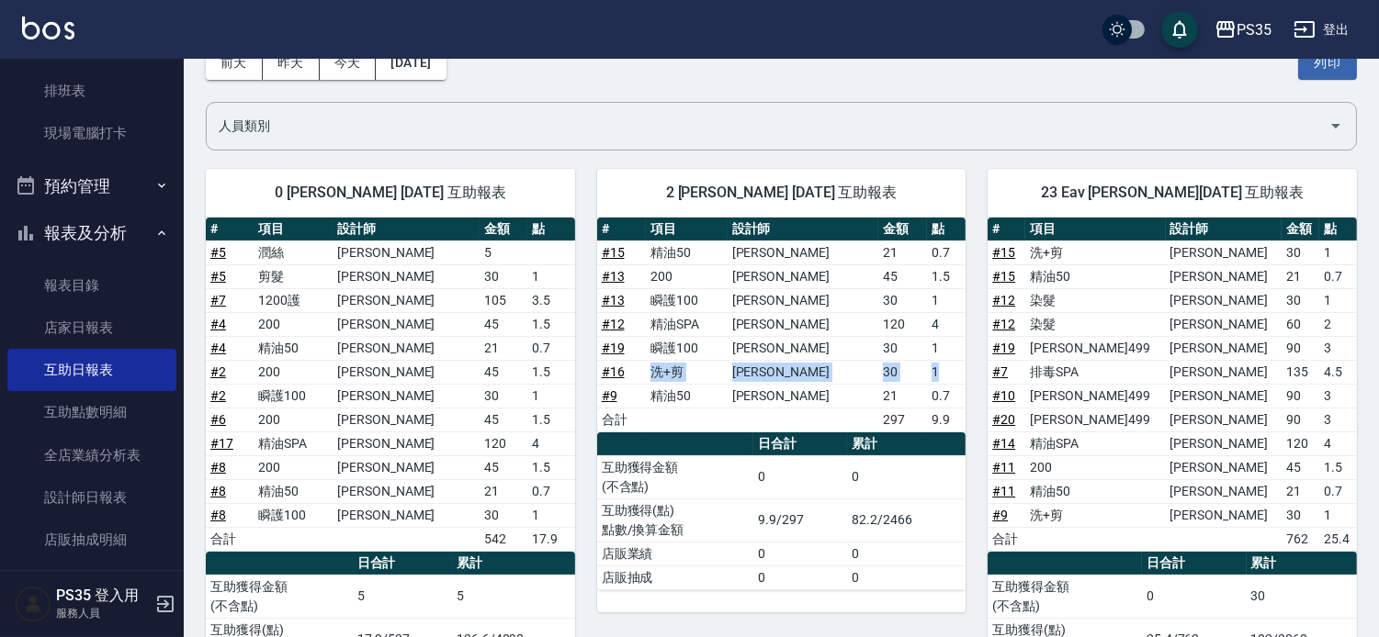
drag, startPoint x: 666, startPoint y: 370, endPoint x: 943, endPoint y: 378, distance: 277.5
click at [943, 378] on tr "# 16 洗+剪 栢沛怡 30 1" at bounding box center [781, 372] width 369 height 24
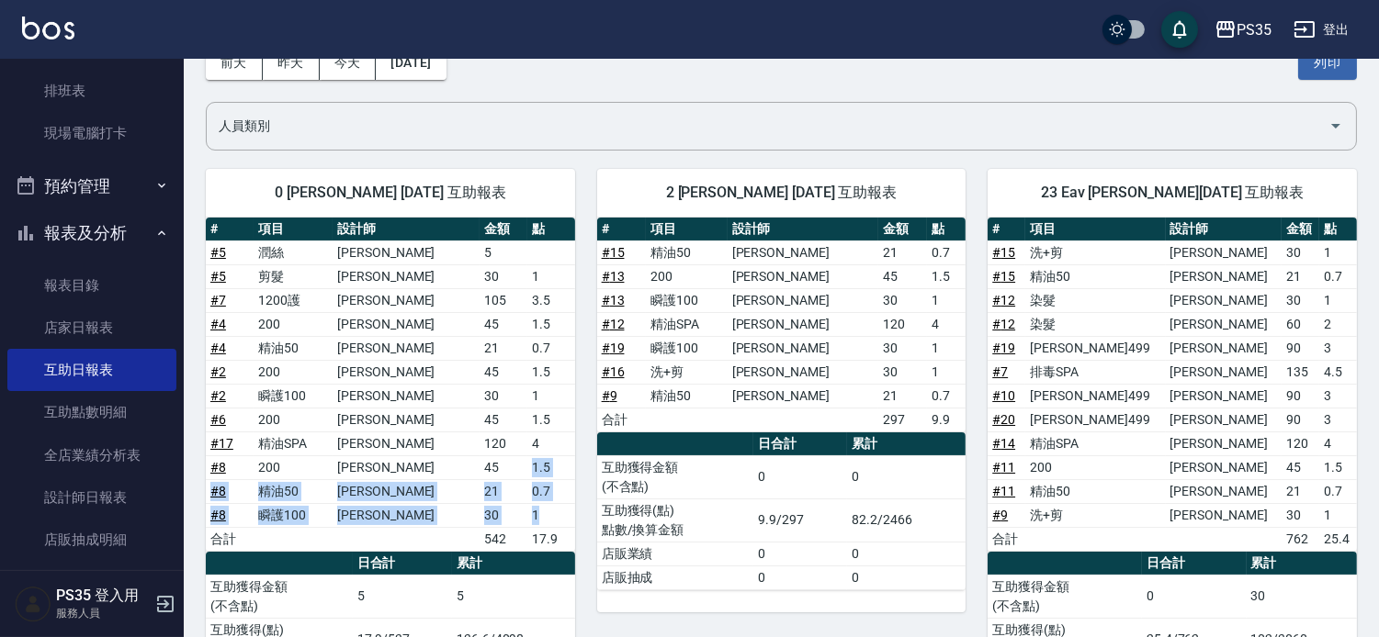
drag, startPoint x: 522, startPoint y: 467, endPoint x: 552, endPoint y: 518, distance: 59.7
click at [552, 518] on tbody "# 5 潤絲 徐雅惠 5 # 5 剪髮 徐雅惠 30 1 # 7 1200護 栢沛怡 105 3.5 # 4 200 徐雅惠 45 1.5 # 4 精油50 …" at bounding box center [390, 396] width 369 height 310
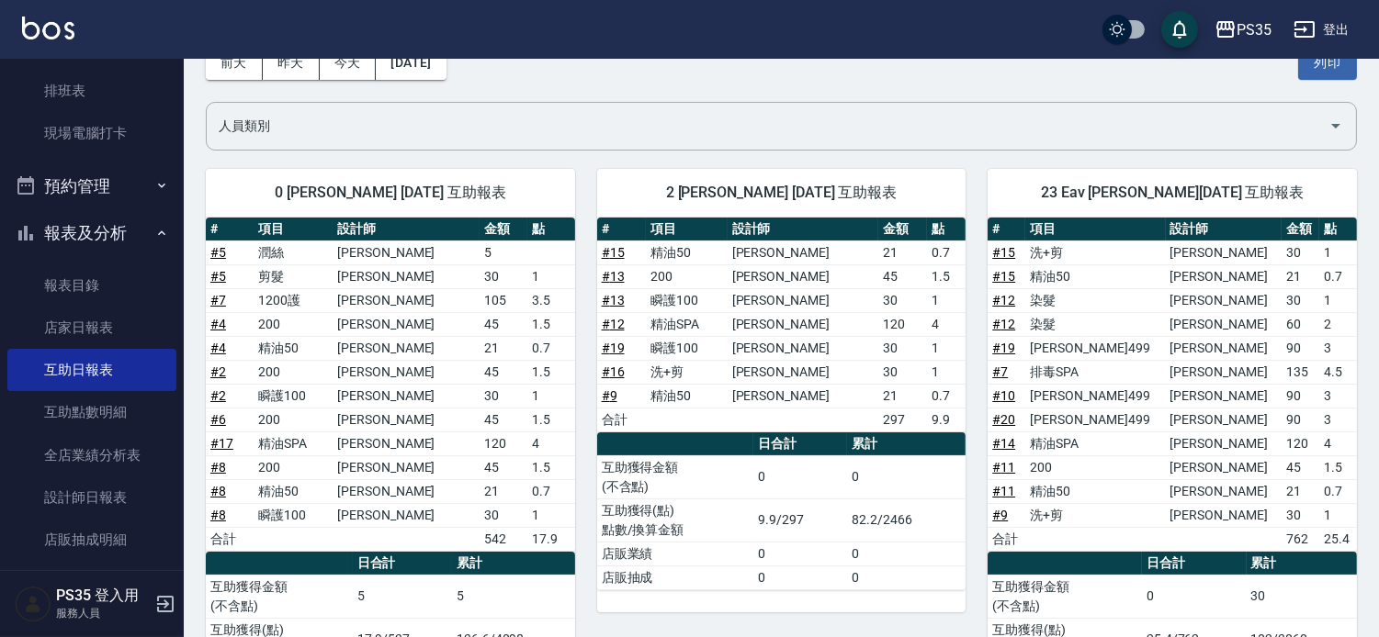
click at [694, 389] on td "精油50" at bounding box center [687, 396] width 82 height 24
click at [97, 490] on link "設計師日報表" at bounding box center [91, 498] width 169 height 42
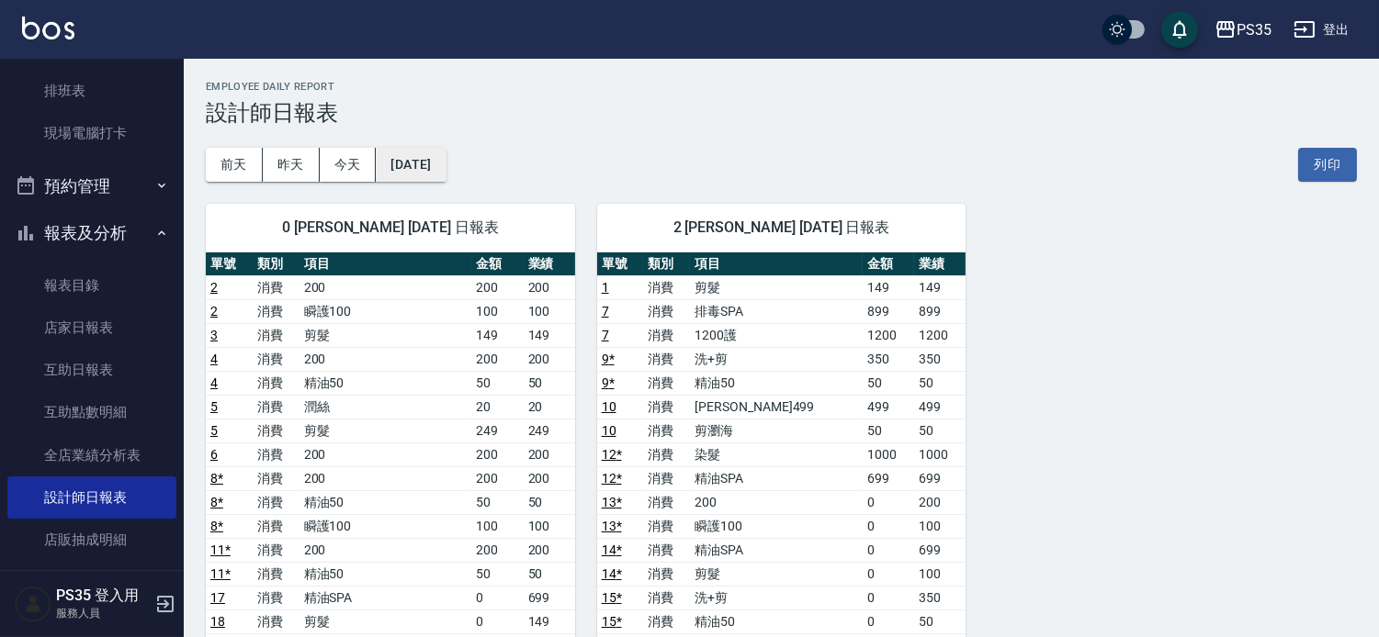
click at [415, 168] on button "[DATE]" at bounding box center [411, 165] width 70 height 34
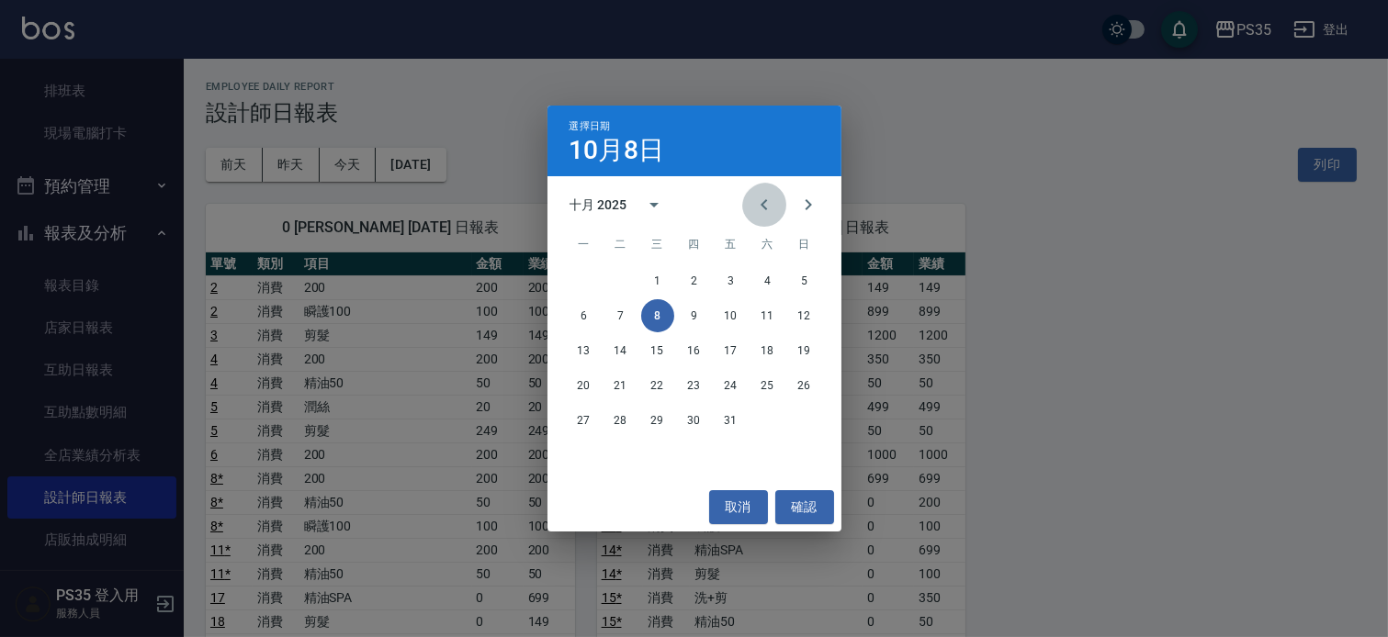
click at [753, 205] on icon "Previous month" at bounding box center [764, 205] width 22 height 22
click at [585, 316] on button "8" at bounding box center [584, 315] width 33 height 33
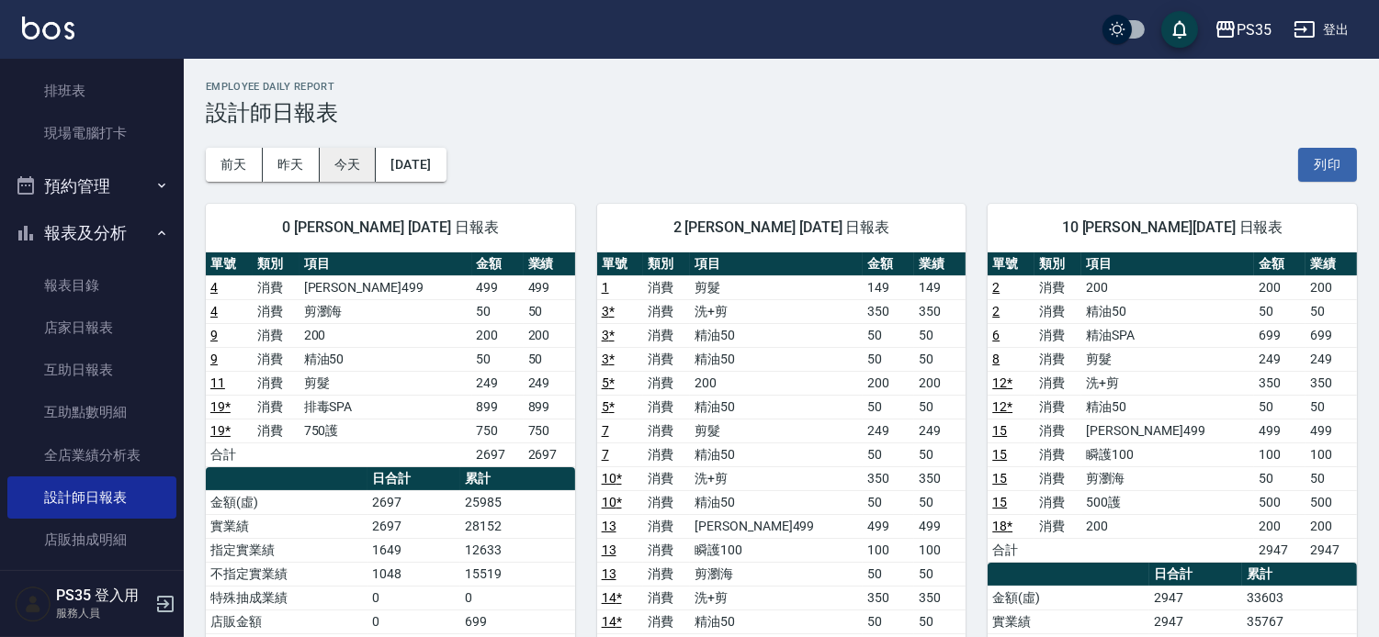
click at [336, 173] on button "今天" at bounding box center [348, 165] width 57 height 34
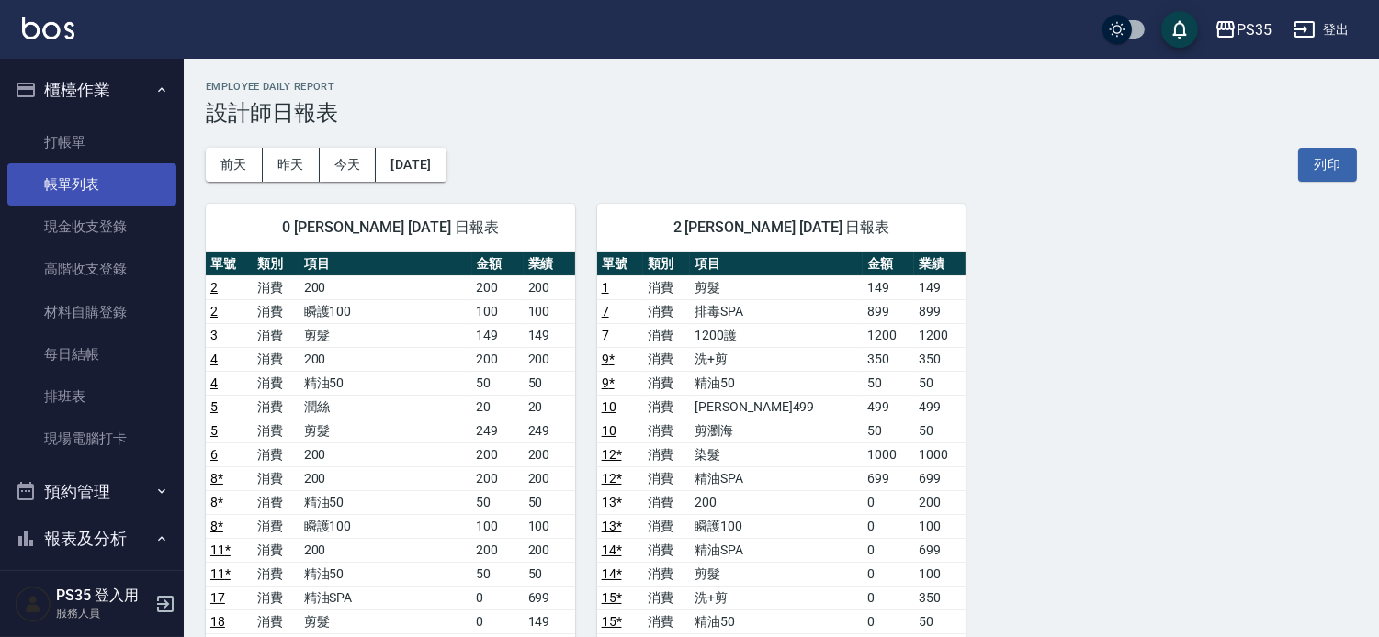
click at [79, 182] on link "帳單列表" at bounding box center [91, 184] width 169 height 42
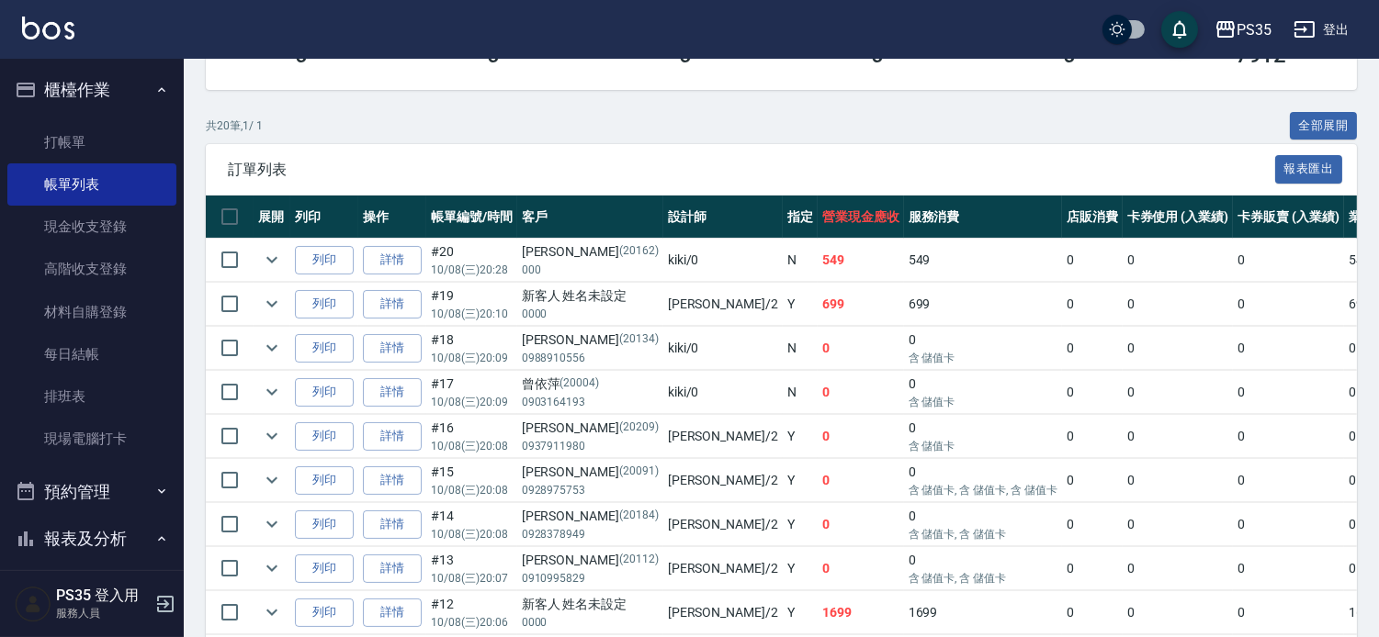
scroll to position [408, 0]
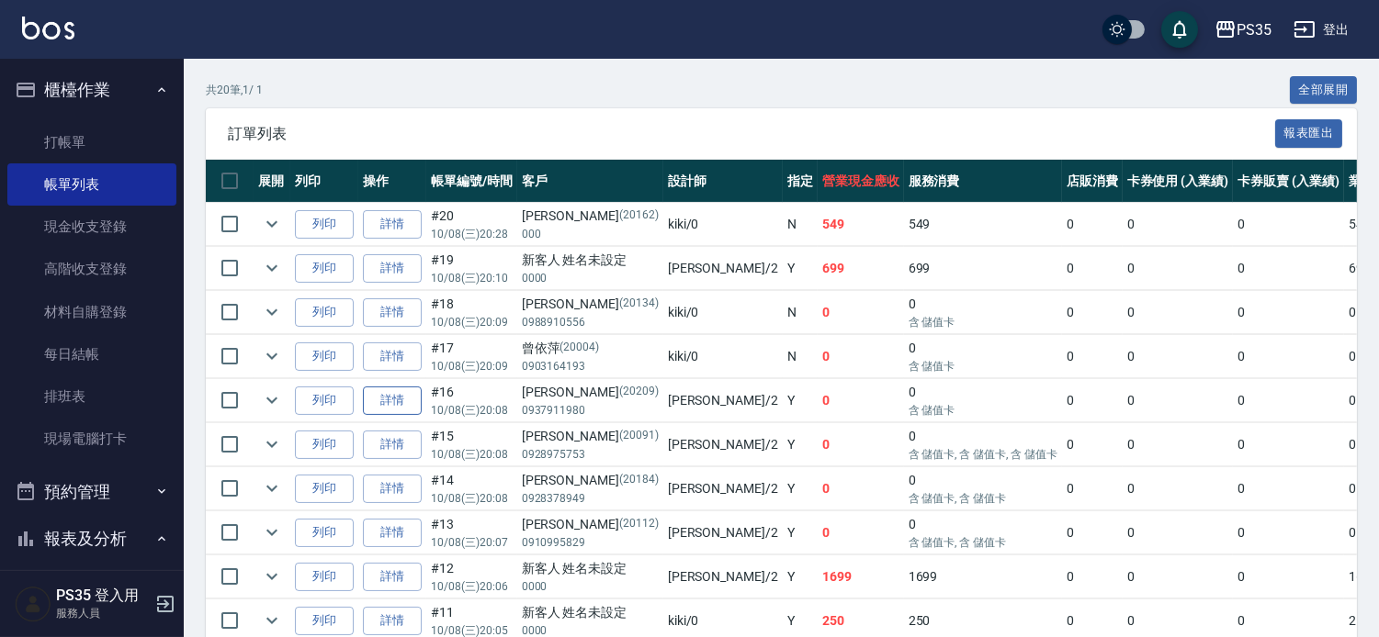
click at [415, 415] on link "詳情" at bounding box center [392, 401] width 59 height 28
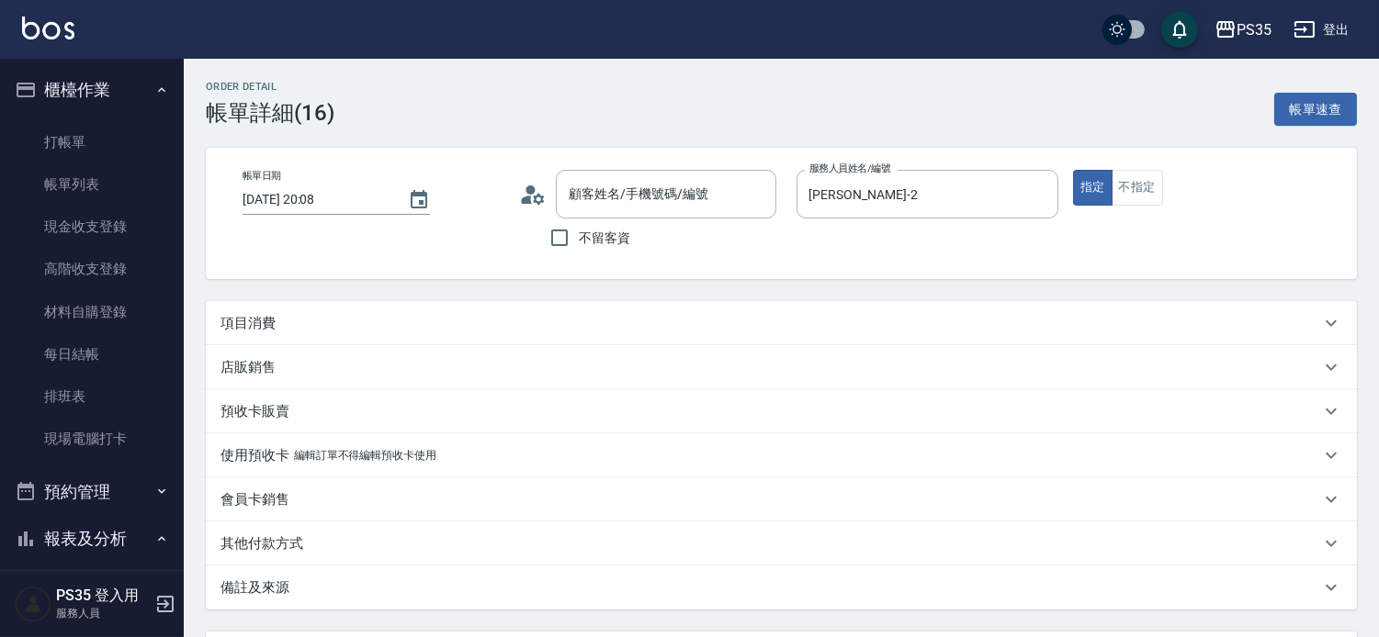
type input "2025/10/08 20:08"
type input "栢沛怡-2"
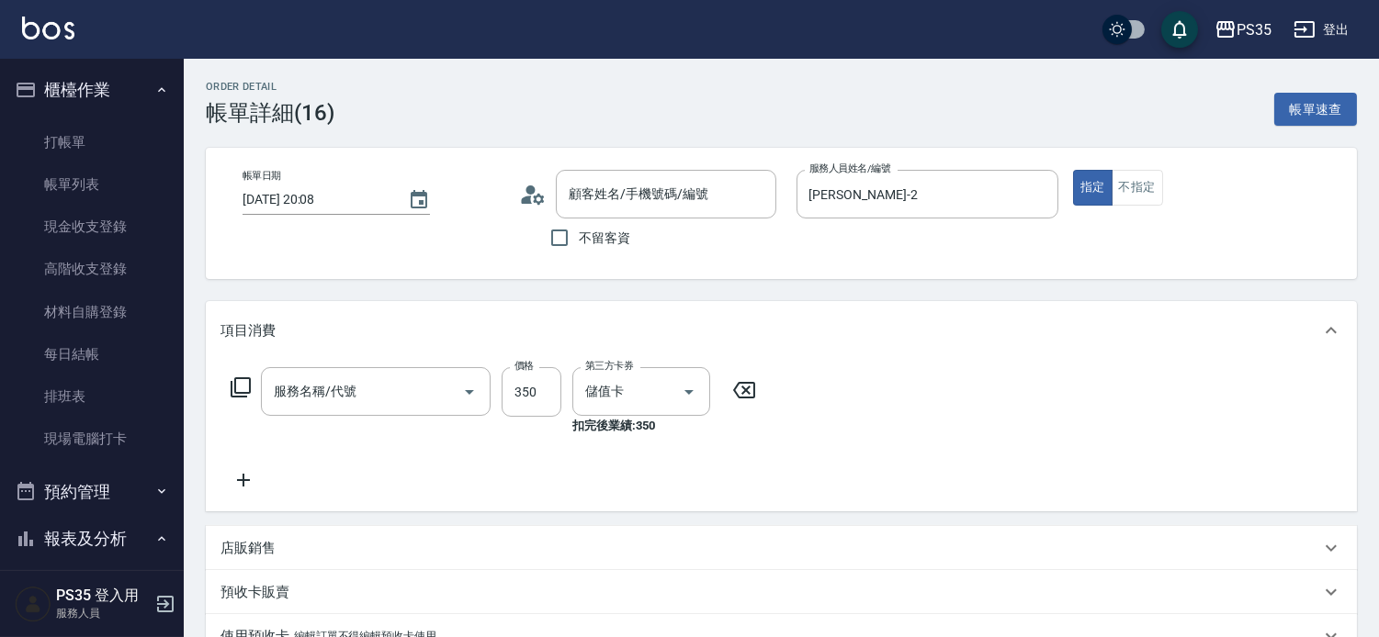
type input "廖素雲/0937911980/20209"
type input "洗+剪(308)"
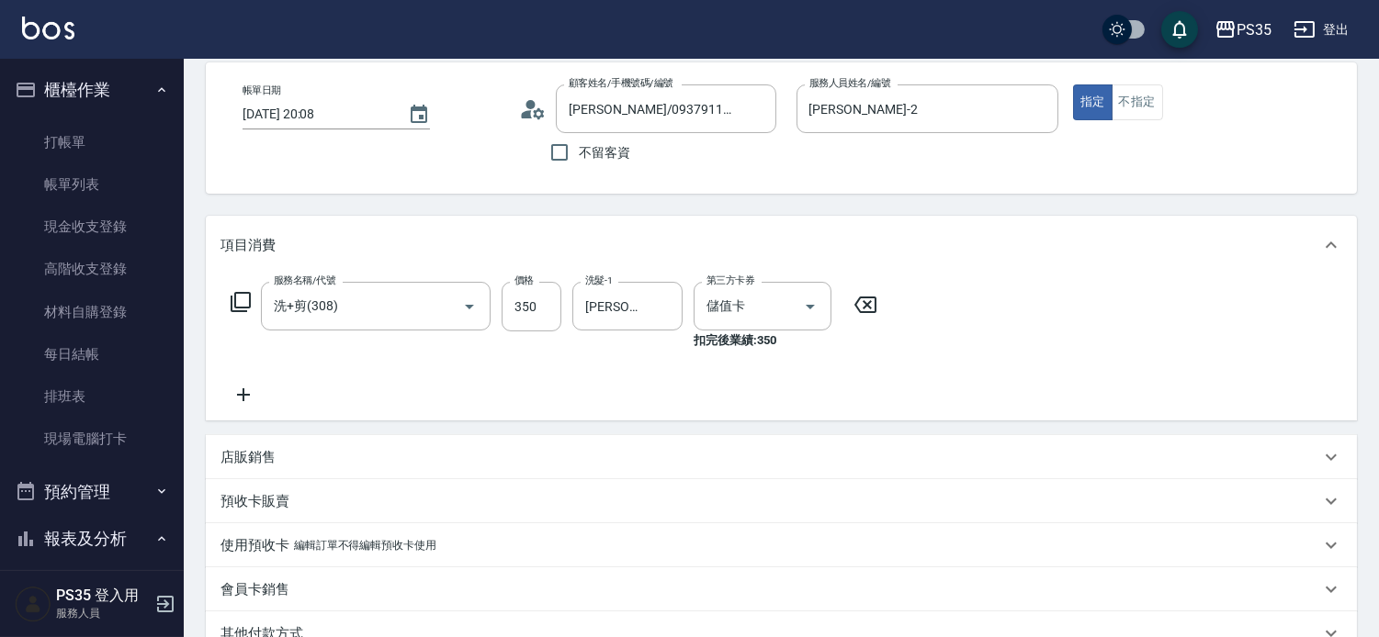
scroll to position [306, 0]
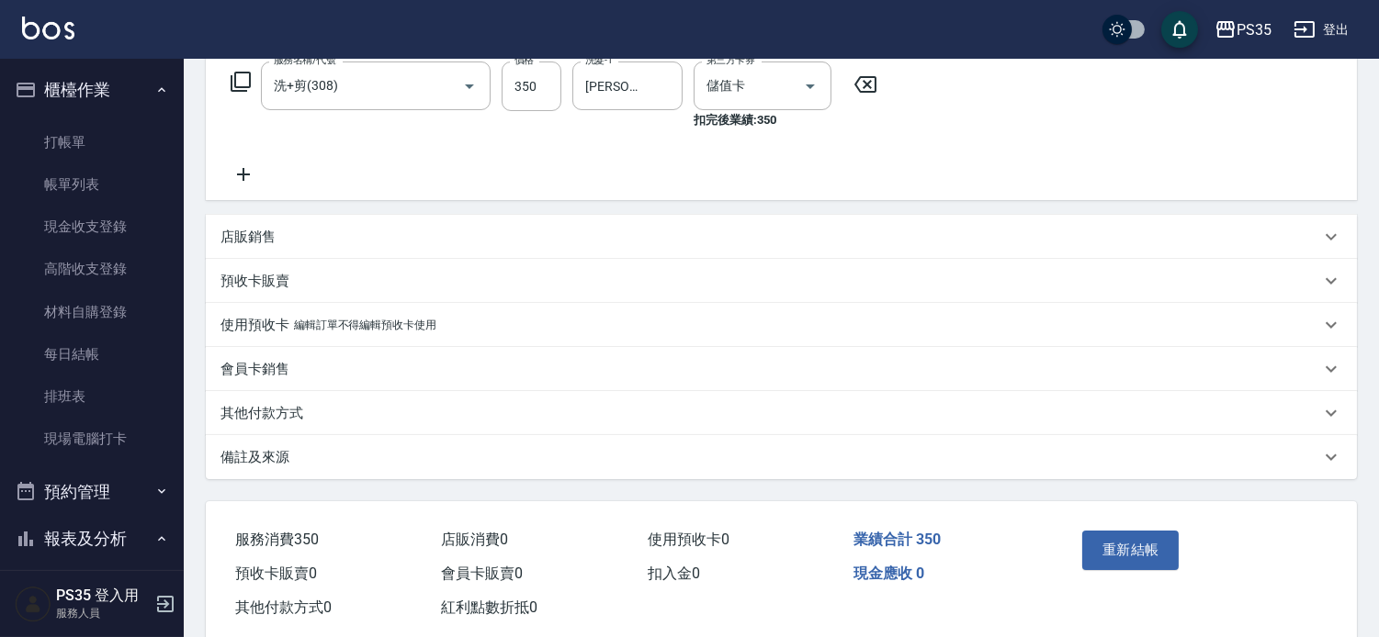
click at [873, 89] on icon at bounding box center [865, 84] width 46 height 22
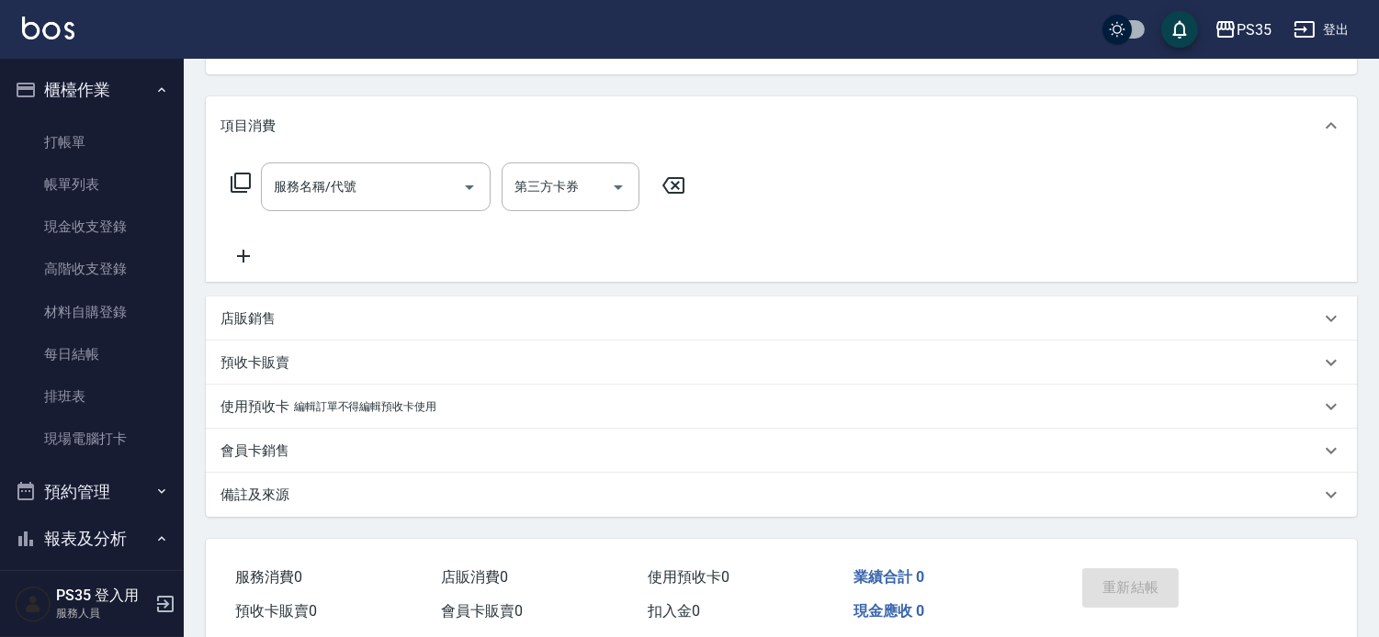
scroll to position [204, 0]
click at [327, 211] on div "服務名稱/代號" at bounding box center [376, 187] width 230 height 49
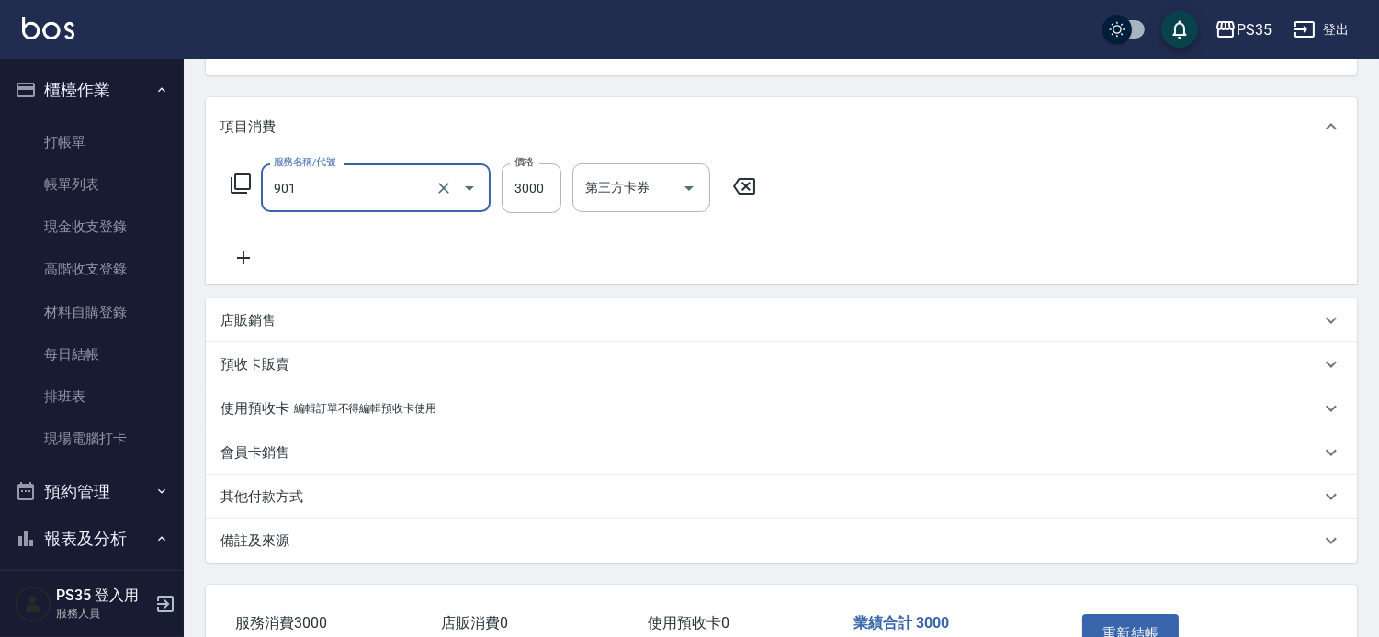
type input "儲值3000(901)"
type input "1000"
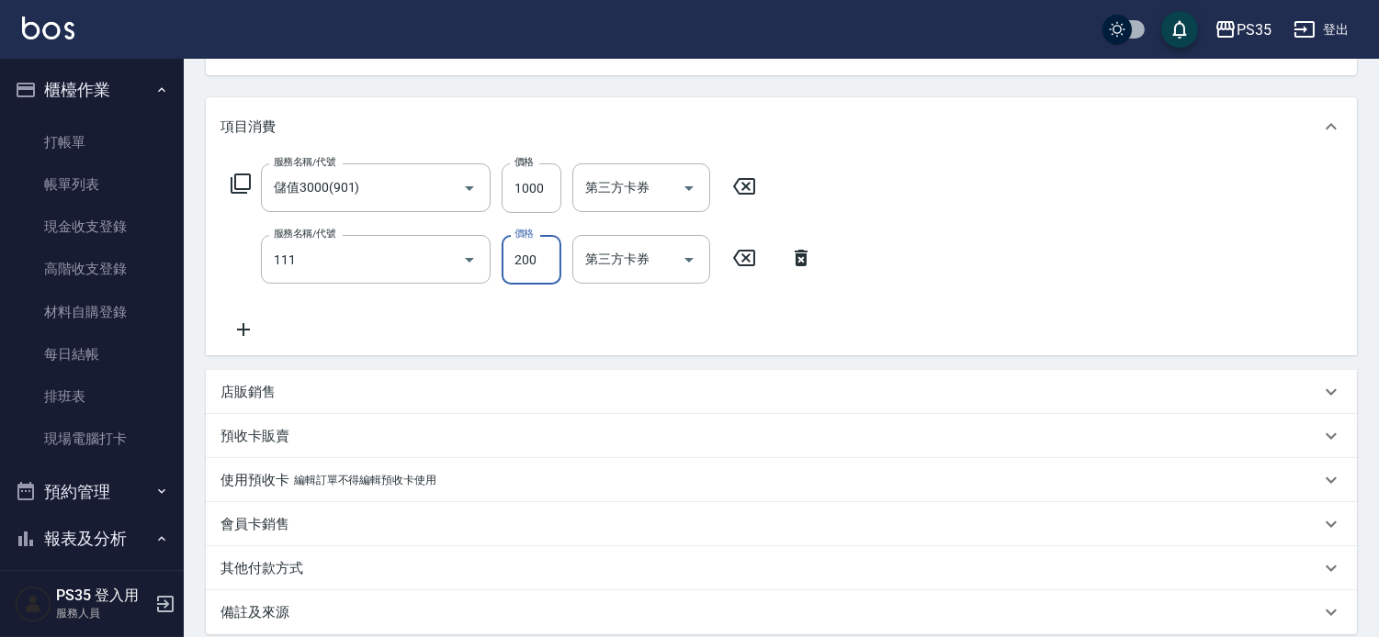
type input "200(111)"
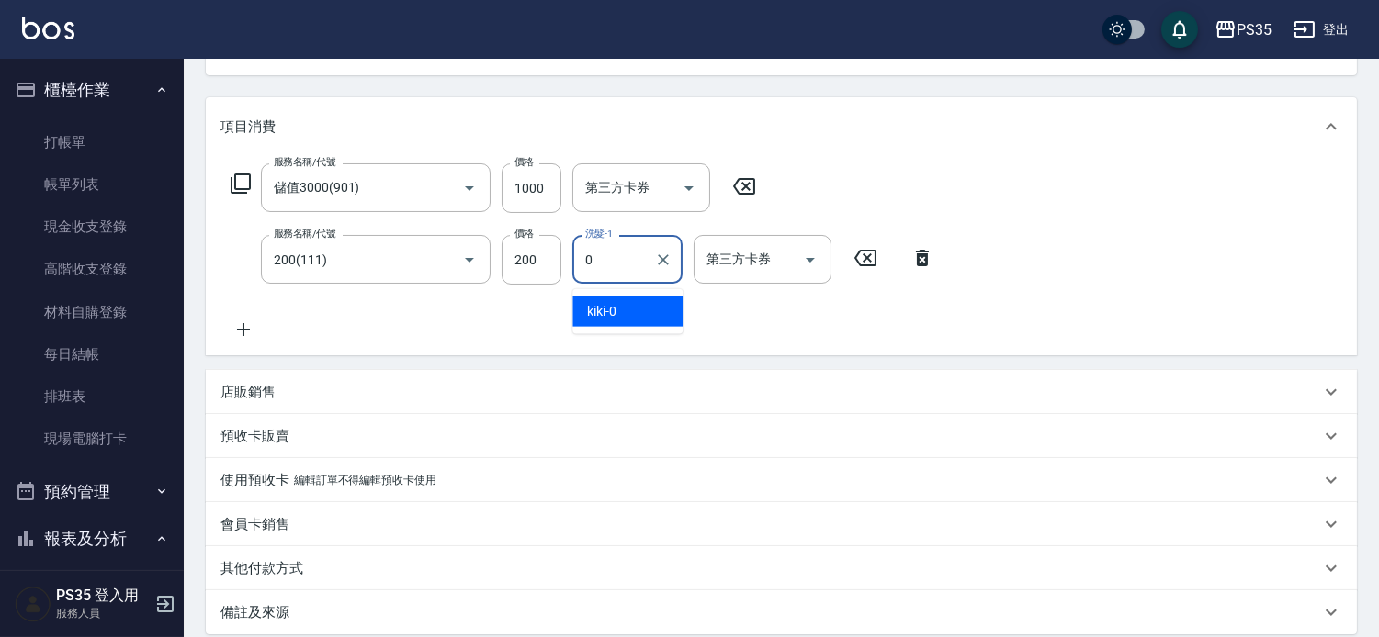
type input "kiki-0"
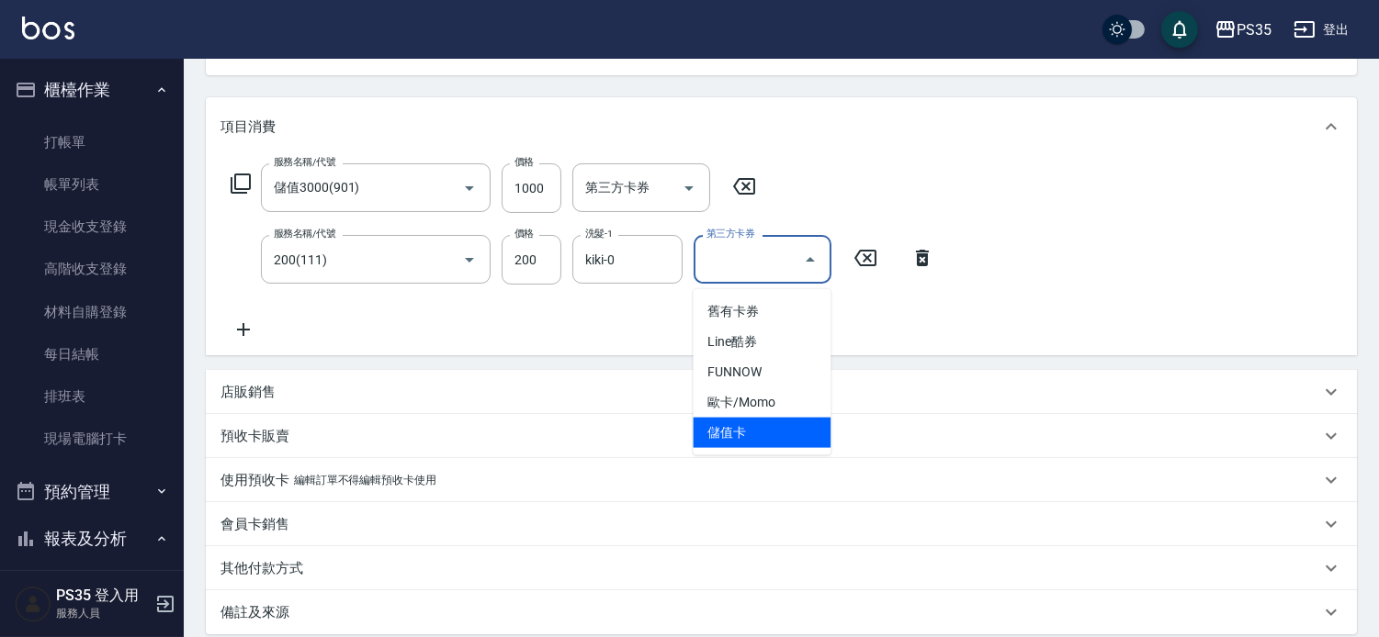
type input "儲值卡"
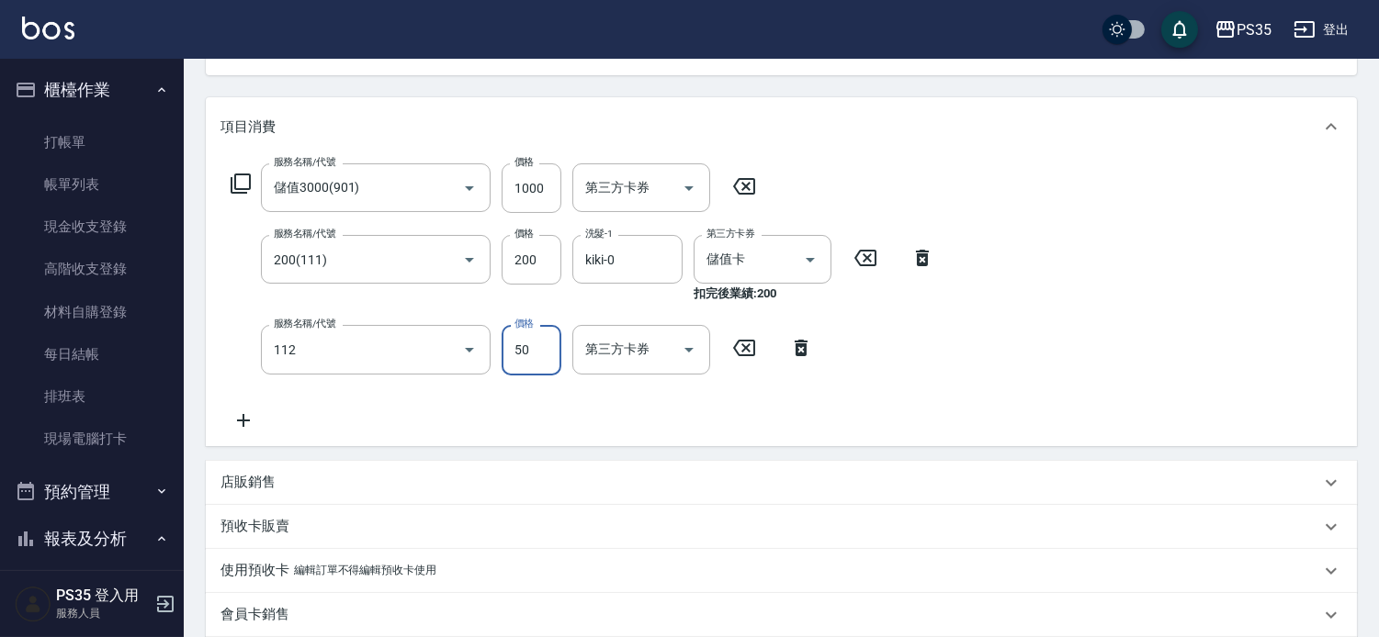
type input "精油50(112)"
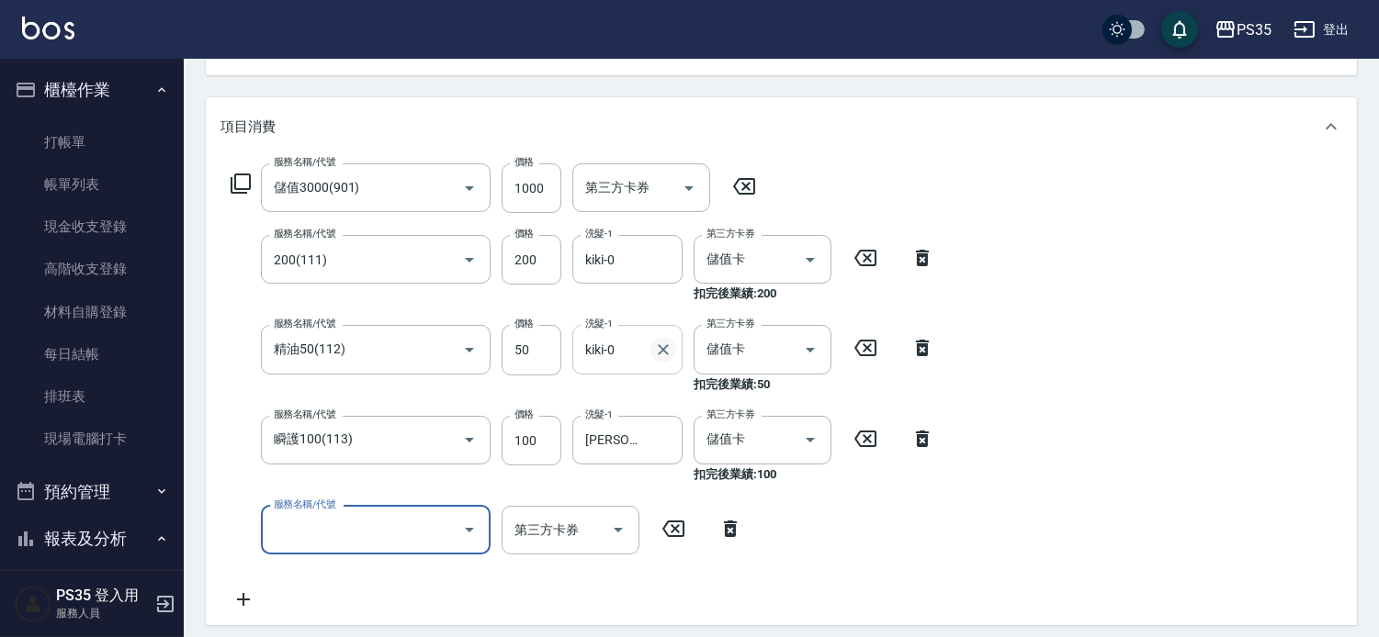
click at [663, 363] on button "Clear" at bounding box center [663, 350] width 26 height 26
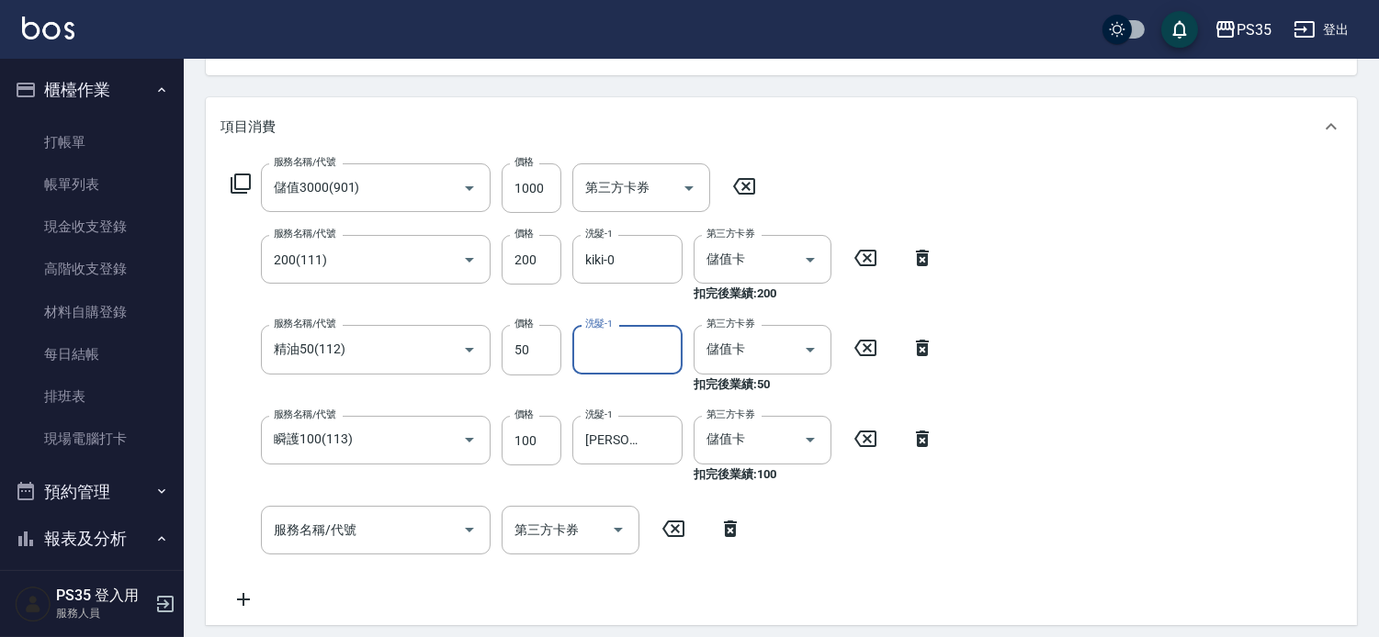
click at [671, 355] on input "洗髮-1" at bounding box center [628, 349] width 94 height 32
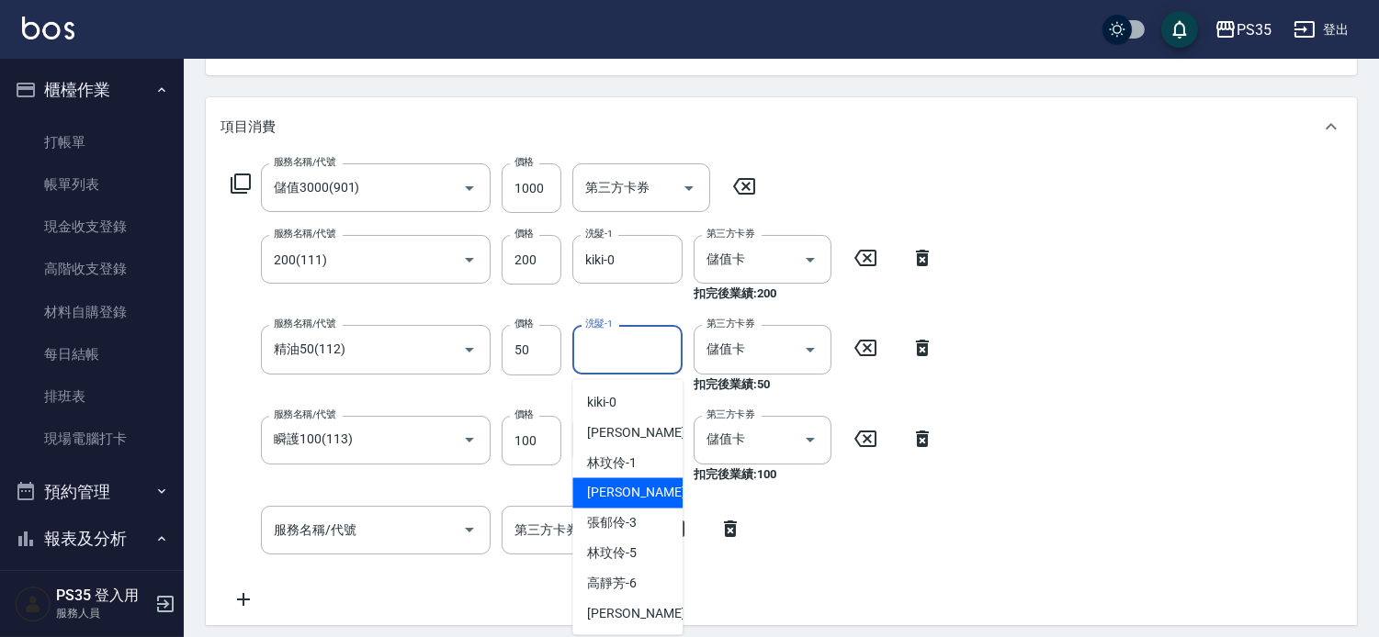
click at [613, 490] on span "栢沛怡 -2" at bounding box center [641, 493] width 108 height 19
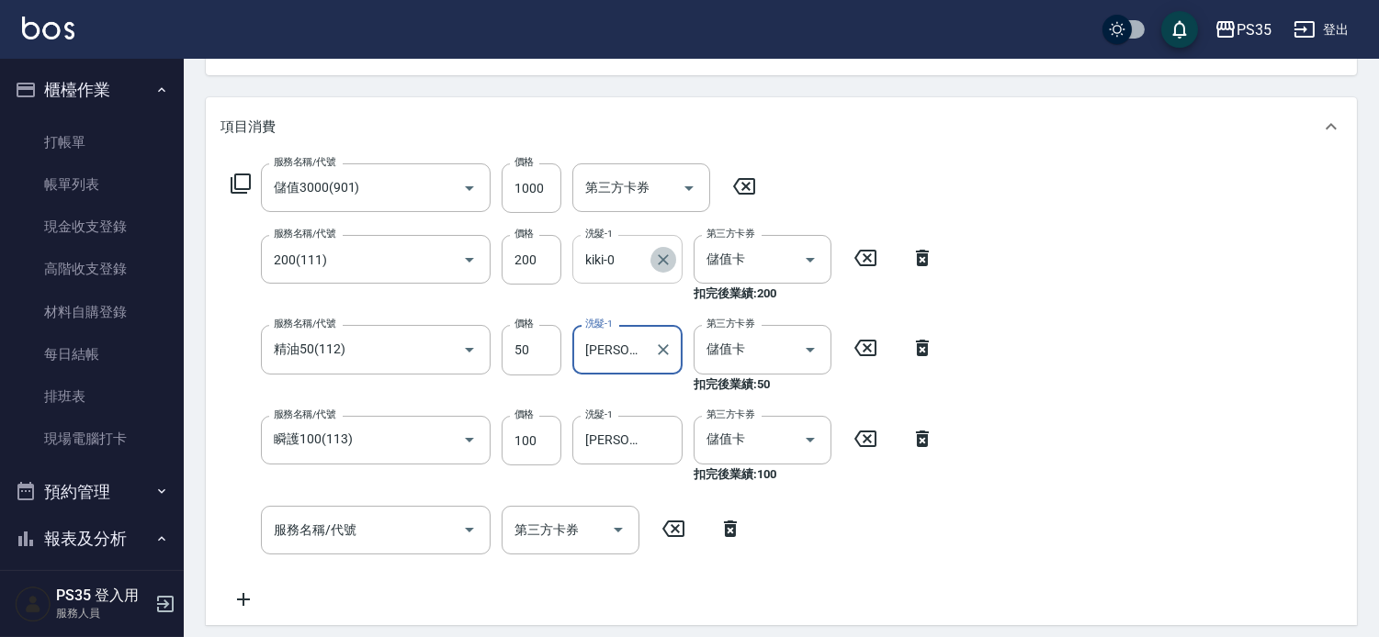
click at [660, 263] on icon "Clear" at bounding box center [663, 259] width 11 height 11
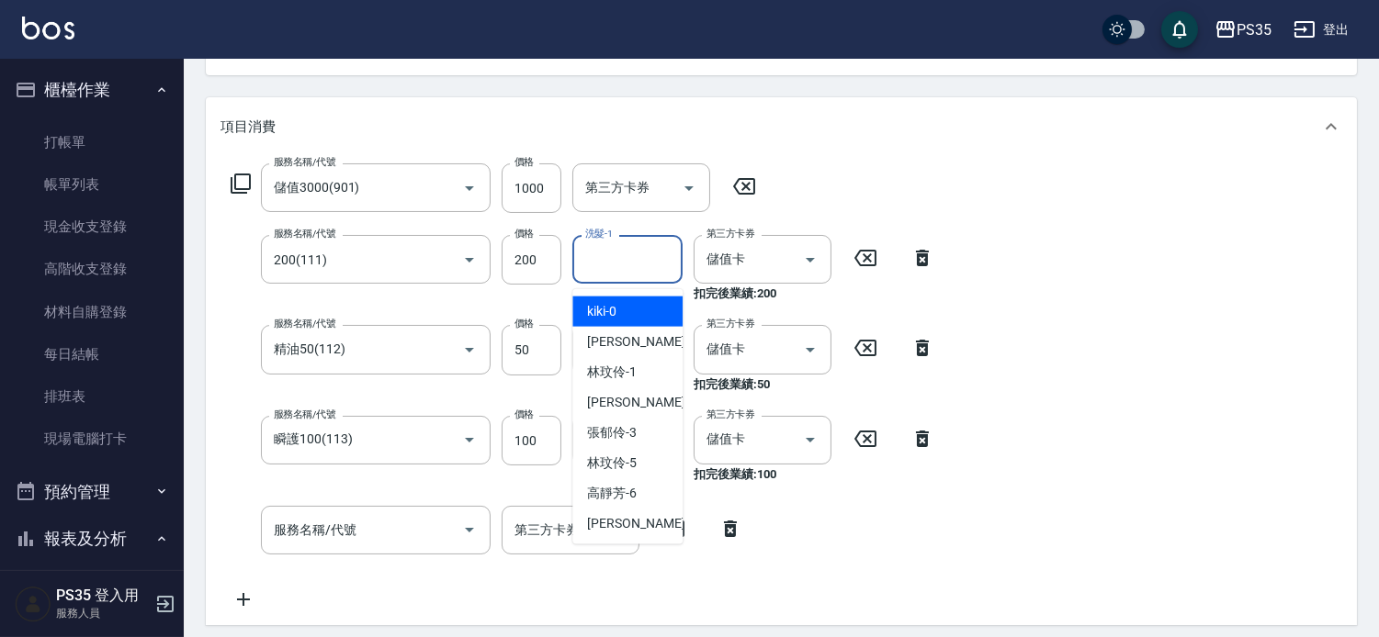
click at [643, 257] on input "洗髮-1" at bounding box center [628, 259] width 94 height 32
click at [626, 390] on div "栢沛怡 -2" at bounding box center [627, 403] width 110 height 30
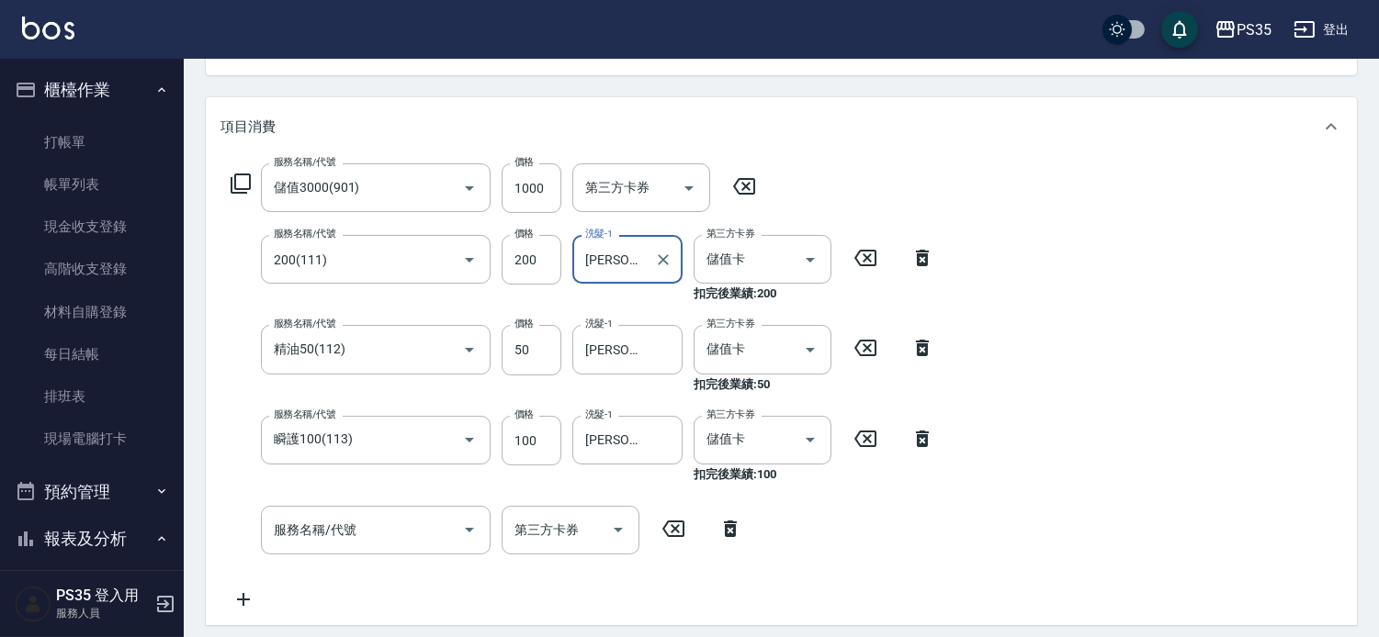
click at [1152, 493] on div "服務名稱/代號 儲值3000(901) 服務名稱/代號 價格 1000 價格 第三方卡券 第三方卡券 服務名稱/代號 200(111) 服務名稱/代號 價格 …" at bounding box center [781, 390] width 1151 height 469
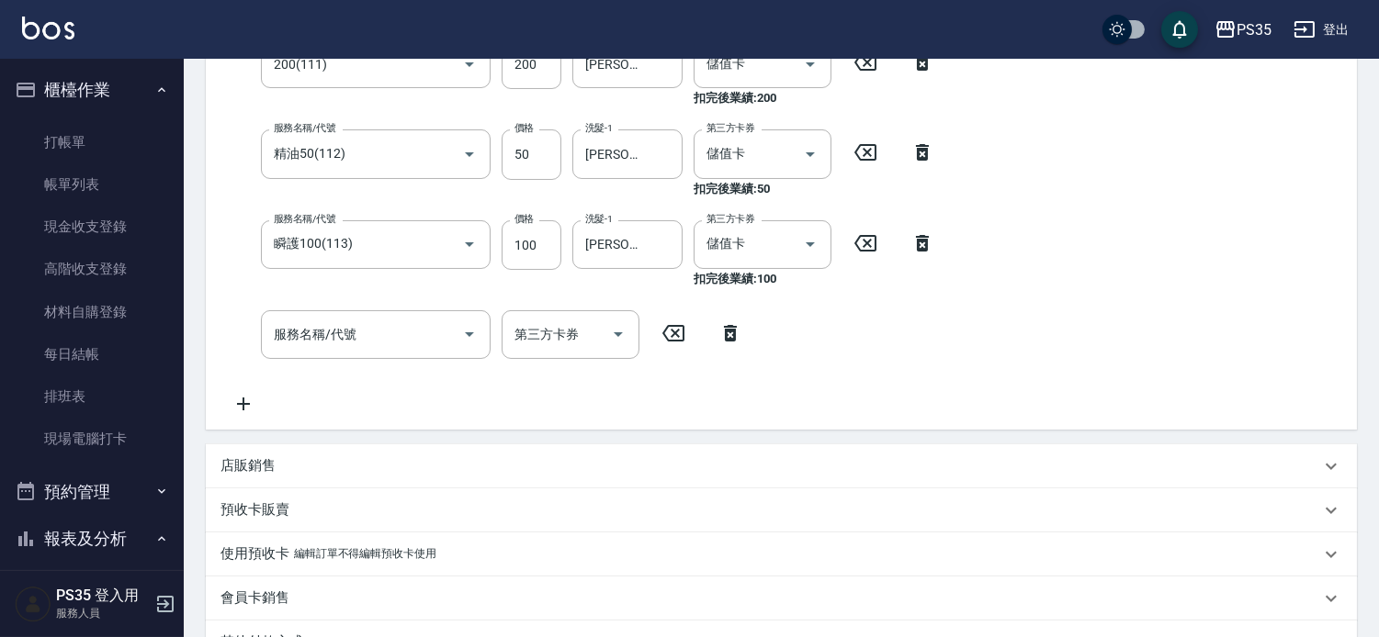
scroll to position [693, 0]
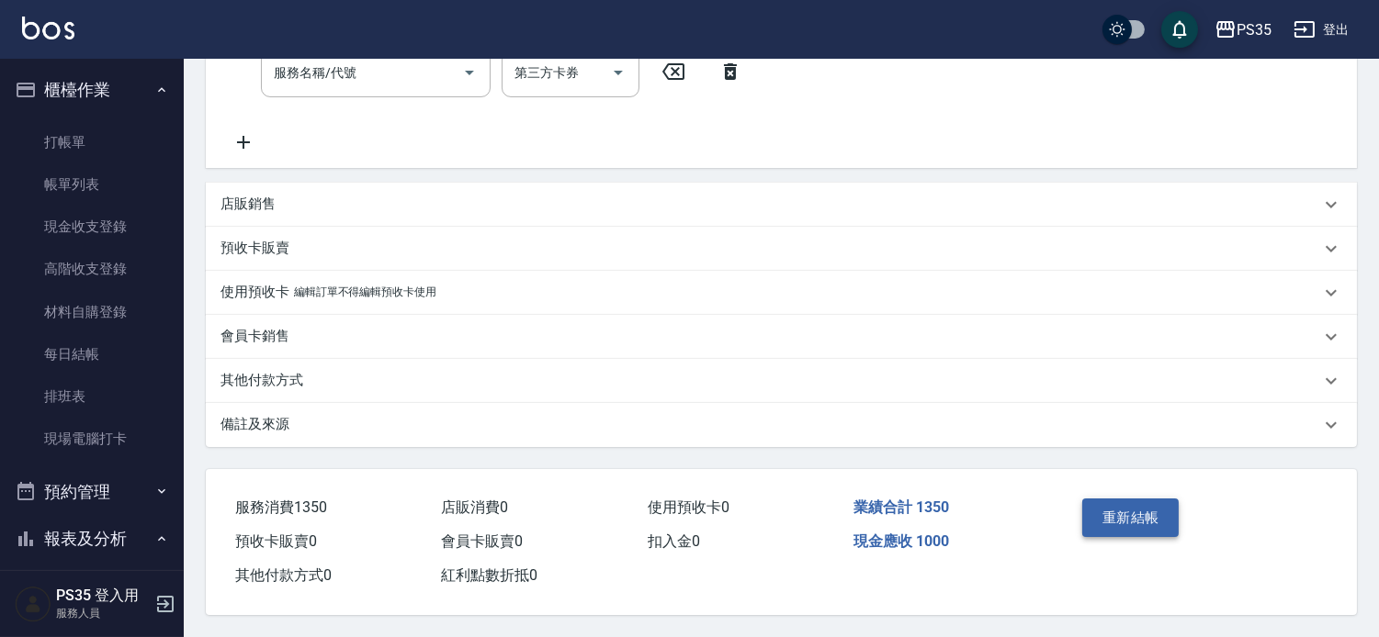
click at [1155, 499] on button "重新結帳" at bounding box center [1130, 518] width 97 height 39
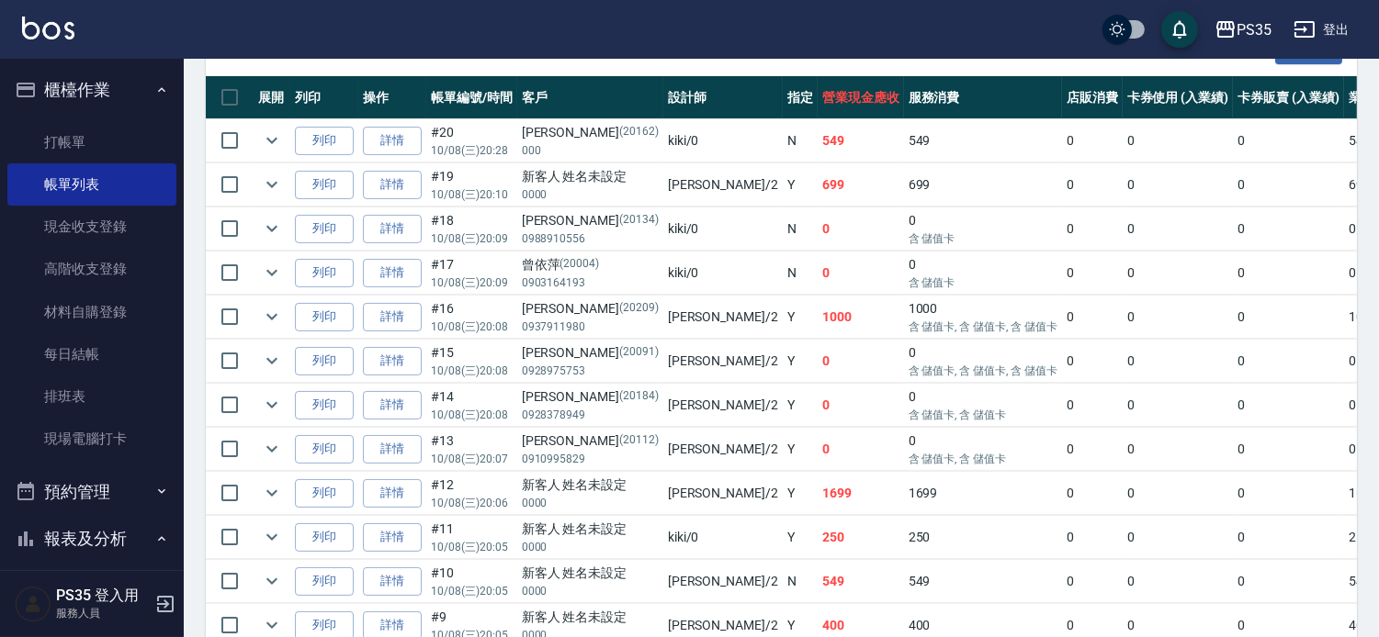
scroll to position [510, 0]
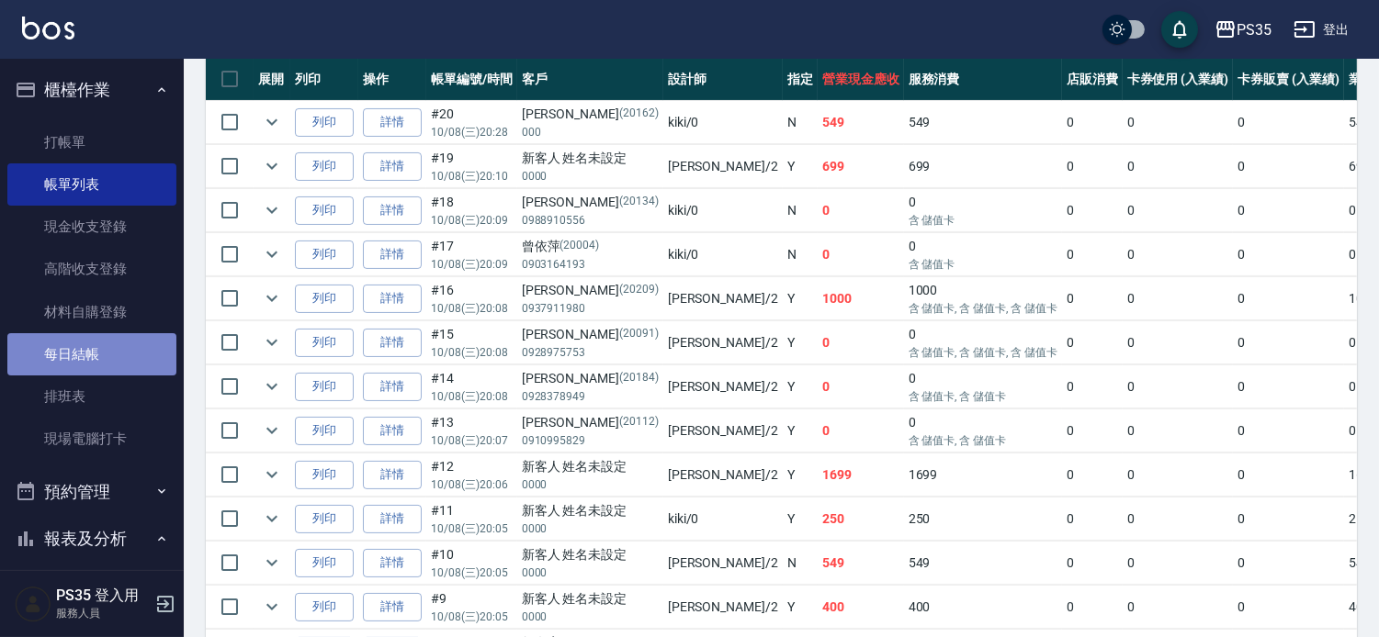
click at [105, 333] on link "每日結帳" at bounding box center [91, 354] width 169 height 42
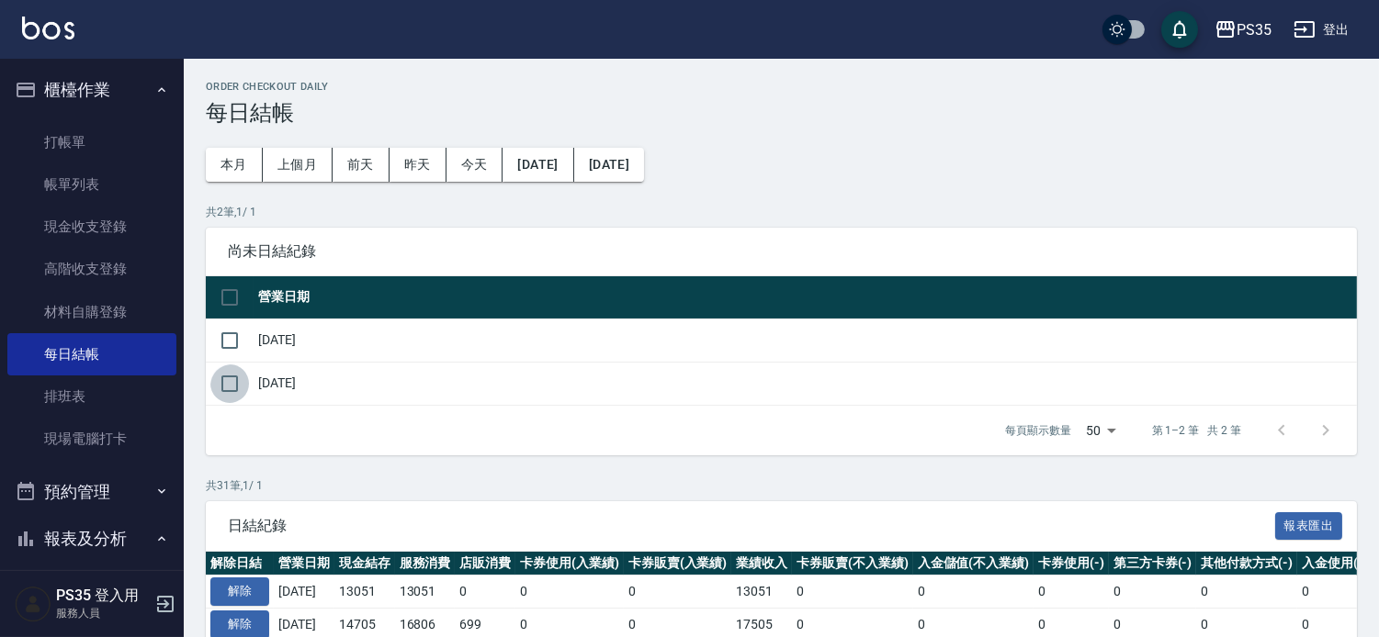
click at [217, 389] on input "checkbox" at bounding box center [229, 384] width 39 height 39
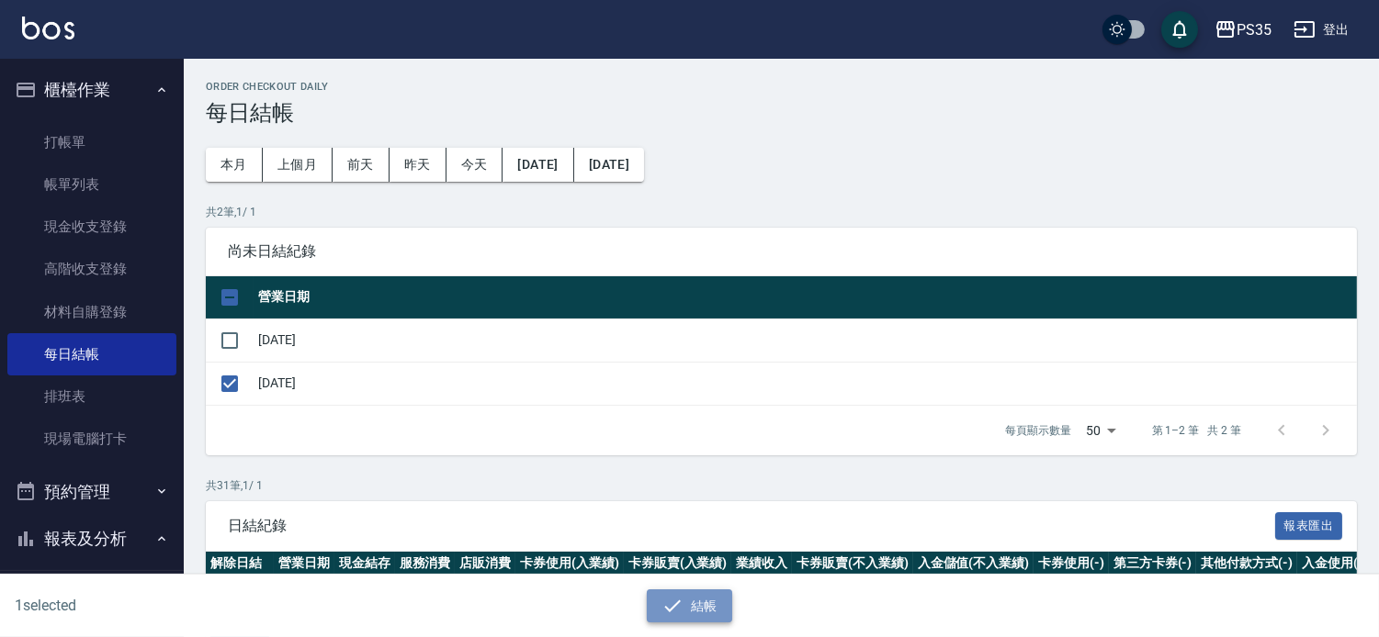
click at [678, 611] on icon "button" at bounding box center [672, 606] width 22 height 22
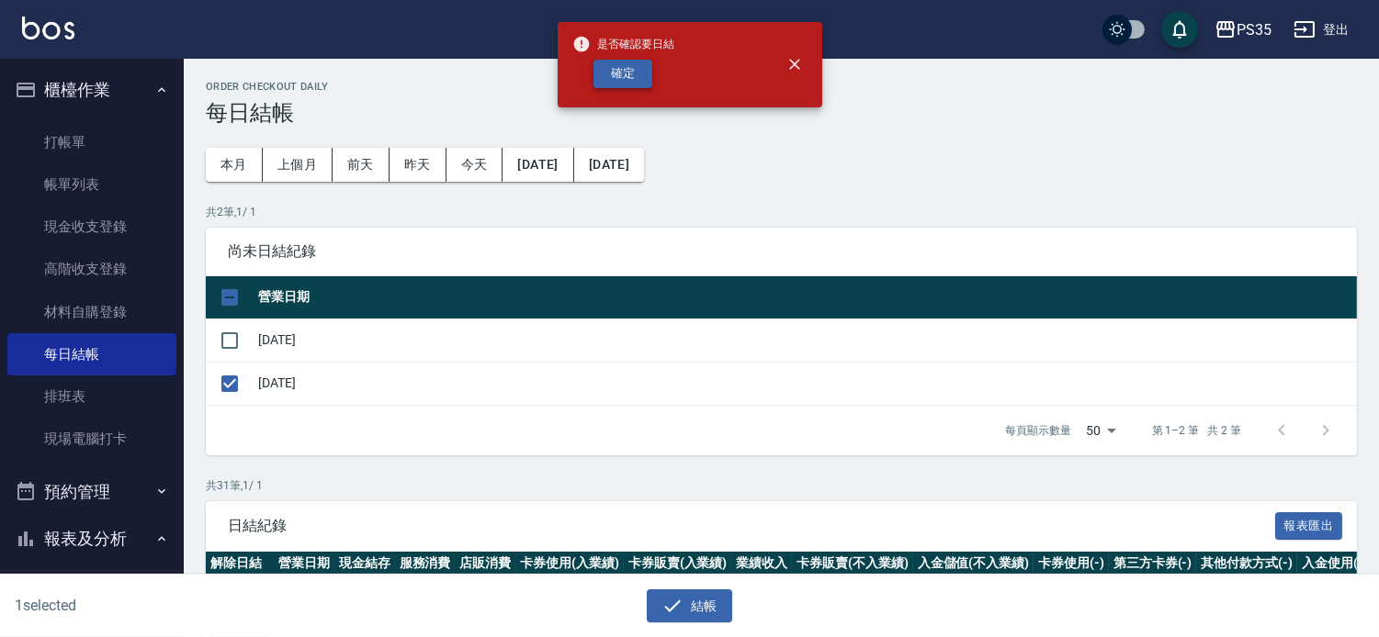
click at [609, 69] on button "確定" at bounding box center [622, 74] width 59 height 28
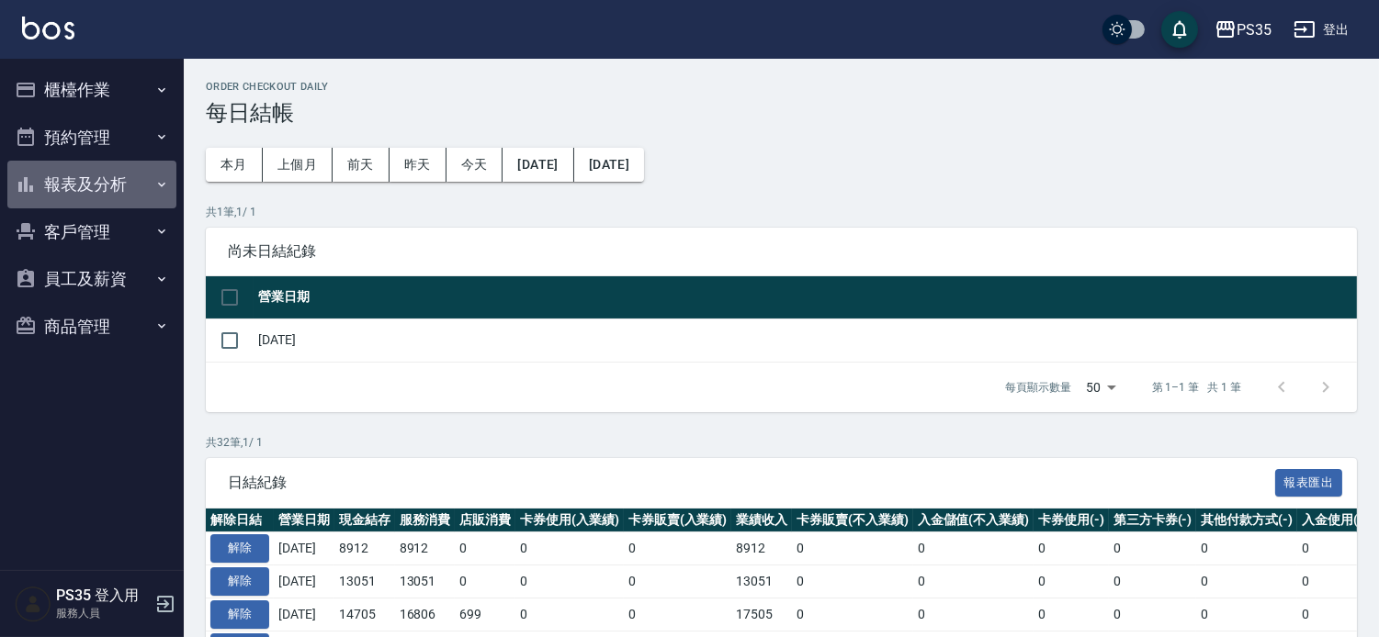
click at [121, 169] on button "報表及分析" at bounding box center [91, 185] width 169 height 48
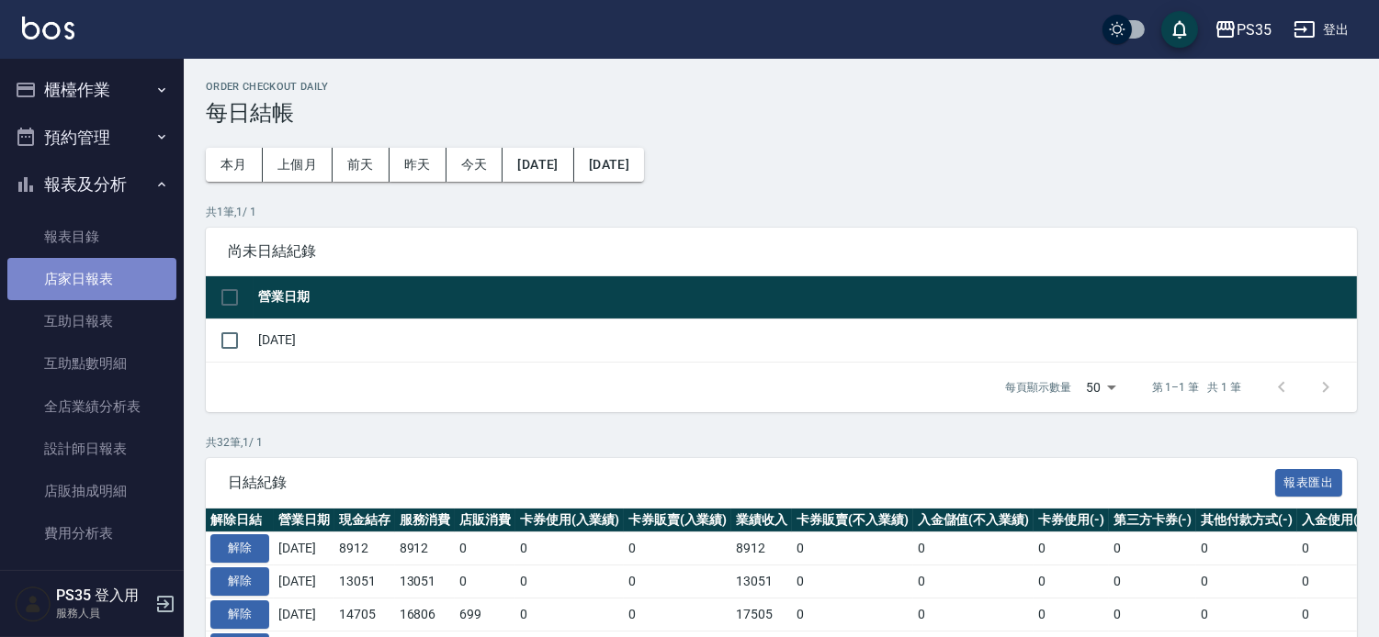
click at [110, 270] on link "店家日報表" at bounding box center [91, 279] width 169 height 42
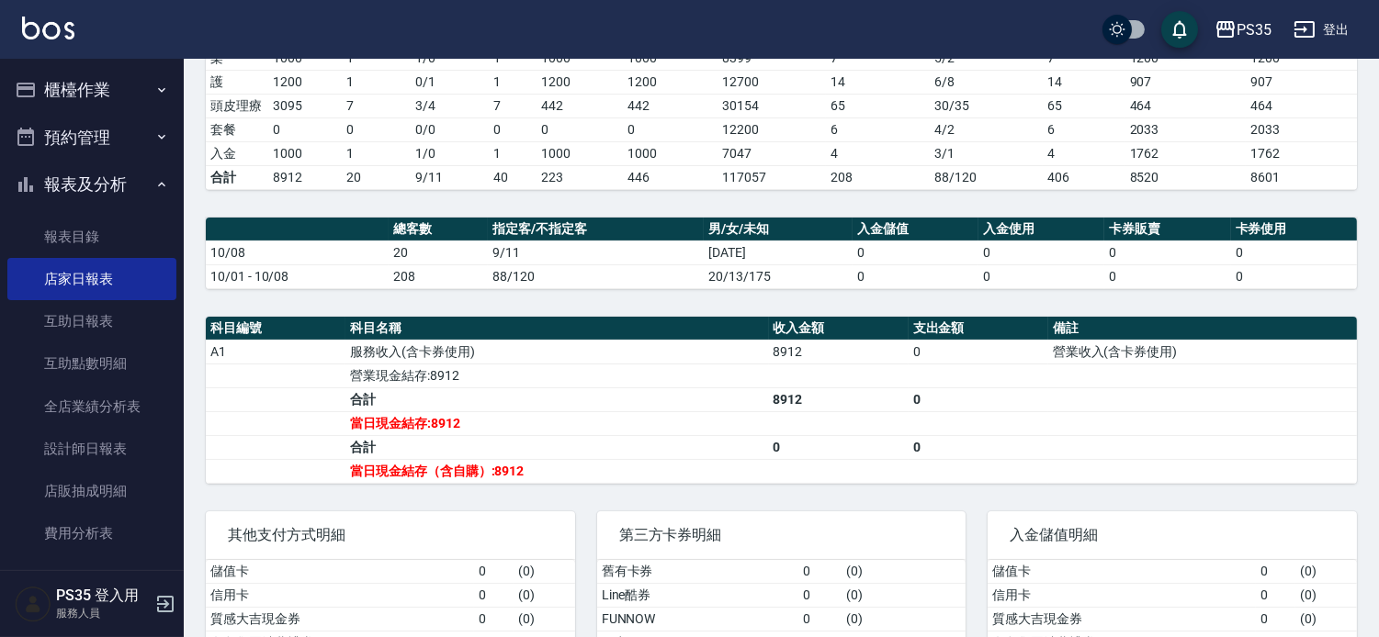
scroll to position [408, 0]
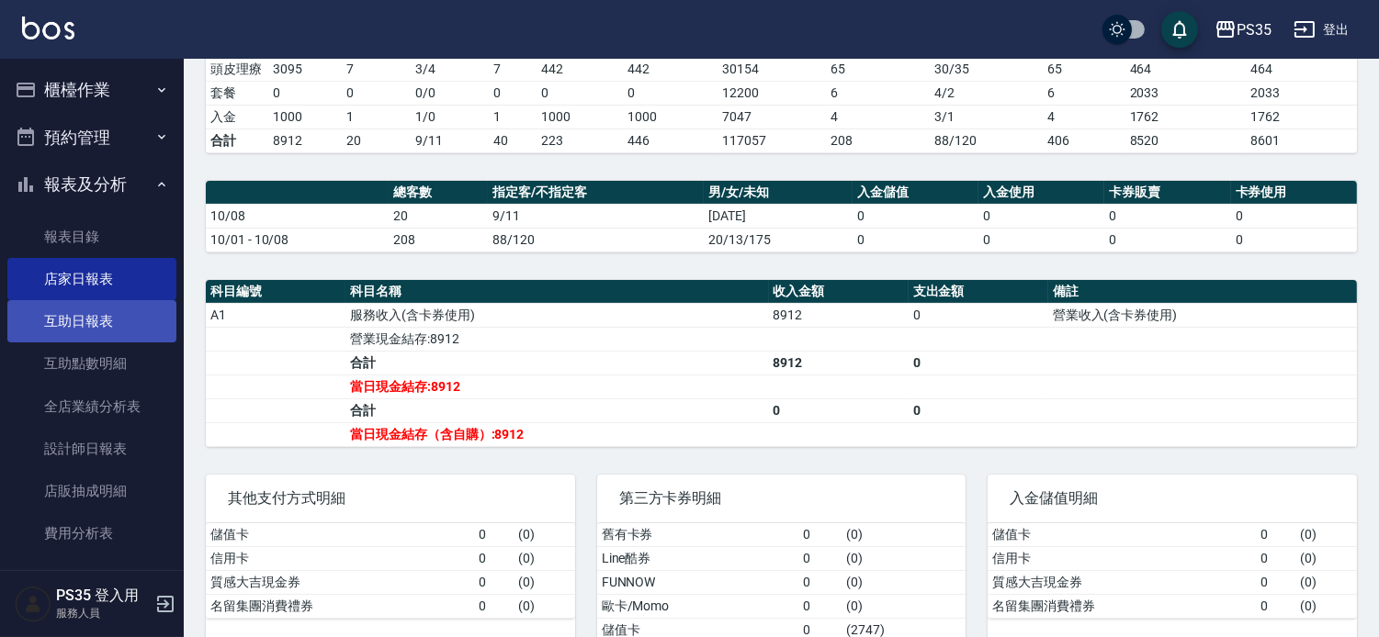
click at [103, 322] on link "互助日報表" at bounding box center [91, 321] width 169 height 42
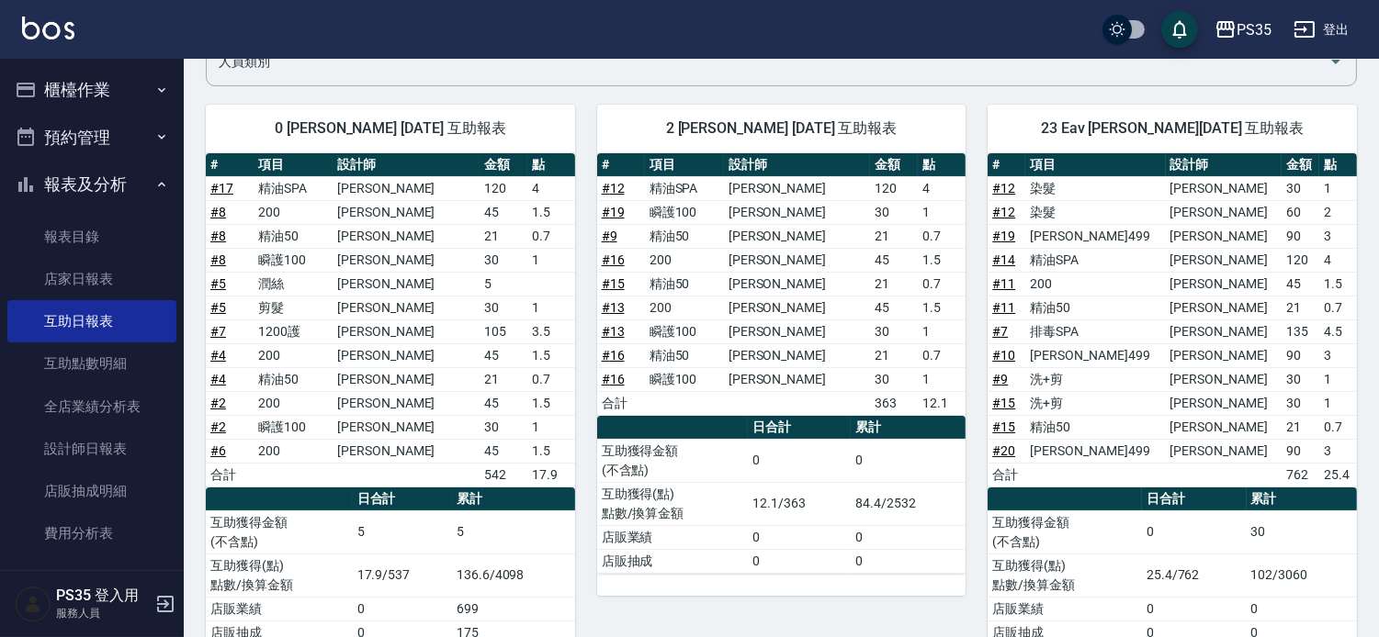
scroll to position [219, 0]
